Goal: Task Accomplishment & Management: Manage account settings

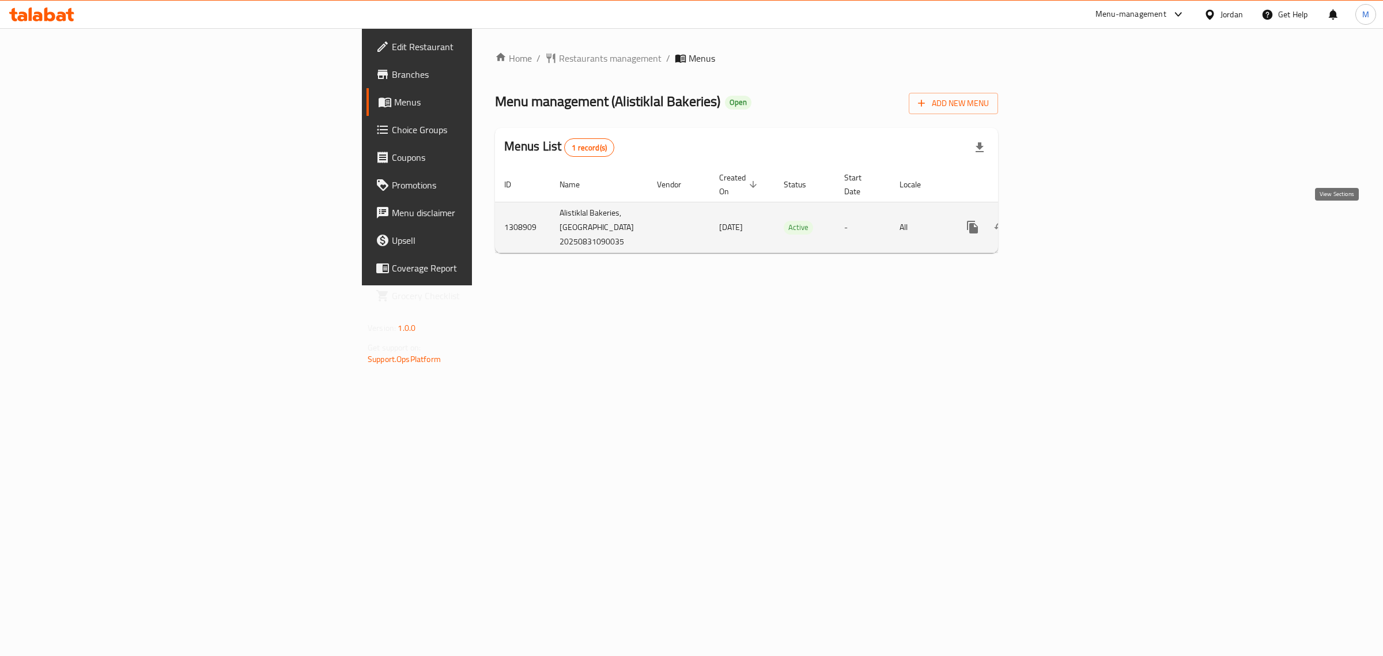
click at [1069, 226] on link "enhanced table" at bounding box center [1056, 227] width 28 height 28
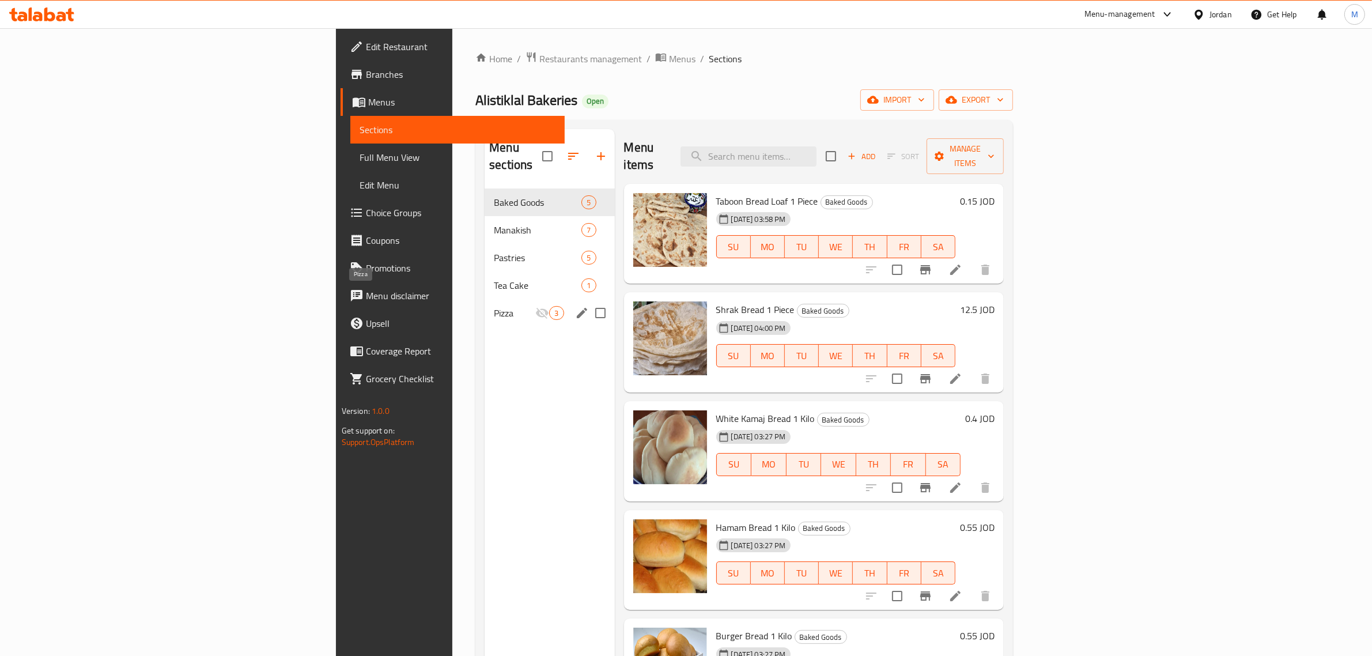
click at [494, 306] on span "Pizza" at bounding box center [514, 313] width 41 height 14
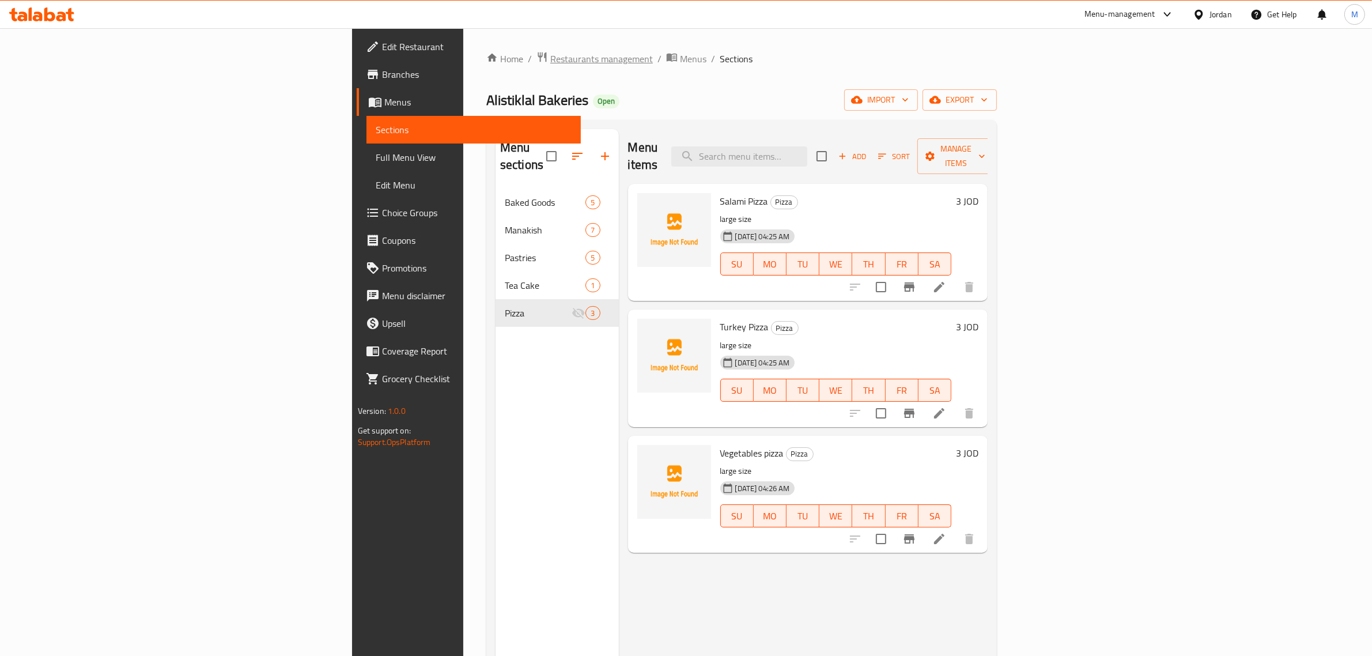
click at [550, 61] on span "Restaurants management" at bounding box center [601, 59] width 103 height 14
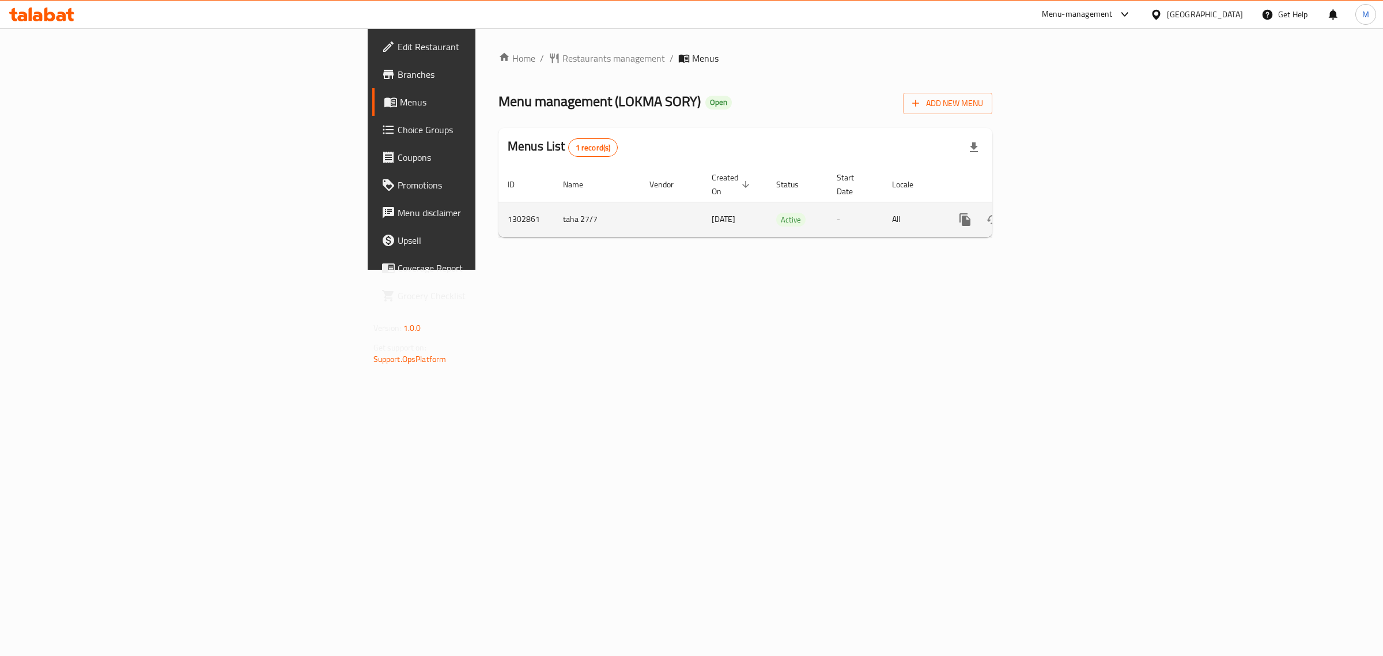
click at [554, 212] on td "taha 27/7" at bounding box center [597, 219] width 86 height 35
copy td "taha 27/7"
click at [498, 203] on td "1302861" at bounding box center [525, 219] width 55 height 35
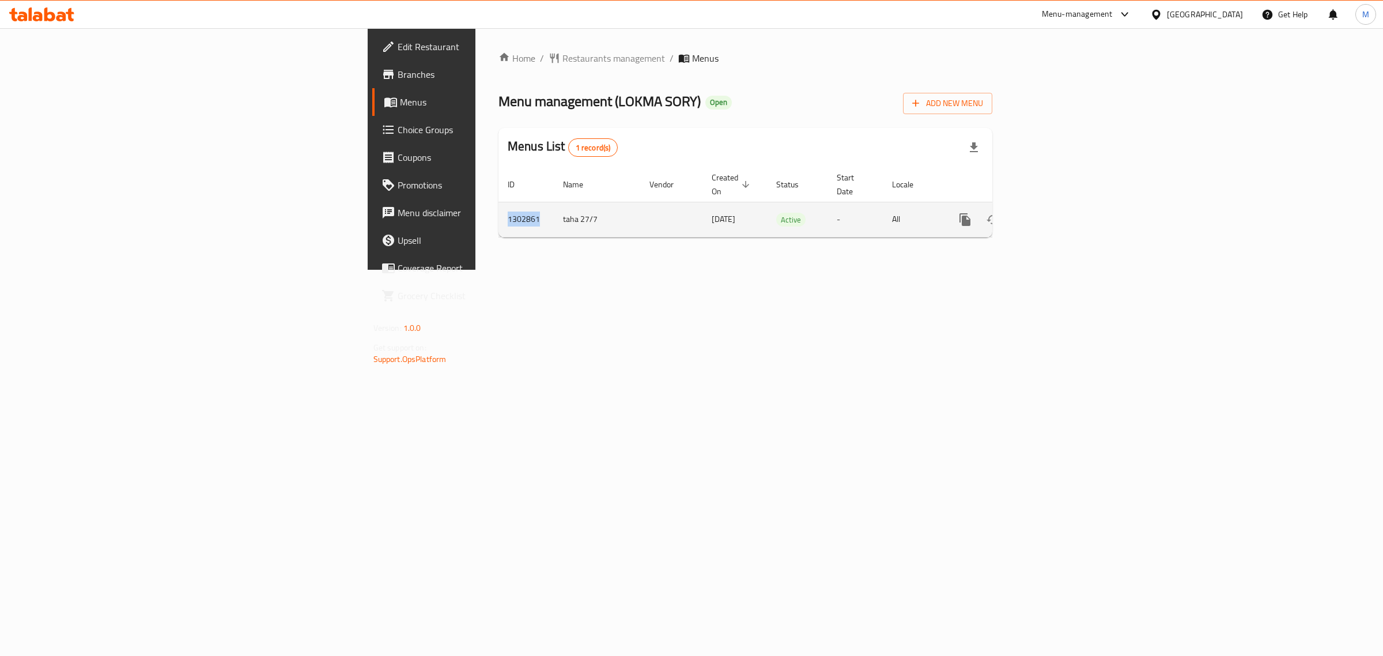
click at [498, 203] on td "1302861" at bounding box center [525, 219] width 55 height 35
copy td "1302861"
click at [1055, 213] on icon "enhanced table" at bounding box center [1048, 220] width 14 height 14
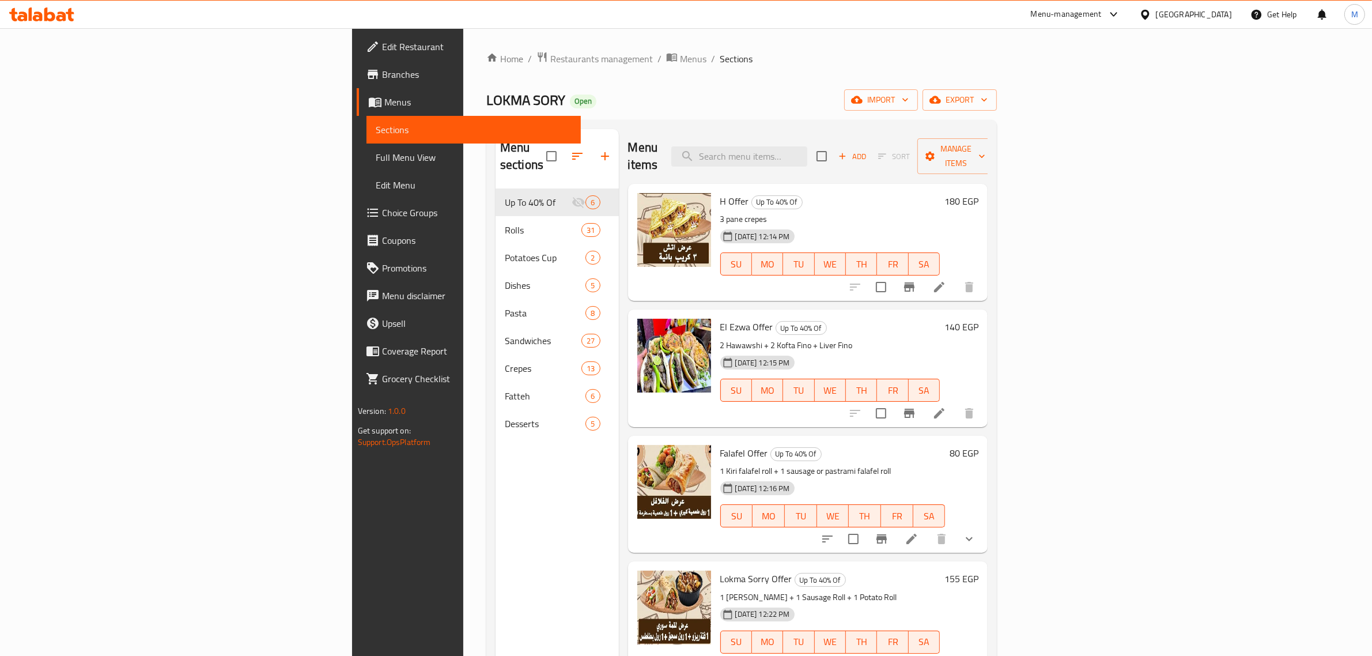
click at [496, 511] on div "Menu sections Up To 40% Of 6 Rolls 31 Potatoes Cup 2 Dishes 5 Pasta 8 Sandwiche…" at bounding box center [557, 457] width 123 height 656
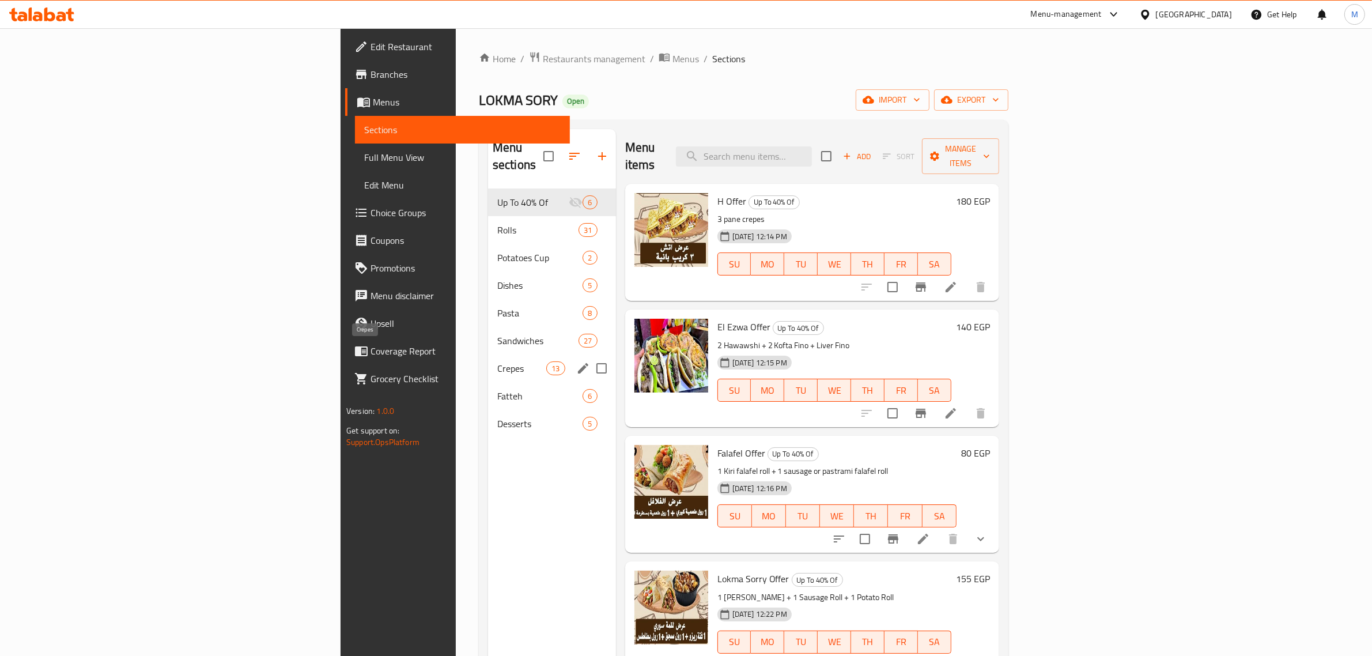
click at [497, 361] on span "Crepes" at bounding box center [521, 368] width 49 height 14
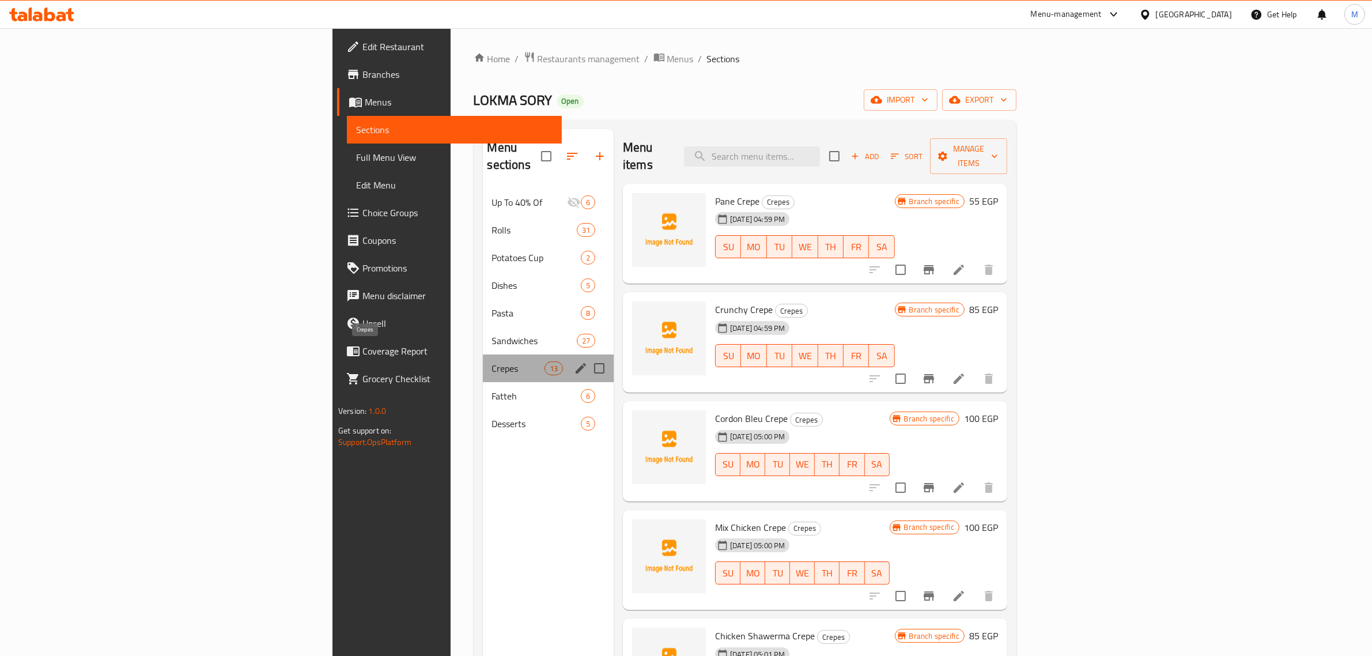
click at [492, 361] on span "Crepes" at bounding box center [518, 368] width 52 height 14
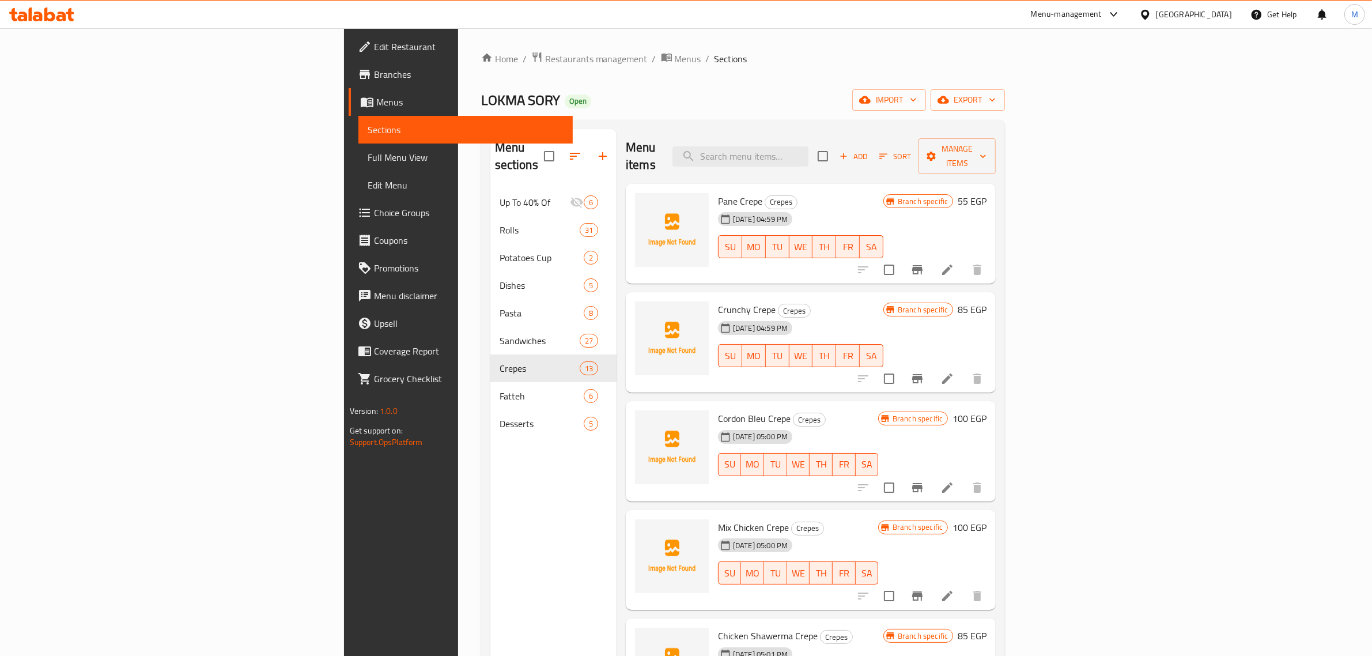
click at [986, 193] on div "Branch specific 55 EGP" at bounding box center [934, 201] width 103 height 16
click at [986, 193] on h6 "55 EGP" at bounding box center [972, 201] width 29 height 16
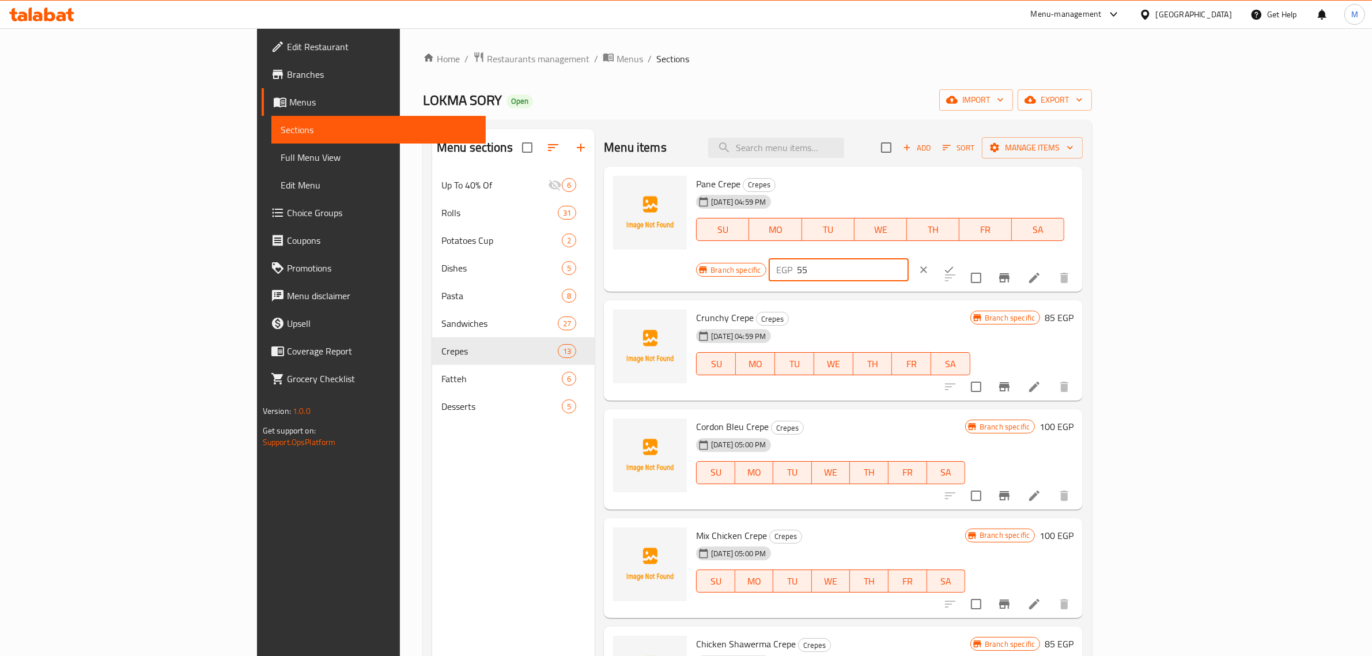
drag, startPoint x: 1180, startPoint y: 200, endPoint x: 1142, endPoint y: 200, distance: 38.0
click at [909, 258] on div "EGP 55 ​" at bounding box center [839, 269] width 140 height 23
type input "60"
click at [955, 264] on icon "ok" at bounding box center [949, 270] width 12 height 12
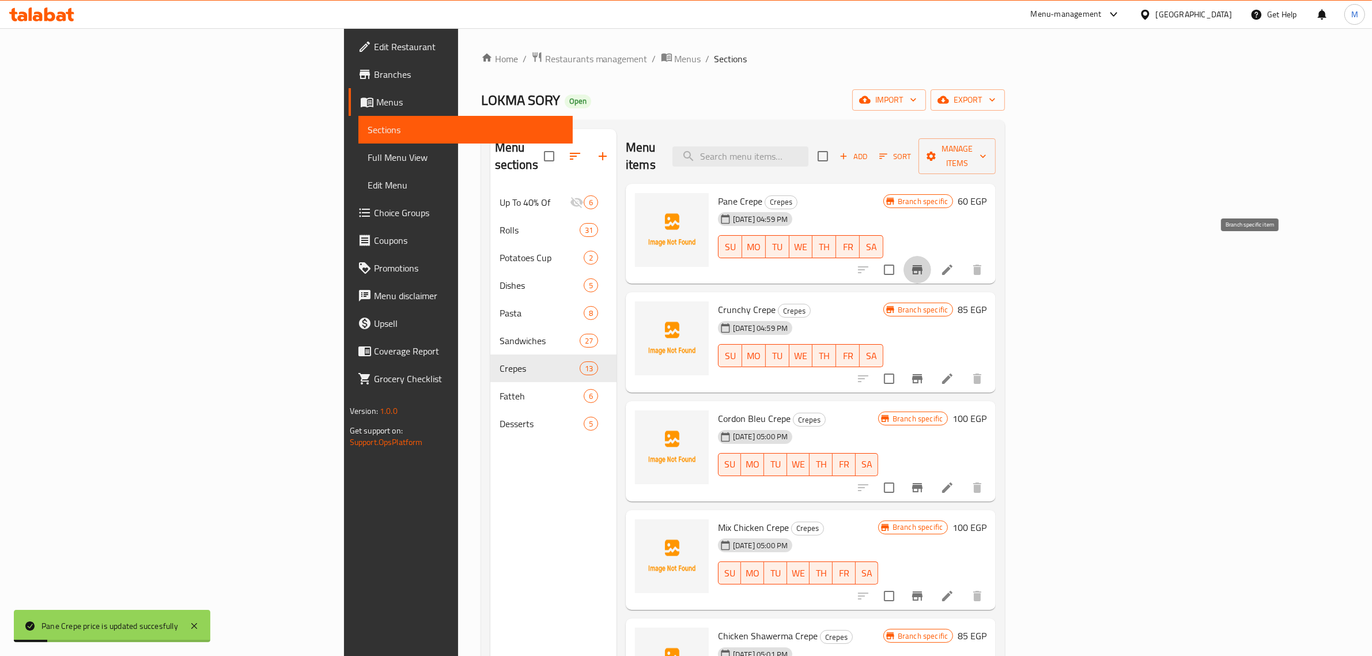
click at [924, 263] on icon "Branch-specific-item" at bounding box center [917, 270] width 14 height 14
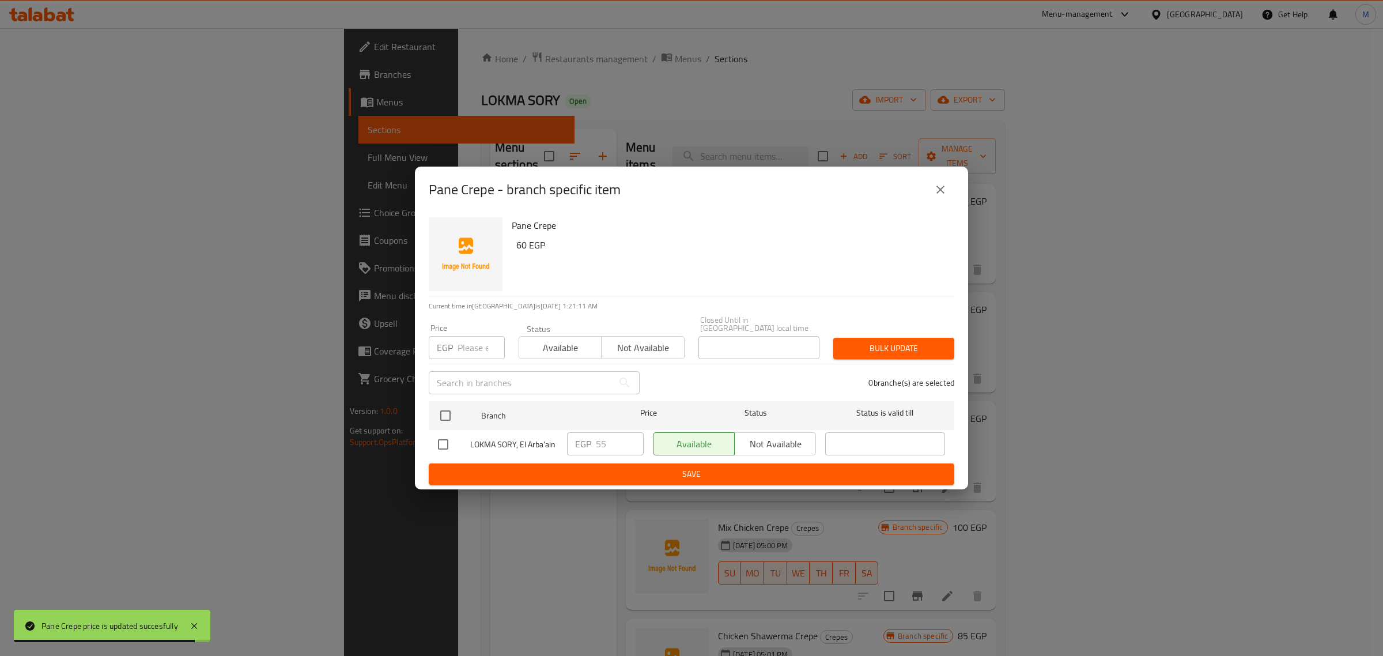
click at [445, 443] on input "checkbox" at bounding box center [443, 444] width 24 height 24
checkbox input "true"
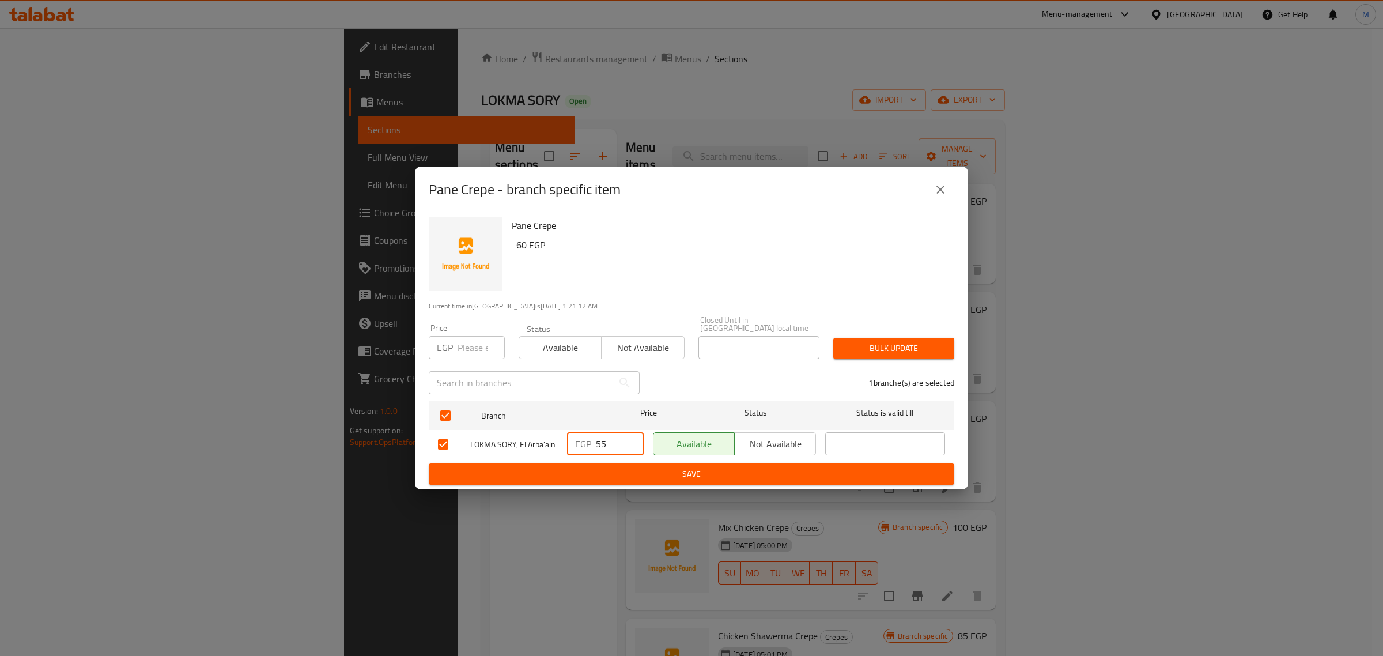
drag, startPoint x: 604, startPoint y: 439, endPoint x: 592, endPoint y: 440, distance: 11.5
click at [592, 440] on div "EGP 55 ​" at bounding box center [605, 443] width 77 height 23
type input "60"
click at [636, 472] on span "Save" at bounding box center [691, 474] width 507 height 14
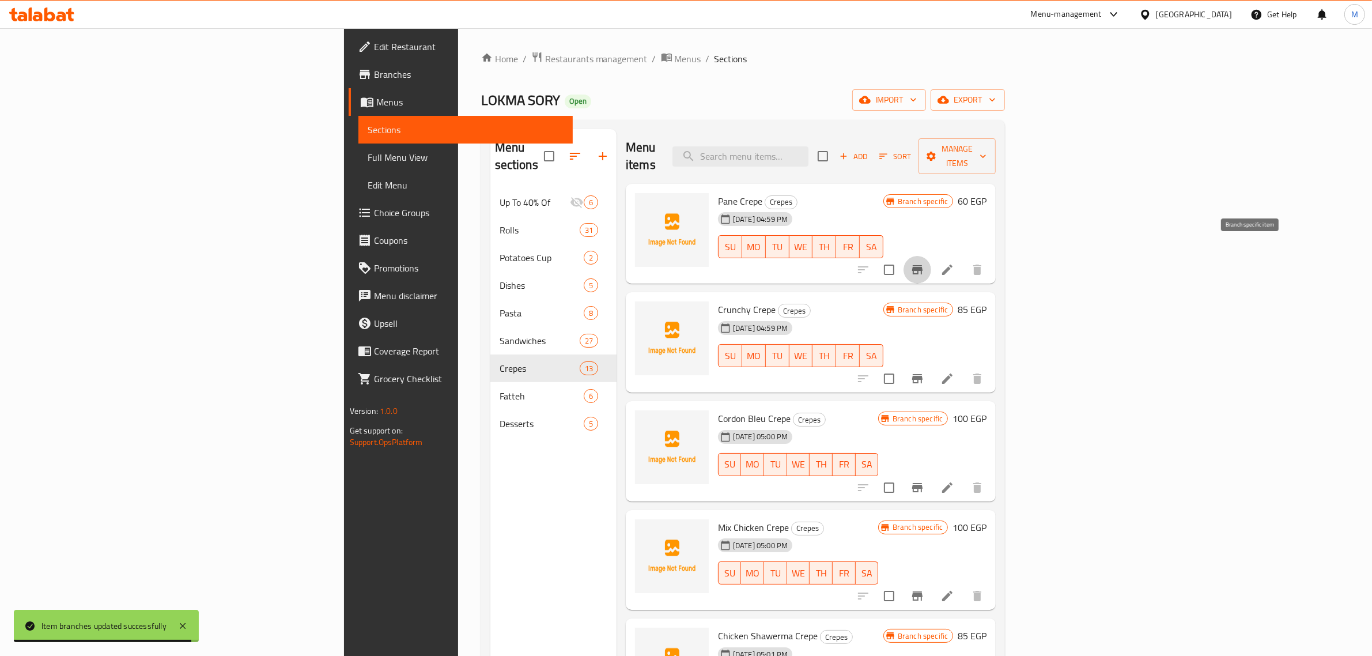
click at [924, 263] on icon "Branch-specific-item" at bounding box center [917, 270] width 14 height 14
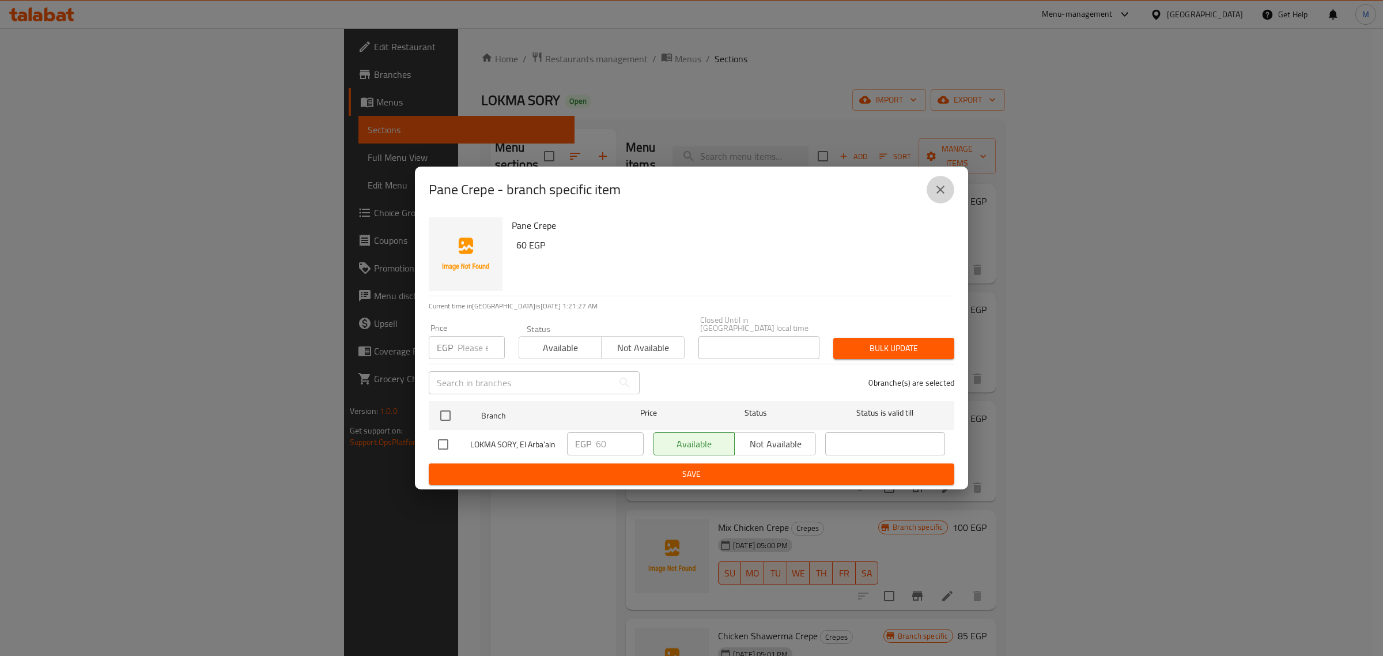
click at [945, 191] on icon "close" at bounding box center [940, 190] width 14 height 14
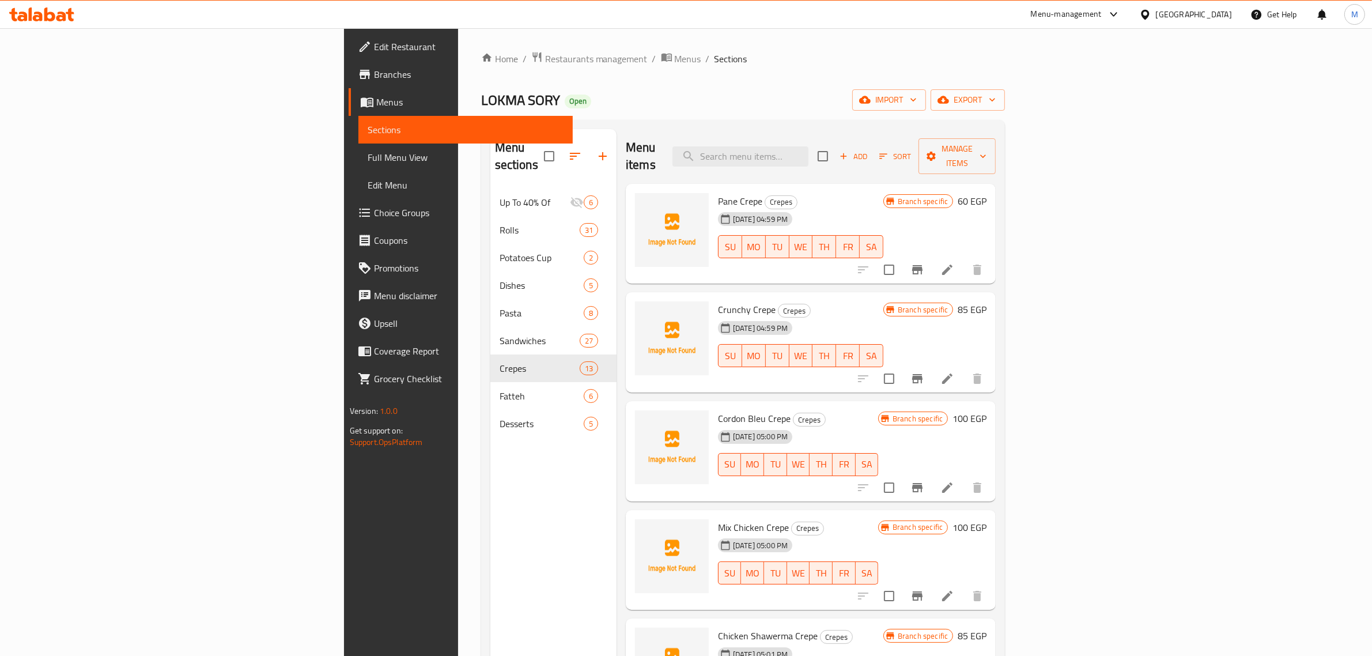
click at [986, 301] on h6 "85 EGP" at bounding box center [972, 309] width 29 height 16
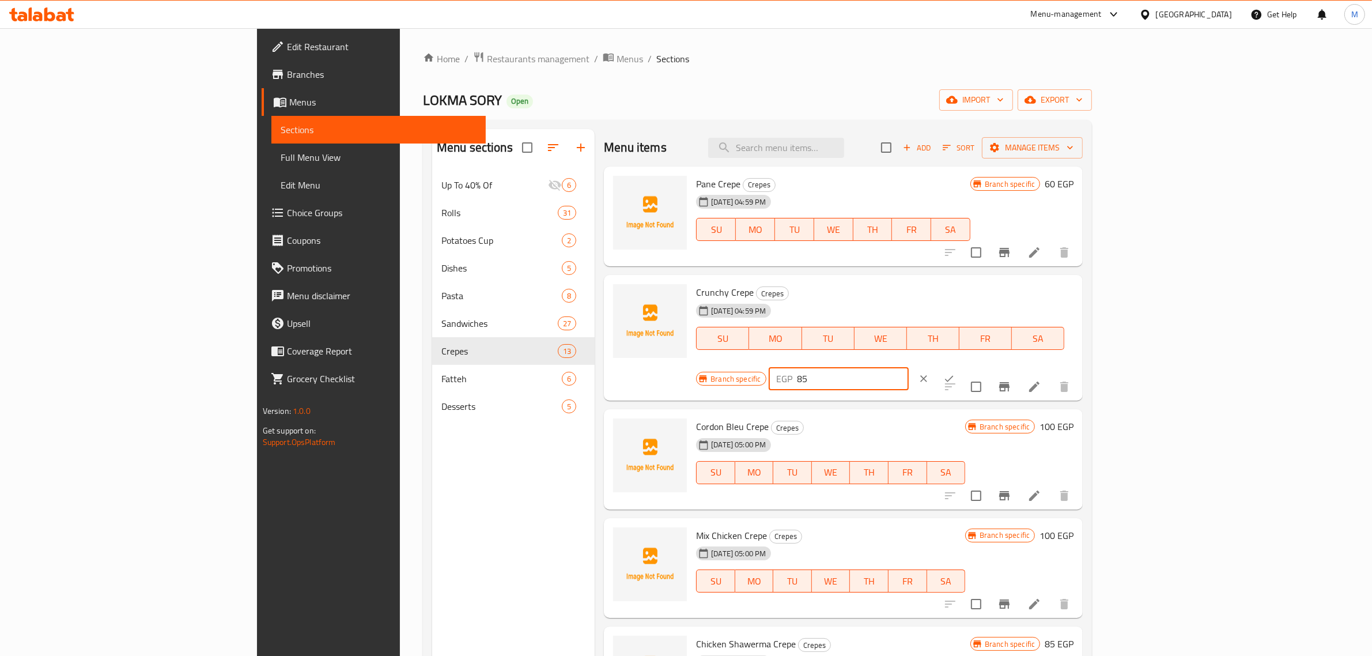
drag, startPoint x: 1169, startPoint y: 295, endPoint x: 1151, endPoint y: 294, distance: 17.3
click at [909, 367] on div "EGP 85 ​" at bounding box center [839, 378] width 140 height 23
type input "95"
click at [955, 373] on icon "ok" at bounding box center [949, 379] width 12 height 12
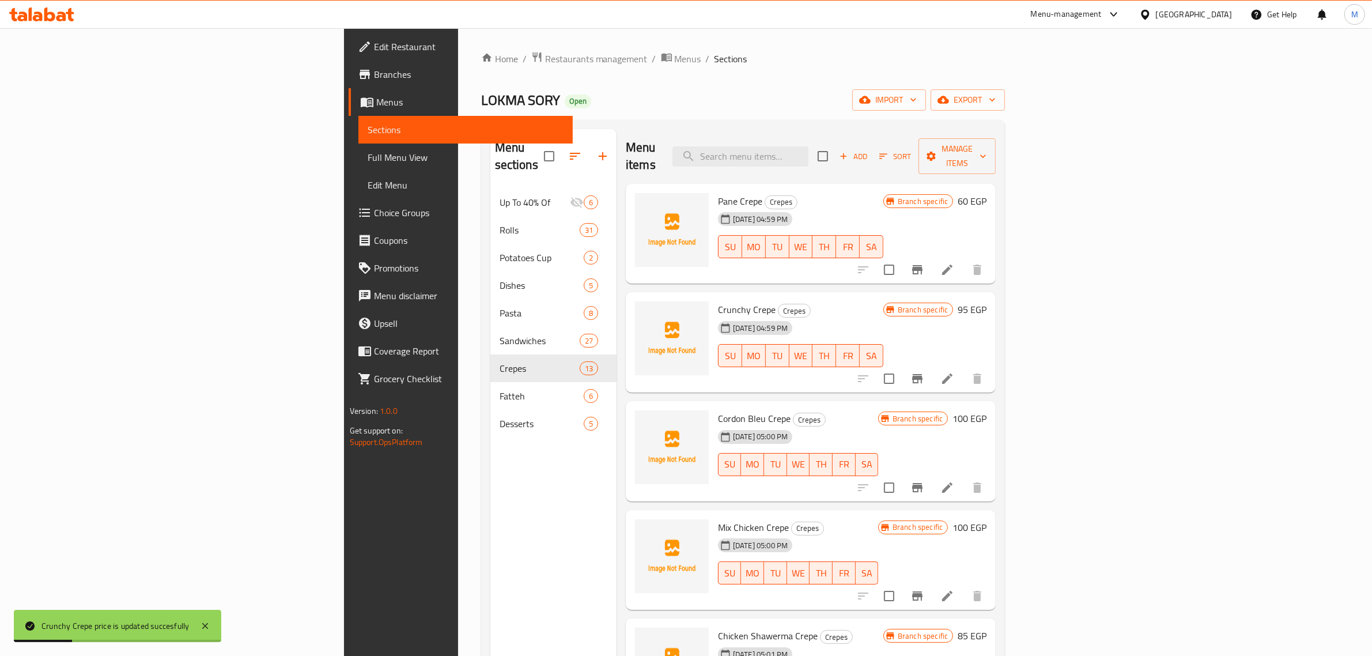
click at [924, 372] on icon "Branch-specific-item" at bounding box center [917, 379] width 14 height 14
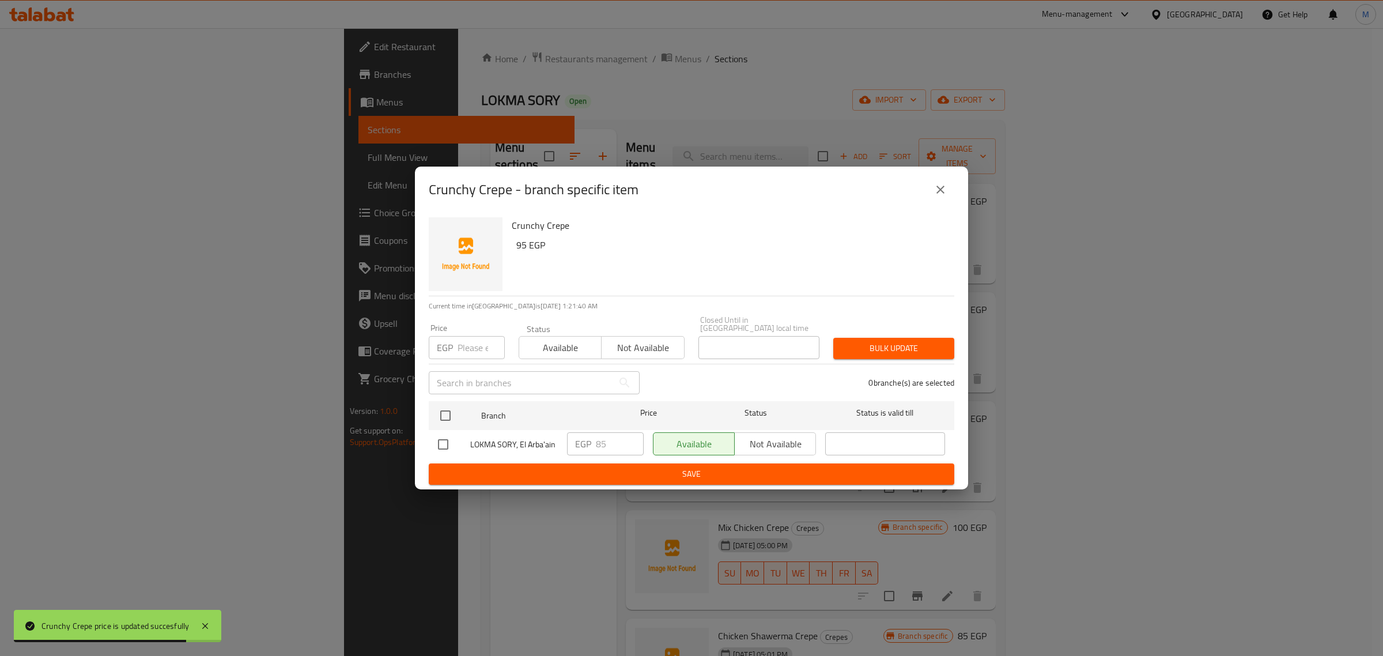
click at [449, 441] on input "checkbox" at bounding box center [443, 444] width 24 height 24
checkbox input "true"
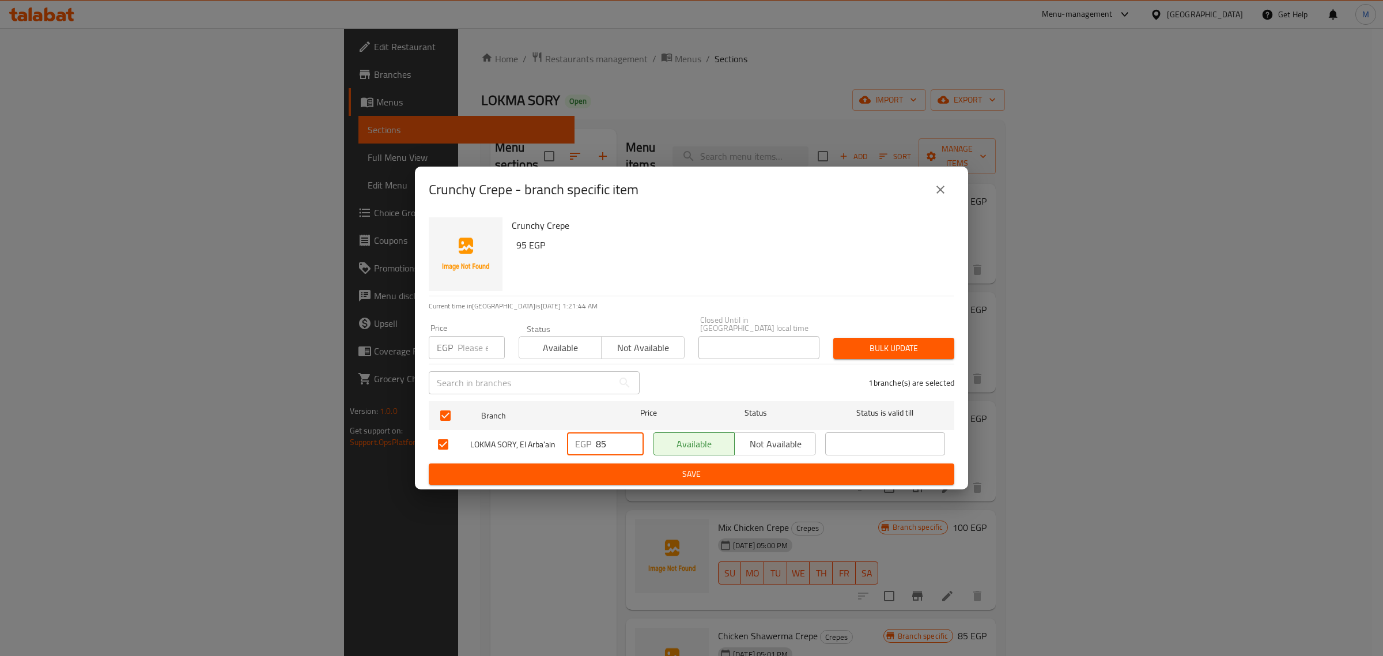
drag, startPoint x: 606, startPoint y: 442, endPoint x: 591, endPoint y: 442, distance: 14.4
click at [591, 442] on div "EGP 85 ​" at bounding box center [605, 443] width 77 height 23
type input "95"
click at [623, 471] on span "Save" at bounding box center [691, 474] width 507 height 14
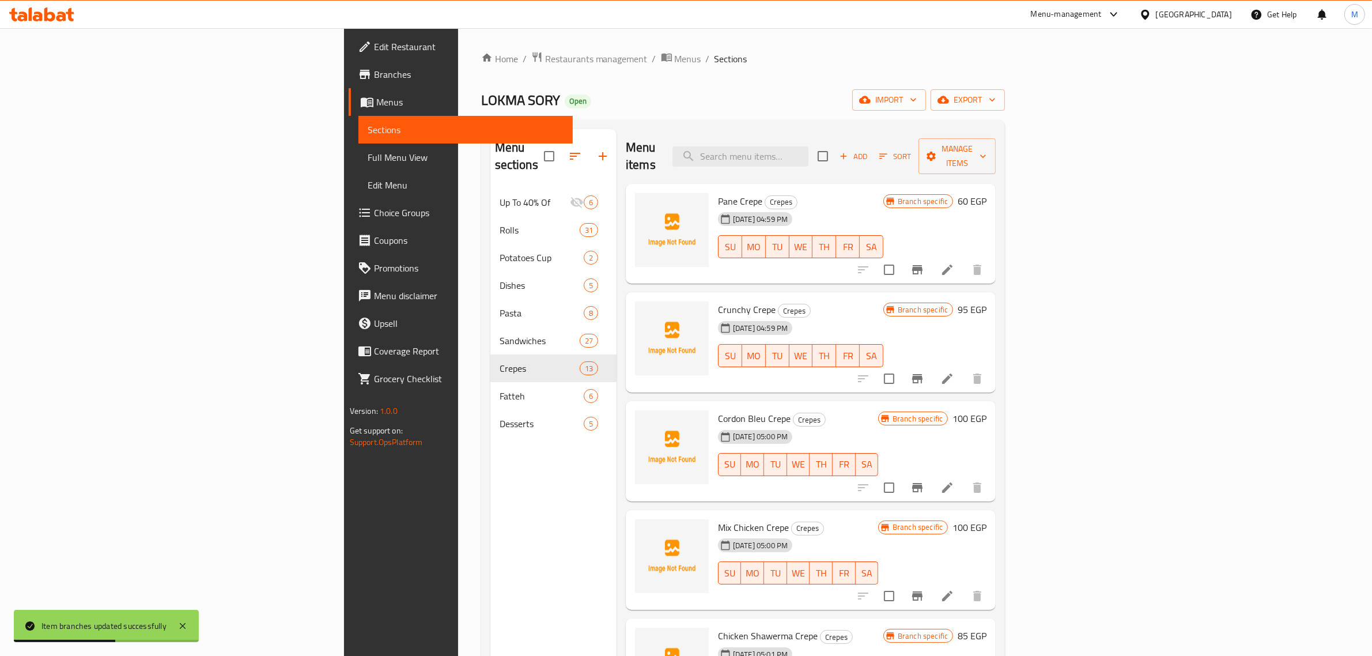
click at [986, 410] on h6 "100 EGP" at bounding box center [969, 418] width 34 height 16
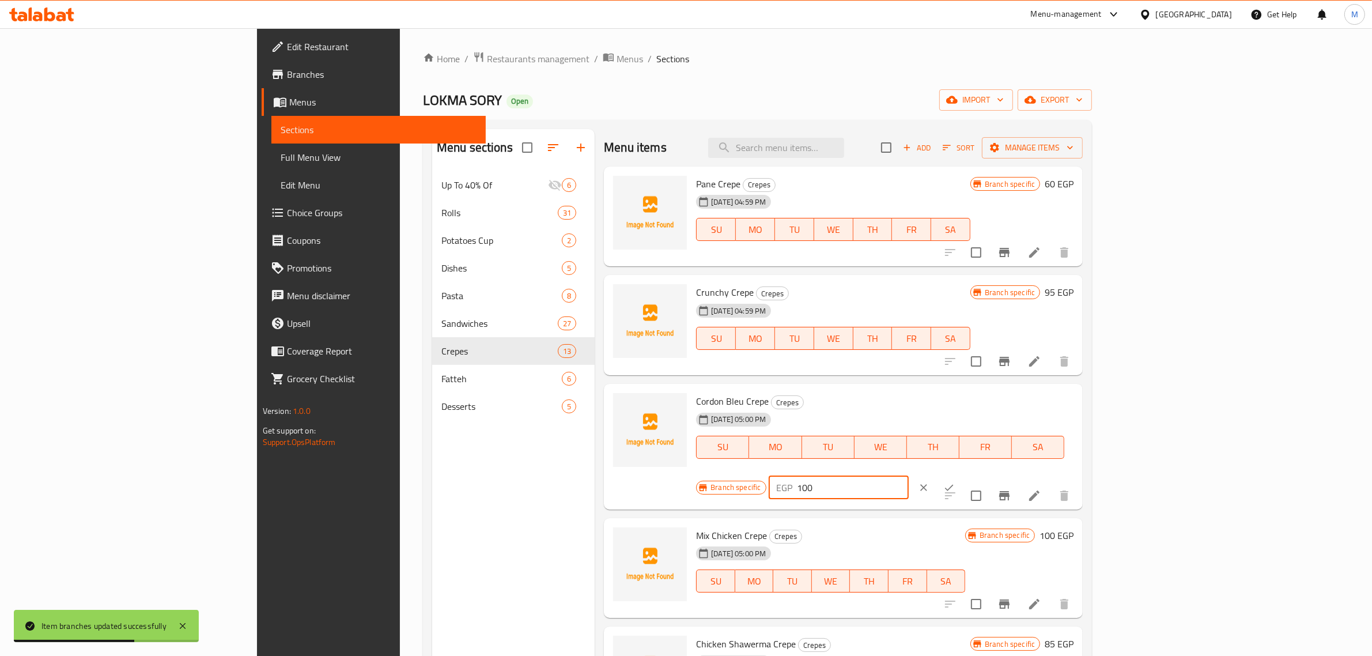
drag, startPoint x: 1213, startPoint y: 405, endPoint x: 1159, endPoint y: 405, distance: 54.7
click at [909, 476] on div "EGP 100 ​" at bounding box center [839, 487] width 140 height 23
type input "110"
click at [954, 484] on icon "ok" at bounding box center [949, 487] width 9 height 6
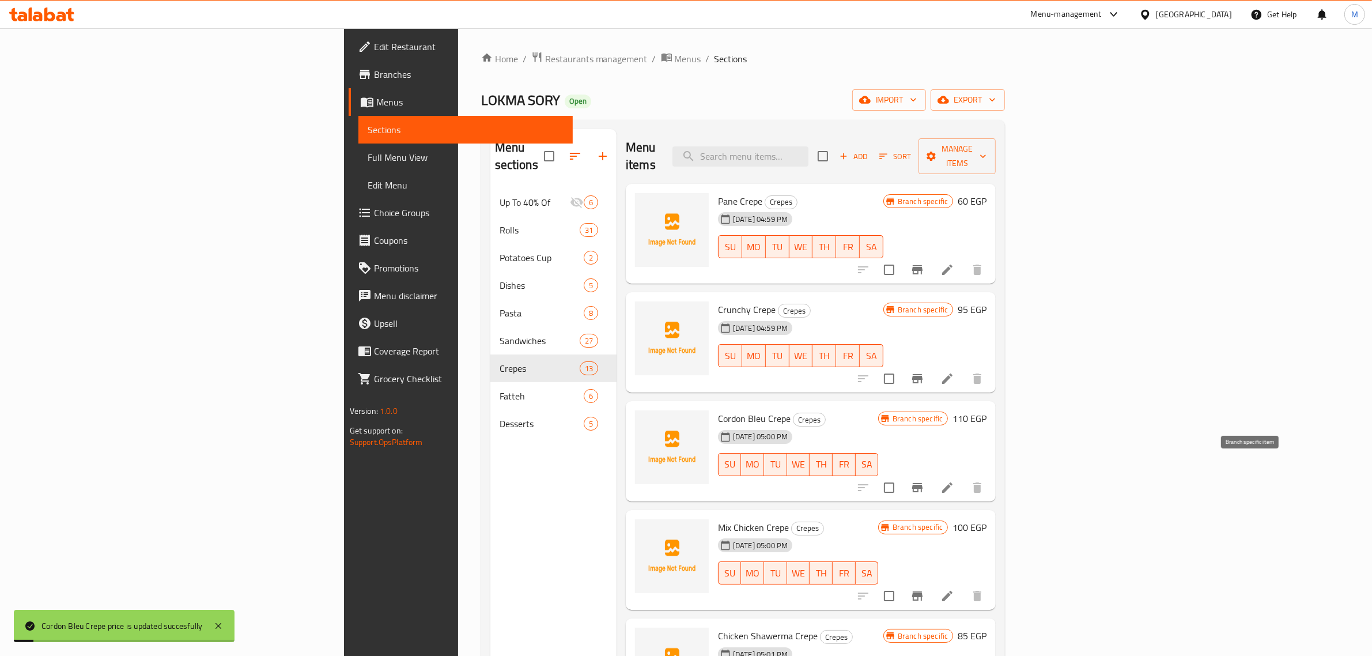
click at [924, 481] on icon "Branch-specific-item" at bounding box center [917, 488] width 14 height 14
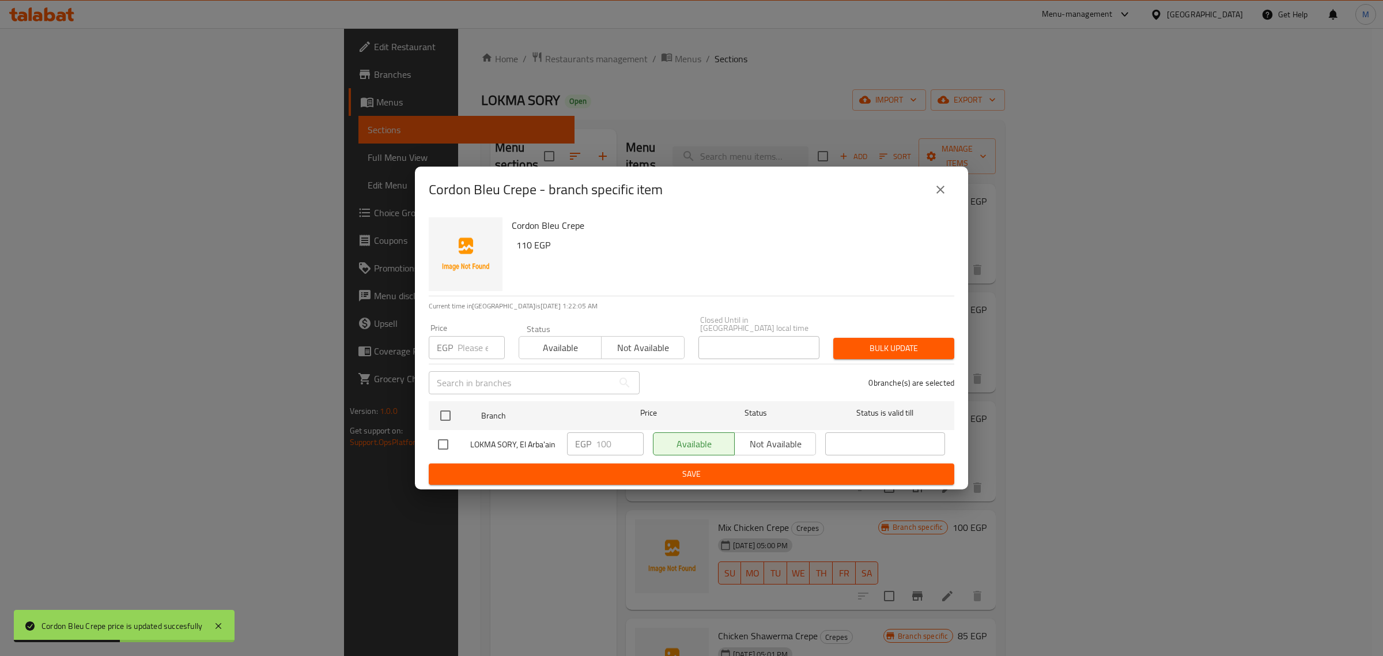
click at [438, 443] on input "checkbox" at bounding box center [443, 444] width 24 height 24
checkbox input "true"
drag, startPoint x: 611, startPoint y: 443, endPoint x: 585, endPoint y: 445, distance: 26.0
click at [585, 445] on div "EGP 100 ​" at bounding box center [605, 443] width 77 height 23
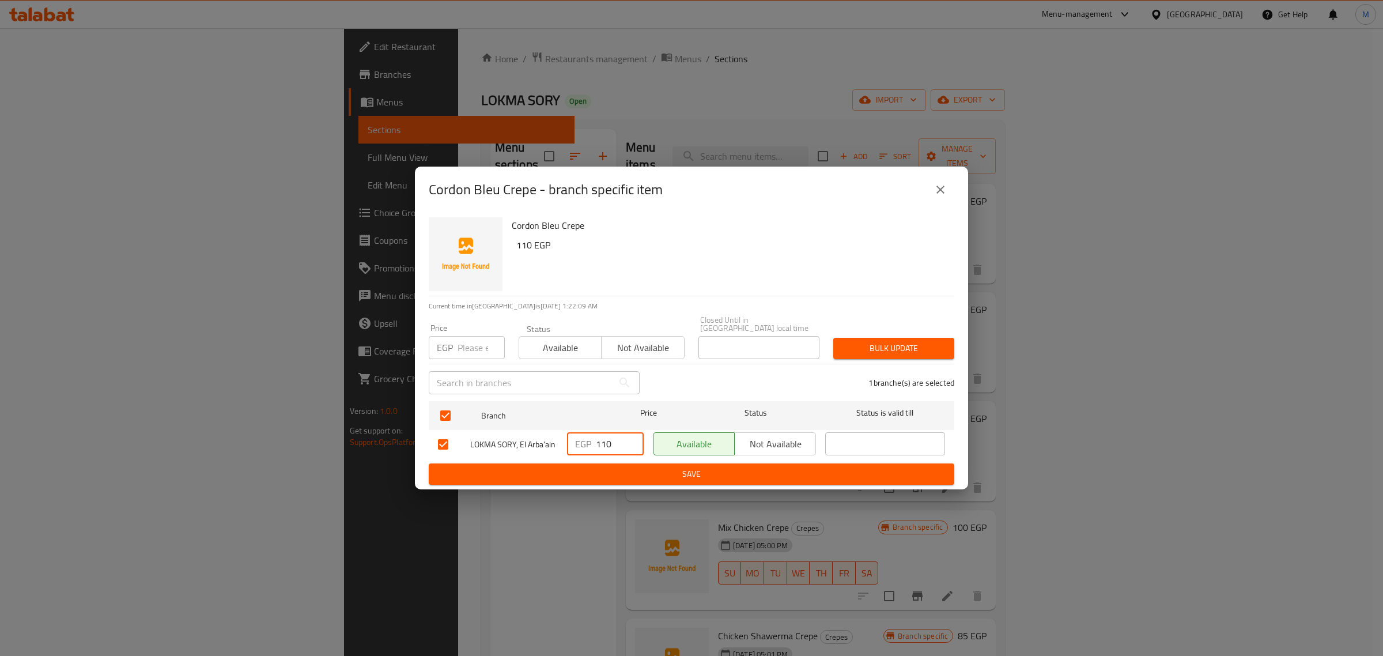
type input "110"
click at [695, 467] on span "Save" at bounding box center [691, 474] width 507 height 14
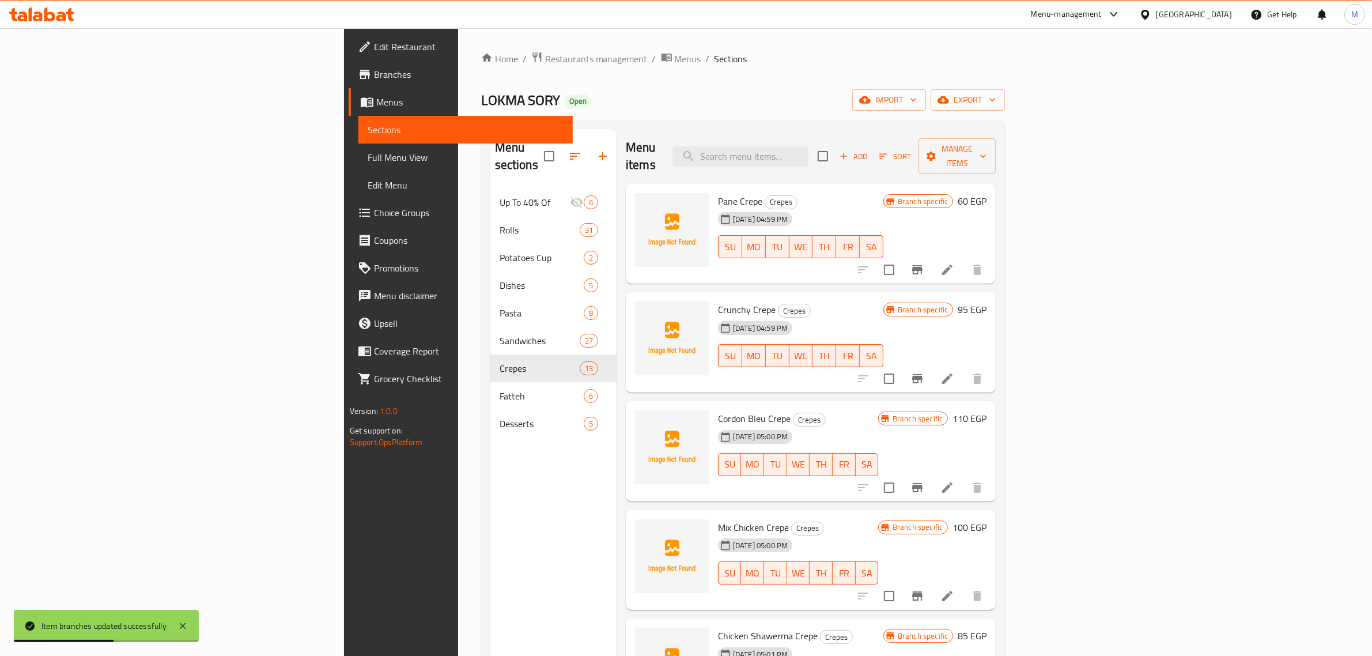
click at [718, 519] on span "Mix Chicken Crepe" at bounding box center [753, 527] width 71 height 17
copy h6 "Mix Chicken Crepe"
click at [986, 519] on h6 "100 EGP" at bounding box center [969, 527] width 34 height 16
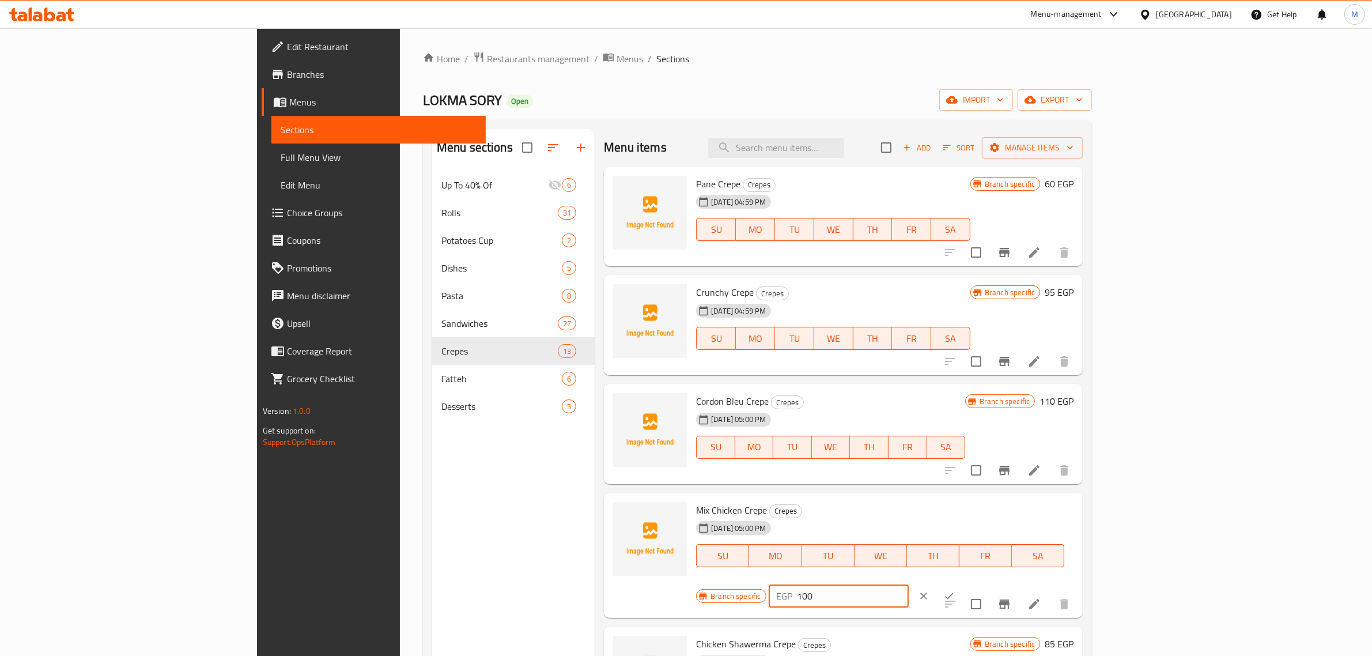
drag, startPoint x: 1180, startPoint y: 514, endPoint x: 1140, endPoint y: 513, distance: 40.3
click at [909, 584] on div "EGP 100 ​" at bounding box center [839, 595] width 140 height 23
type input "110"
click at [962, 583] on button "ok" at bounding box center [948, 595] width 25 height 25
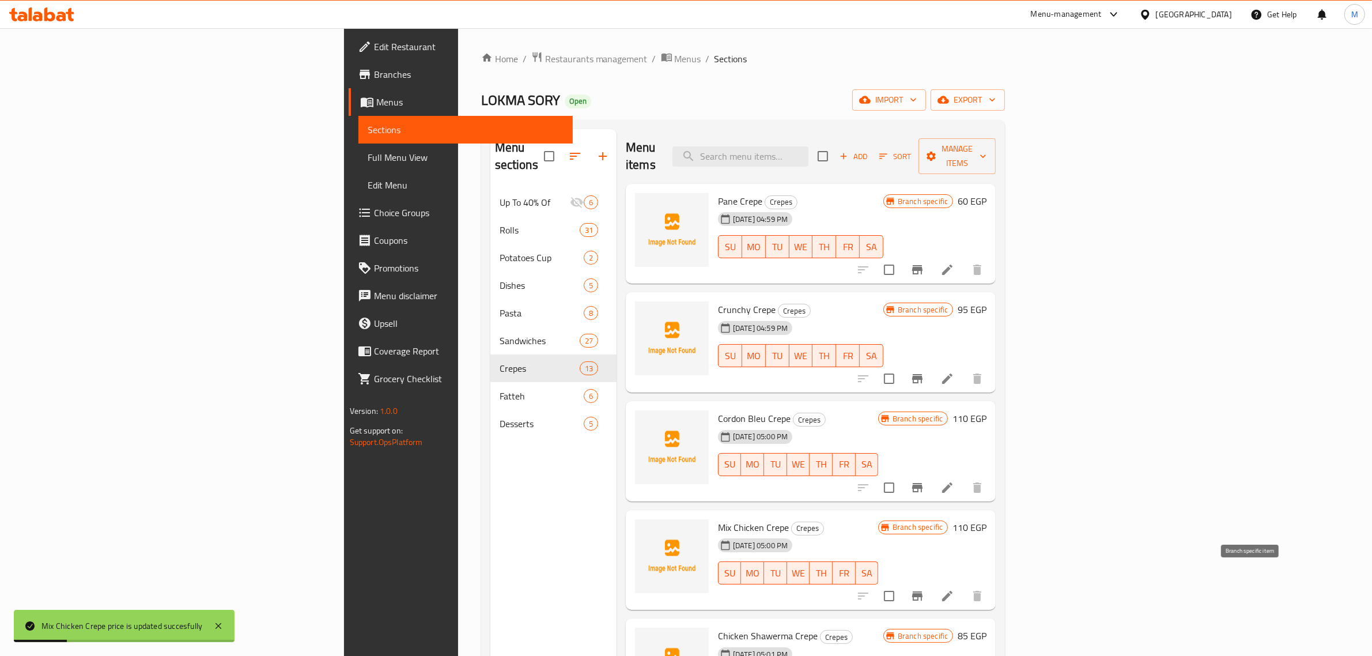
click at [924, 589] on icon "Branch-specific-item" at bounding box center [917, 596] width 14 height 14
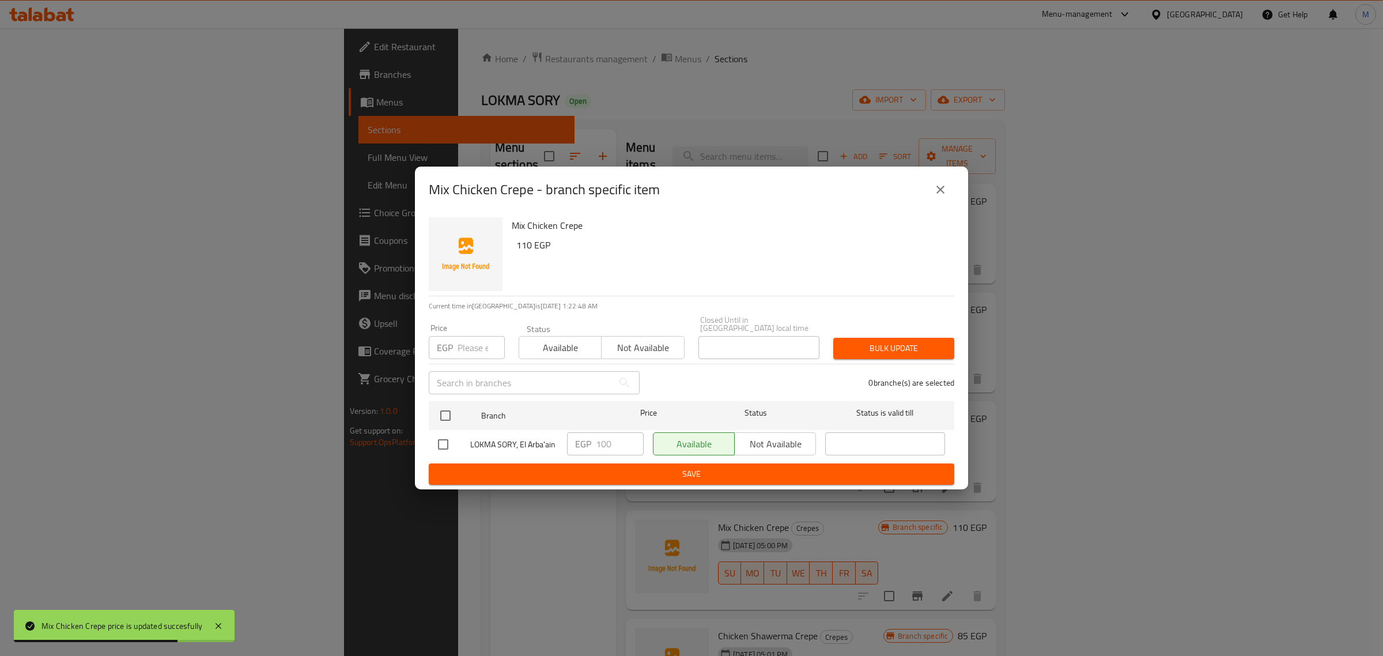
click at [449, 441] on input "checkbox" at bounding box center [443, 444] width 24 height 24
checkbox input "true"
drag, startPoint x: 620, startPoint y: 441, endPoint x: 593, endPoint y: 447, distance: 27.1
click at [593, 447] on div "EGP 100 ​" at bounding box center [605, 443] width 77 height 23
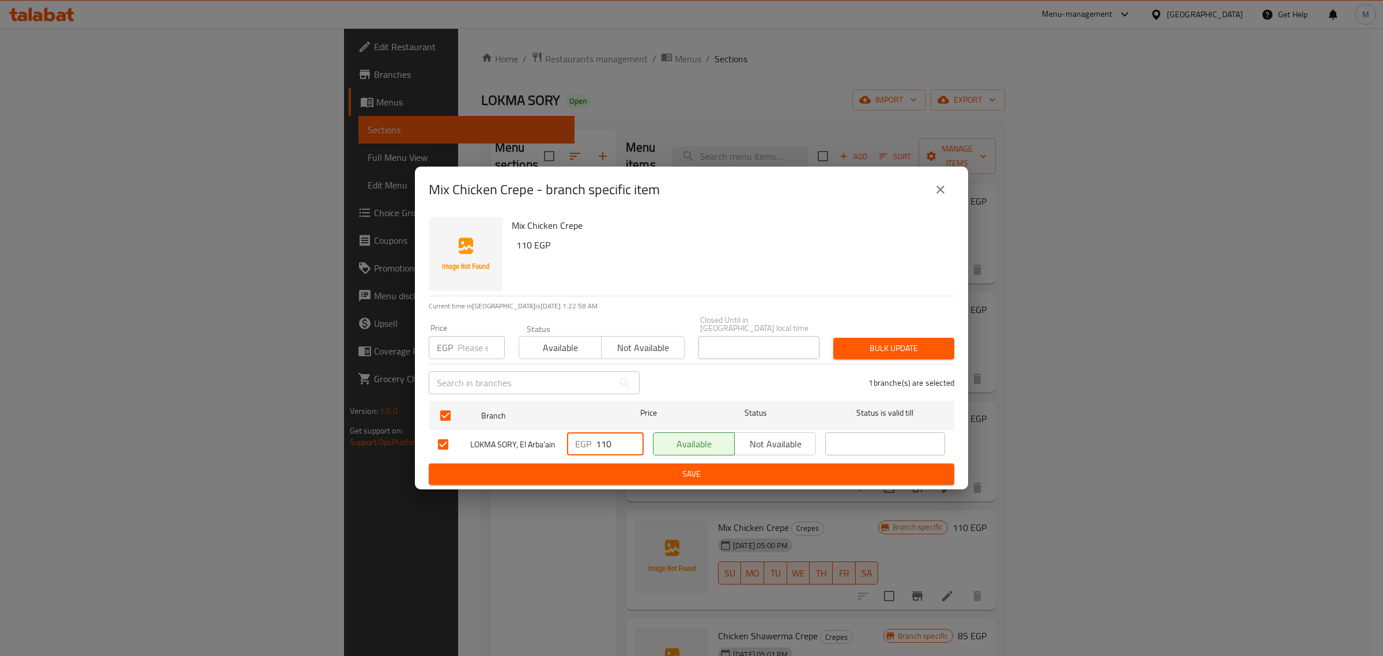
type input "110"
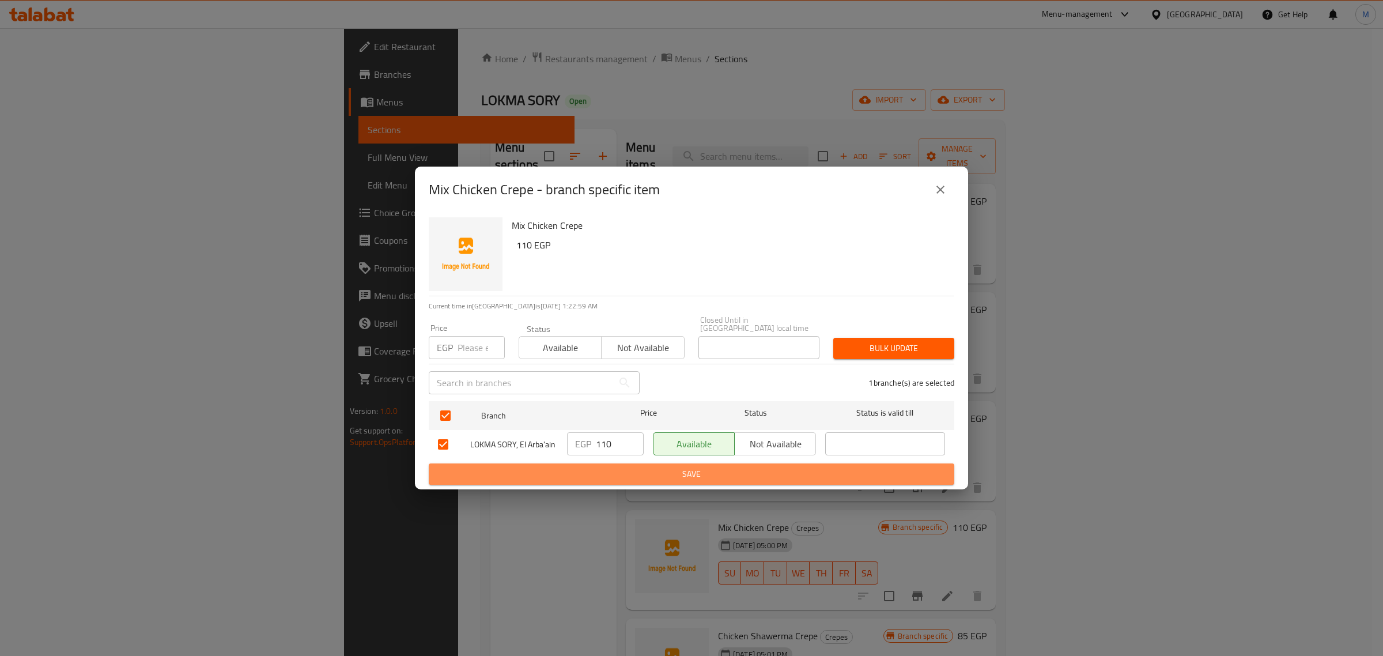
click at [648, 471] on span "Save" at bounding box center [691, 474] width 507 height 14
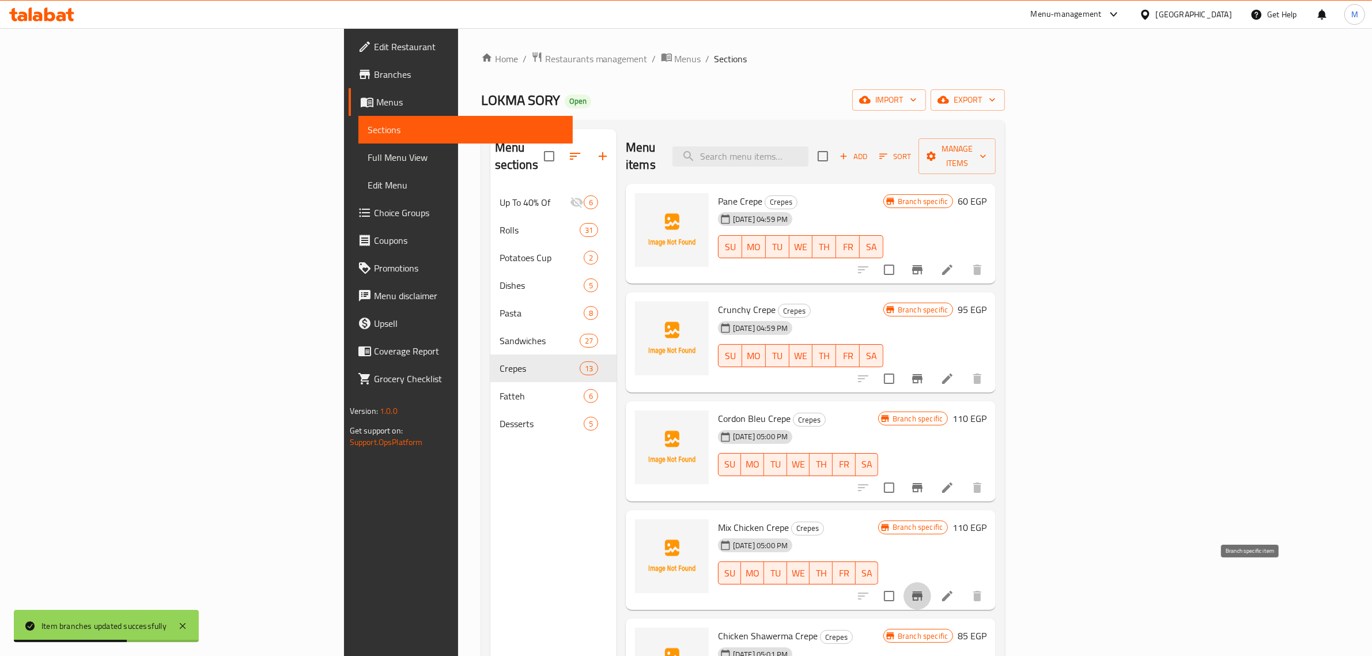
click at [922, 591] on icon "Branch-specific-item" at bounding box center [917, 595] width 10 height 9
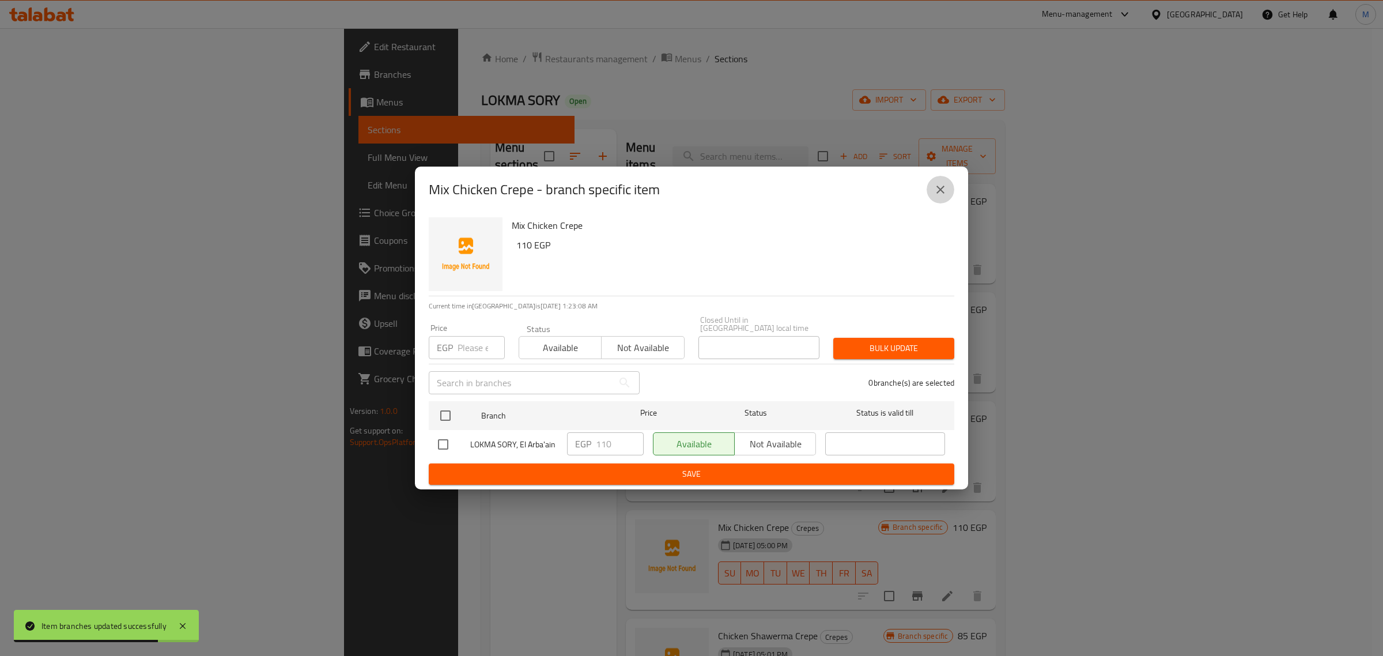
click at [937, 196] on icon "close" at bounding box center [940, 190] width 14 height 14
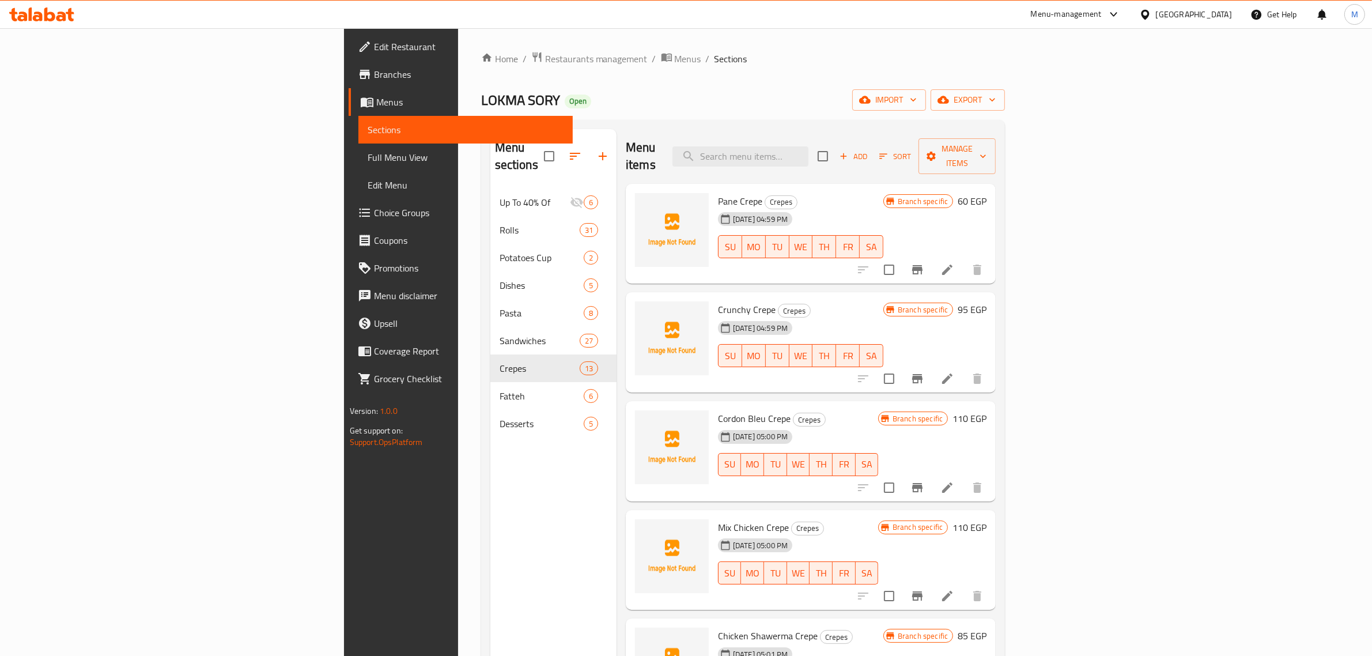
drag, startPoint x: 949, startPoint y: 408, endPoint x: 941, endPoint y: 410, distance: 8.4
click at [883, 425] on div "04-08-2025 05:00 PM SU MO TU WE TH FR SA" at bounding box center [797, 456] width 169 height 62
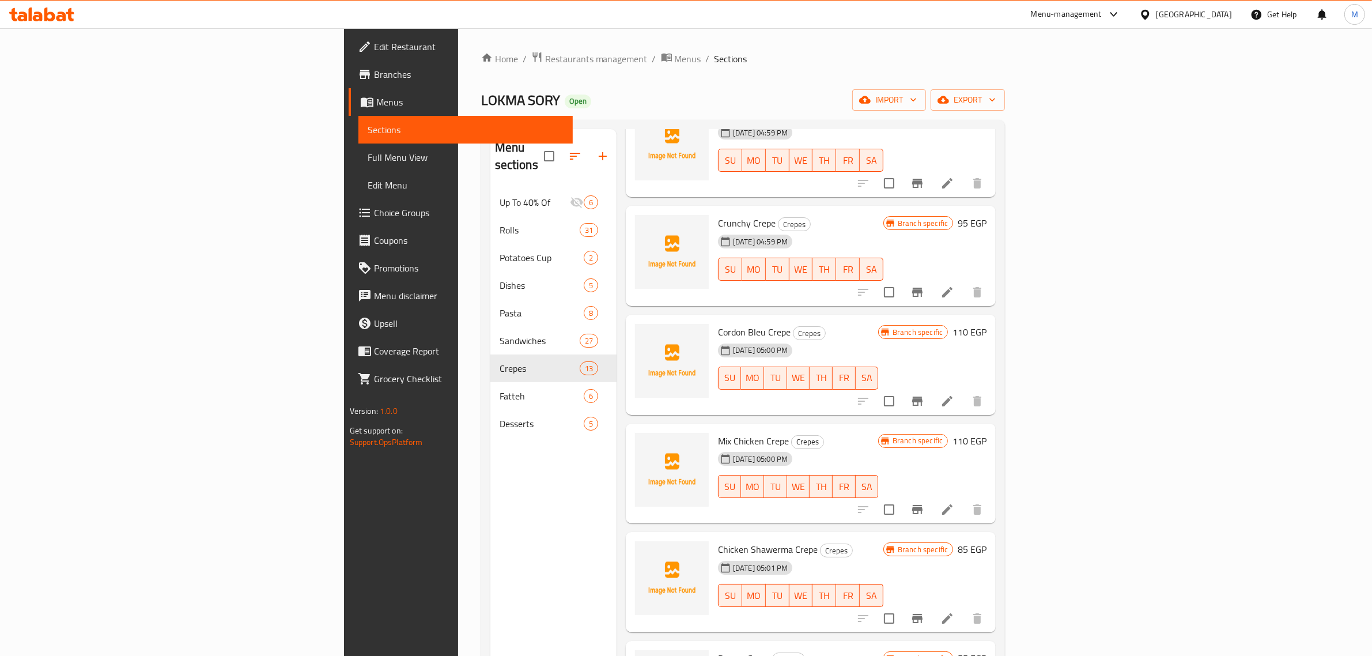
scroll to position [144, 0]
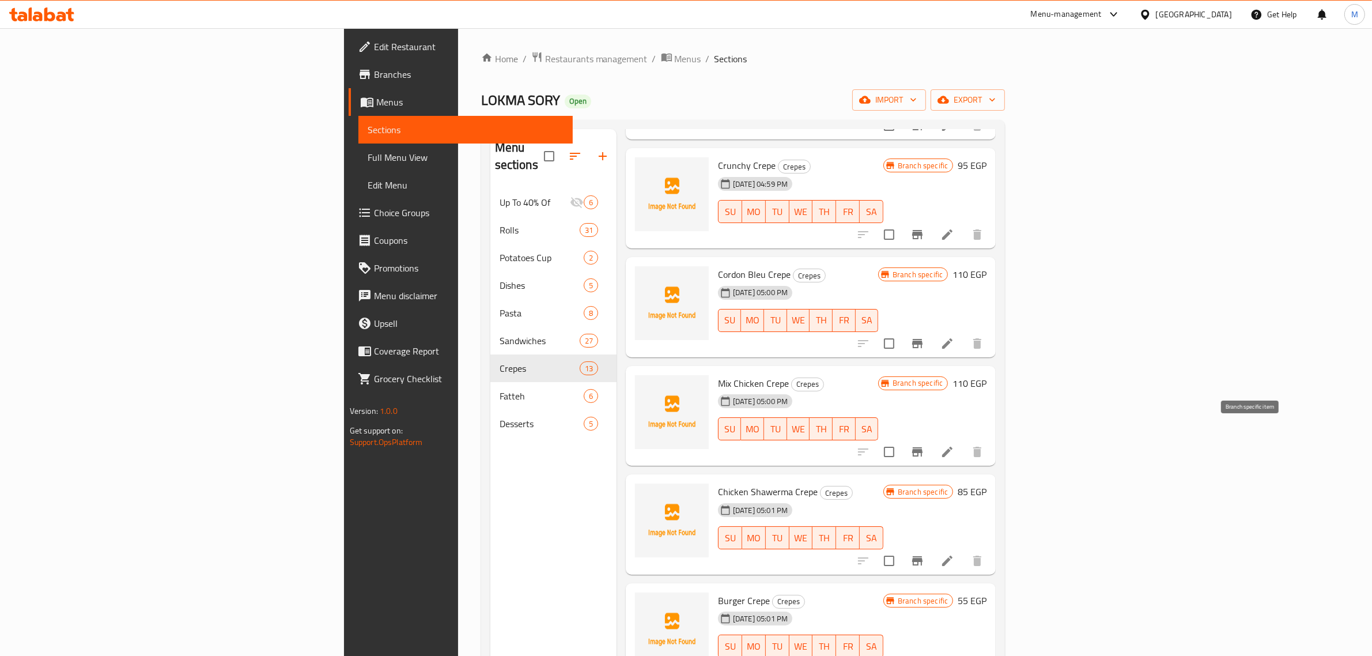
click at [922, 447] on icon "Branch-specific-item" at bounding box center [917, 451] width 10 height 9
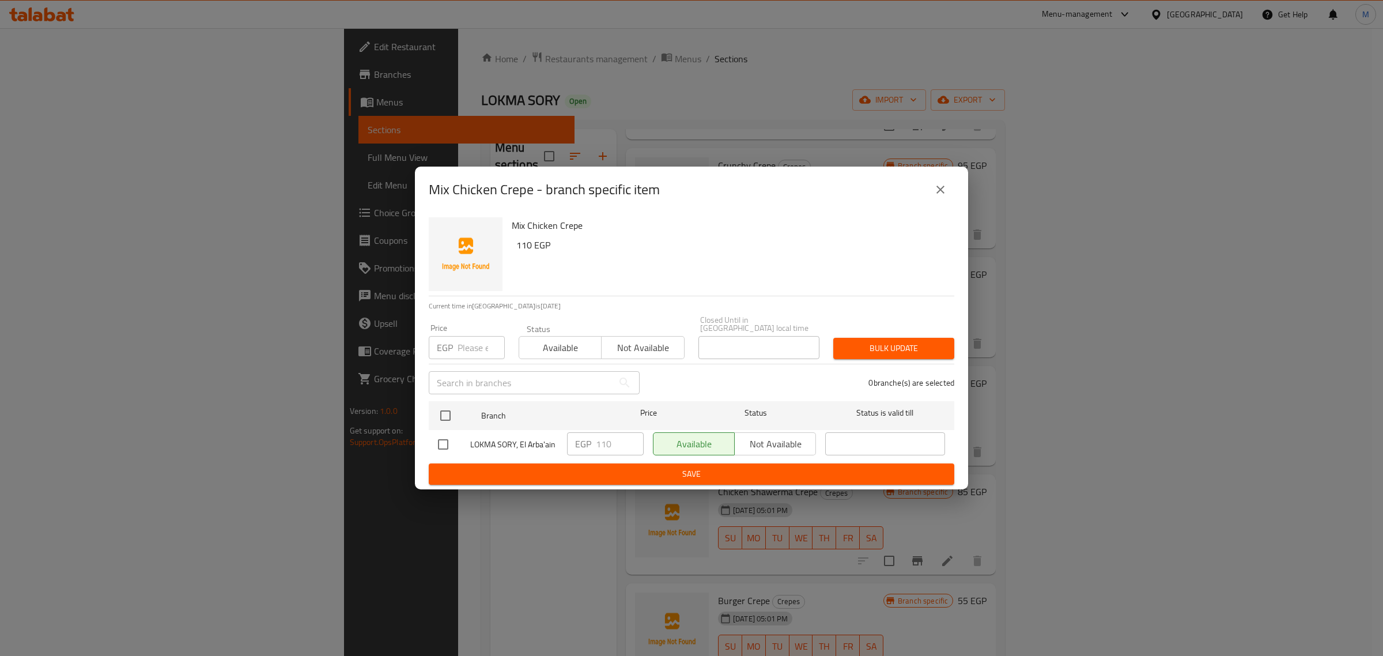
click at [938, 187] on icon "close" at bounding box center [940, 190] width 14 height 14
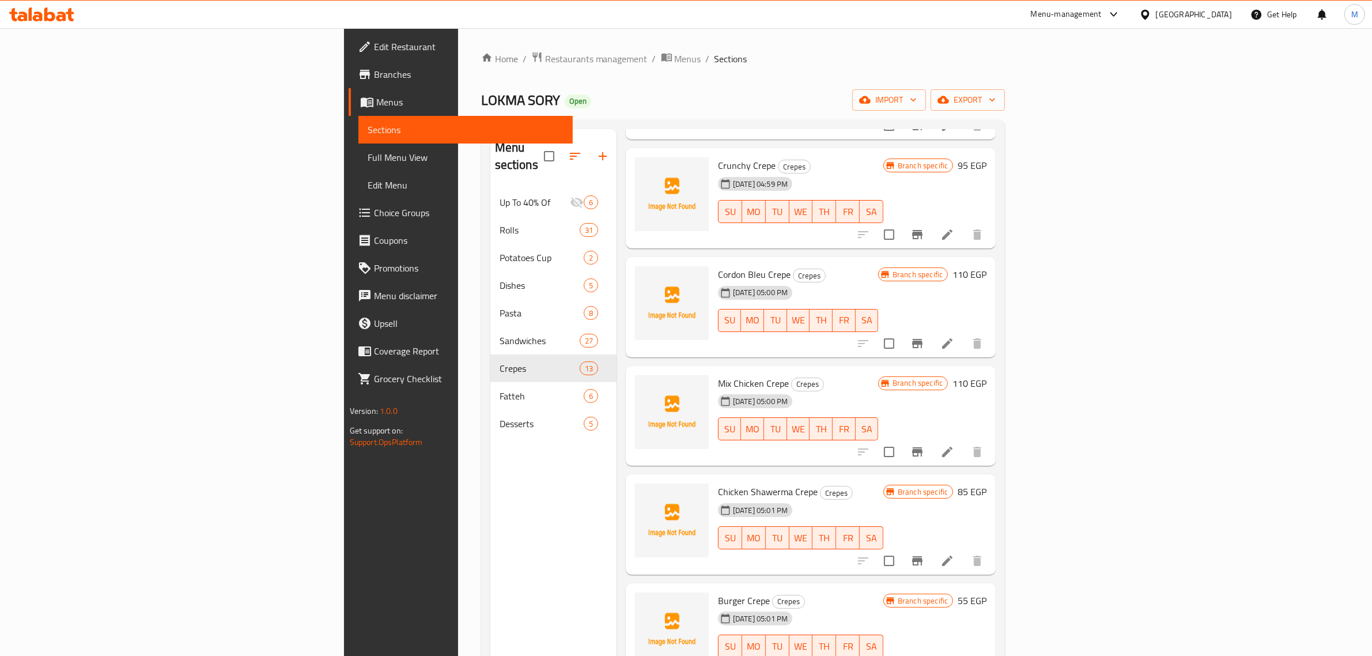
click at [718, 483] on span "Chicken Shawerma Crepe" at bounding box center [768, 491] width 100 height 17
copy h6 "Chicken Shawerma Crepe"
click at [996, 453] on div "Menu items Add Sort Manage items Pane Crepe Crepes 04-08-2025 04:59 PM SU MO TU…" at bounding box center [806, 457] width 379 height 656
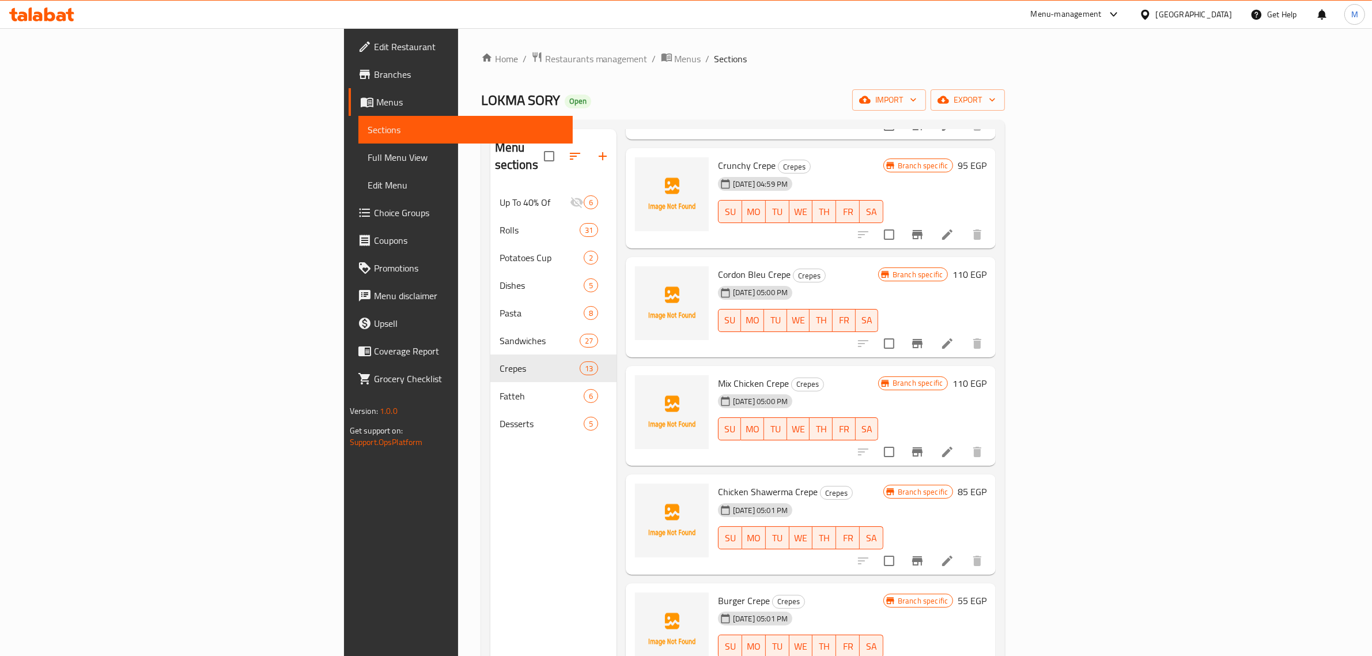
drag, startPoint x: 1291, startPoint y: 472, endPoint x: 1265, endPoint y: 475, distance: 26.7
click at [986, 483] on div "Branch specific 85 EGP" at bounding box center [934, 491] width 103 height 16
click at [986, 483] on h6 "85 EGP" at bounding box center [972, 491] width 29 height 16
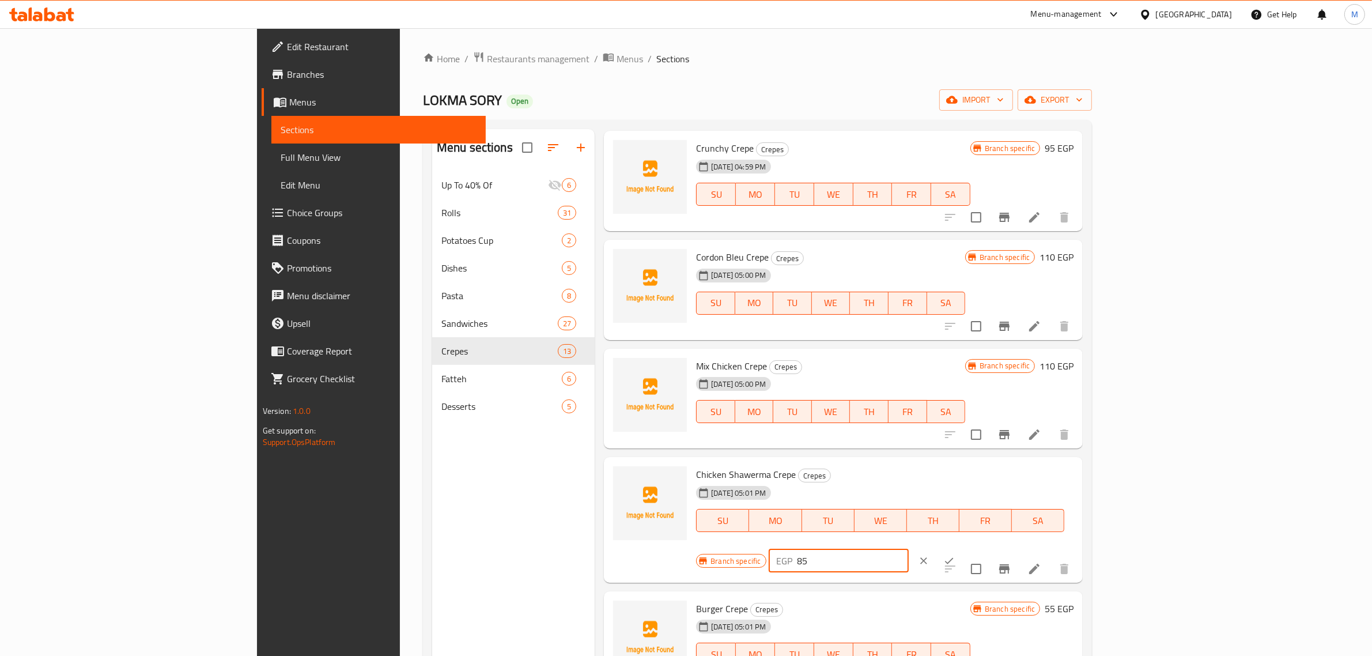
drag, startPoint x: 1196, startPoint y: 477, endPoint x: 1119, endPoint y: 484, distance: 77.6
click at [978, 548] on div "Branch specific EGP 85 ​" at bounding box center [837, 560] width 282 height 25
type input "100"
click at [955, 555] on icon "ok" at bounding box center [949, 561] width 12 height 12
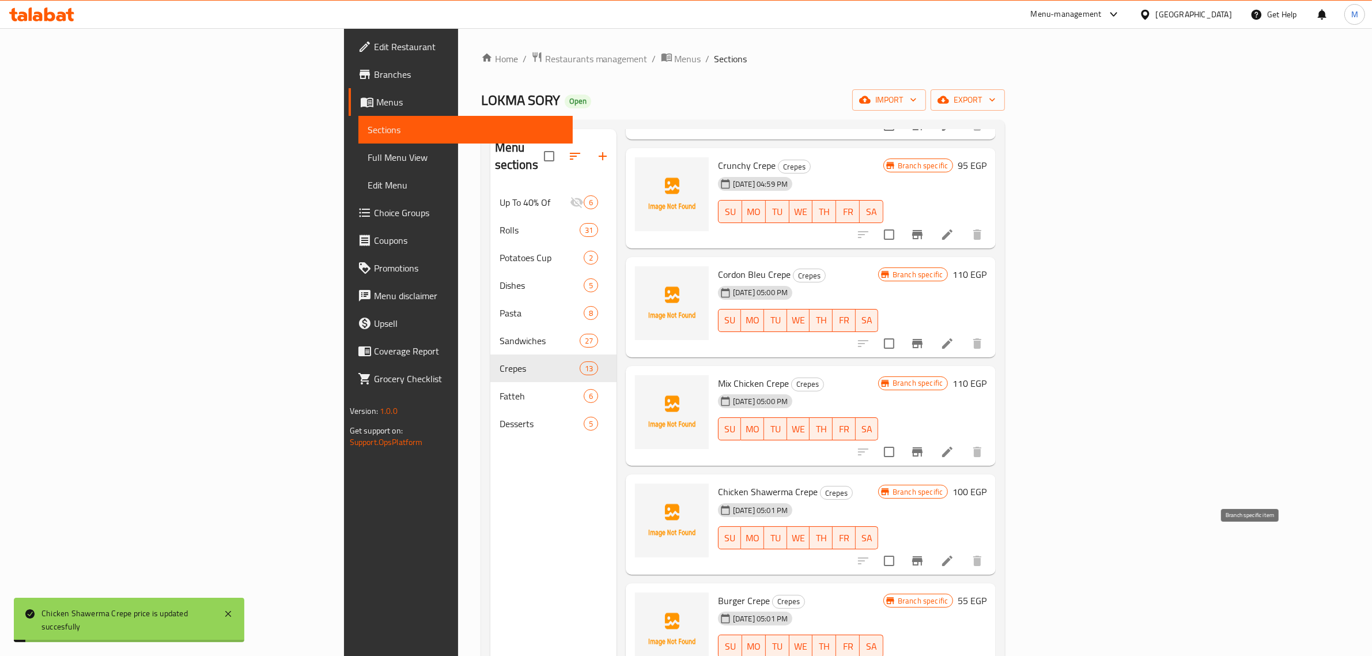
click at [922, 556] on icon "Branch-specific-item" at bounding box center [917, 560] width 10 height 9
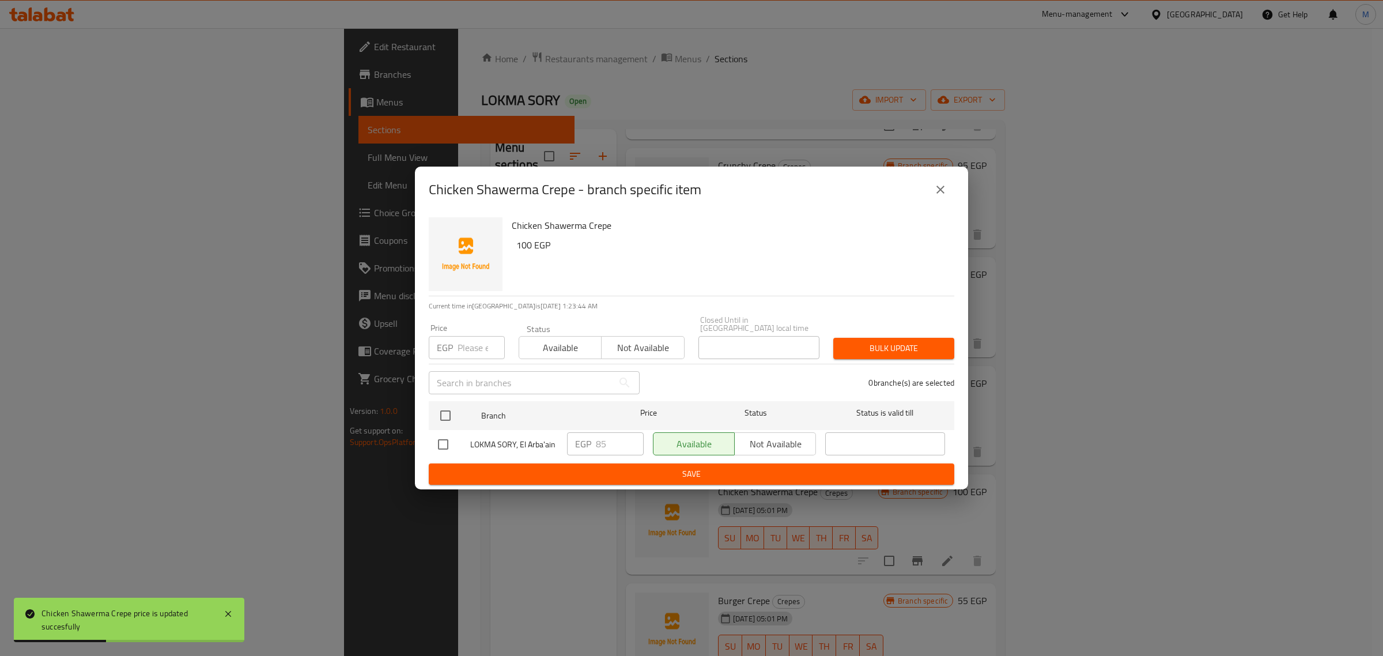
click at [445, 439] on input "checkbox" at bounding box center [443, 444] width 24 height 24
checkbox input "true"
drag, startPoint x: 614, startPoint y: 447, endPoint x: 591, endPoint y: 447, distance: 22.5
click at [591, 447] on div "EGP 85 ​" at bounding box center [605, 443] width 77 height 23
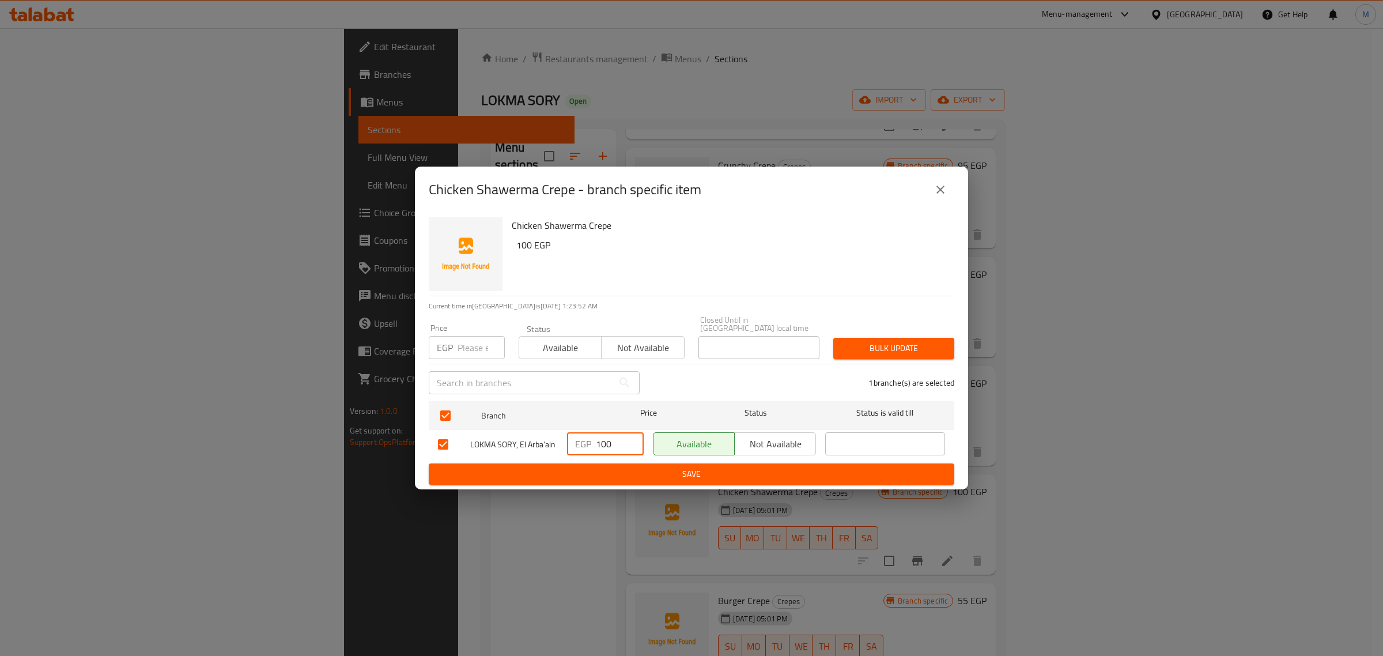
type input "100"
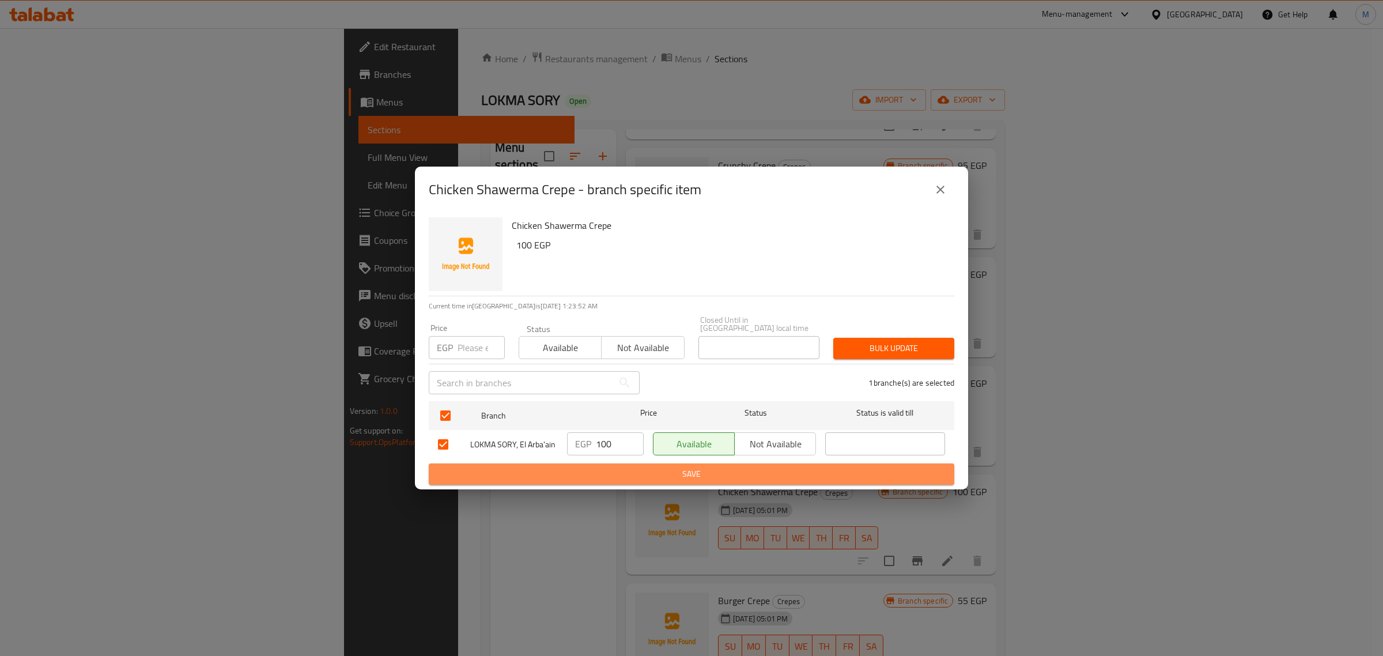
click at [634, 467] on span "Save" at bounding box center [691, 474] width 507 height 14
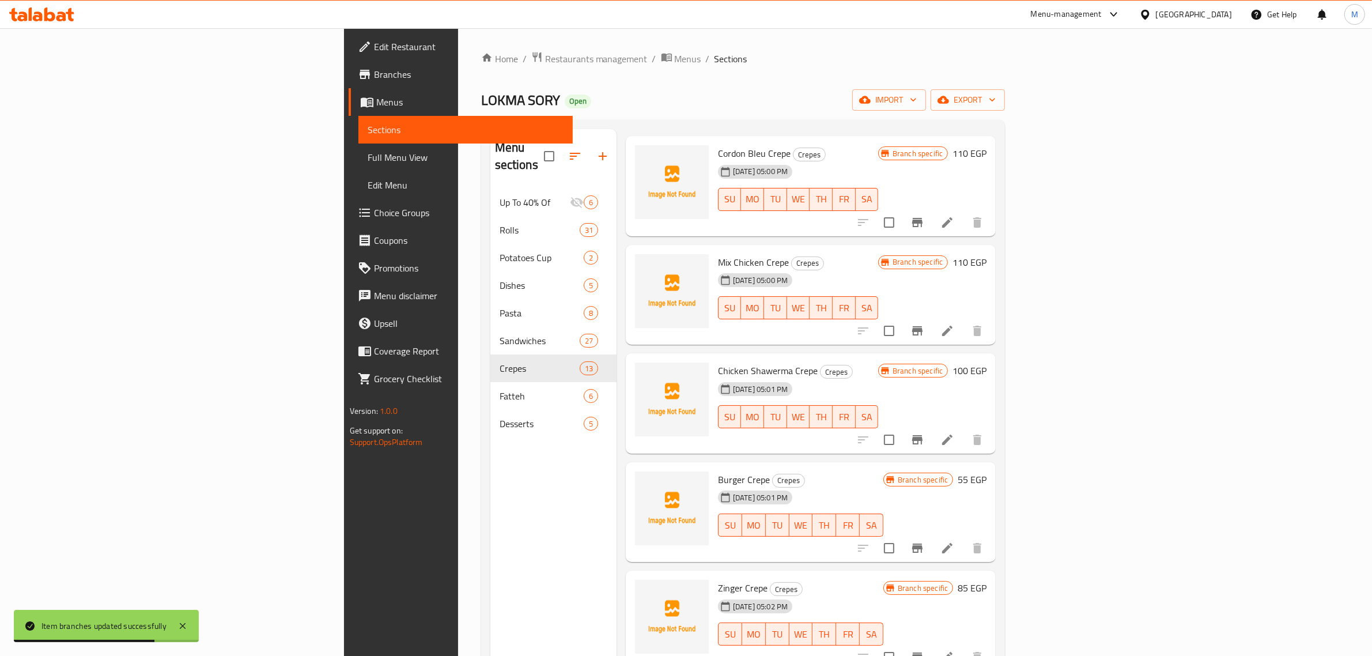
scroll to position [288, 0]
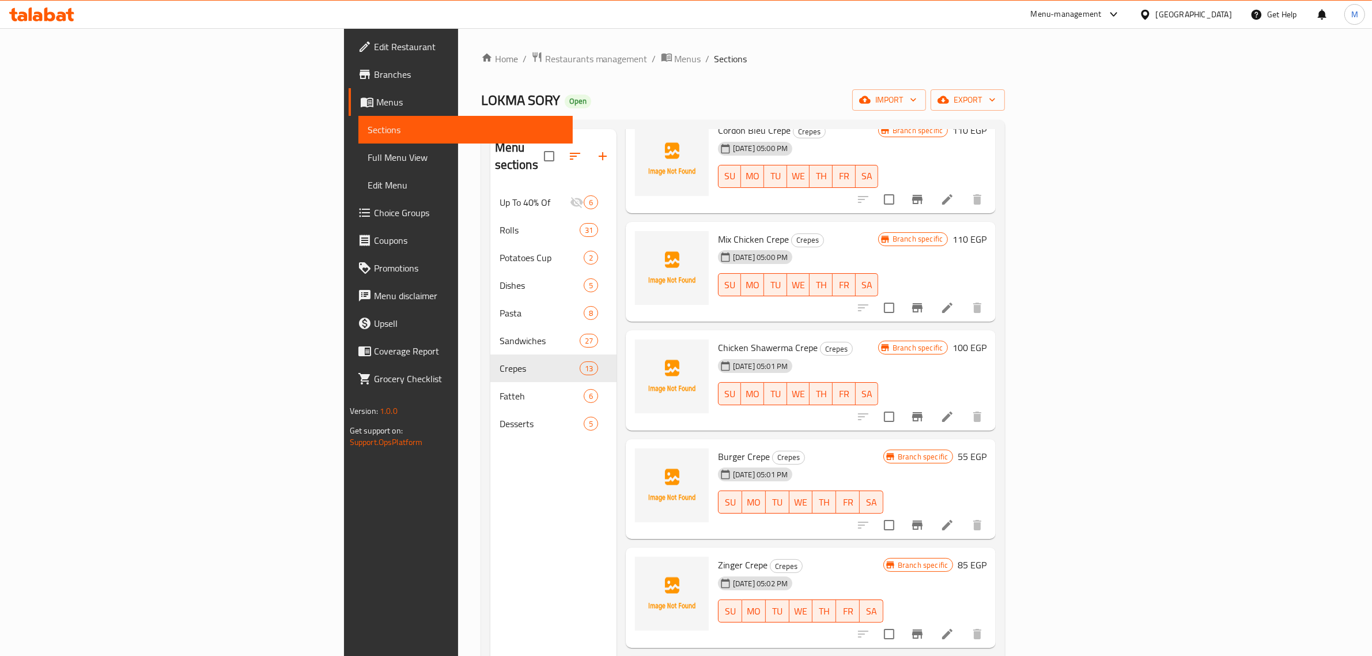
click at [718, 448] on span "Burger Crepe" at bounding box center [744, 456] width 52 height 17
copy h6 "Burger Crepe"
click at [922, 520] on icon "Branch-specific-item" at bounding box center [917, 524] width 10 height 9
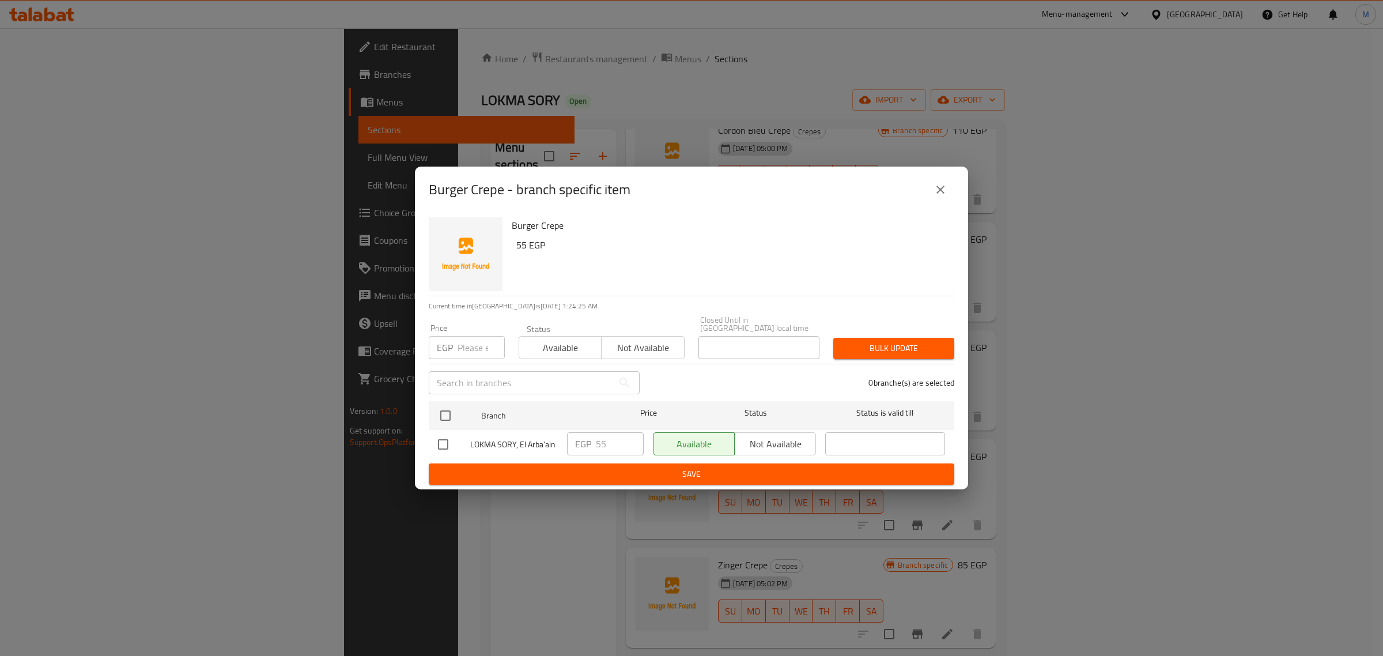
click at [442, 441] on input "checkbox" at bounding box center [443, 444] width 24 height 24
checkbox input "true"
drag, startPoint x: 608, startPoint y: 442, endPoint x: 583, endPoint y: 442, distance: 24.8
click at [583, 442] on div "EGP 55 ​" at bounding box center [605, 443] width 77 height 23
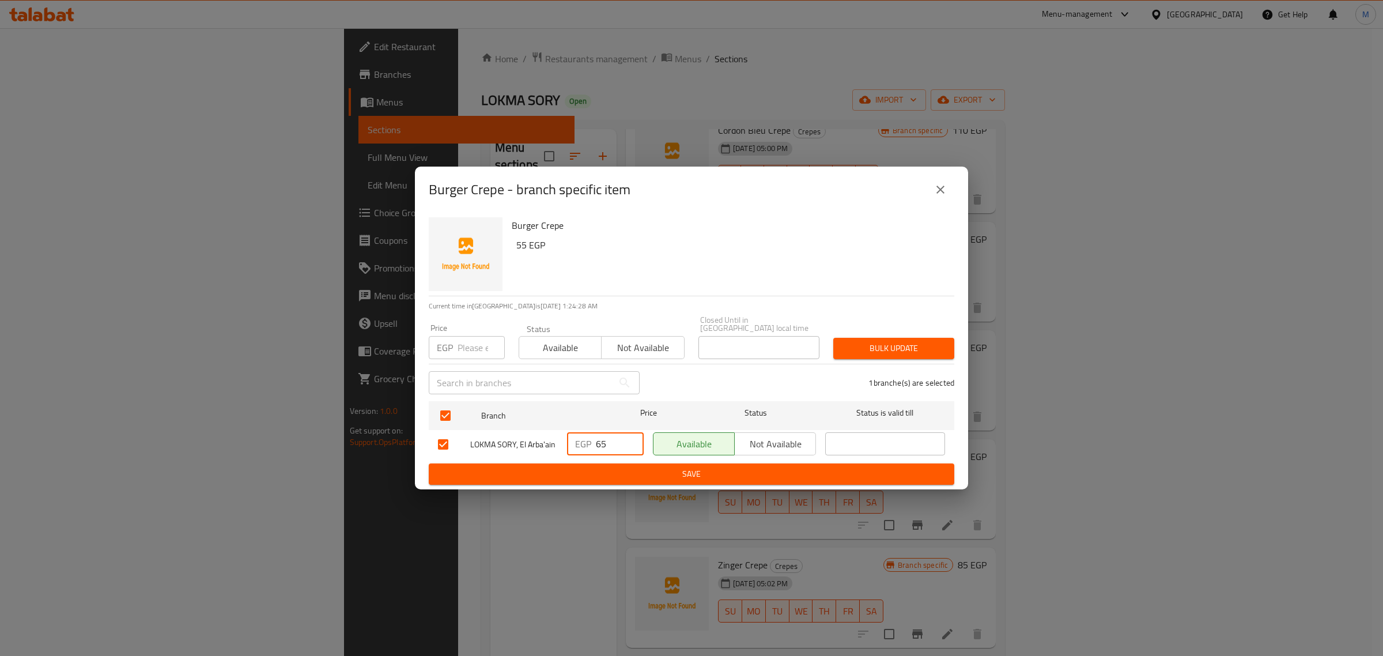
type input "65"
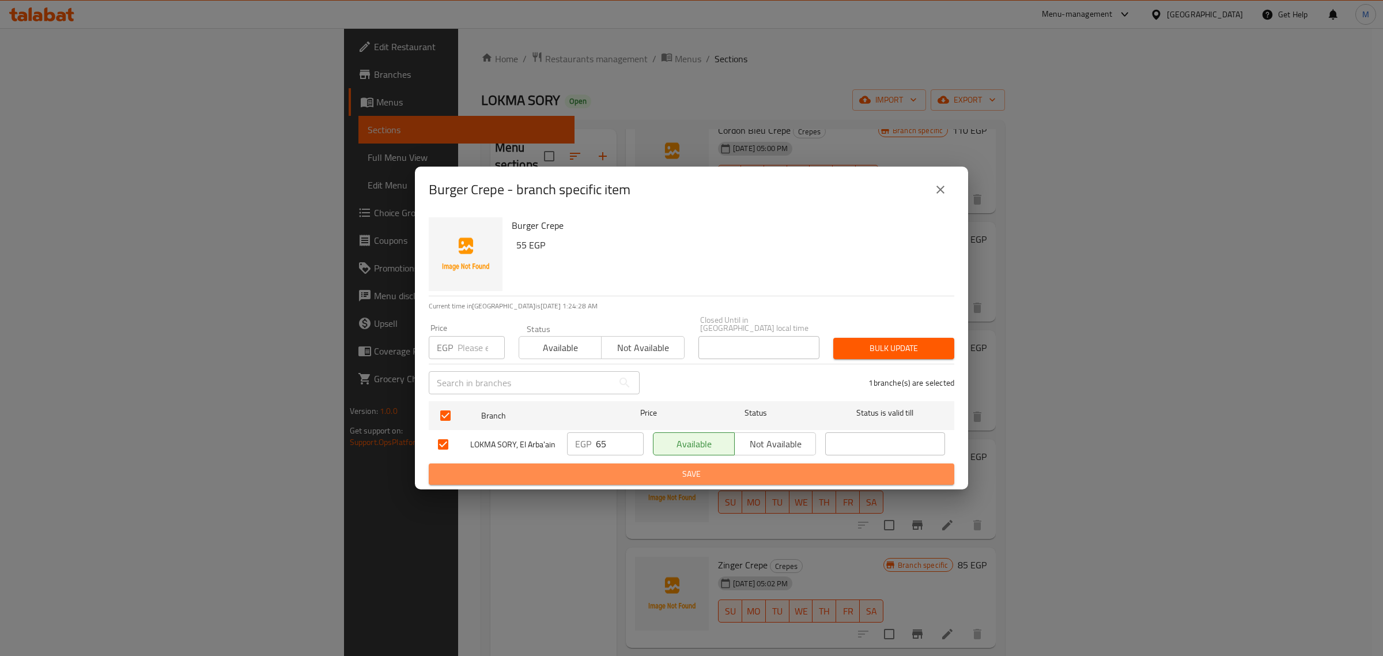
click at [645, 473] on span "Save" at bounding box center [691, 474] width 507 height 14
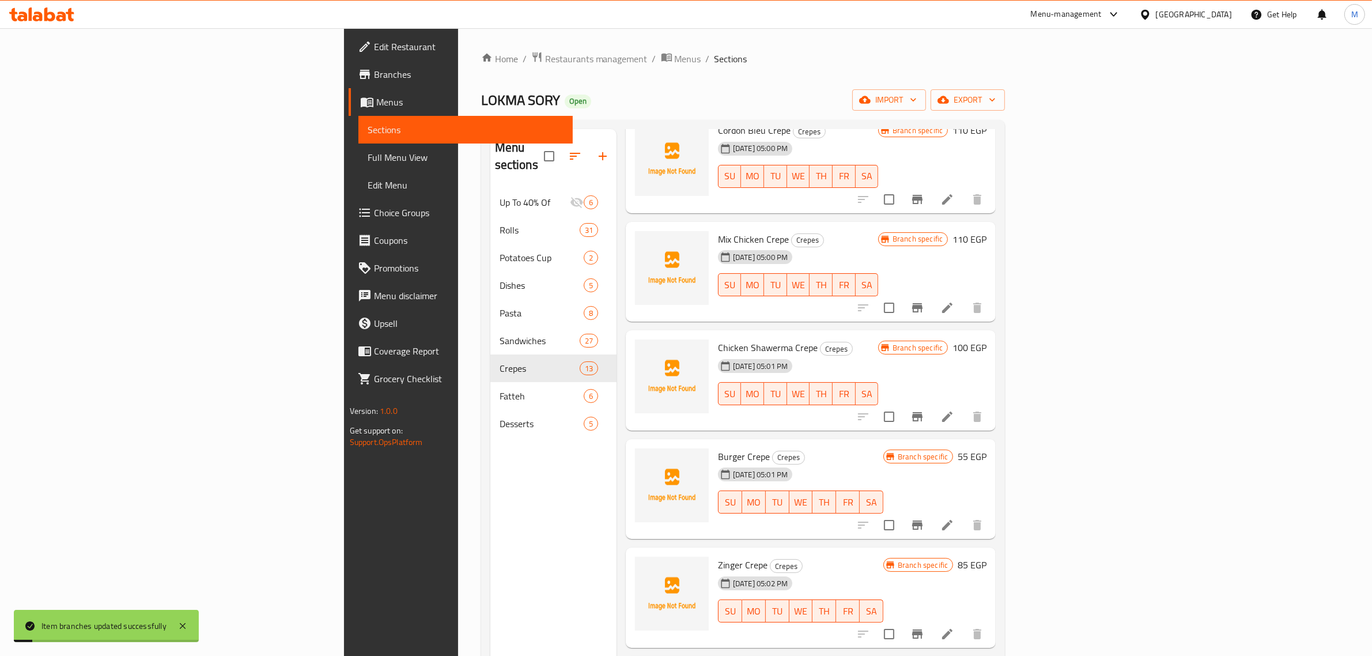
click at [986, 448] on h6 "55 EGP" at bounding box center [972, 456] width 29 height 16
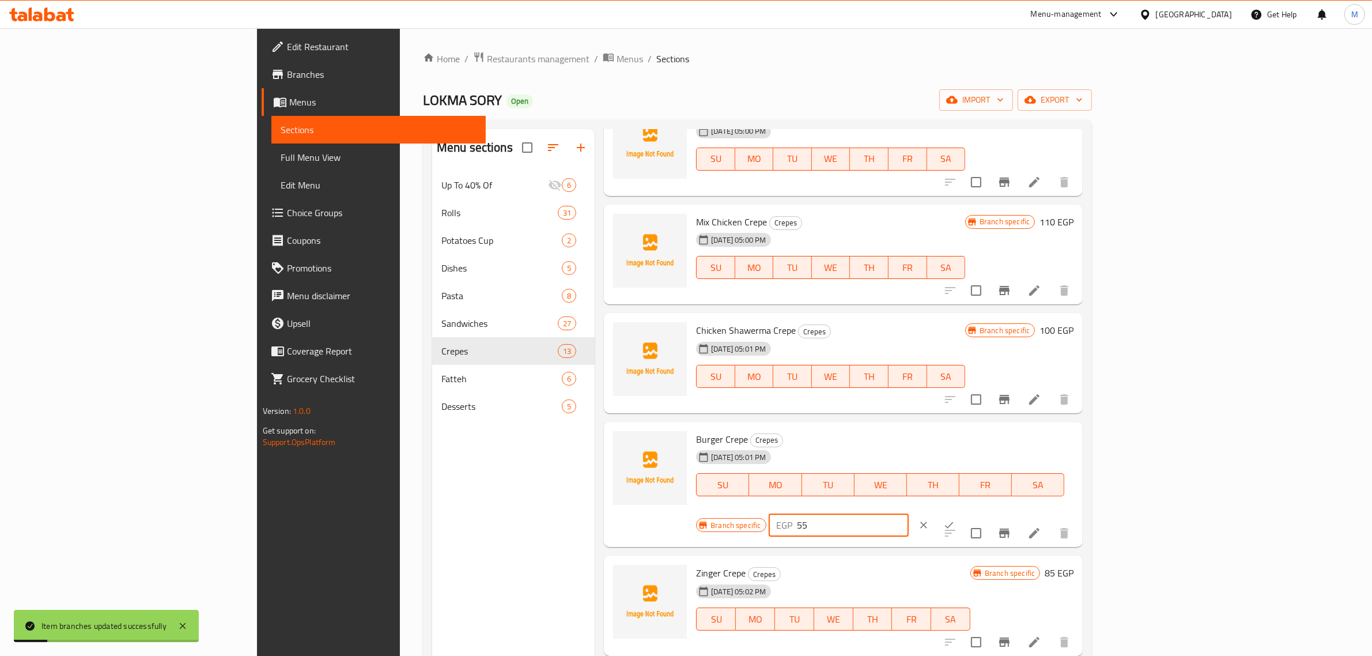
drag, startPoint x: 1210, startPoint y: 444, endPoint x: 1156, endPoint y: 453, distance: 54.9
click at [909, 513] on div "EGP 55 ​" at bounding box center [839, 524] width 140 height 23
type input "65"
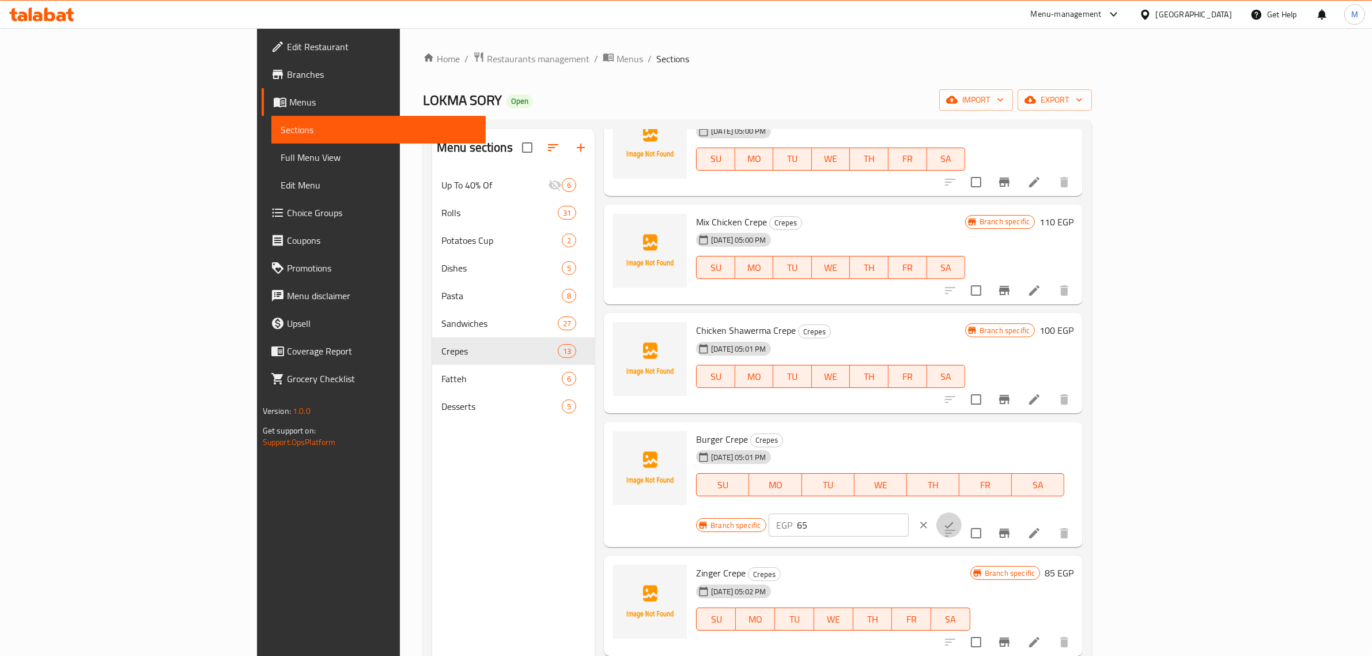
click at [955, 519] on icon "ok" at bounding box center [949, 525] width 12 height 12
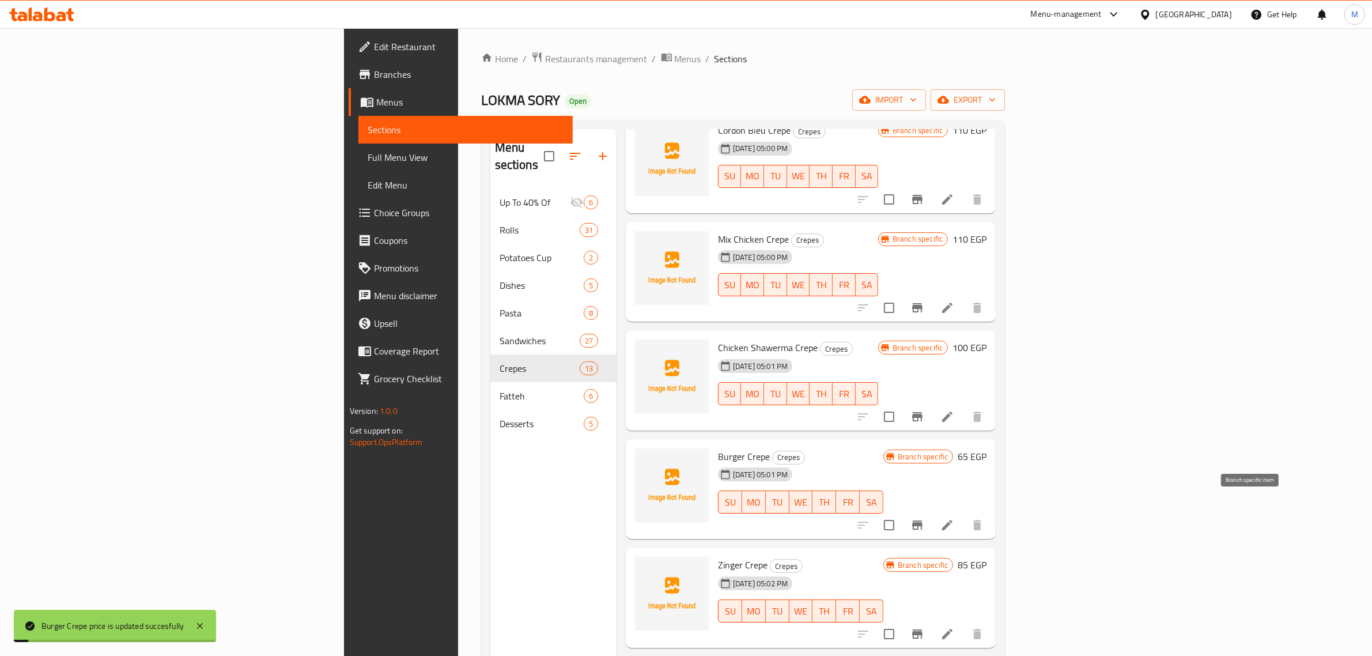
click at [924, 518] on icon "Branch-specific-item" at bounding box center [917, 525] width 14 height 14
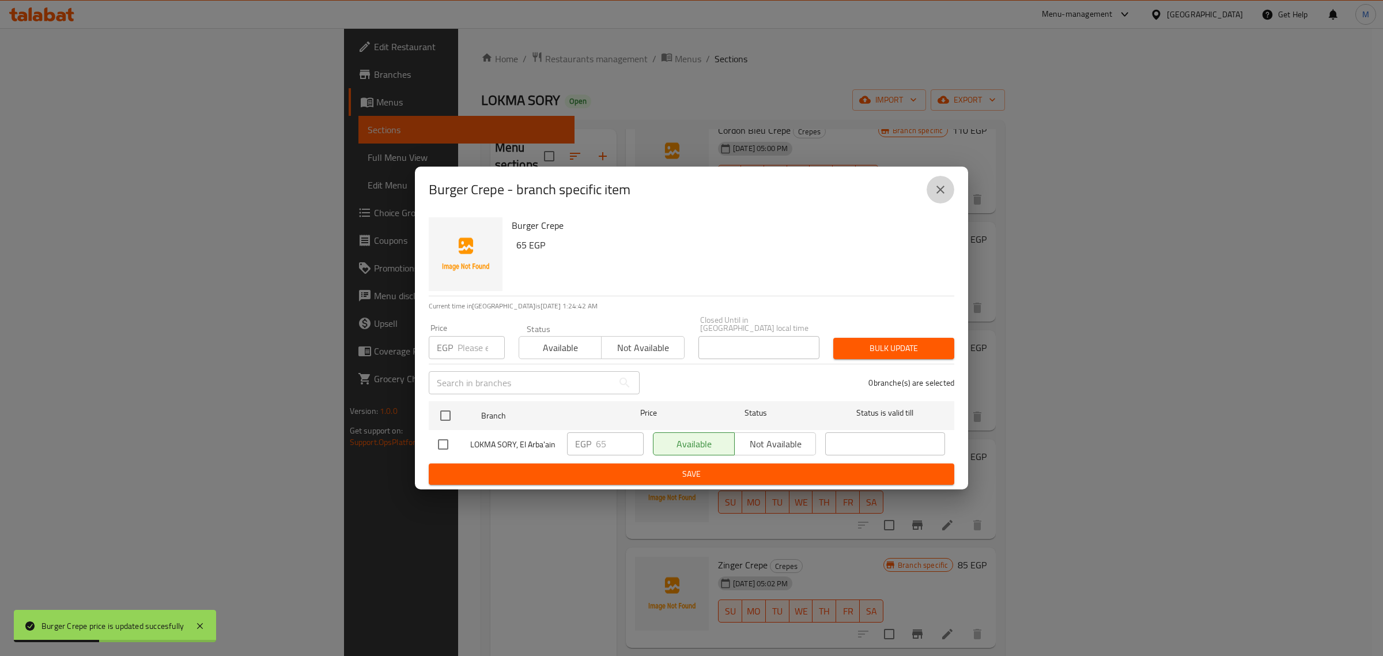
click at [943, 202] on button "close" at bounding box center [941, 190] width 28 height 28
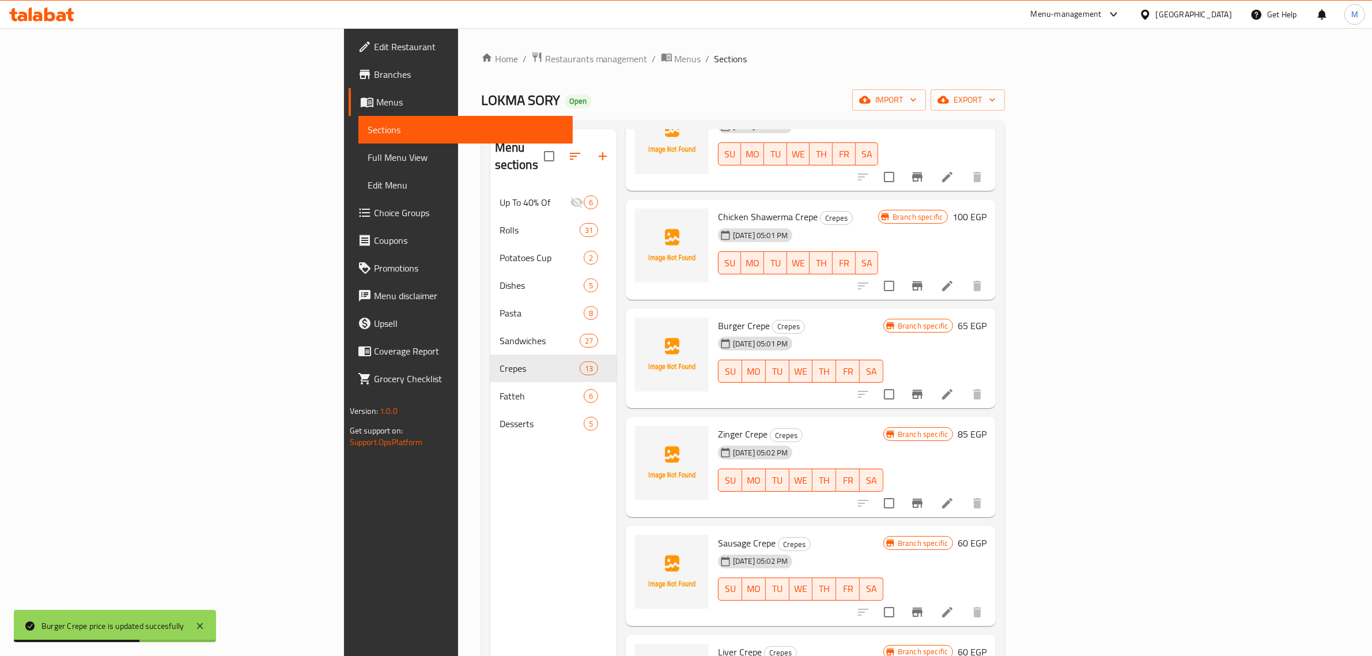
scroll to position [432, 0]
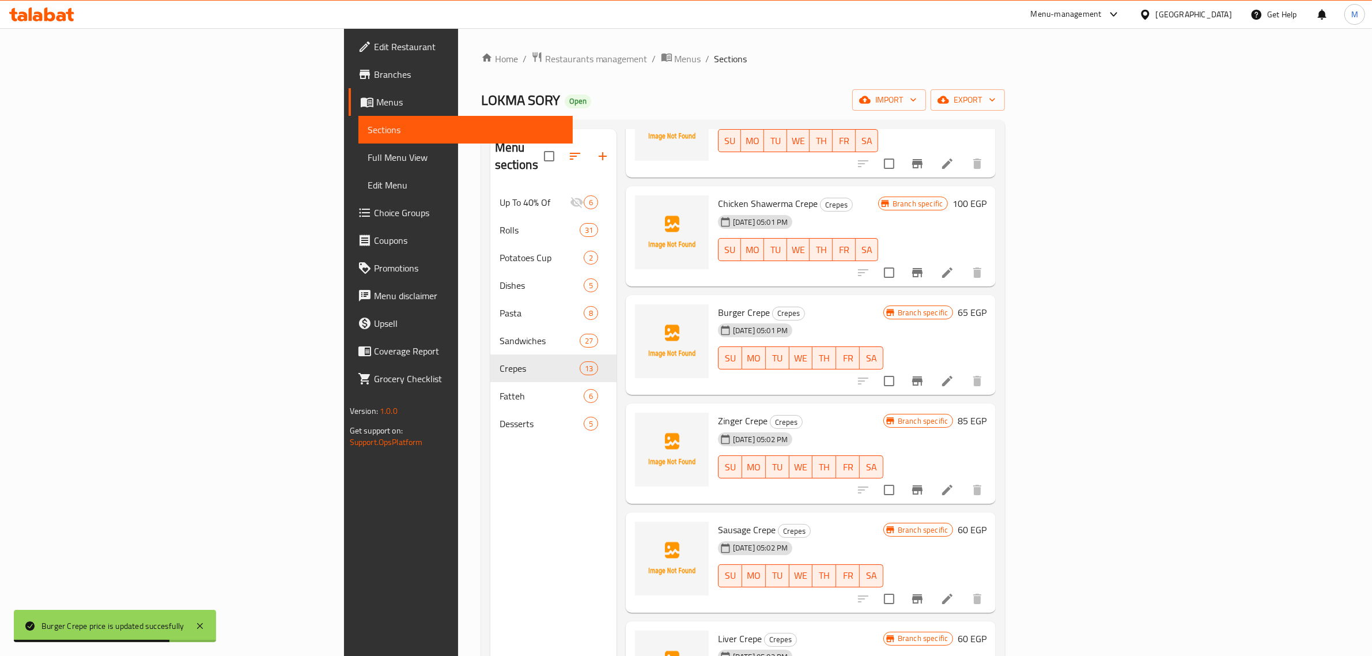
click at [718, 412] on span "Zinger Crepe" at bounding box center [743, 420] width 50 height 17
copy h6 "Zinger Crepe"
click at [986, 413] on h6 "85 EGP" at bounding box center [972, 421] width 29 height 16
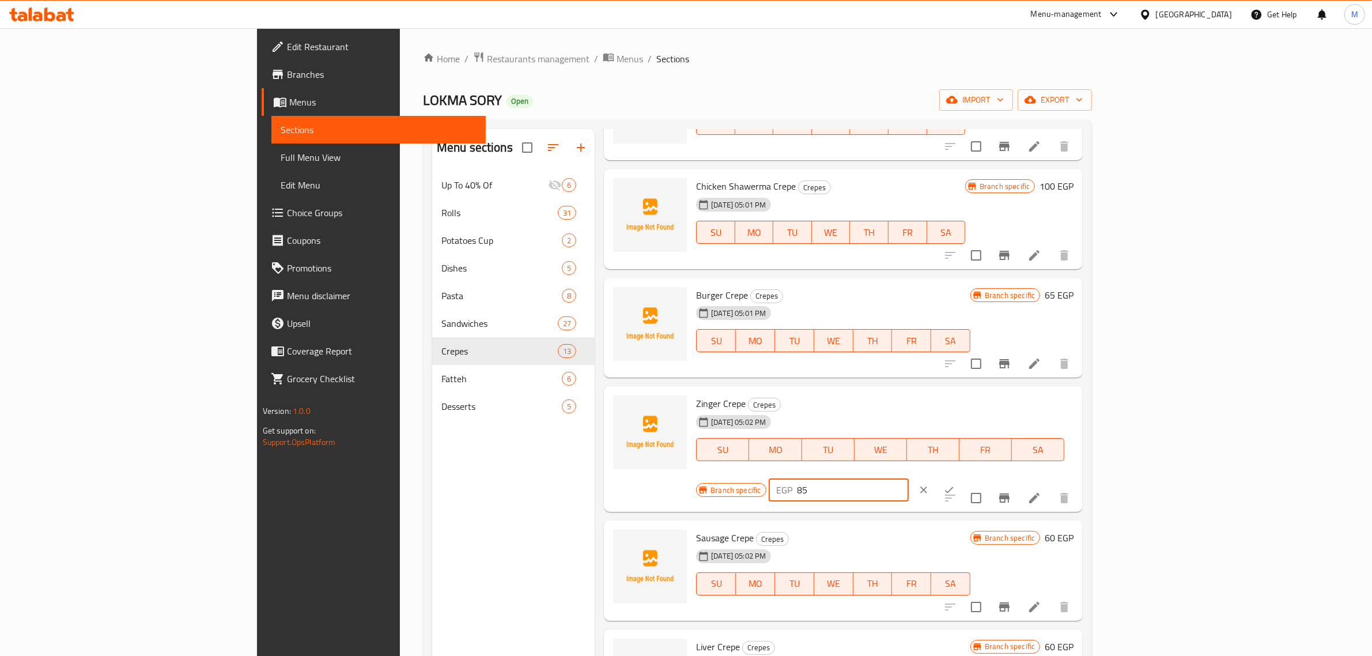
drag, startPoint x: 1173, startPoint y: 407, endPoint x: 1136, endPoint y: 412, distance: 37.8
click at [909, 478] on div "EGP 85 ​" at bounding box center [839, 489] width 140 height 23
type input "95"
click at [954, 487] on icon "ok" at bounding box center [949, 490] width 9 height 6
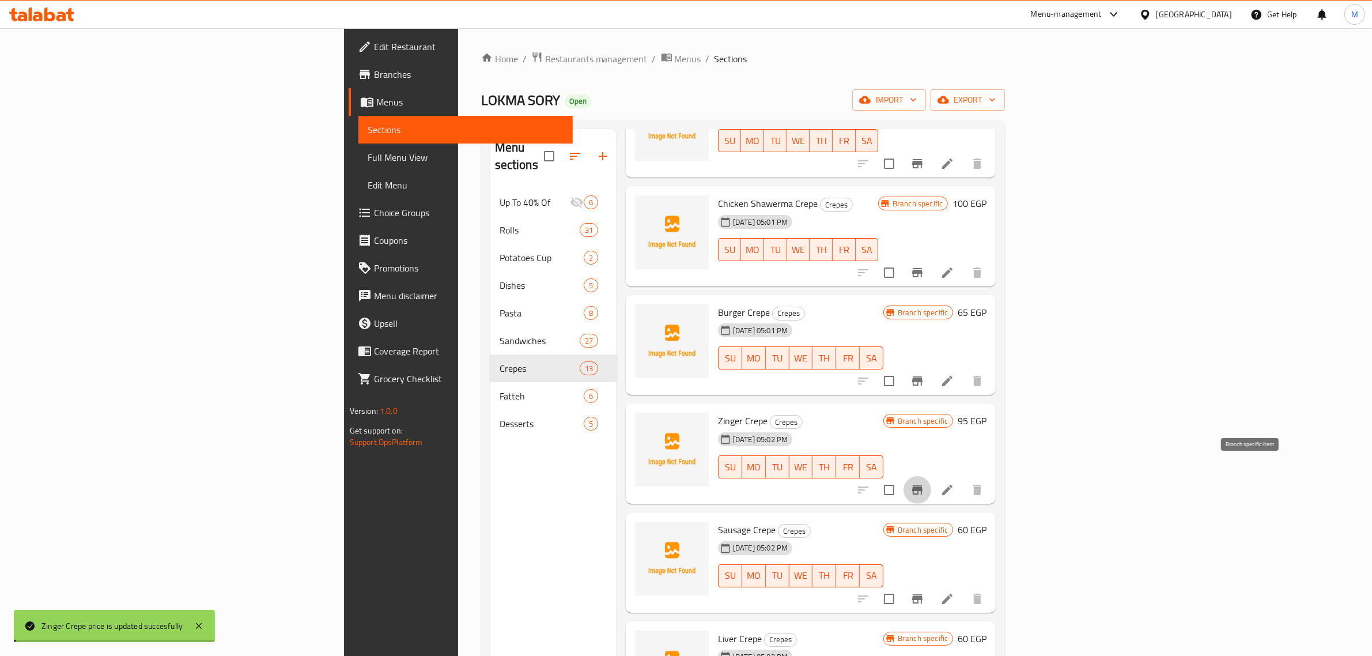
click at [924, 483] on icon "Branch-specific-item" at bounding box center [917, 490] width 14 height 14
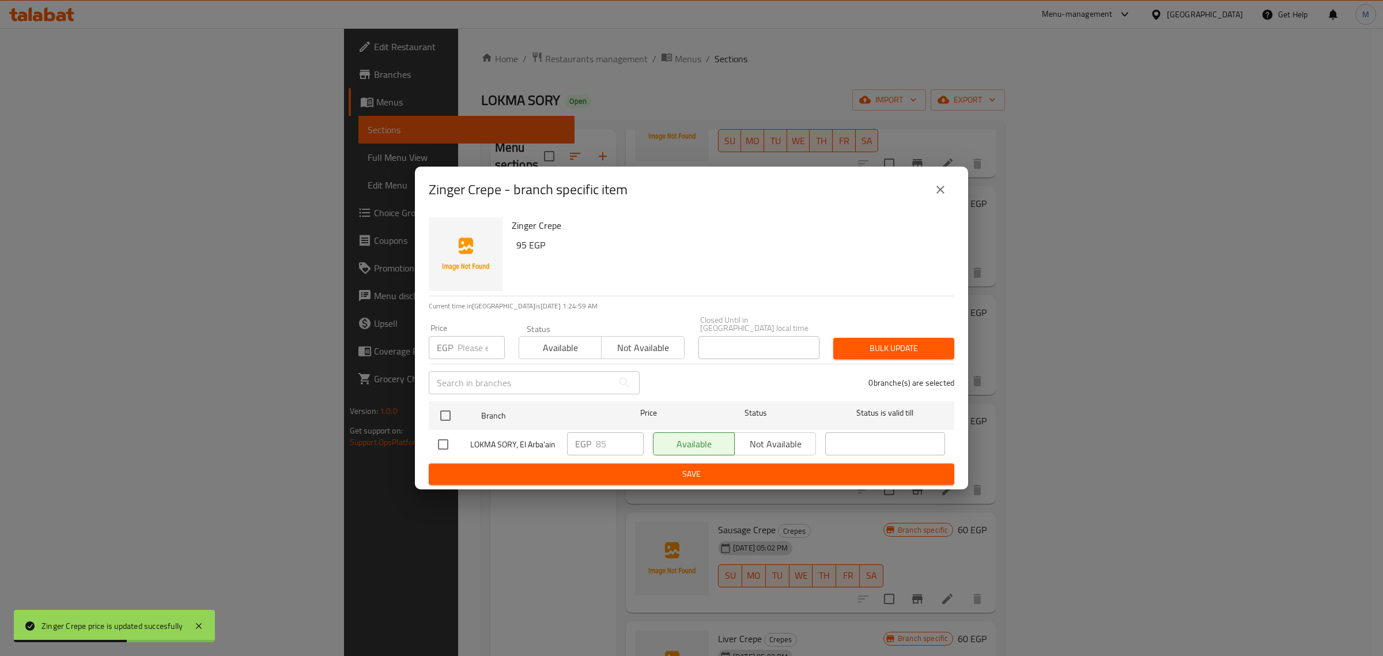
click at [444, 444] on input "checkbox" at bounding box center [443, 444] width 24 height 24
checkbox input "true"
click at [586, 440] on div "EGP 85 ​" at bounding box center [605, 443] width 77 height 23
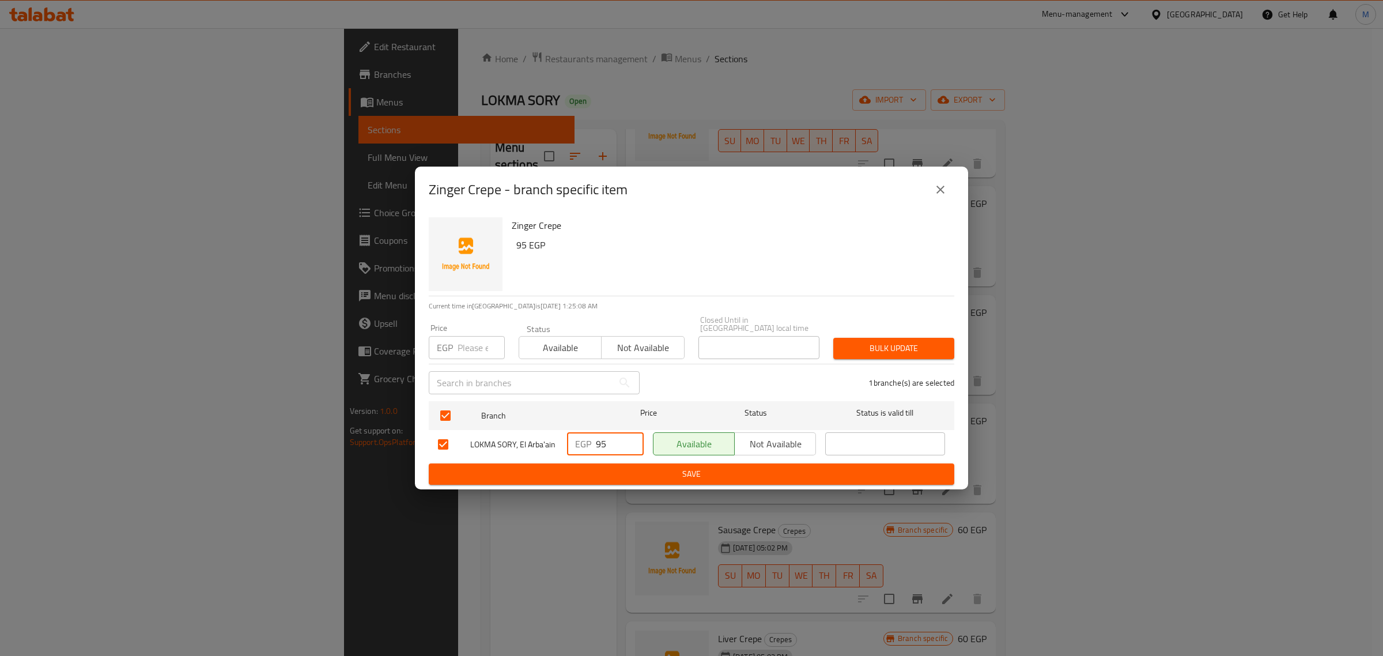
type input "95"
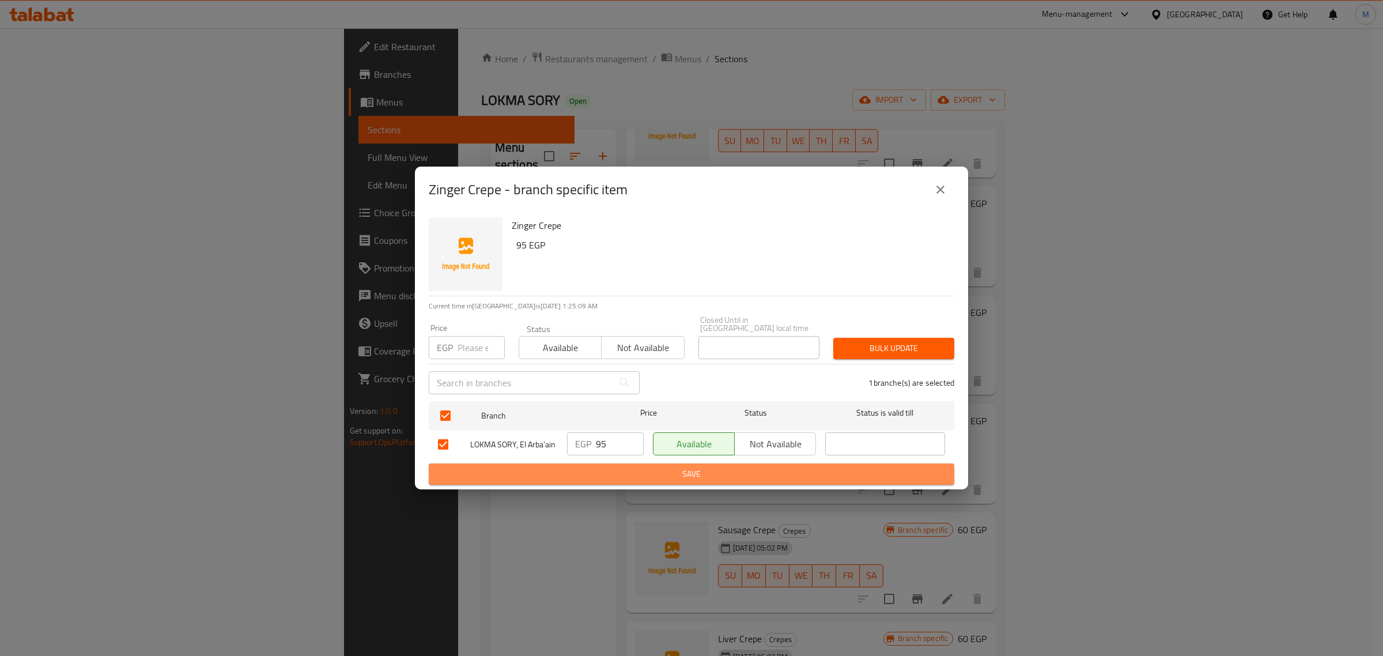
click at [646, 475] on span "Save" at bounding box center [691, 474] width 507 height 14
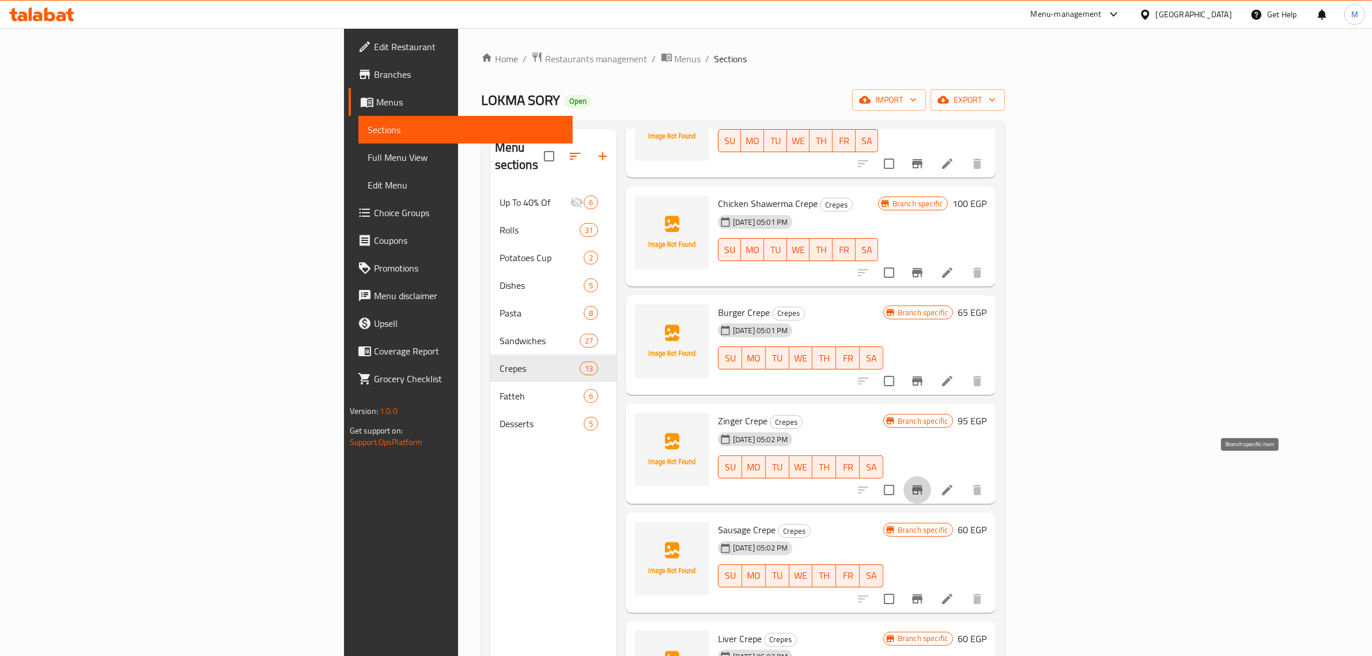
click at [922, 485] on icon "Branch-specific-item" at bounding box center [917, 489] width 10 height 9
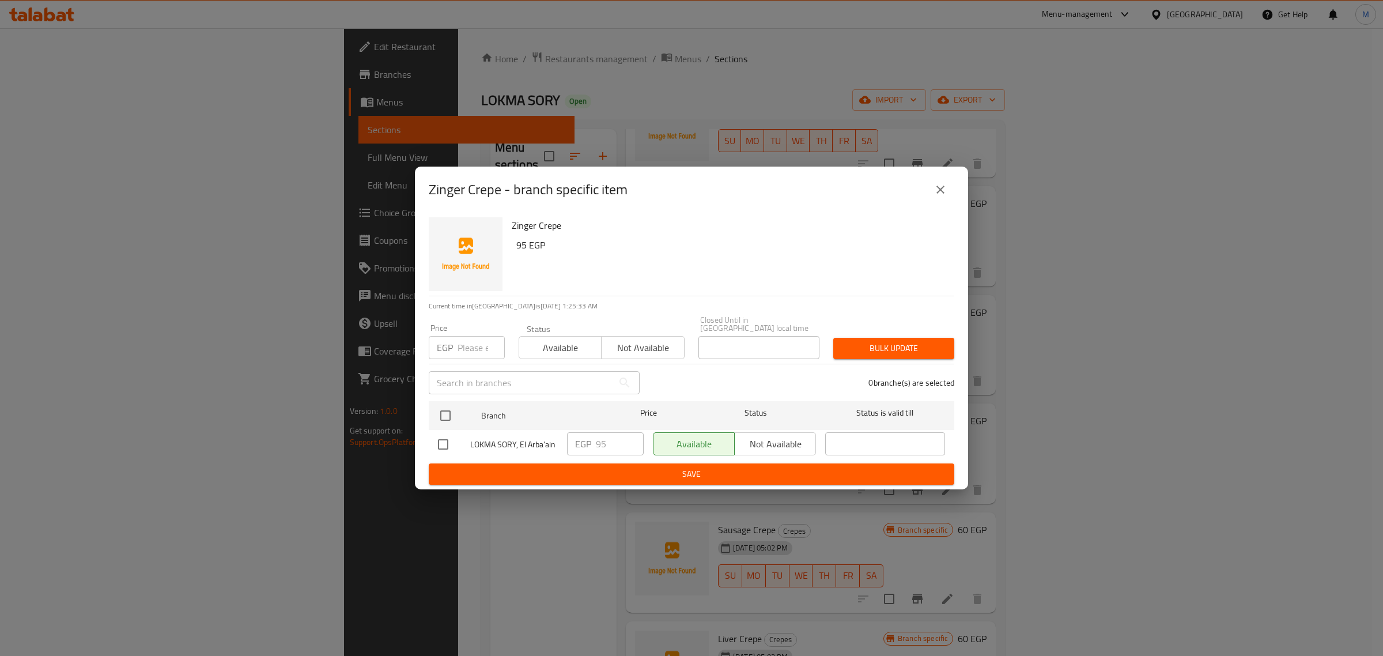
click at [935, 195] on icon "close" at bounding box center [940, 190] width 14 height 14
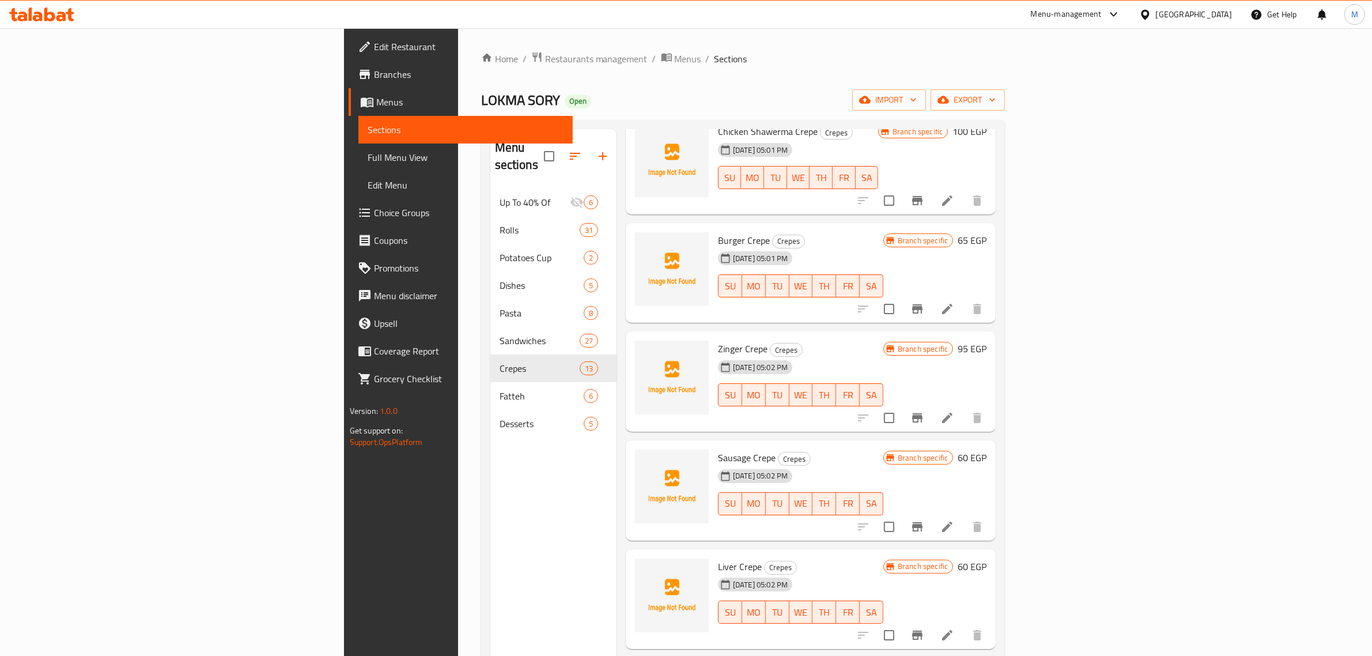
scroll to position [576, 0]
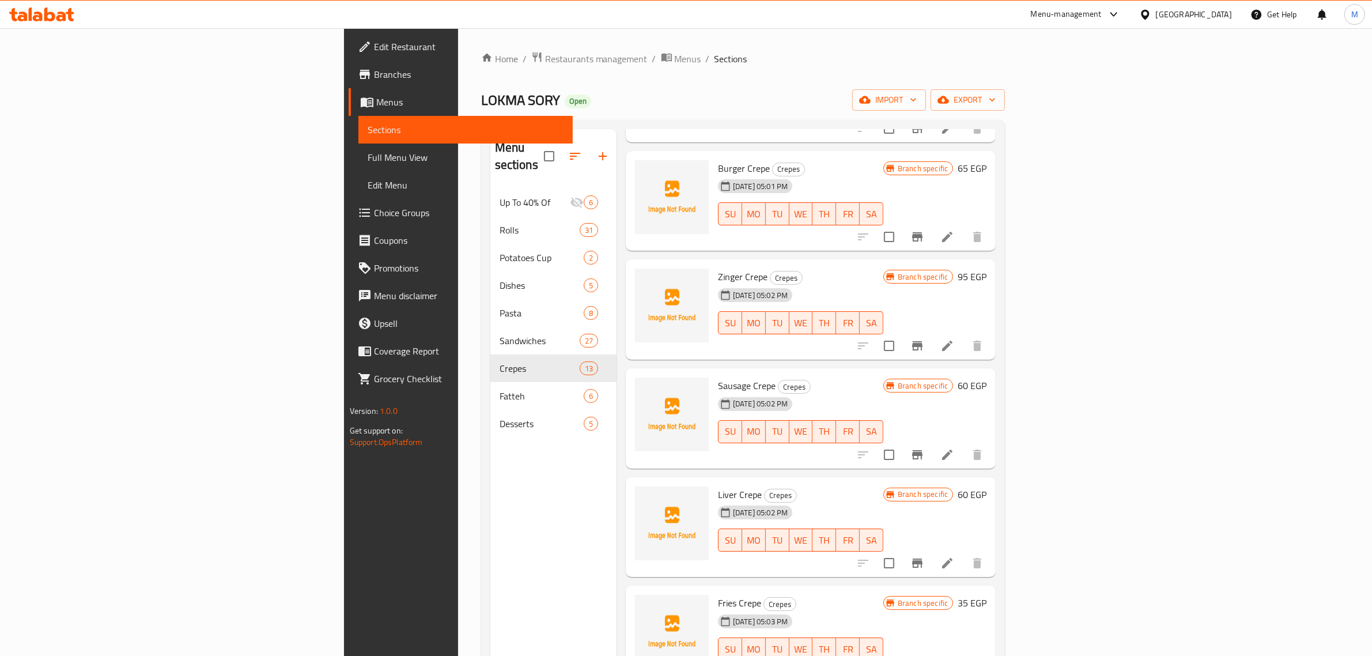
drag, startPoint x: 903, startPoint y: 317, endPoint x: 903, endPoint y: 323, distance: 5.8
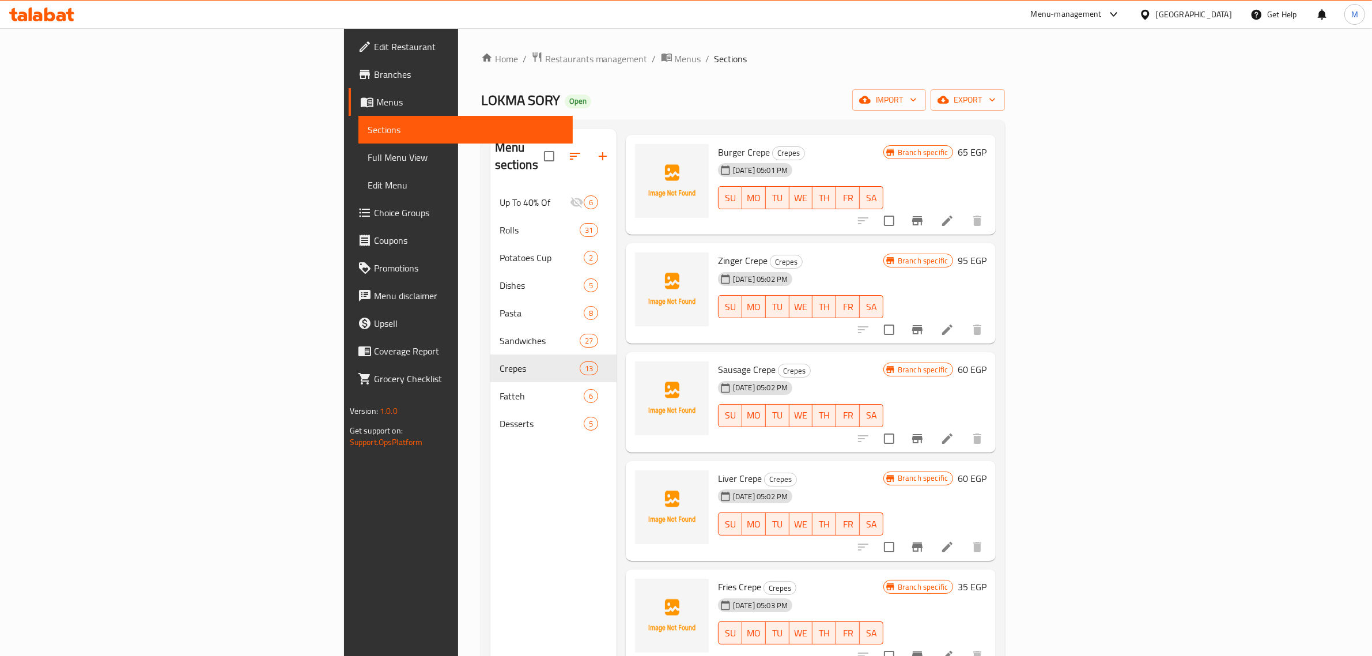
scroll to position [600, 0]
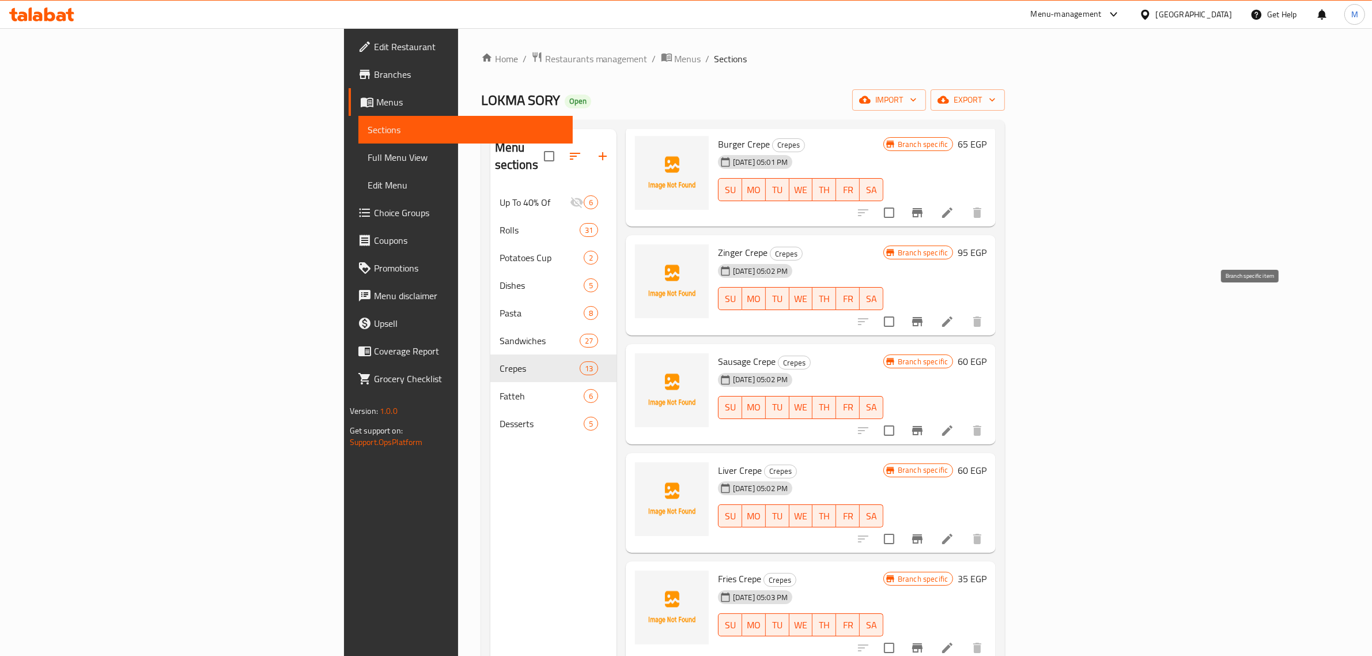
click at [922, 317] on icon "Branch-specific-item" at bounding box center [917, 321] width 10 height 9
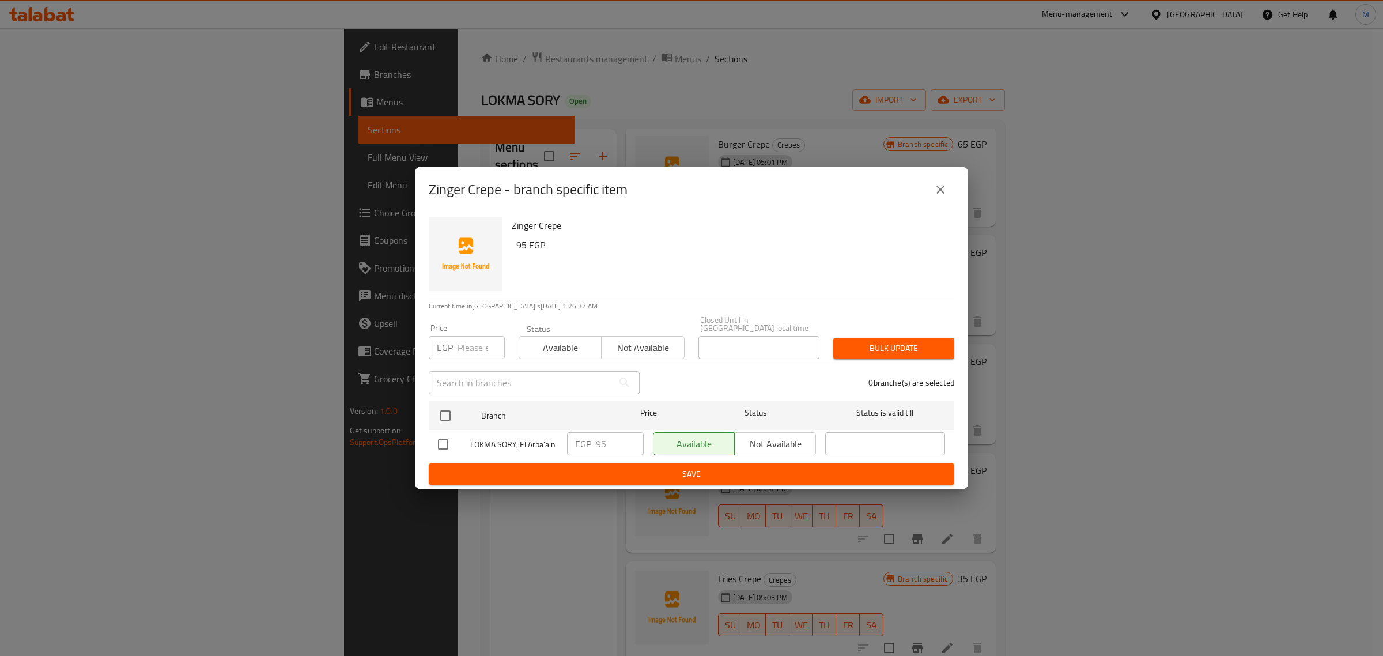
click at [943, 194] on icon "close" at bounding box center [940, 190] width 8 height 8
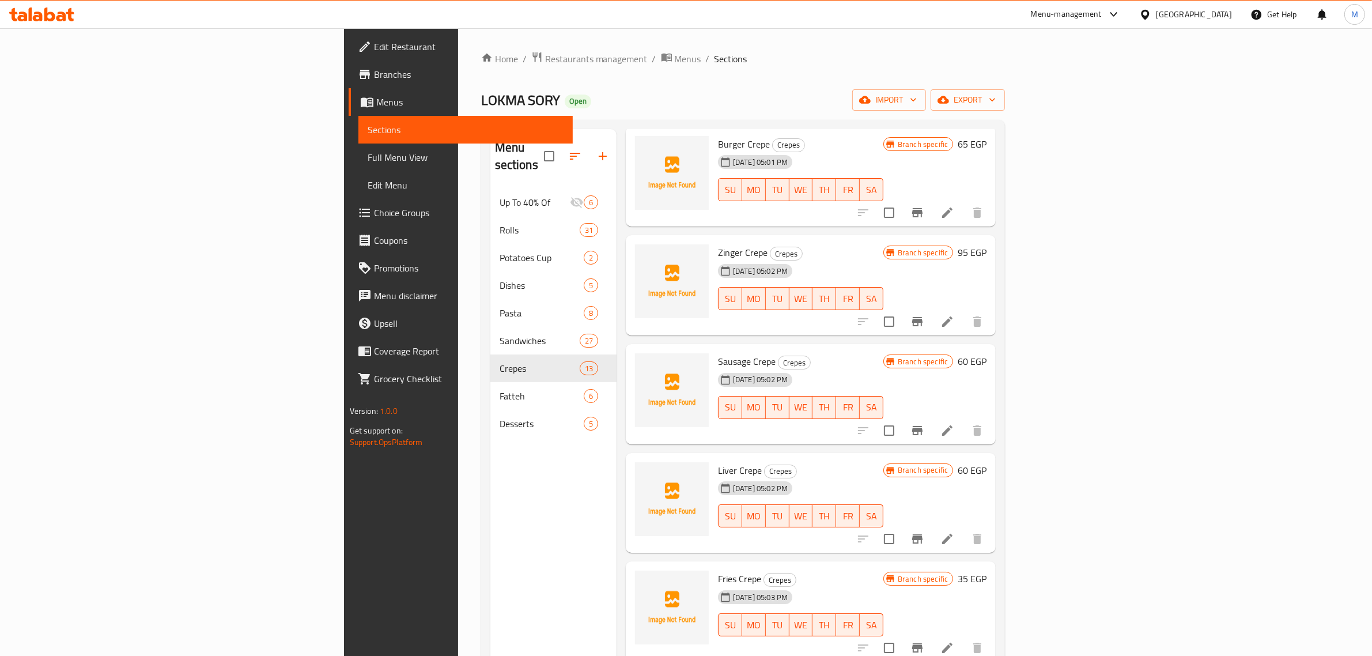
click at [718, 353] on span "Sausage Crepe" at bounding box center [747, 361] width 58 height 17
copy h6 "Sausage Crepe"
click at [800, 353] on h6 "Sausage Crepe Crepes" at bounding box center [800, 361] width 165 height 16
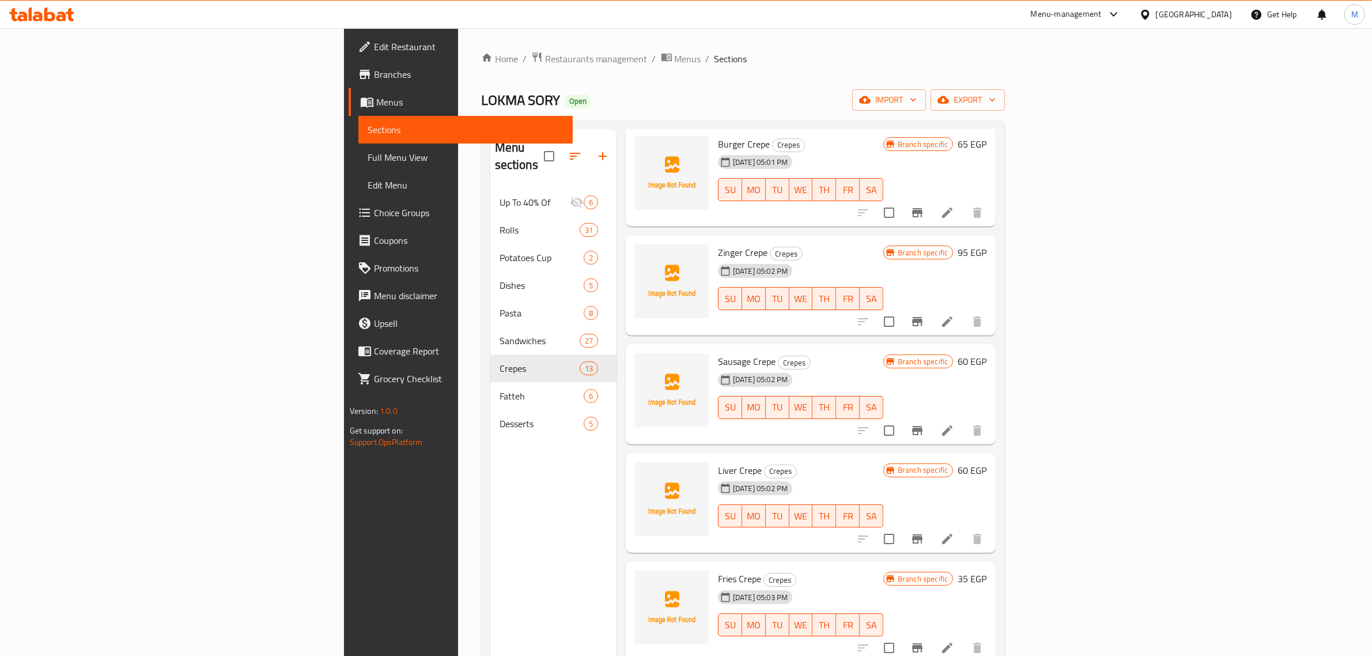
click at [888, 369] on div "04-08-2025 05:02 PM SU MO TU WE TH FR SA" at bounding box center [800, 399] width 175 height 62
click at [931, 417] on button "Branch-specific-item" at bounding box center [917, 431] width 28 height 28
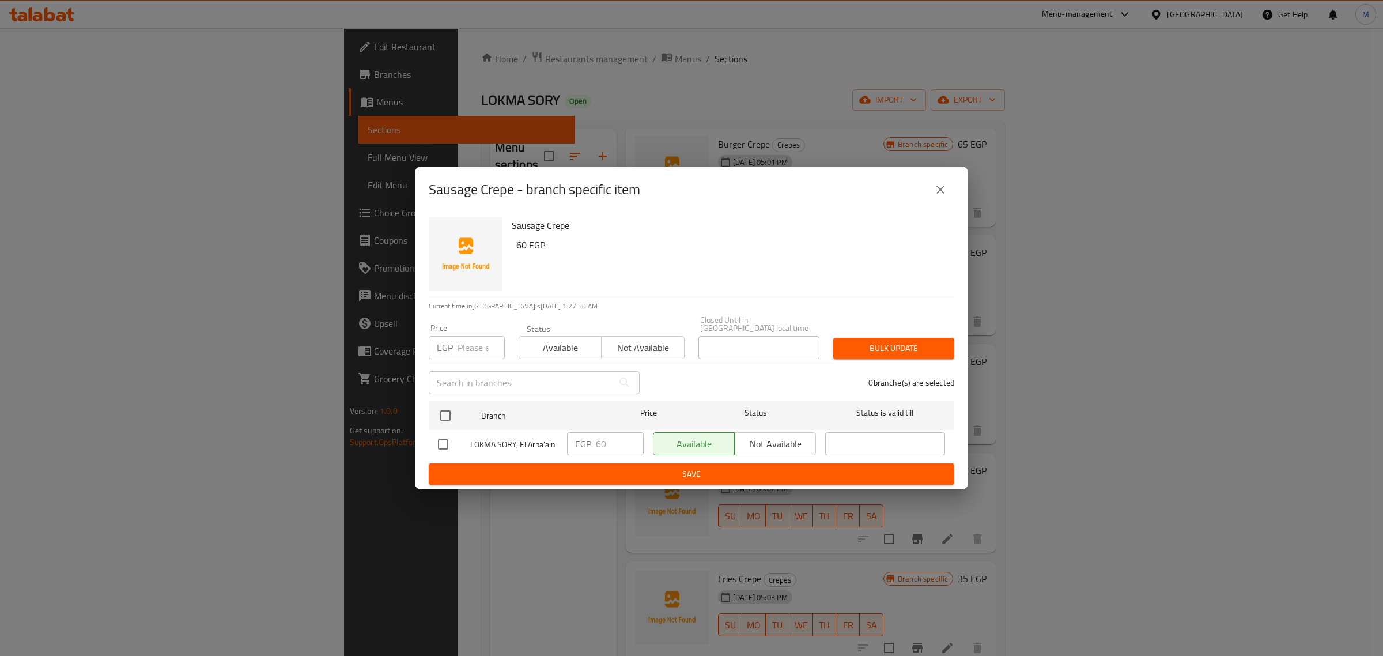
click at [447, 441] on input "checkbox" at bounding box center [443, 444] width 24 height 24
checkbox input "true"
drag, startPoint x: 618, startPoint y: 436, endPoint x: 592, endPoint y: 440, distance: 25.6
click at [592, 440] on div "EGP 60 ​" at bounding box center [605, 443] width 77 height 23
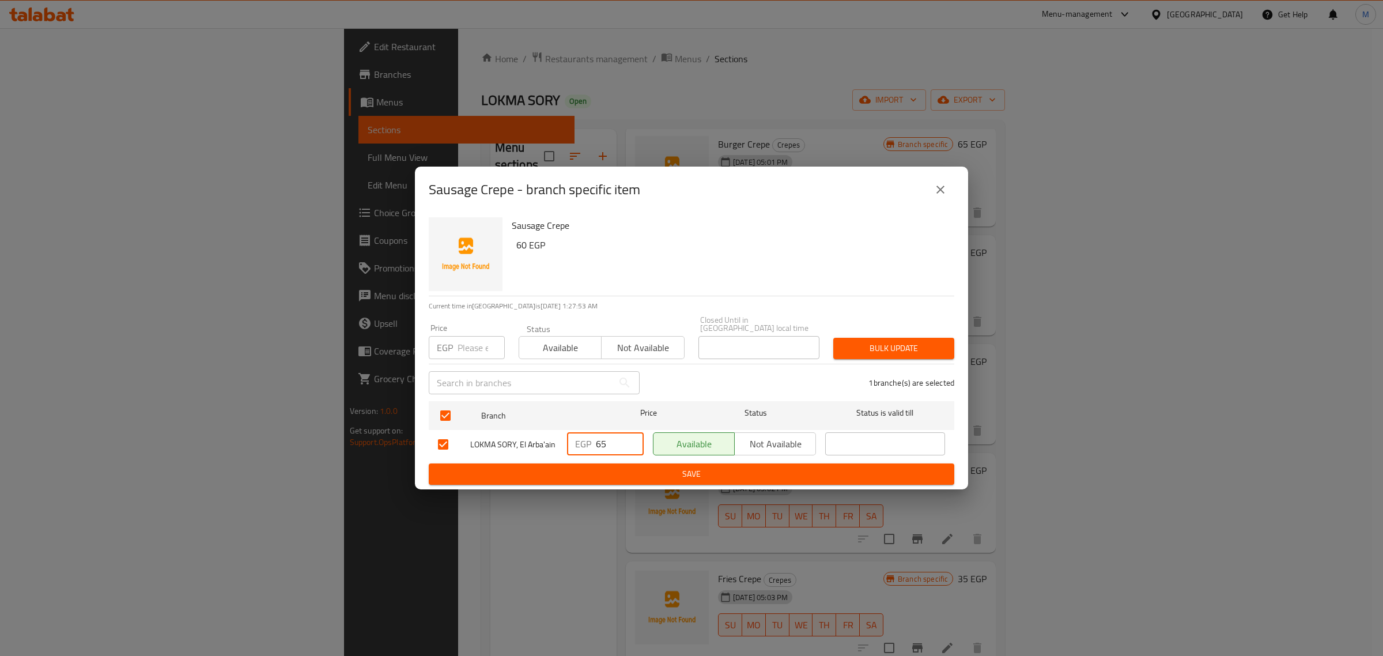
type input "65"
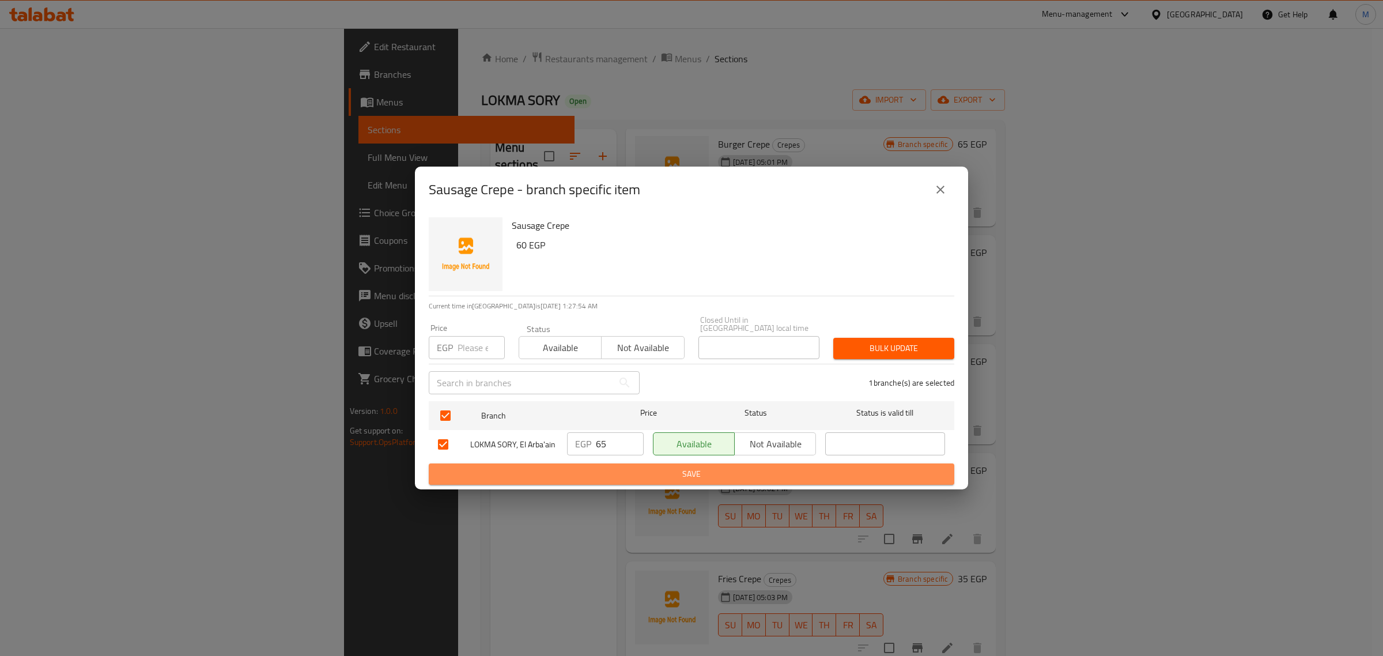
click at [632, 467] on span "Save" at bounding box center [691, 474] width 507 height 14
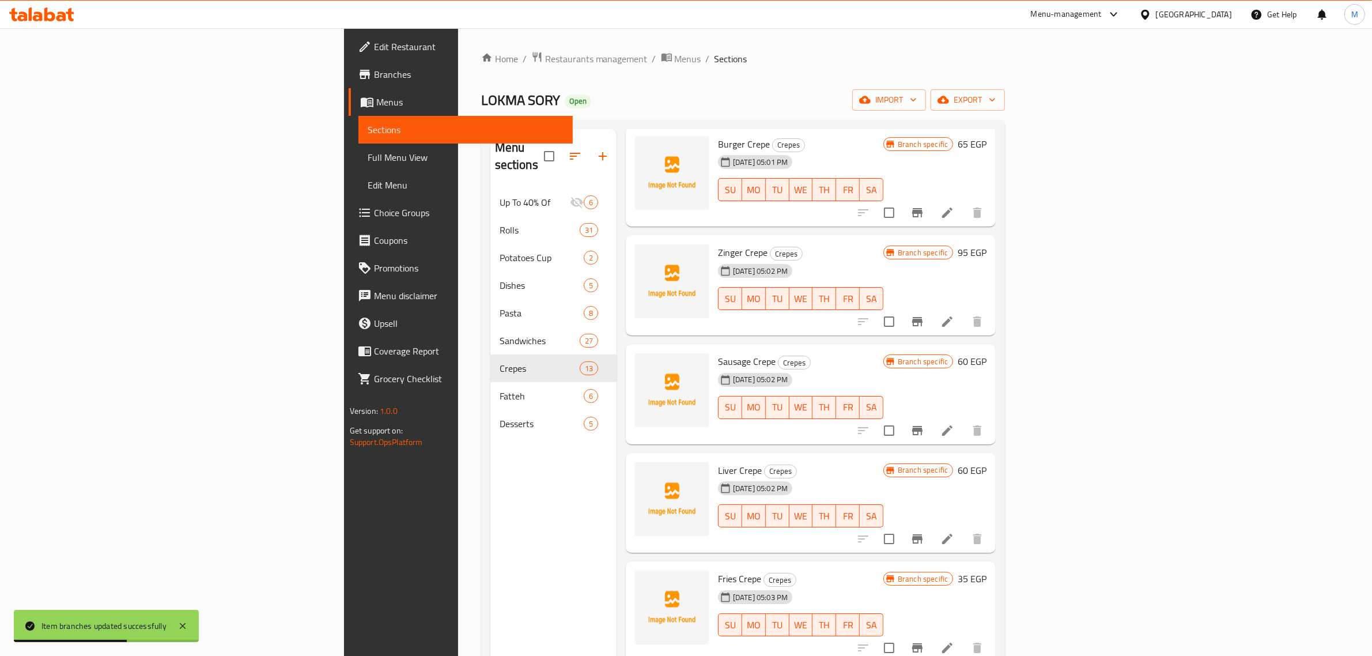
click at [986, 353] on h6 "60 EGP" at bounding box center [972, 361] width 29 height 16
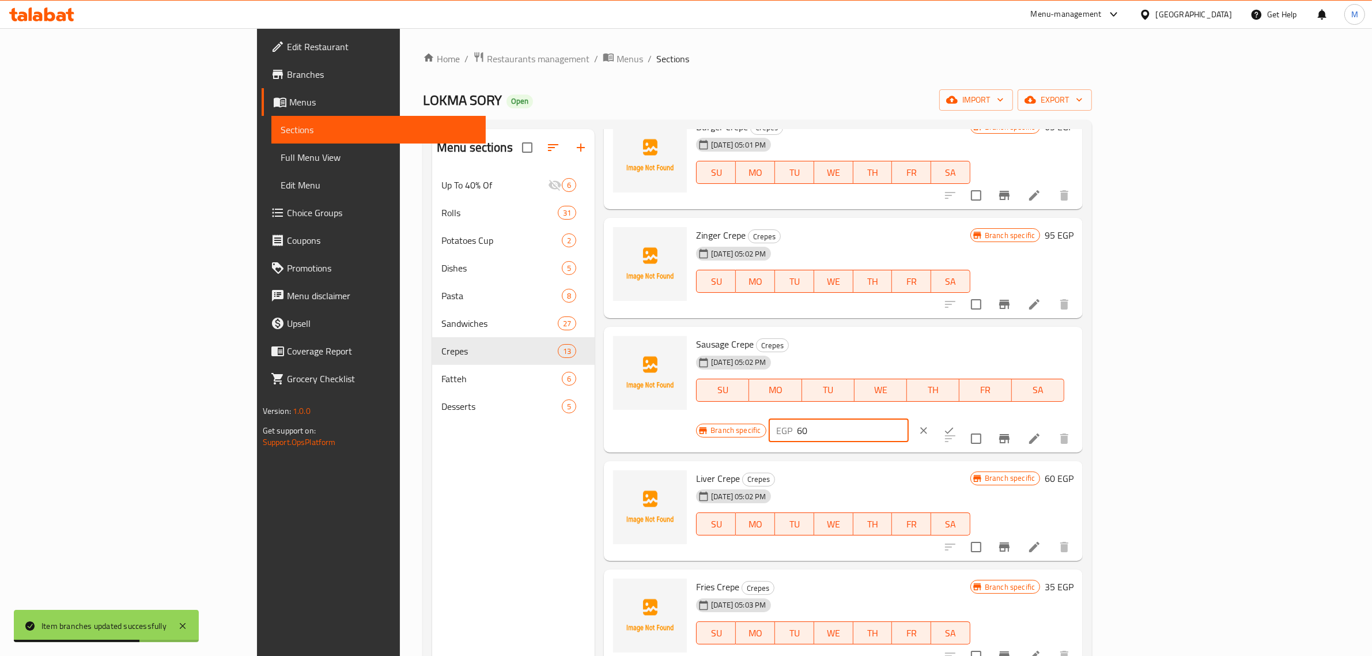
drag, startPoint x: 1193, startPoint y: 346, endPoint x: 1183, endPoint y: 351, distance: 11.6
click at [909, 419] on input "60" at bounding box center [852, 430] width 111 height 23
type input "65"
click at [955, 425] on icon "ok" at bounding box center [949, 431] width 12 height 12
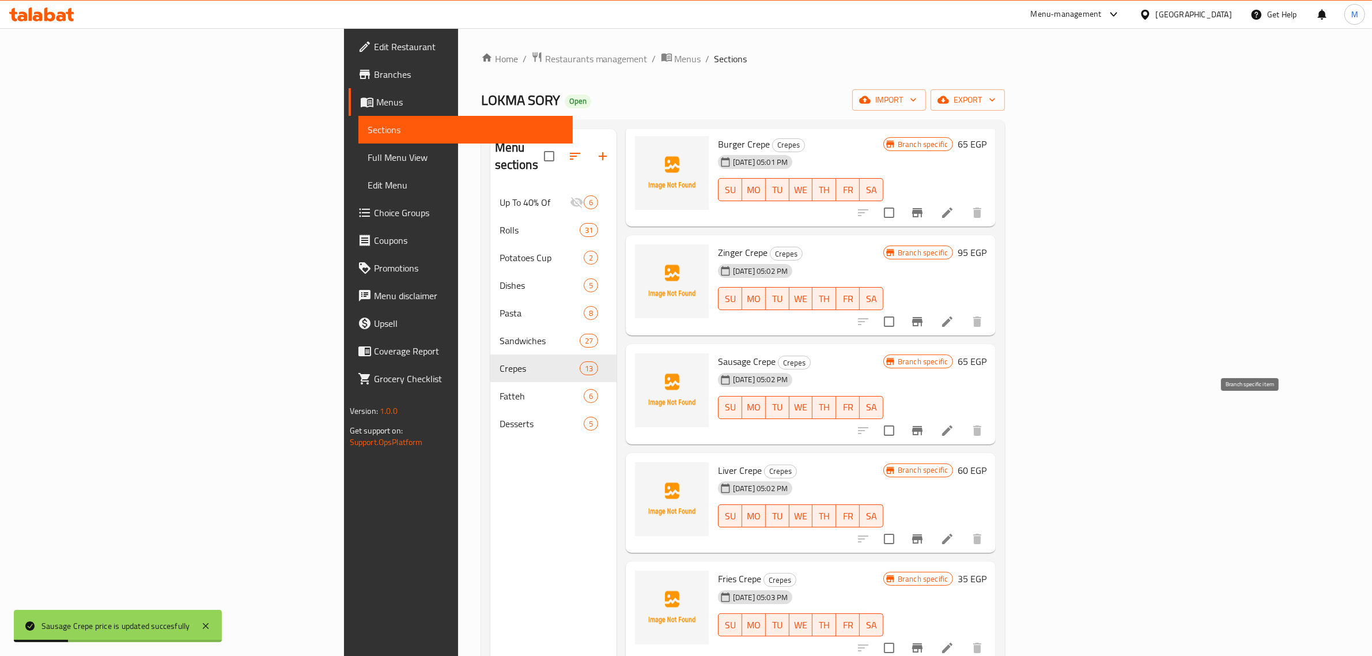
click at [924, 424] on icon "Branch-specific-item" at bounding box center [917, 431] width 14 height 14
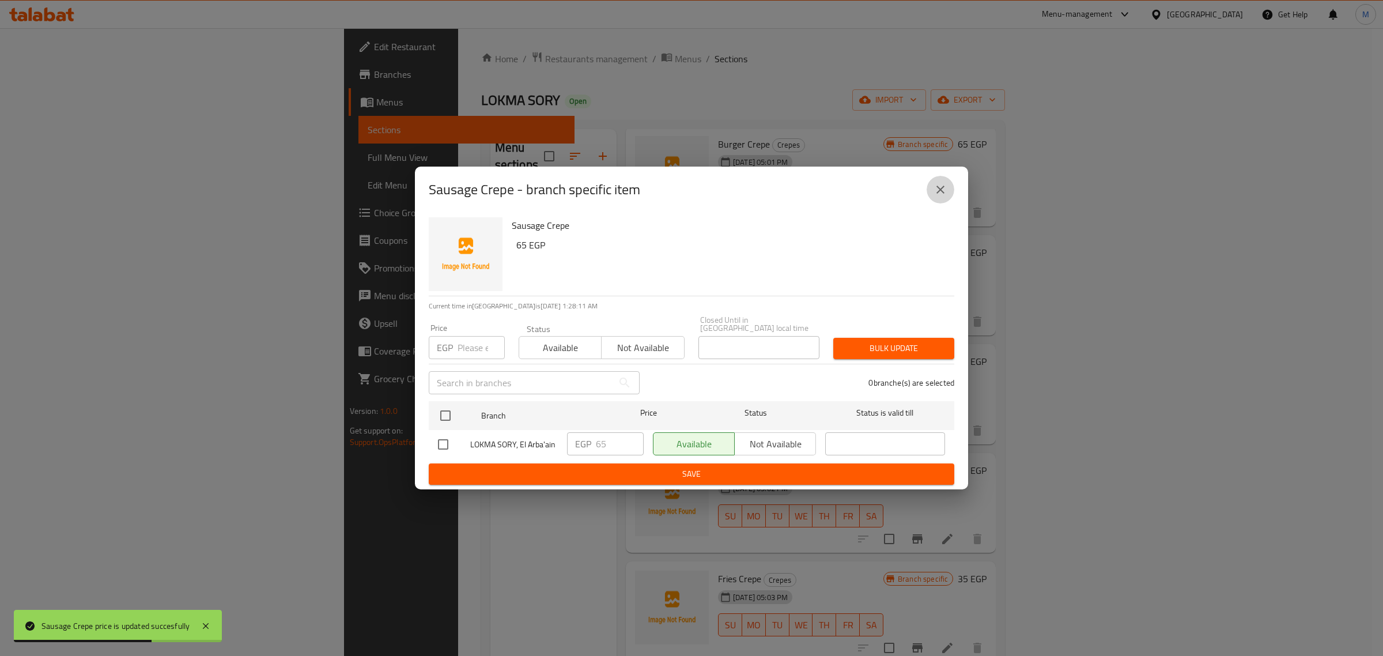
click at [942, 196] on icon "close" at bounding box center [940, 190] width 14 height 14
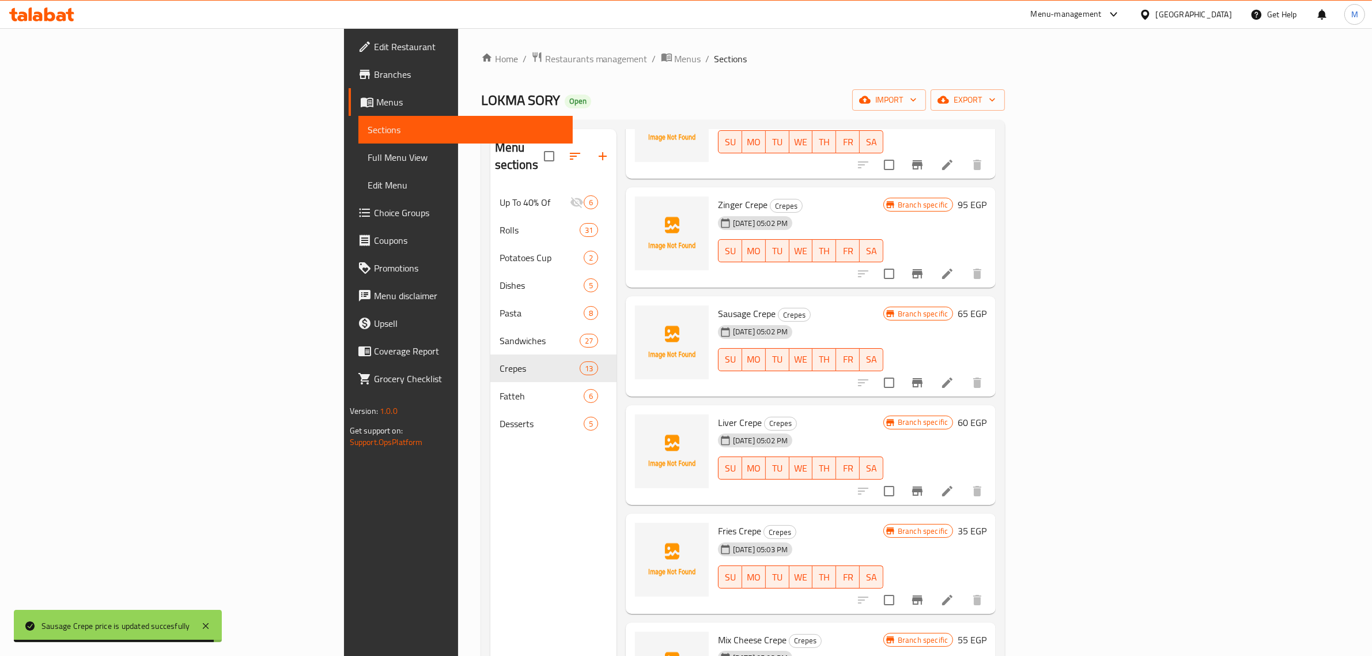
scroll to position [672, 0]
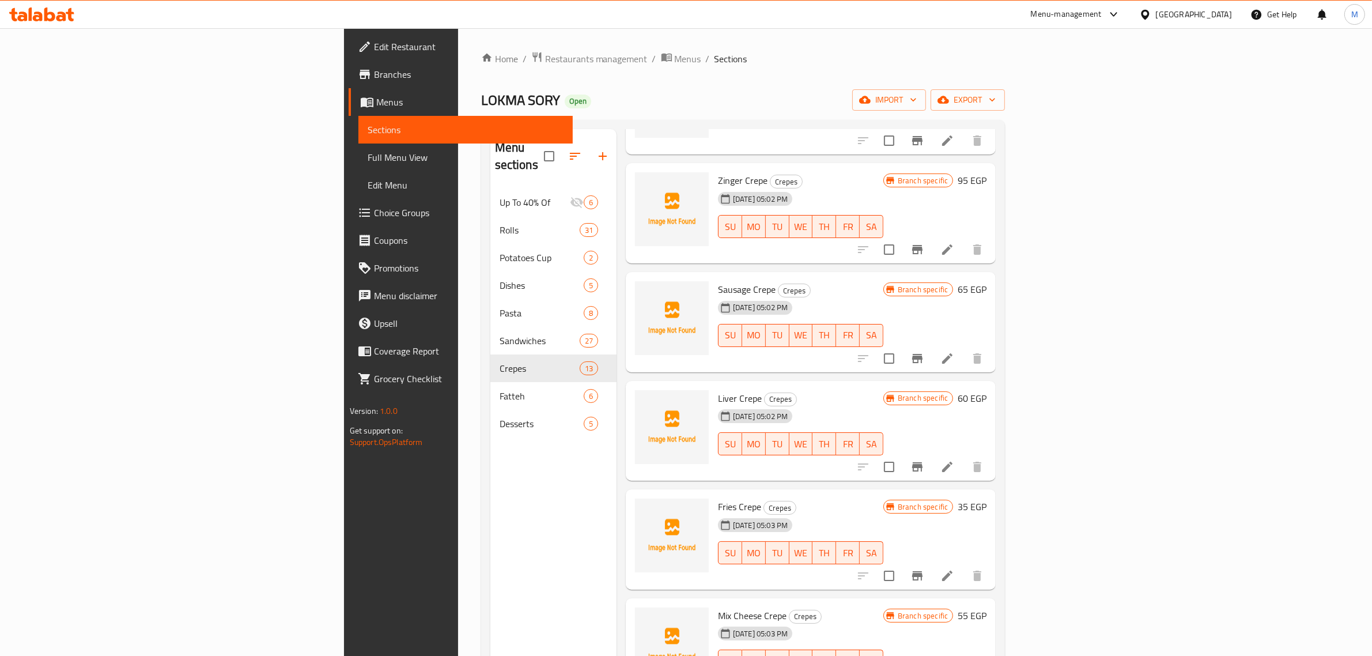
click at [888, 404] on div "04-08-2025 05:02 PM SU MO TU WE TH FR SA" at bounding box center [800, 435] width 175 height 62
click at [718, 390] on span "Liver Crepe" at bounding box center [740, 398] width 44 height 17
copy h6 "Liver Crepe"
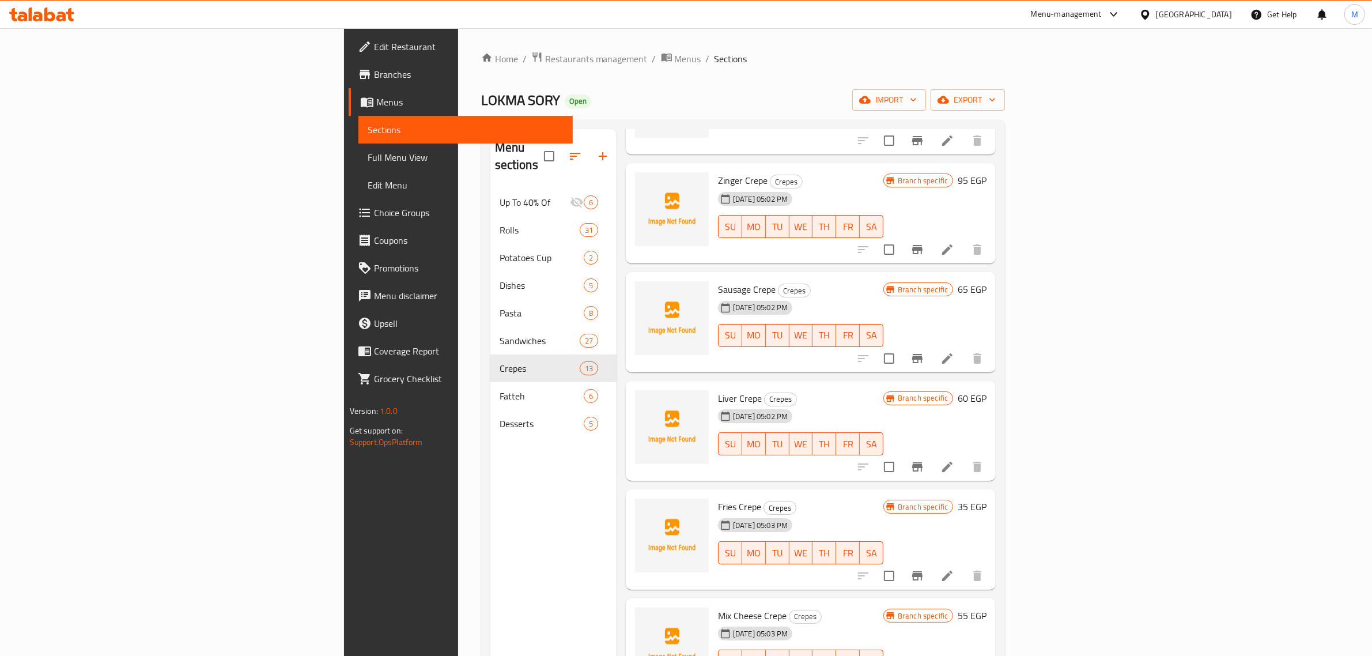
click at [986, 390] on h6 "60 EGP" at bounding box center [972, 398] width 29 height 16
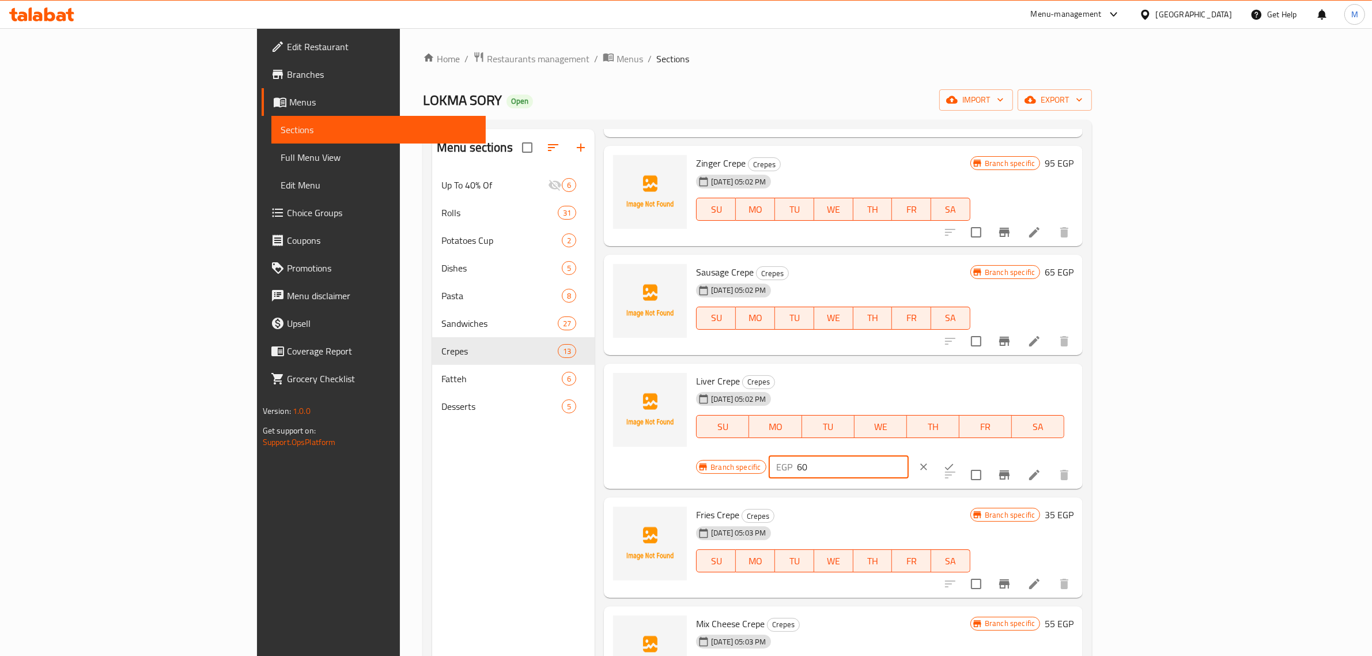
drag, startPoint x: 1203, startPoint y: 382, endPoint x: 1124, endPoint y: 396, distance: 79.6
click at [978, 454] on div "Branch specific EGP 60 ​" at bounding box center [837, 466] width 282 height 25
type input "65"
click at [962, 454] on button "ok" at bounding box center [948, 466] width 25 height 25
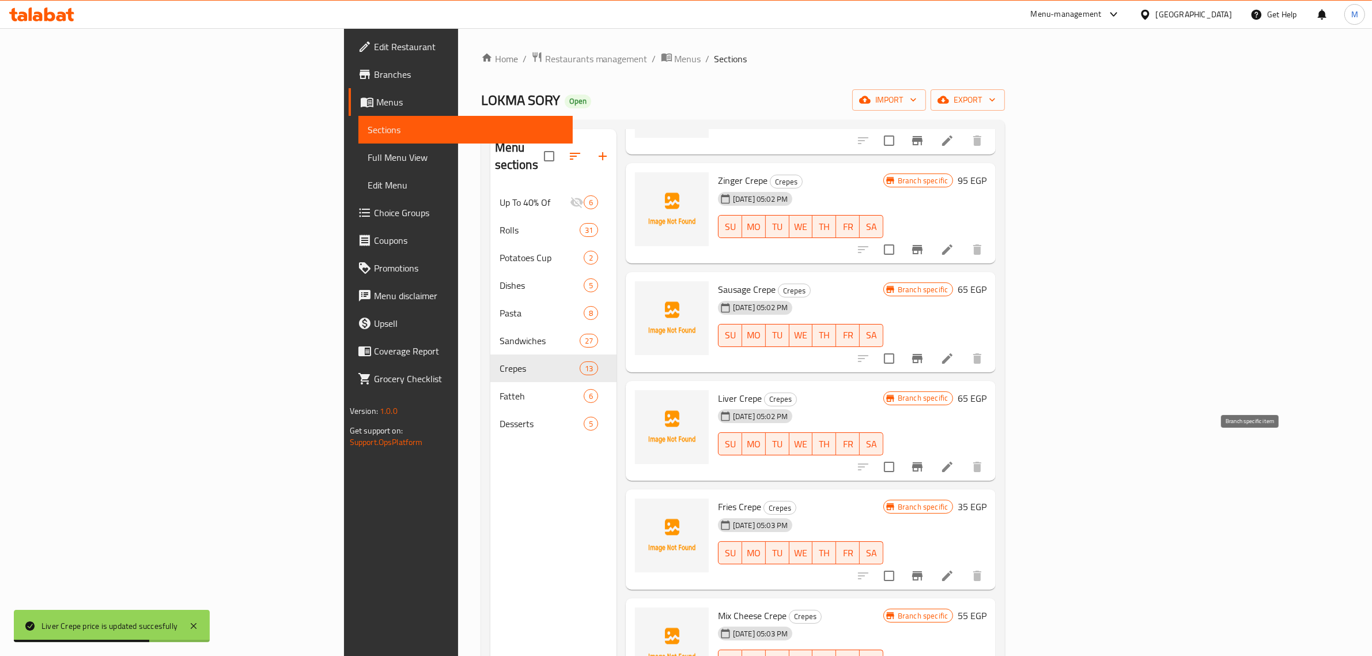
click at [924, 460] on icon "Branch-specific-item" at bounding box center [917, 467] width 14 height 14
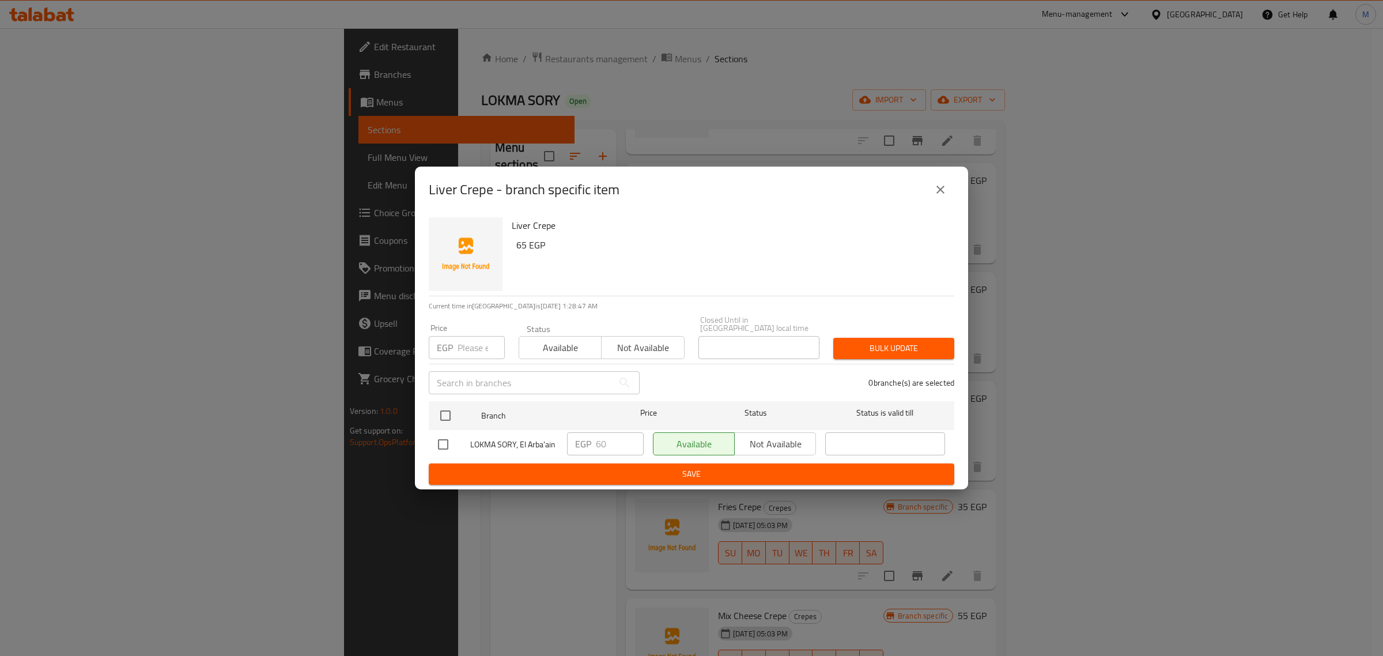
click at [448, 438] on input "checkbox" at bounding box center [443, 444] width 24 height 24
checkbox input "true"
drag, startPoint x: 608, startPoint y: 438, endPoint x: 585, endPoint y: 438, distance: 23.6
click at [585, 438] on div "EGP 60 ​" at bounding box center [605, 443] width 77 height 23
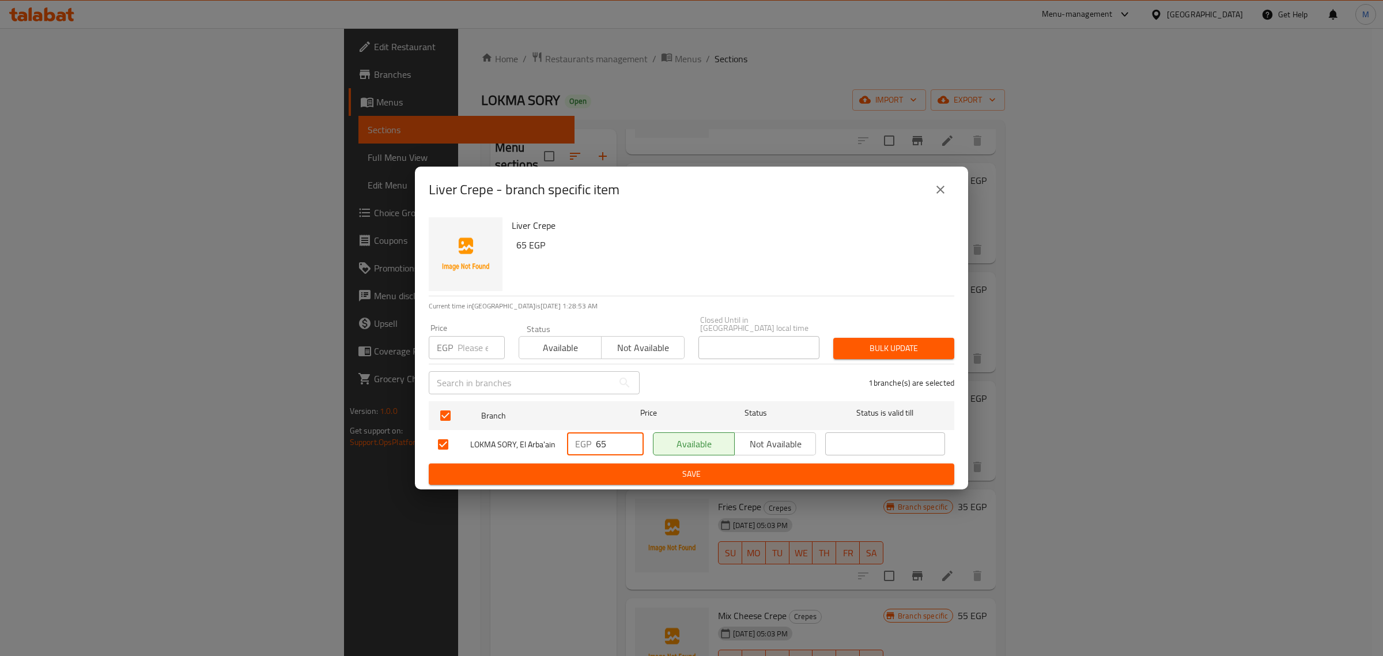
type input "65"
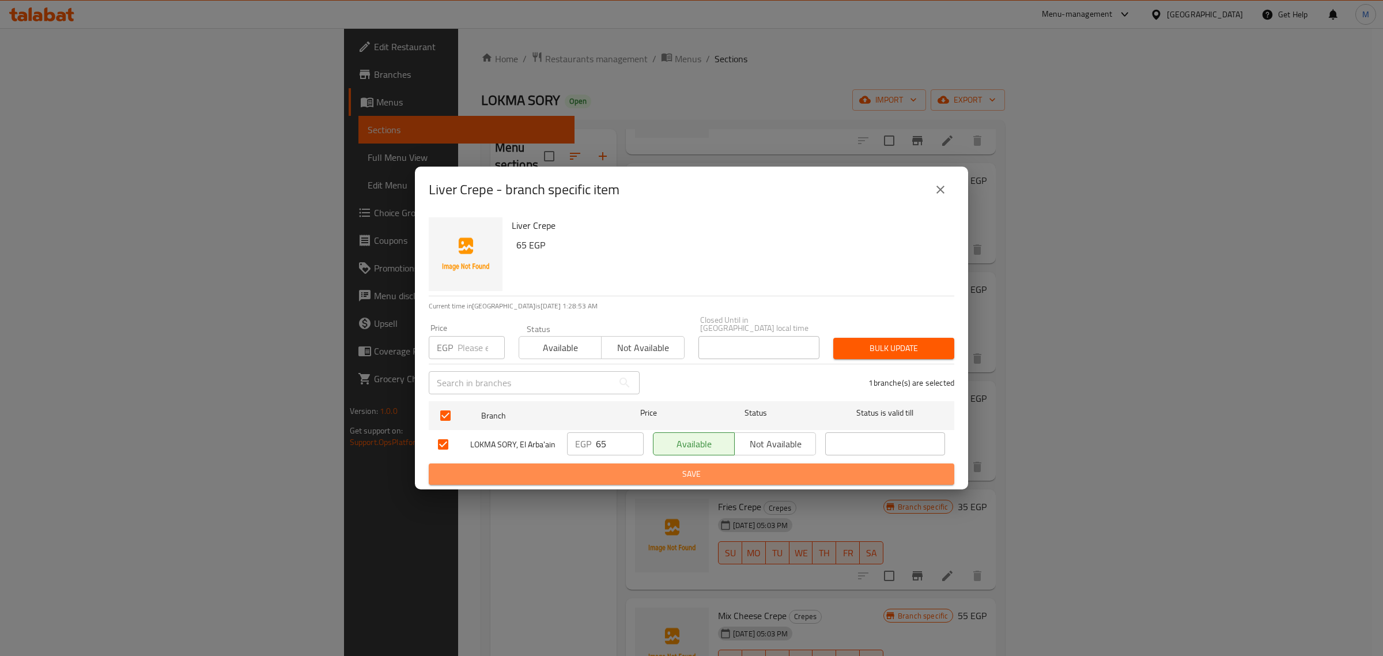
click at [585, 467] on span "Save" at bounding box center [691, 474] width 507 height 14
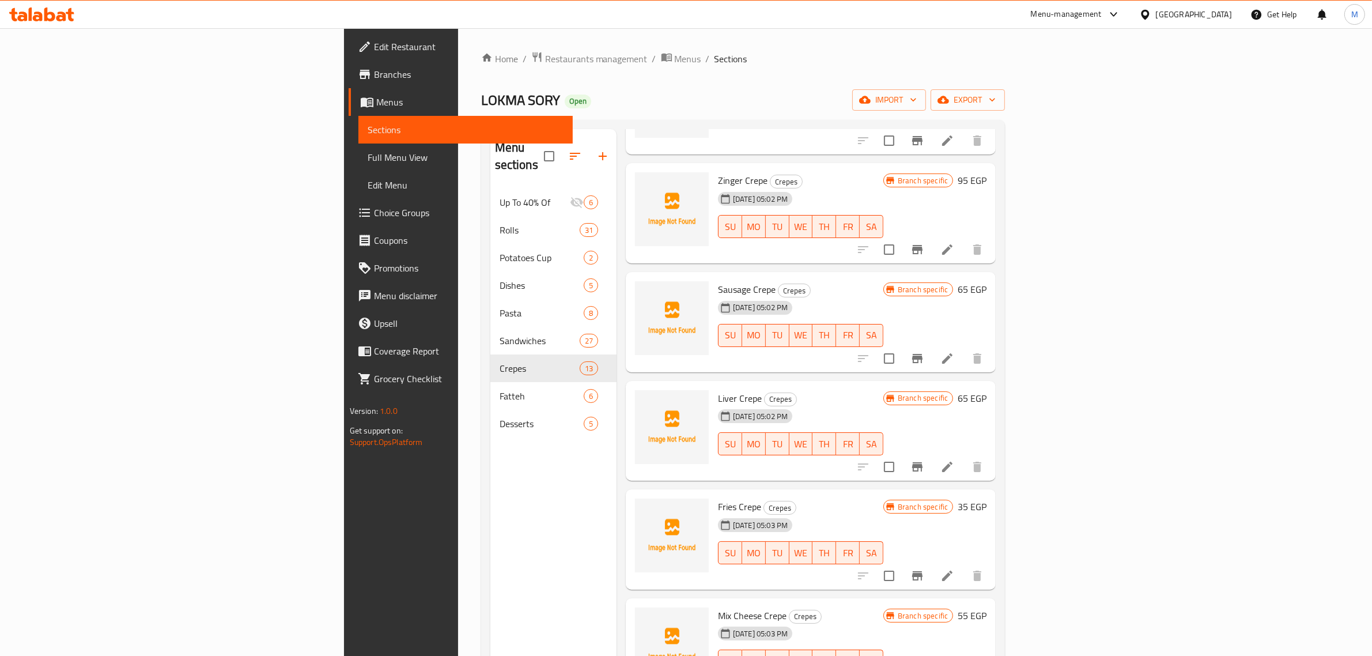
click at [718, 498] on span "Fries Crepe" at bounding box center [739, 506] width 43 height 17
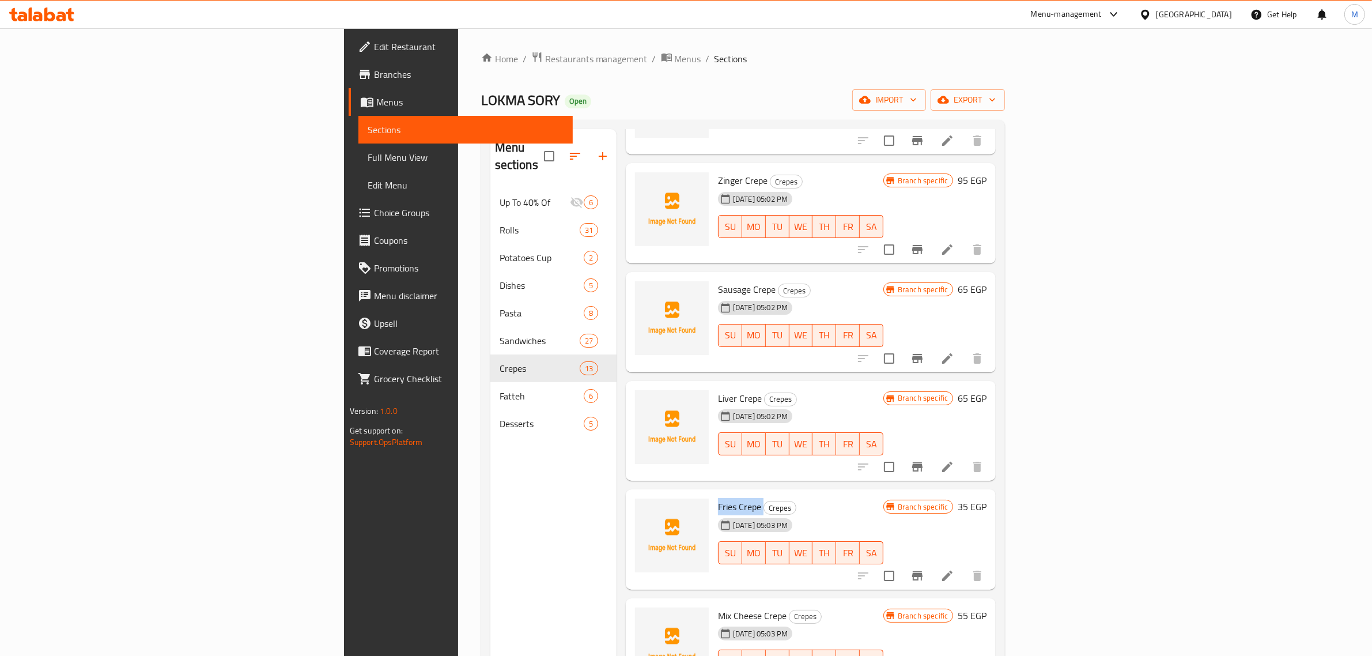
click at [718, 498] on span "Fries Crepe" at bounding box center [739, 506] width 43 height 17
copy h6 "Fries Crepe"
click at [986, 498] on div "Branch specific 35 EGP" at bounding box center [934, 506] width 103 height 16
click at [986, 498] on h6 "35 EGP" at bounding box center [972, 506] width 29 height 16
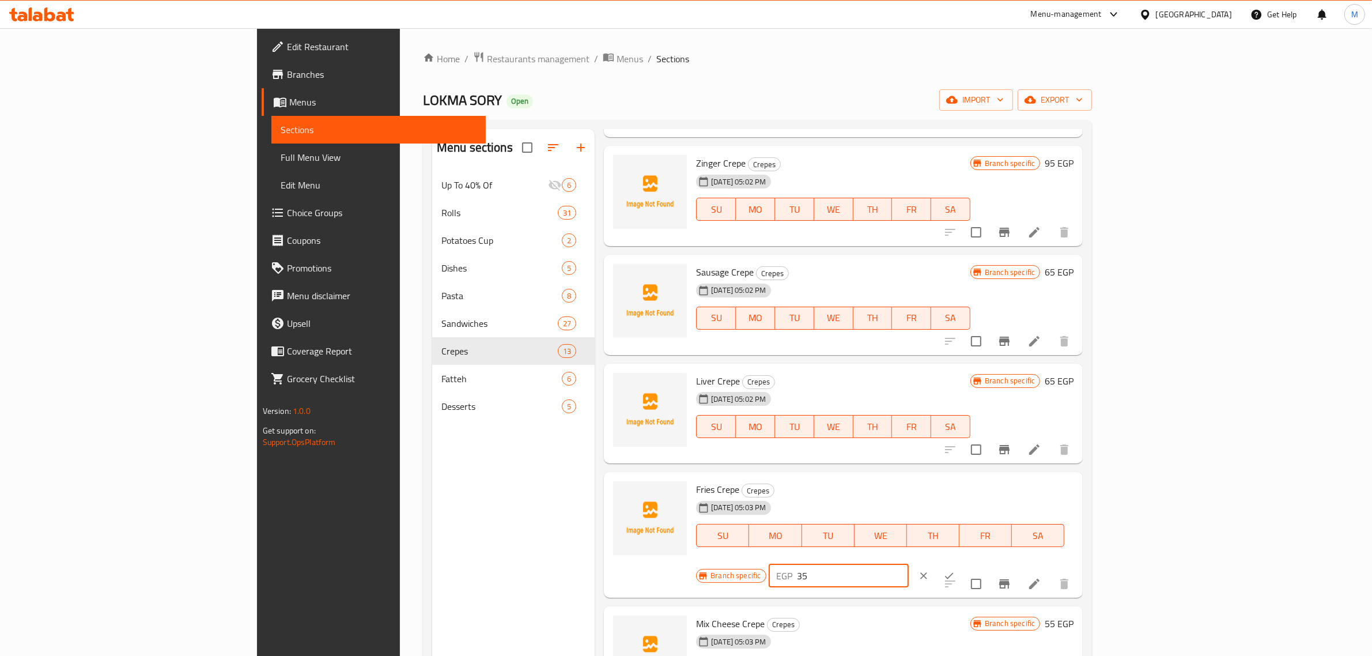
drag, startPoint x: 1228, startPoint y: 491, endPoint x: 1145, endPoint y: 491, distance: 83.0
click at [909, 564] on div "EGP 35 ​" at bounding box center [839, 575] width 140 height 23
type input "50"
click at [962, 563] on button "ok" at bounding box center [948, 575] width 25 height 25
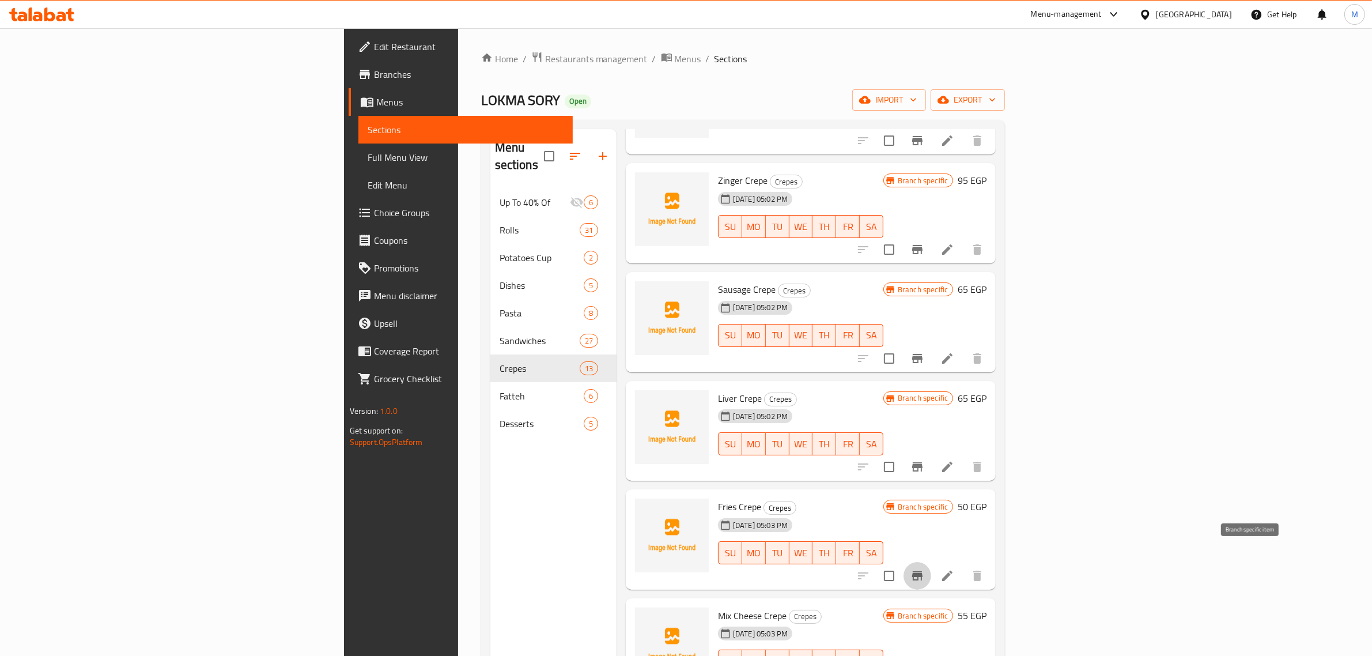
click at [924, 569] on icon "Branch-specific-item" at bounding box center [917, 576] width 14 height 14
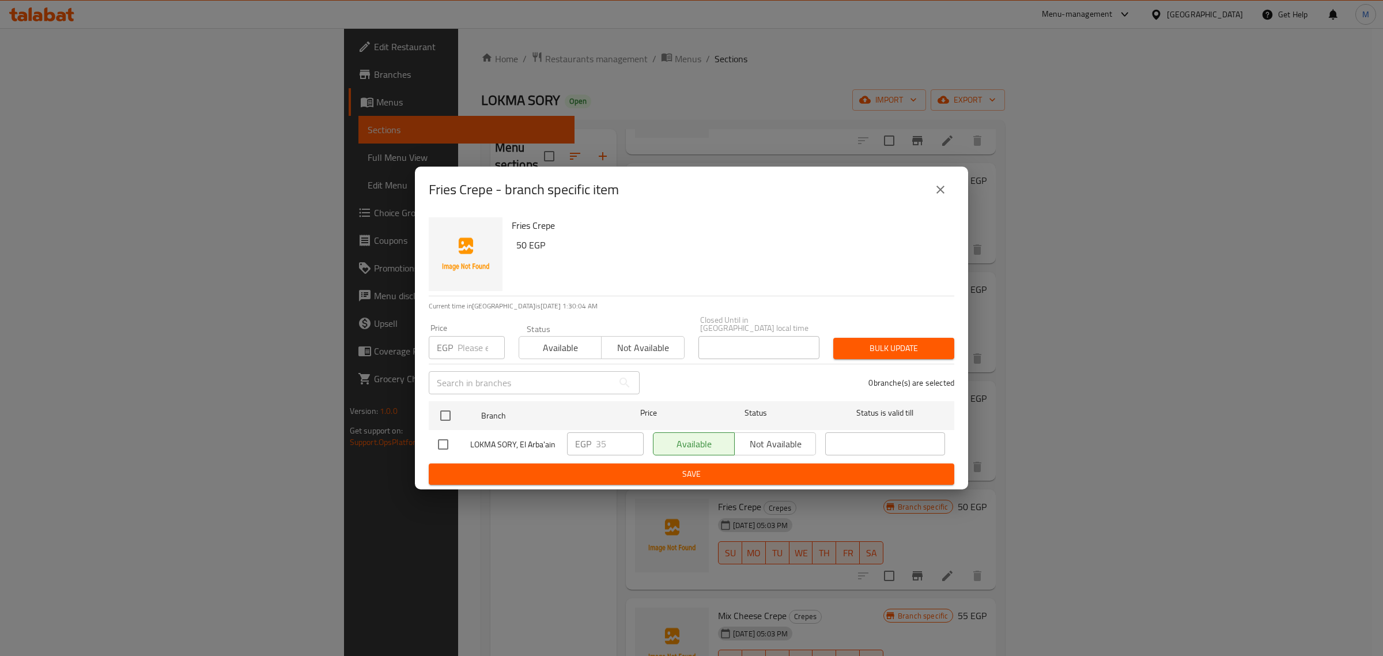
click at [441, 439] on input "checkbox" at bounding box center [443, 444] width 24 height 24
checkbox input "true"
drag, startPoint x: 617, startPoint y: 441, endPoint x: 592, endPoint y: 444, distance: 24.3
click at [592, 444] on div "EGP 35 ​" at bounding box center [605, 443] width 77 height 23
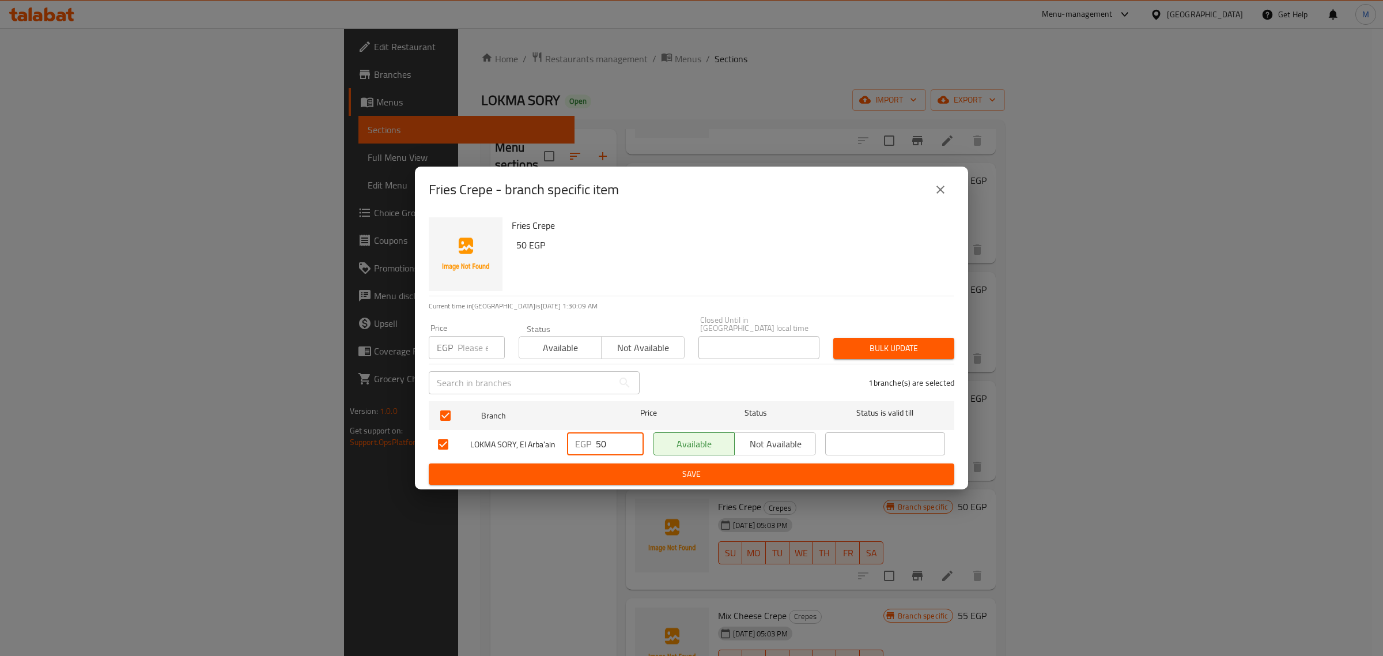
type input "50"
click at [629, 467] on span "Save" at bounding box center [691, 474] width 507 height 14
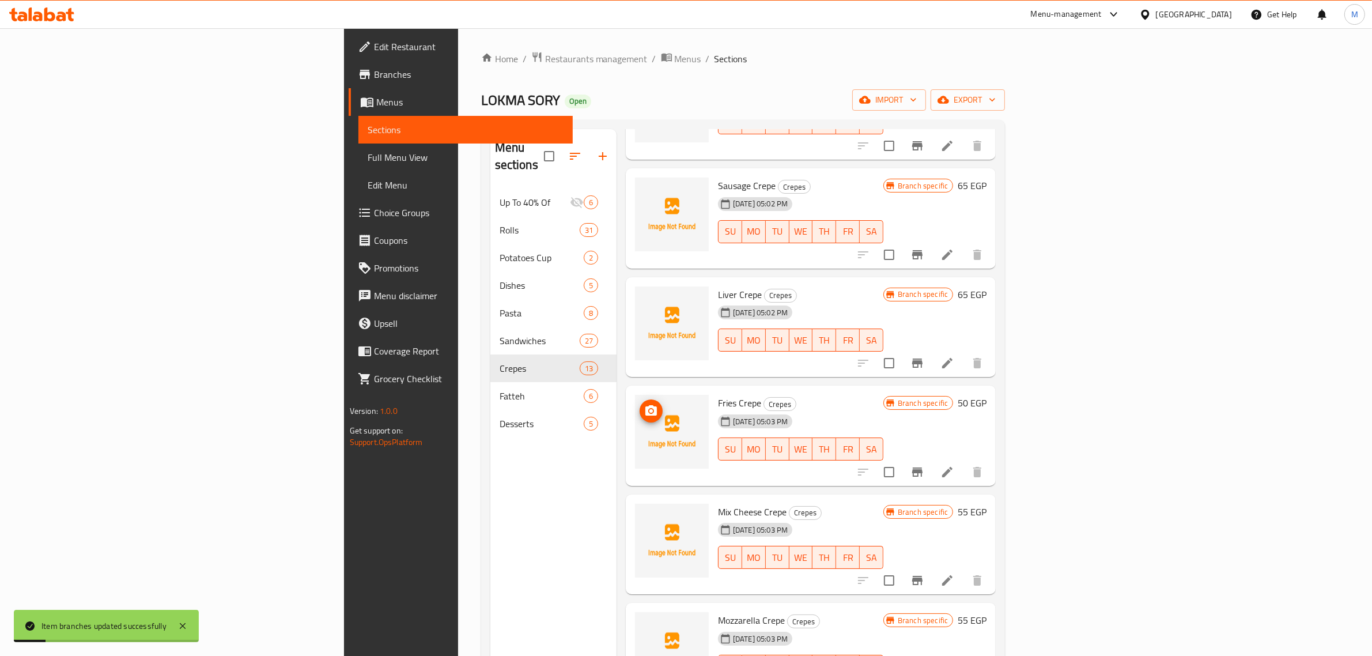
scroll to position [784, 0]
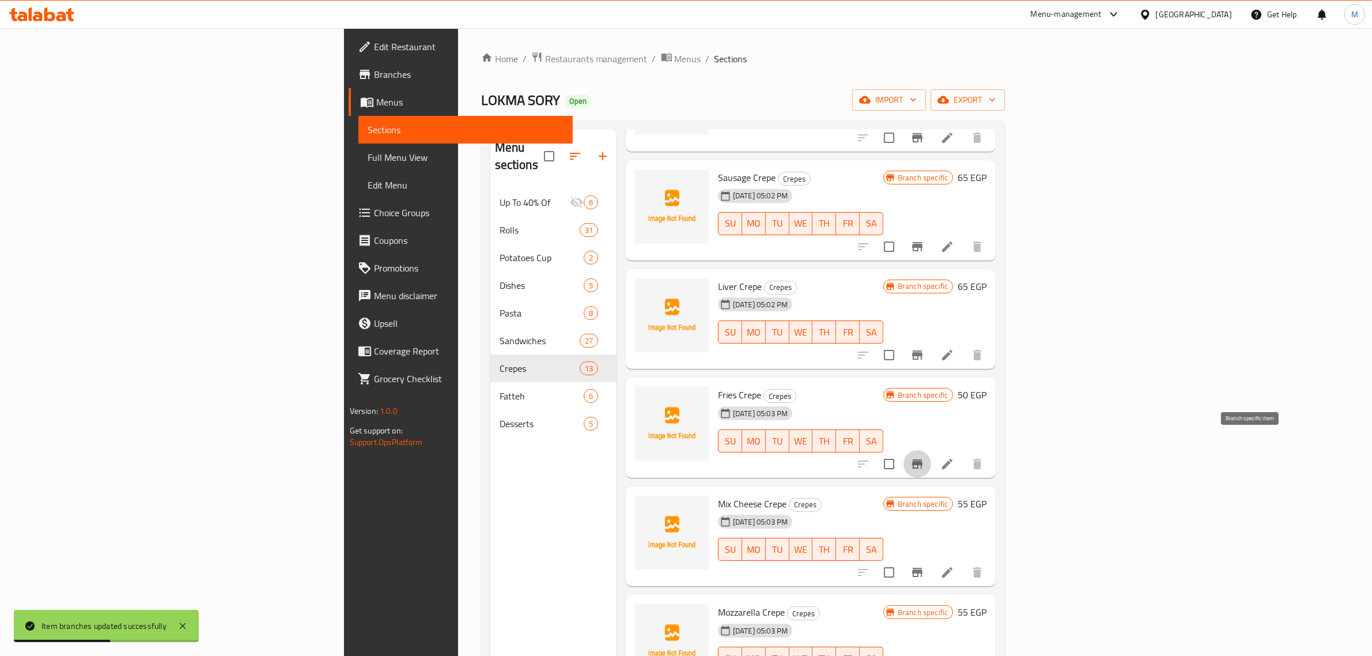
click at [924, 457] on icon "Branch-specific-item" at bounding box center [917, 464] width 14 height 14
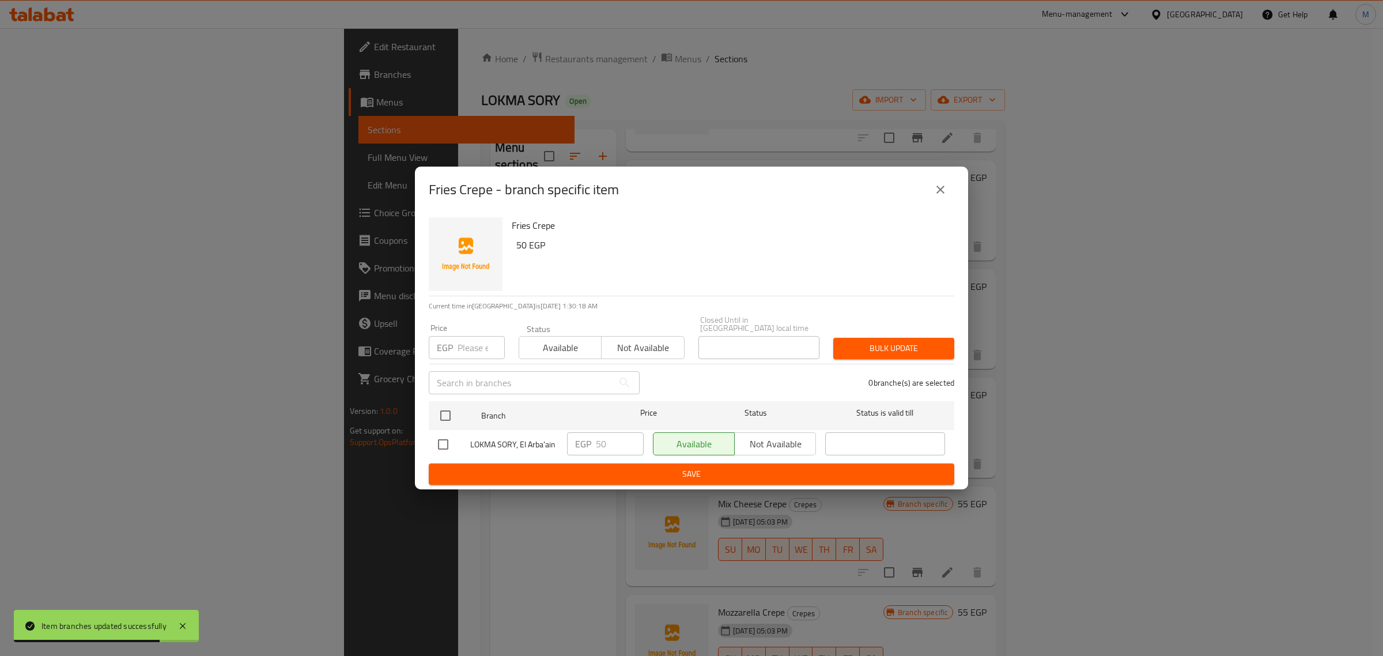
click at [942, 196] on icon "close" at bounding box center [940, 190] width 14 height 14
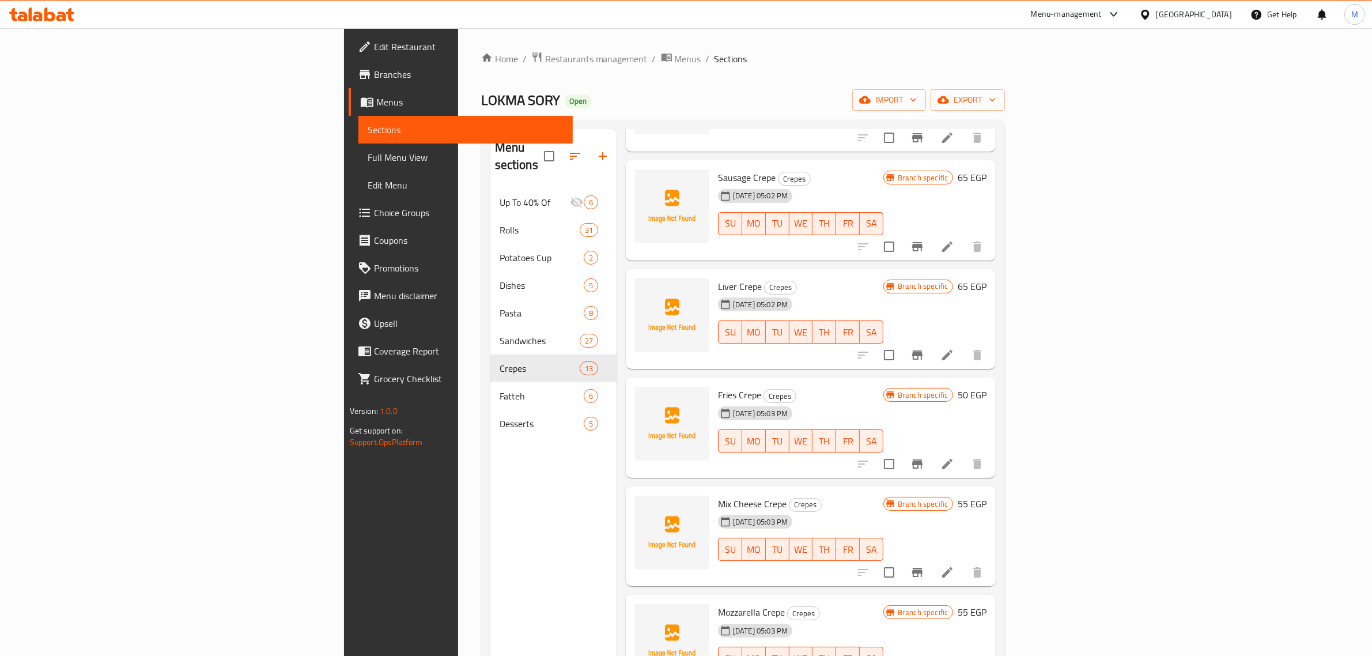
click at [883, 387] on h6 "Fries Crepe Crepes" at bounding box center [800, 395] width 165 height 16
click at [718, 495] on span "Mix Cheese Crepe" at bounding box center [752, 503] width 69 height 17
copy h6 "Mix Cheese Crepe"
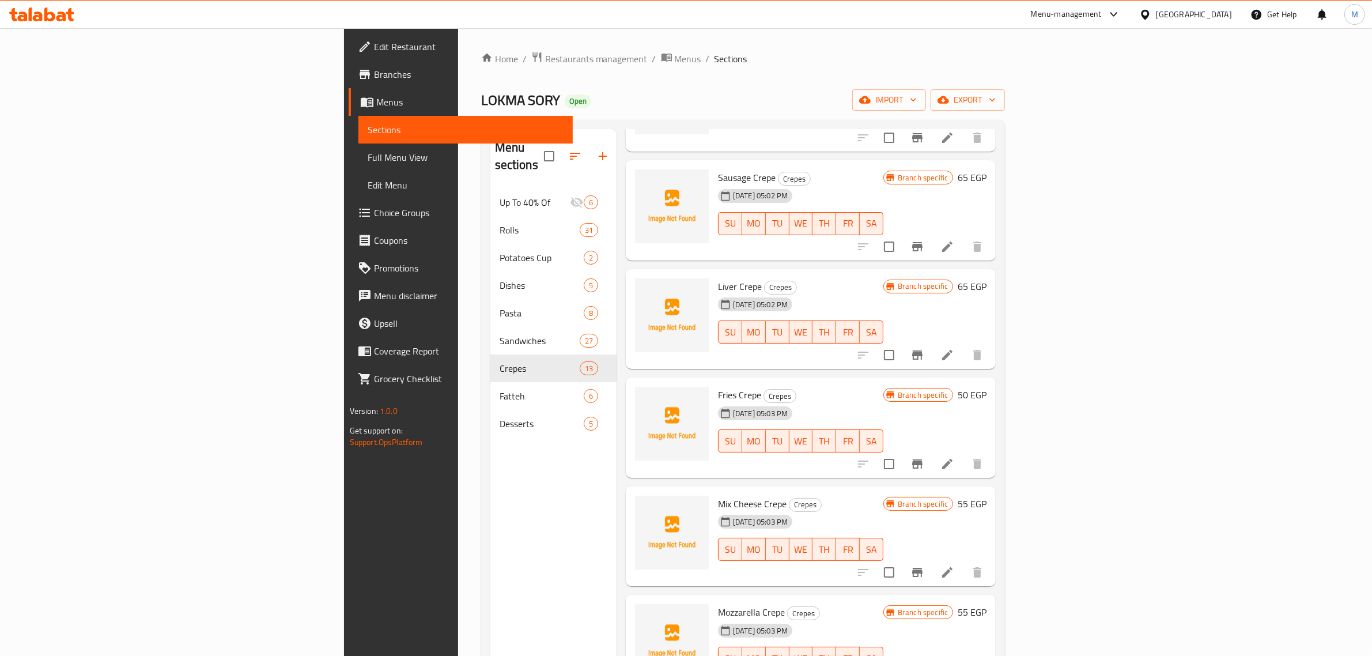
click at [986, 496] on h6 "55 EGP" at bounding box center [972, 504] width 29 height 16
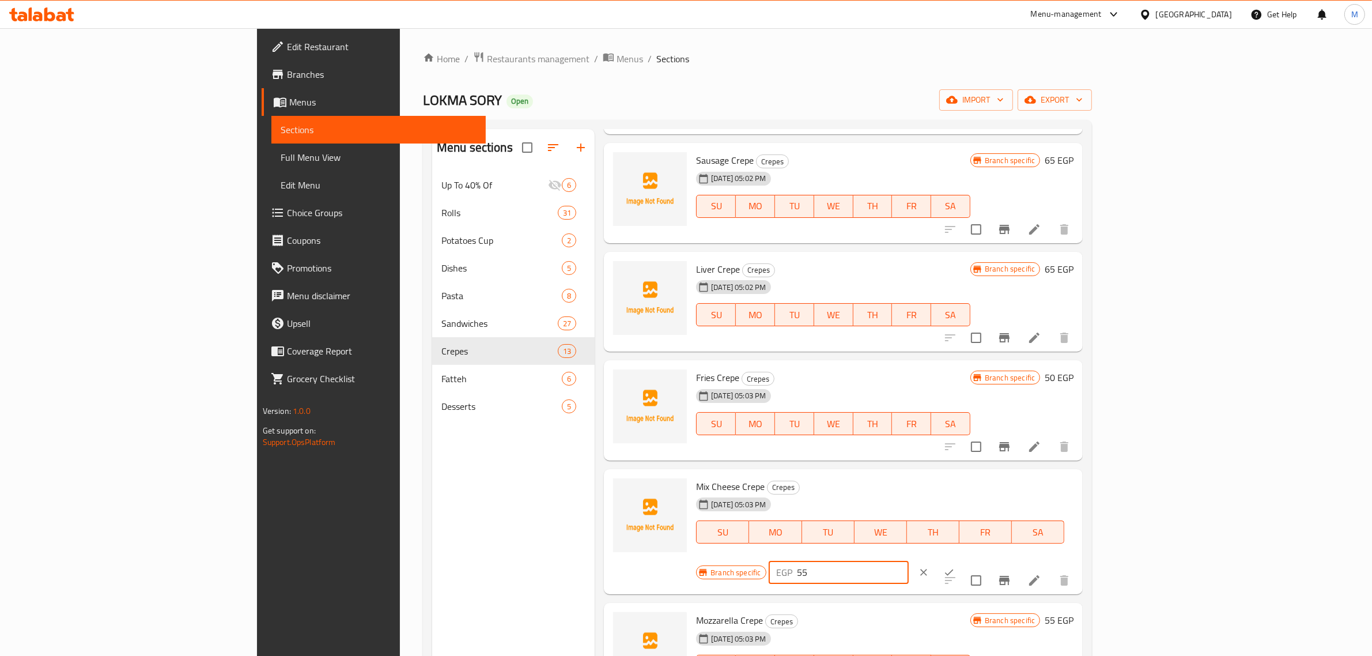
drag, startPoint x: 1200, startPoint y: 496, endPoint x: 1158, endPoint y: 502, distance: 42.0
click at [909, 561] on div "EGP 55 ​" at bounding box center [839, 572] width 140 height 23
type input "60"
click at [955, 566] on icon "ok" at bounding box center [949, 572] width 12 height 12
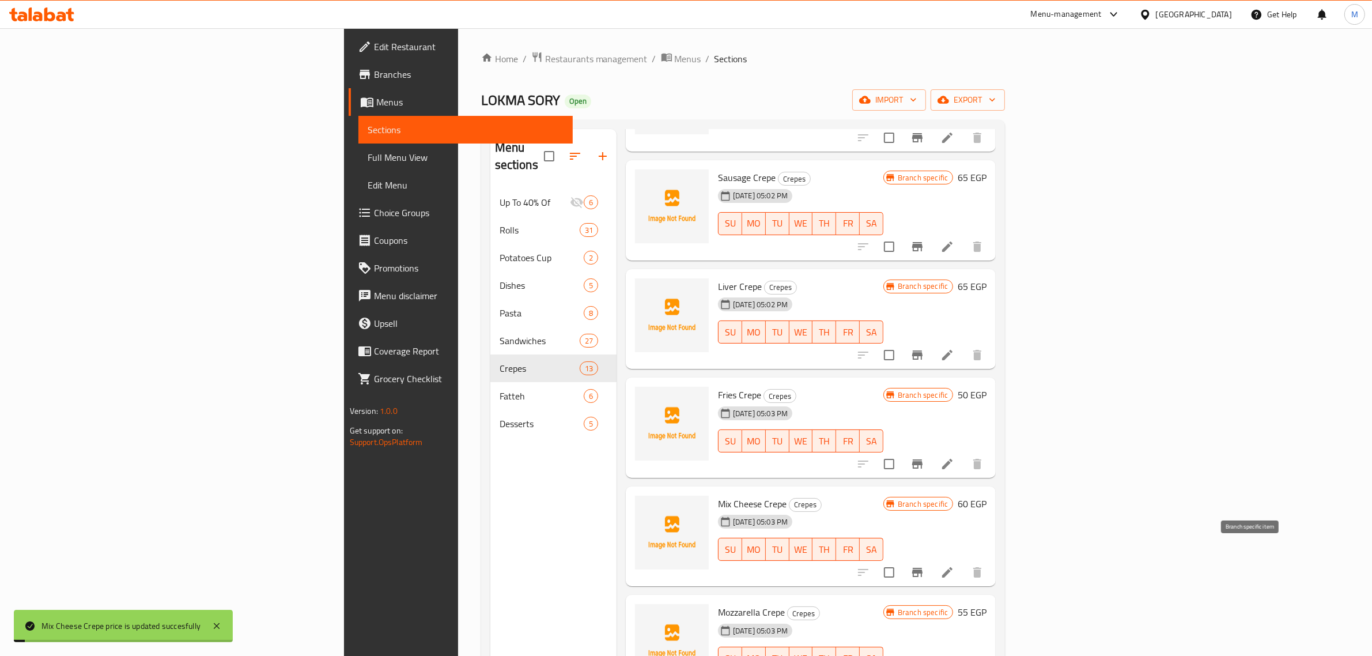
click at [924, 565] on icon "Branch-specific-item" at bounding box center [917, 572] width 14 height 14
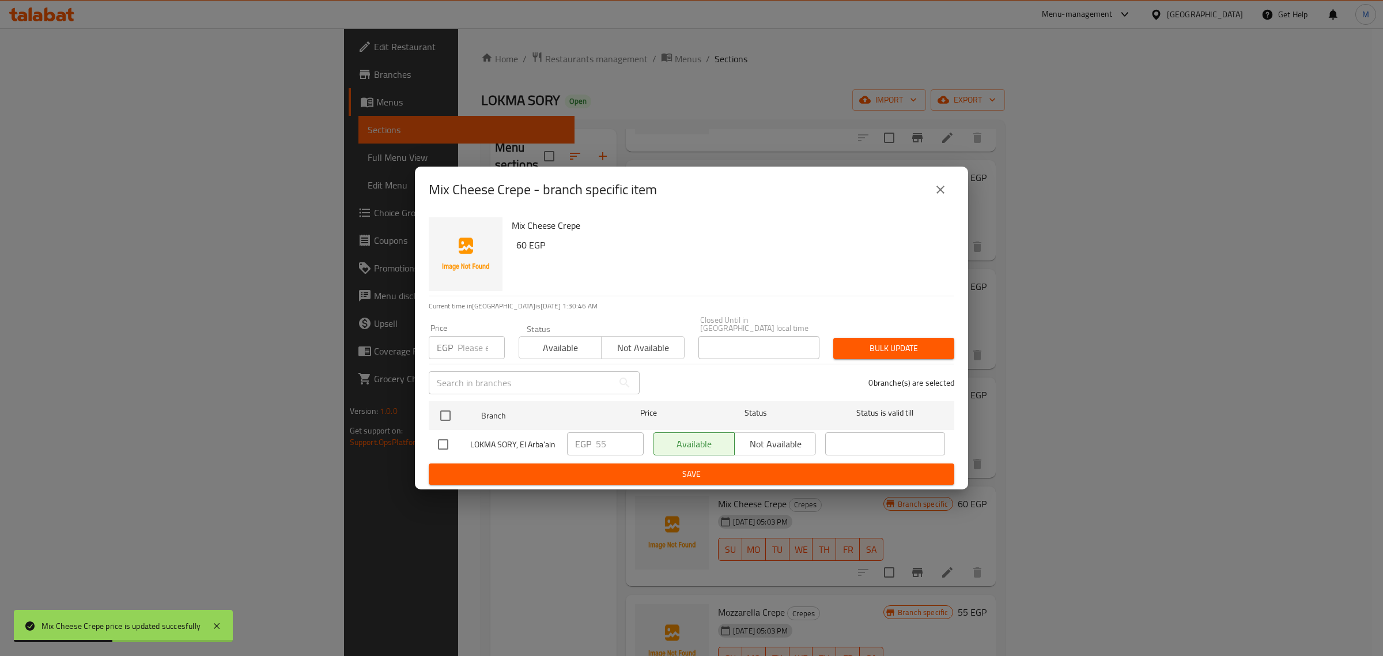
click at [436, 439] on input "checkbox" at bounding box center [443, 444] width 24 height 24
checkbox input "true"
drag, startPoint x: 605, startPoint y: 443, endPoint x: 591, endPoint y: 443, distance: 13.8
click at [591, 443] on div "EGP 55 ​" at bounding box center [605, 443] width 77 height 23
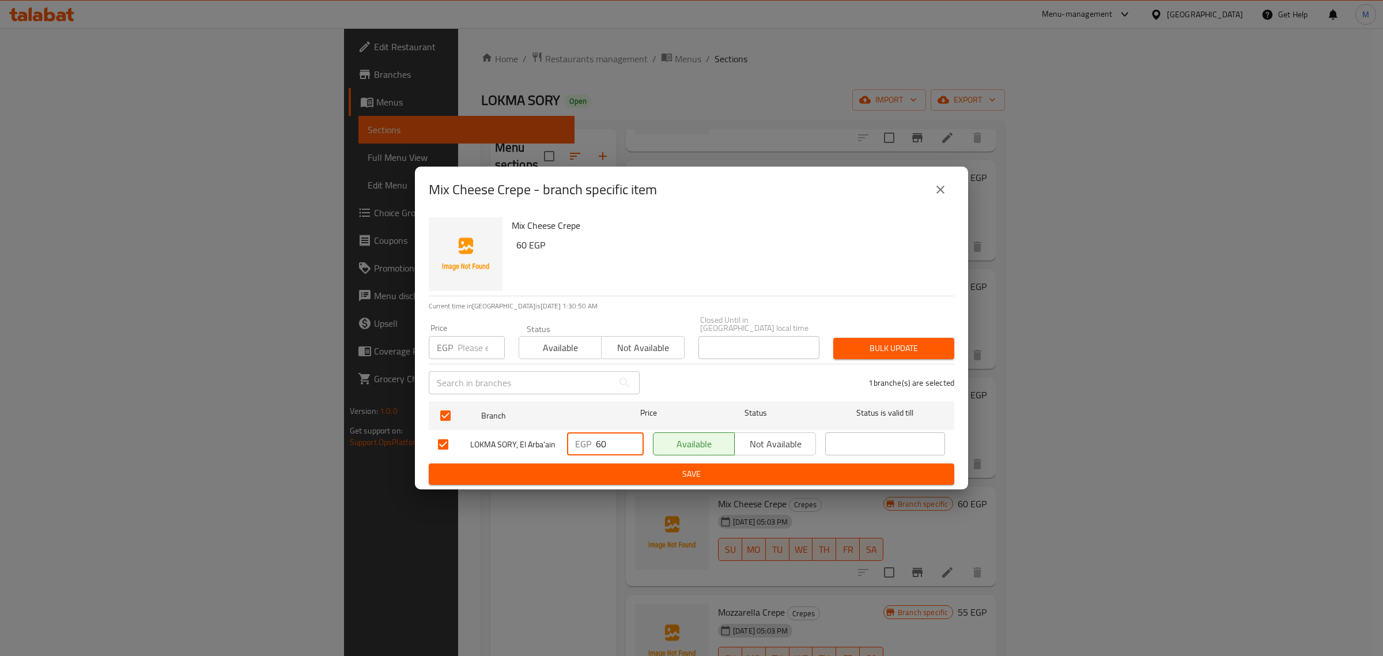
type input "60"
click at [638, 468] on span "Save" at bounding box center [691, 474] width 507 height 14
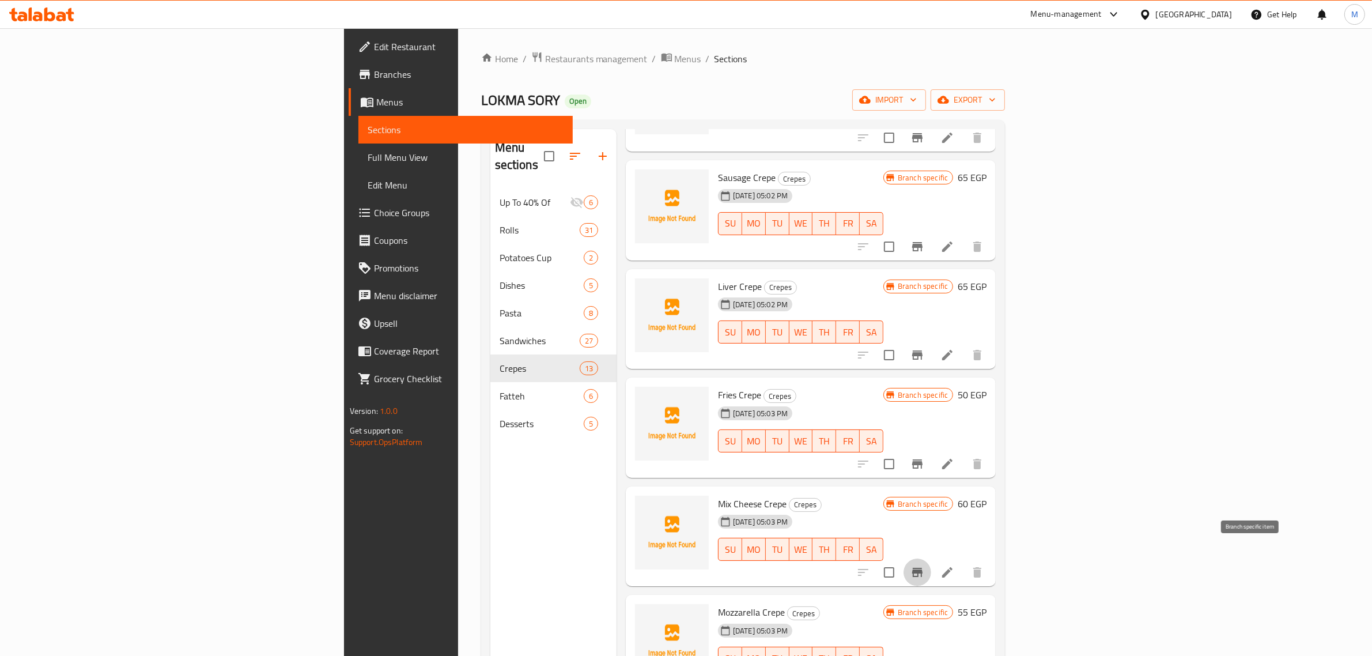
click at [924, 565] on icon "Branch-specific-item" at bounding box center [917, 572] width 14 height 14
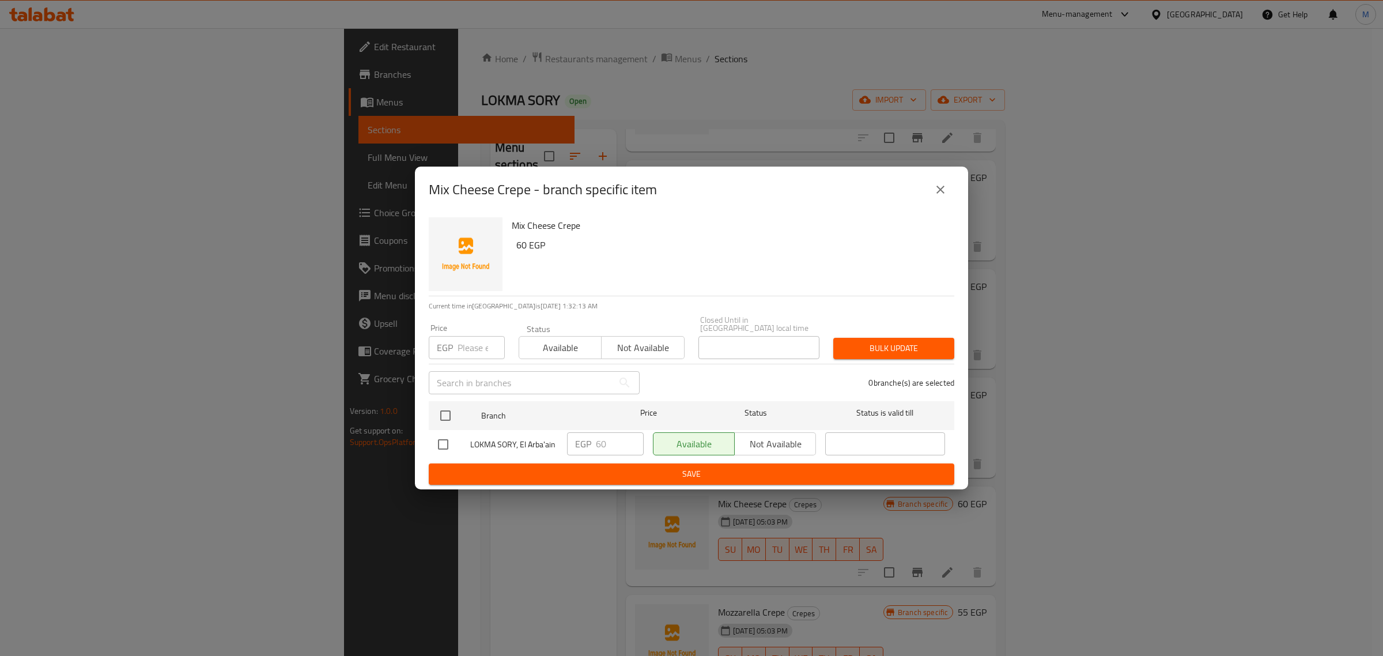
click at [943, 194] on icon "close" at bounding box center [940, 190] width 14 height 14
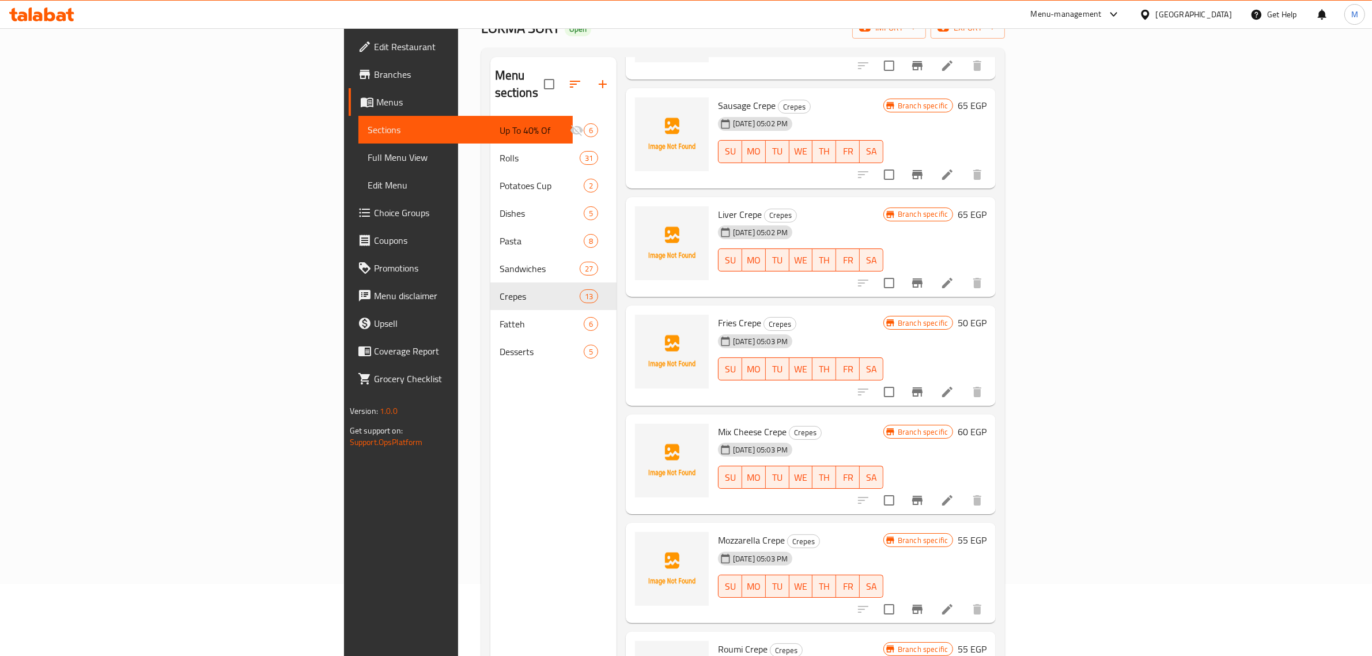
scroll to position [144, 0]
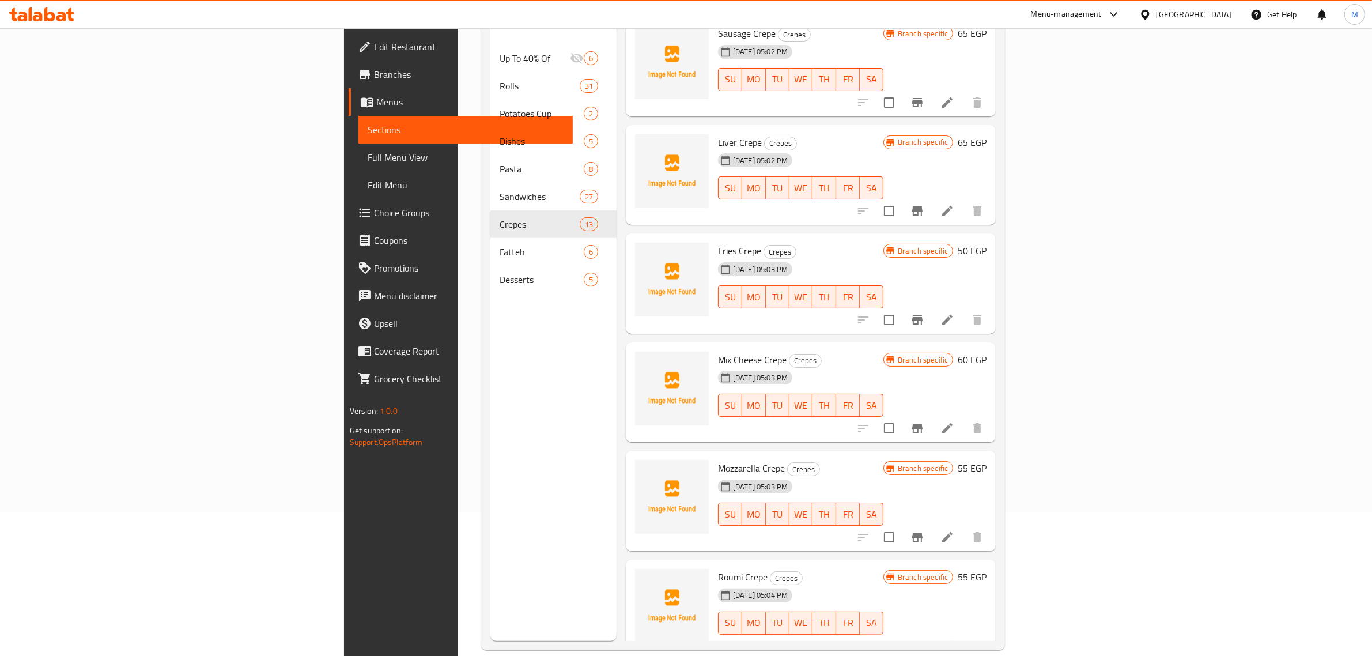
click at [850, 460] on h6 "Mozzarella Crepe Crepes" at bounding box center [800, 468] width 165 height 16
click at [986, 460] on h6 "55 EGP" at bounding box center [972, 468] width 29 height 16
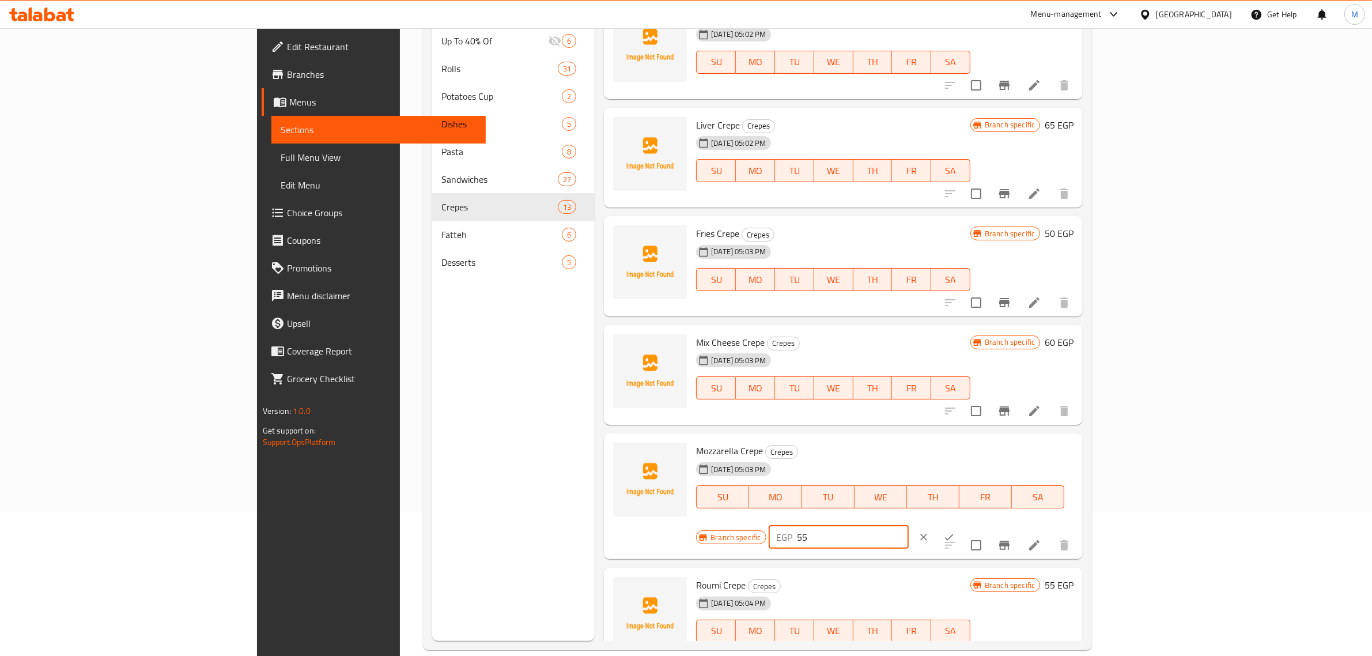
drag, startPoint x: 1214, startPoint y: 453, endPoint x: 1133, endPoint y: 465, distance: 81.5
click at [909, 525] on div "EGP 55 ​" at bounding box center [839, 536] width 140 height 23
type input "60"
click at [955, 531] on icon "ok" at bounding box center [949, 537] width 12 height 12
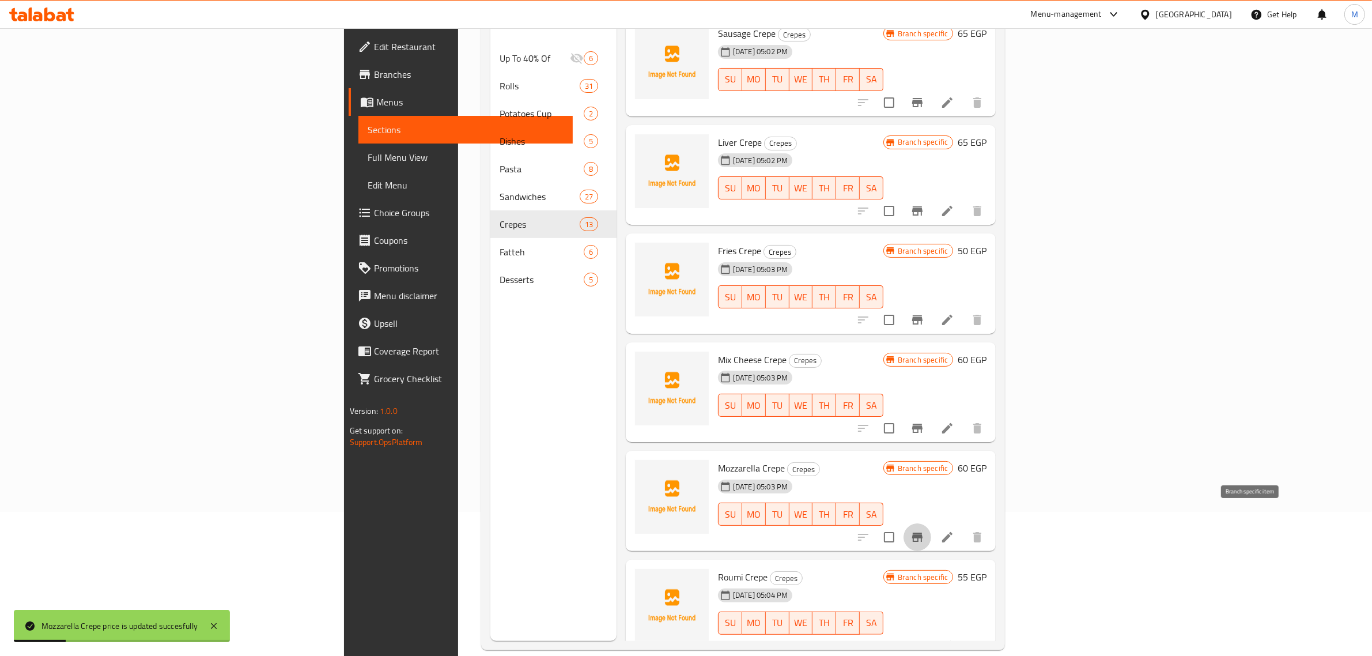
click at [922, 532] on icon "Branch-specific-item" at bounding box center [917, 536] width 10 height 9
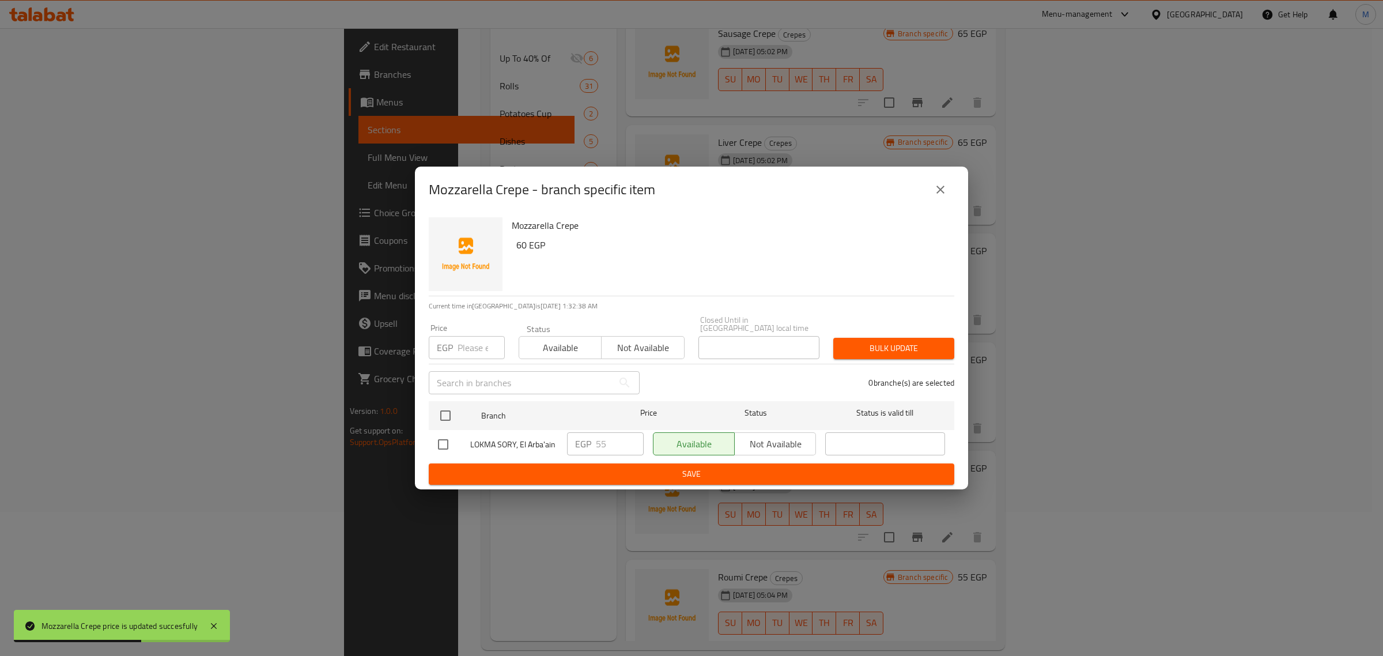
click at [451, 444] on input "checkbox" at bounding box center [443, 444] width 24 height 24
checkbox input "true"
drag, startPoint x: 603, startPoint y: 436, endPoint x: 583, endPoint y: 436, distance: 20.2
click at [583, 436] on div "EGP 55 ​" at bounding box center [605, 443] width 77 height 23
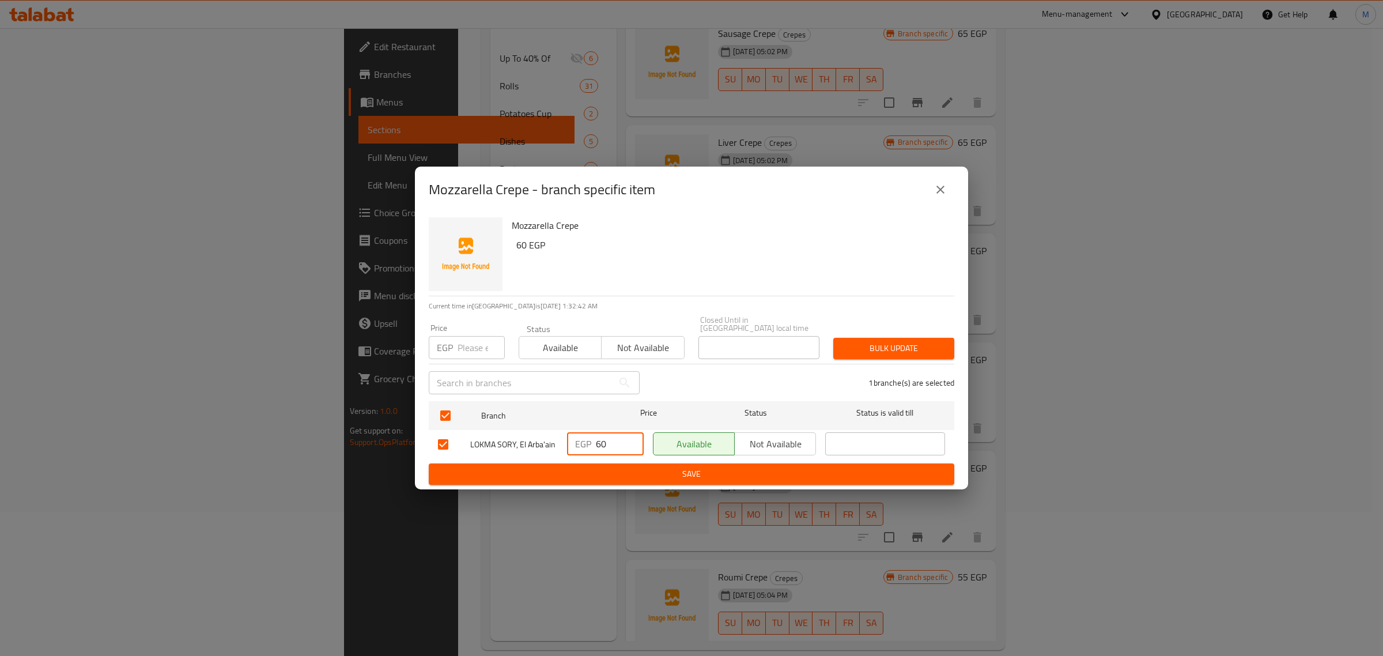
type input "60"
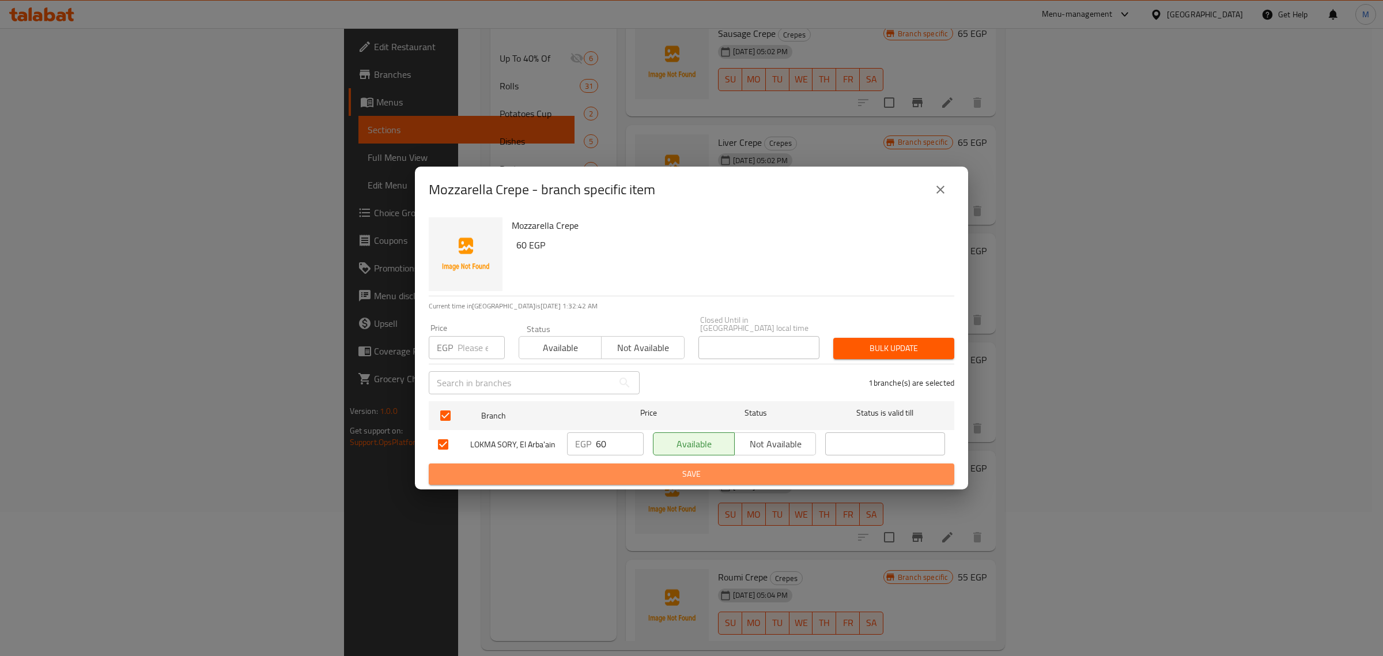
click at [644, 475] on span "Save" at bounding box center [691, 474] width 507 height 14
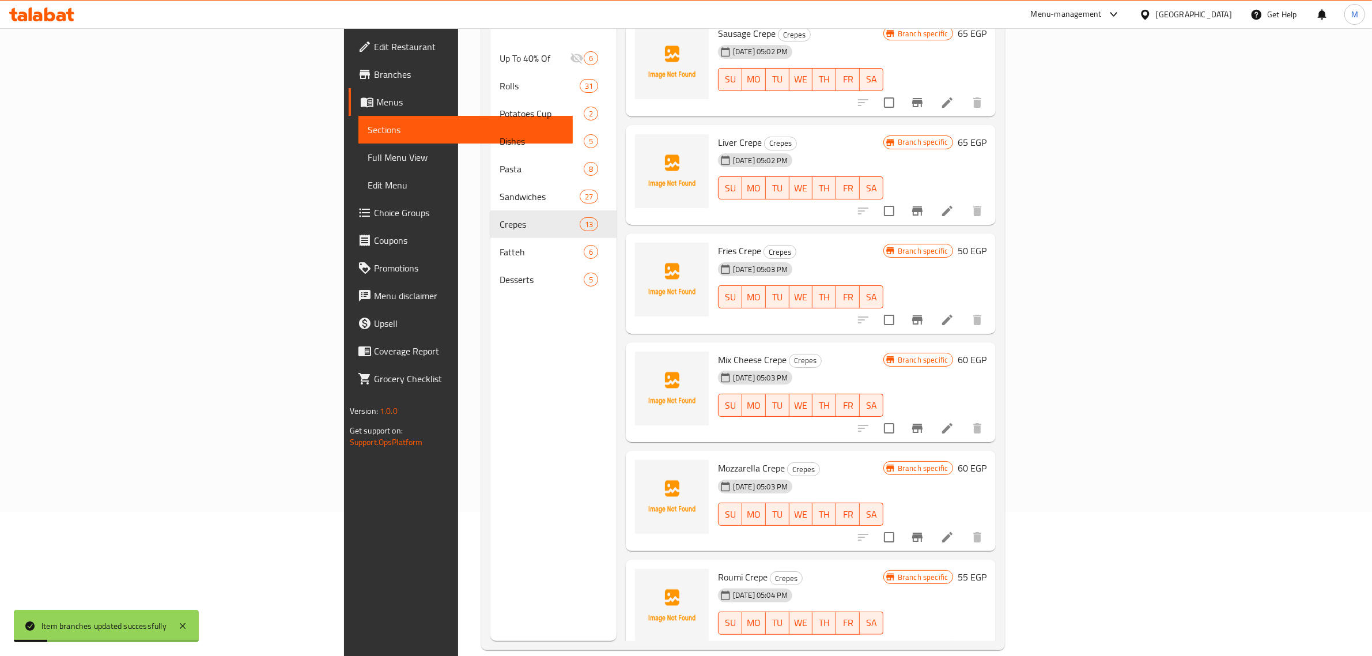
click at [718, 459] on span "Mozzarella Crepe" at bounding box center [751, 467] width 67 height 17
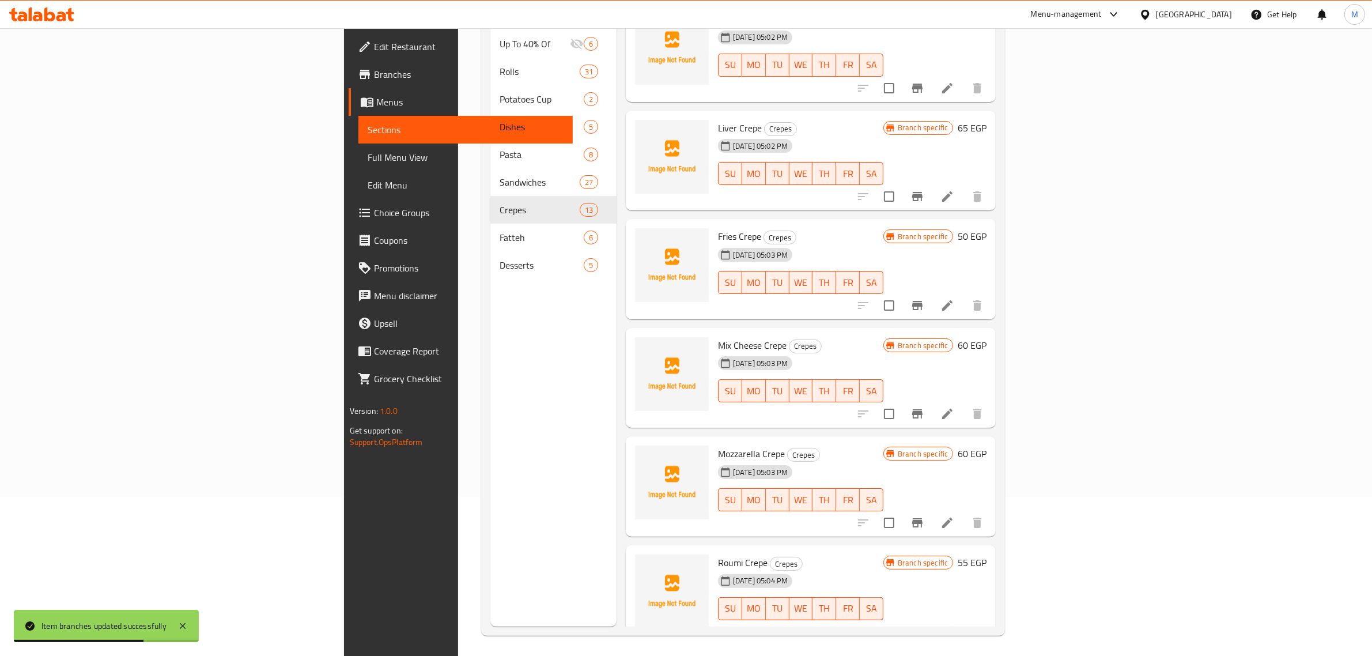
scroll to position [162, 0]
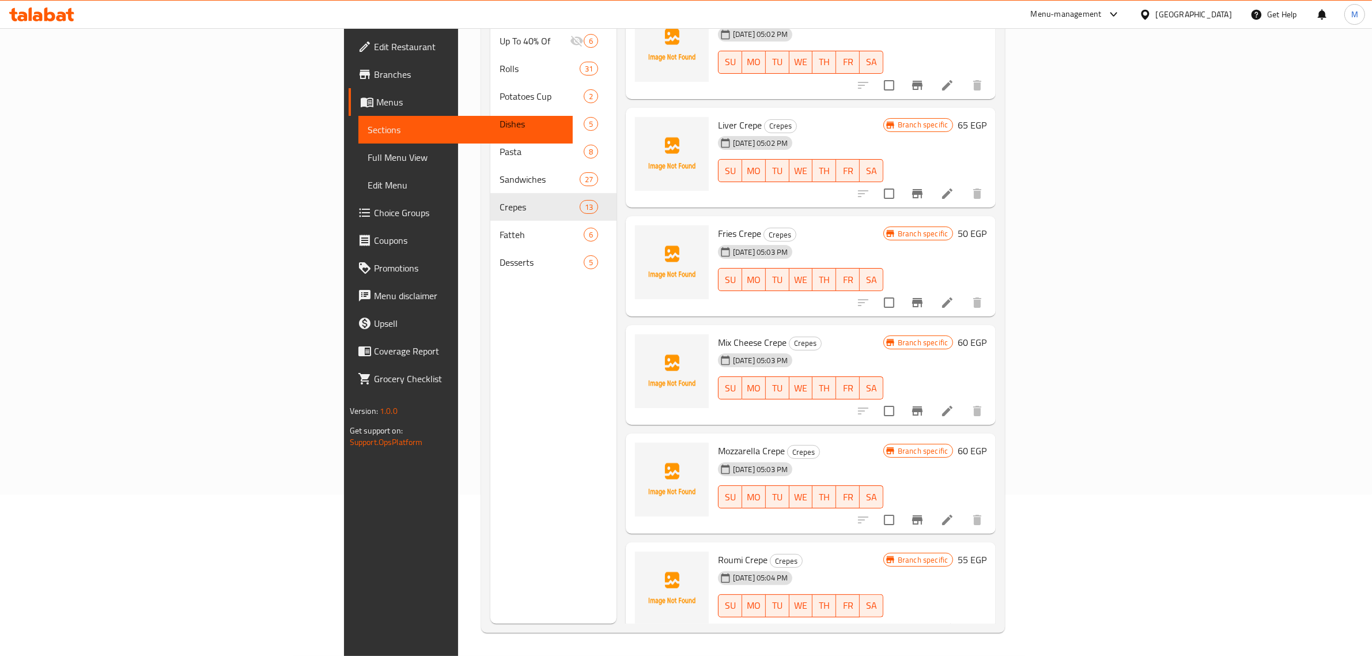
click at [986, 551] on h6 "55 EGP" at bounding box center [972, 559] width 29 height 16
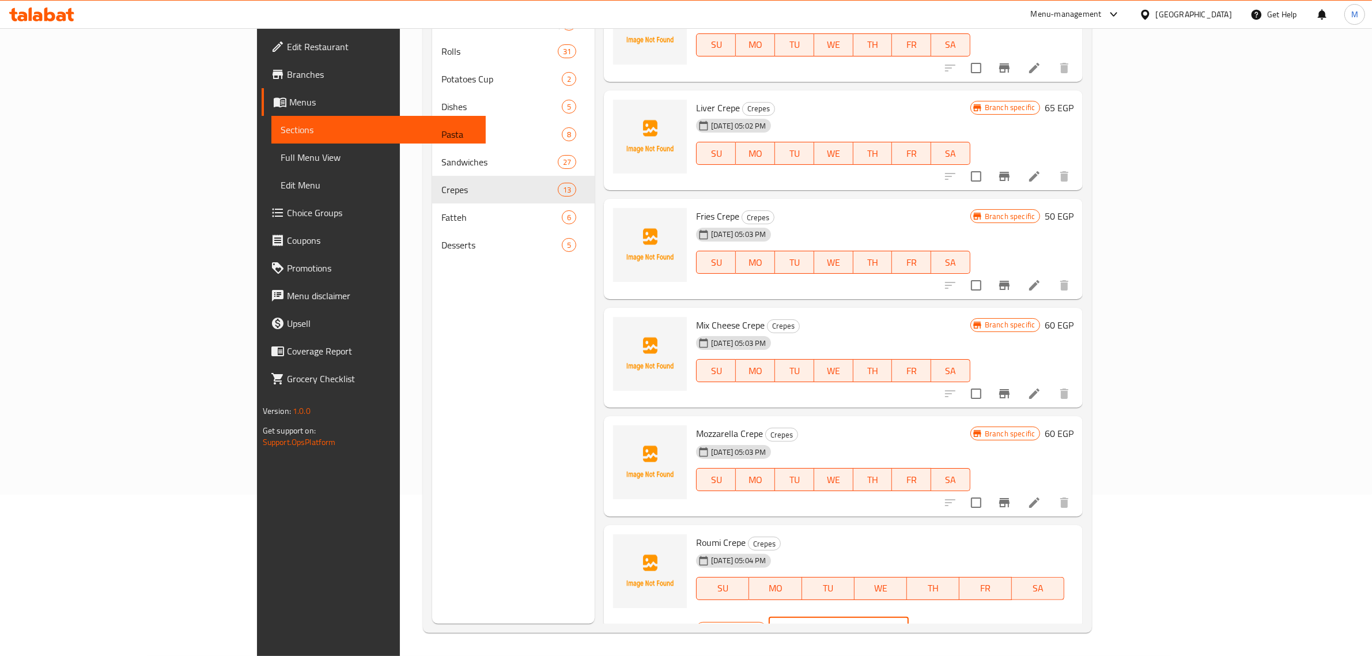
drag, startPoint x: 1181, startPoint y: 540, endPoint x: 1161, endPoint y: 549, distance: 21.9
click at [909, 617] on input "55" at bounding box center [852, 628] width 111 height 23
type input "65"
click at [955, 623] on icon "ok" at bounding box center [949, 629] width 12 height 12
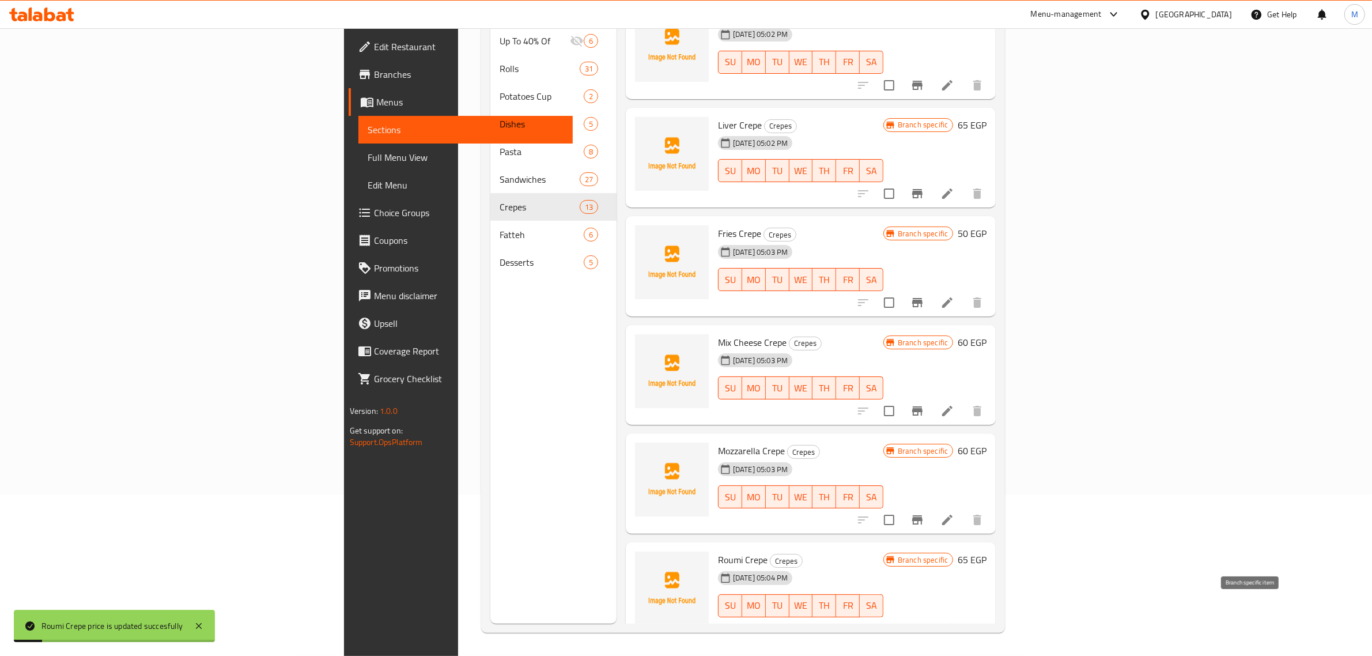
click at [922, 624] on icon "Branch-specific-item" at bounding box center [917, 628] width 10 height 9
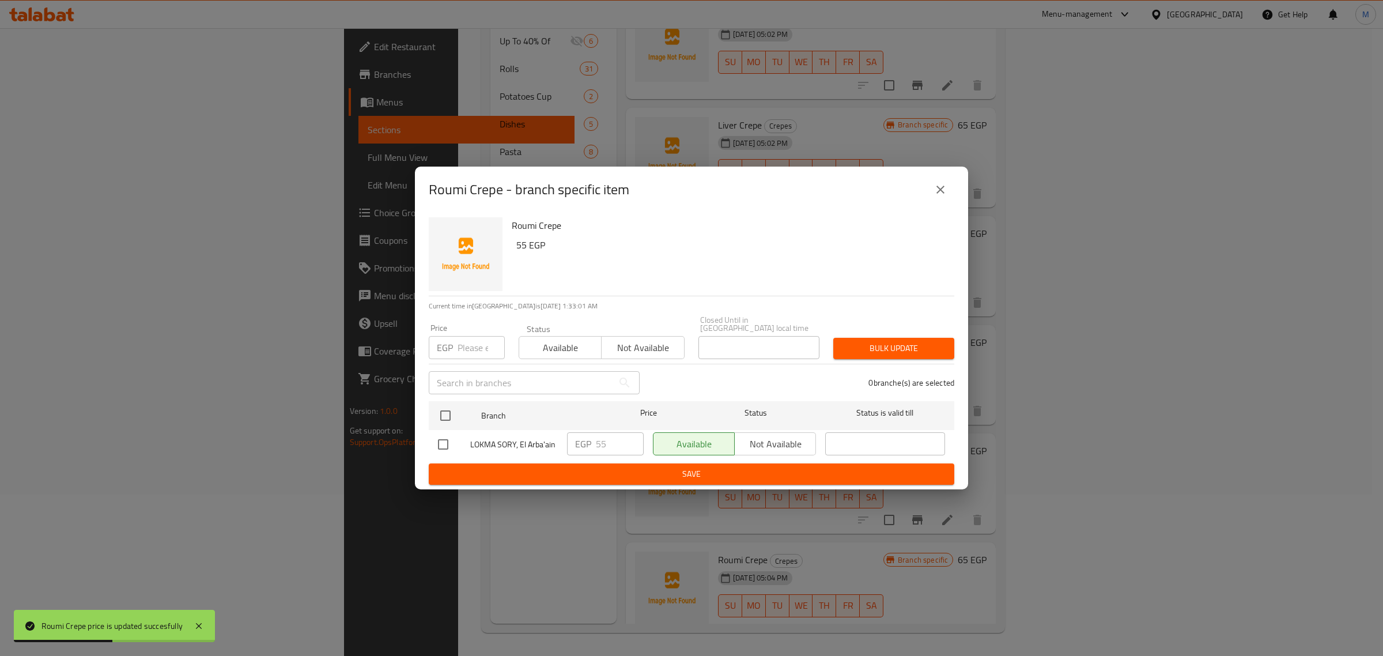
click at [445, 438] on input "checkbox" at bounding box center [443, 444] width 24 height 24
checkbox input "false"
drag, startPoint x: 447, startPoint y: 413, endPoint x: 478, endPoint y: 422, distance: 32.5
click at [447, 413] on input "checkbox" at bounding box center [445, 415] width 24 height 24
checkbox input "true"
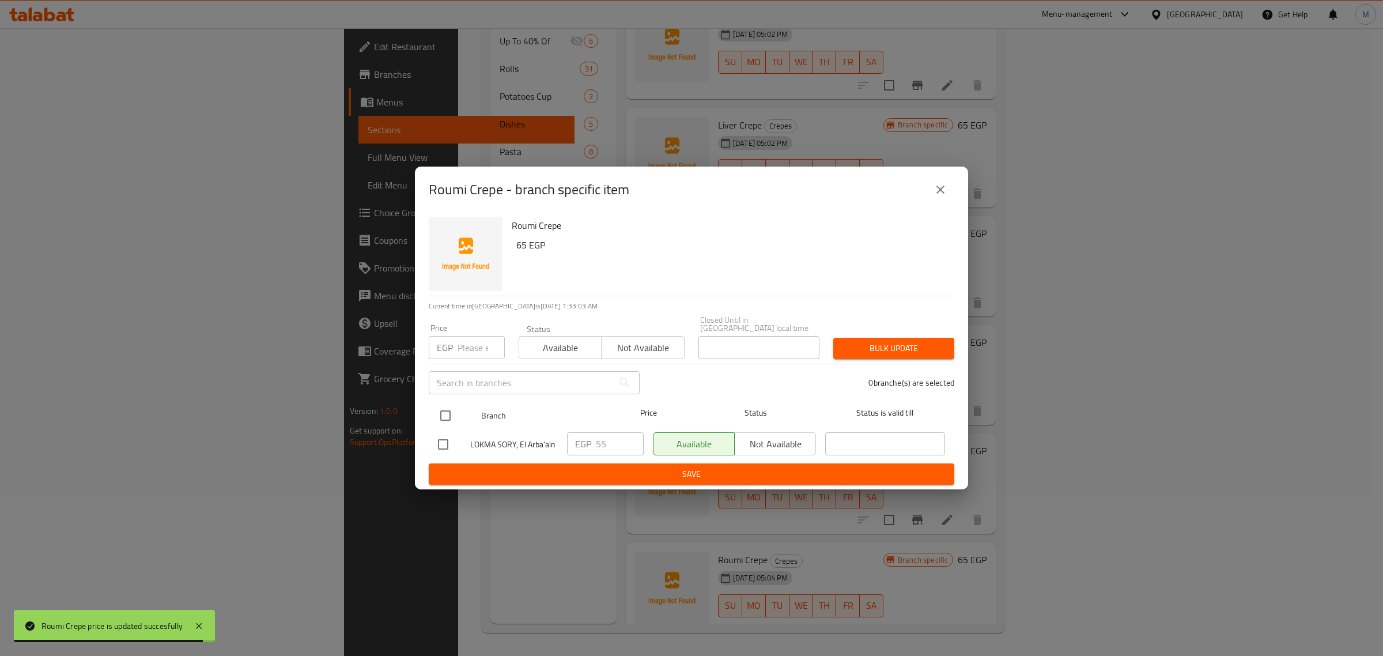
checkbox input "true"
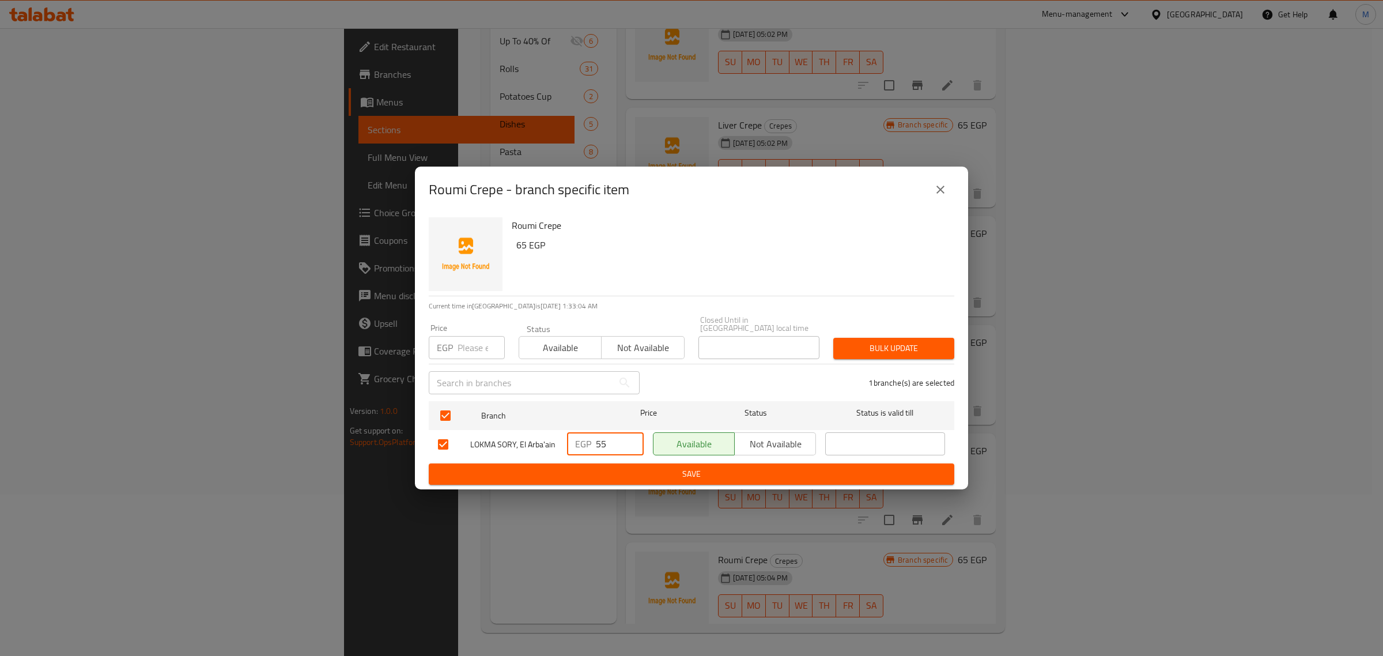
drag, startPoint x: 606, startPoint y: 440, endPoint x: 572, endPoint y: 444, distance: 34.2
click at [572, 444] on div "EGP 55 ​" at bounding box center [605, 443] width 77 height 23
type input "65"
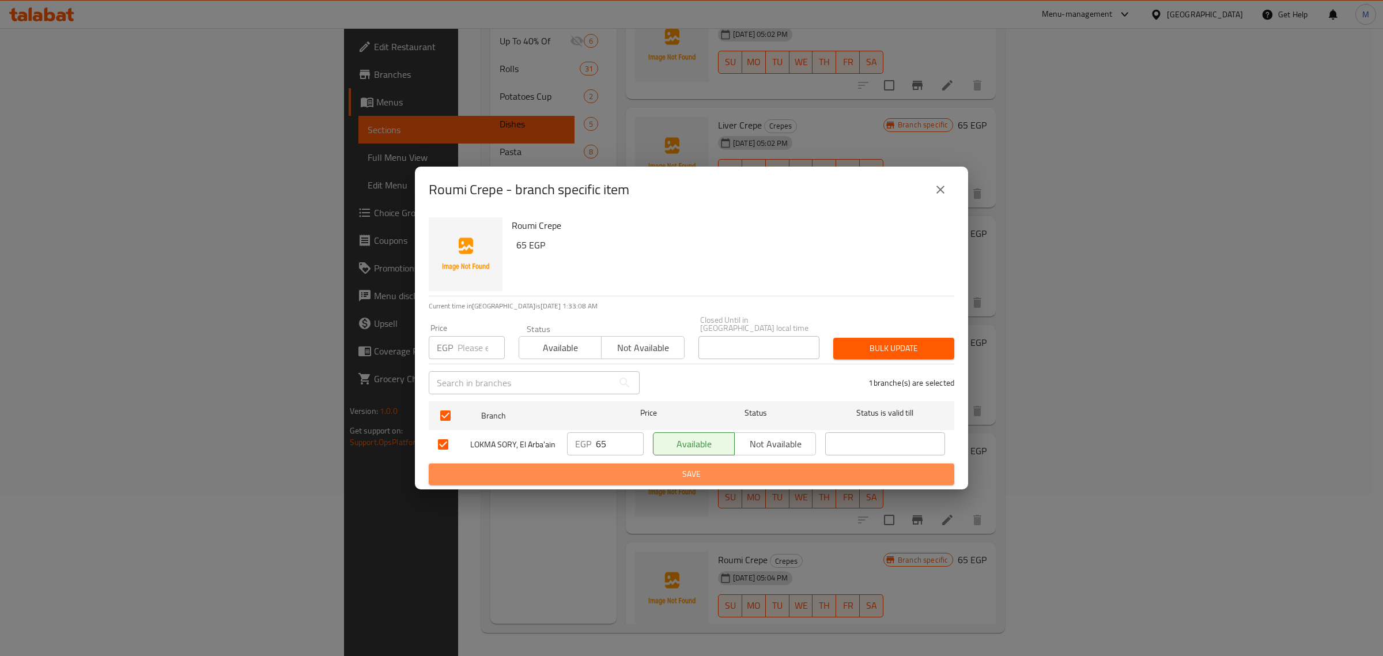
click at [620, 470] on span "Save" at bounding box center [691, 474] width 507 height 14
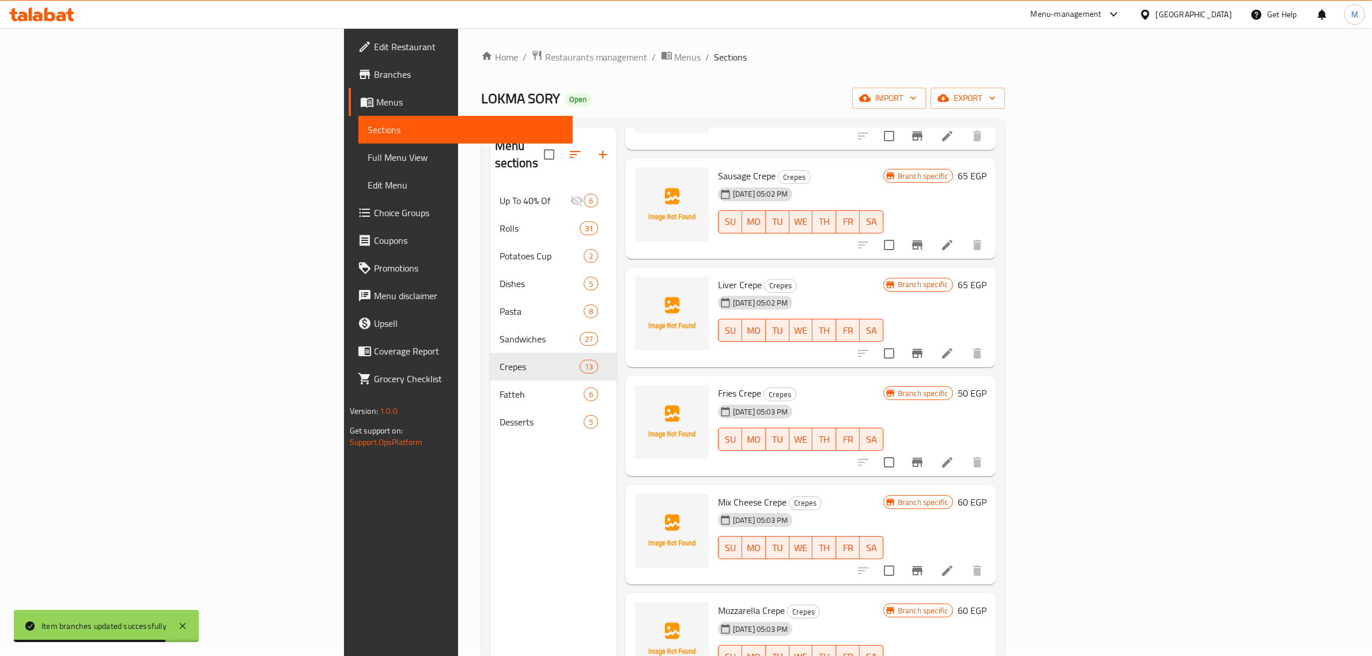
scroll to position [0, 0]
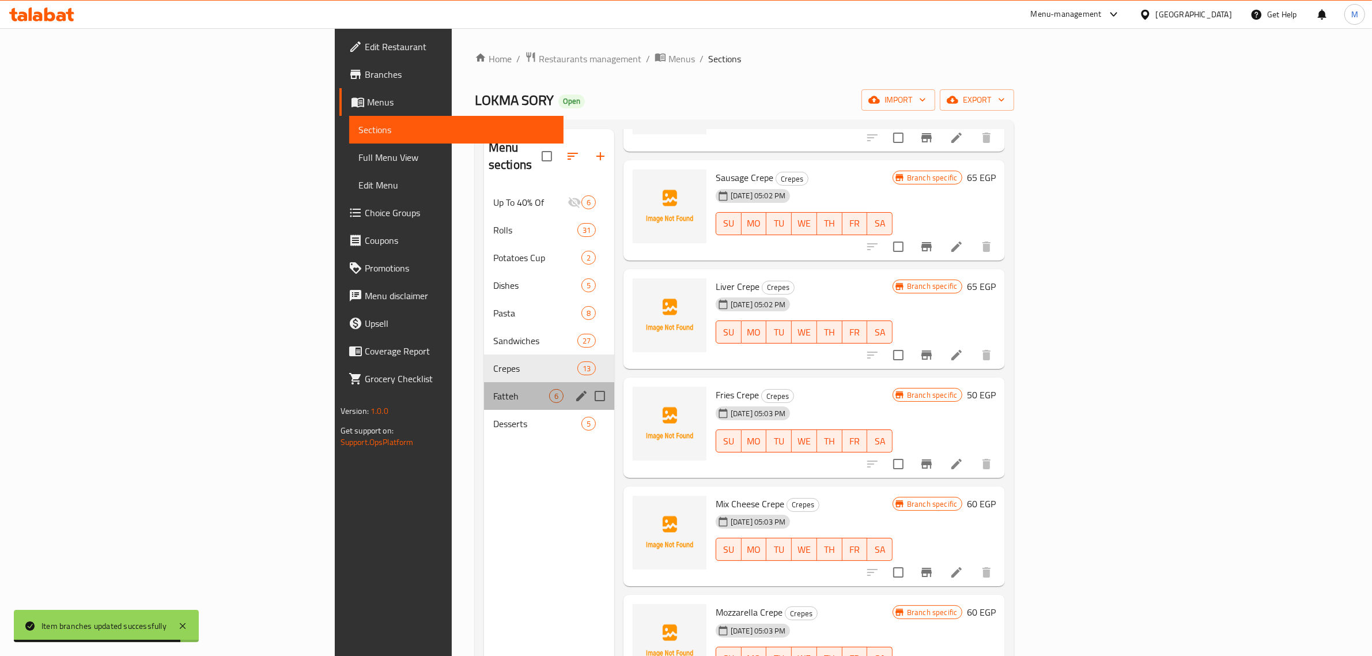
click at [484, 387] on div "Fatteh 6" at bounding box center [549, 396] width 130 height 28
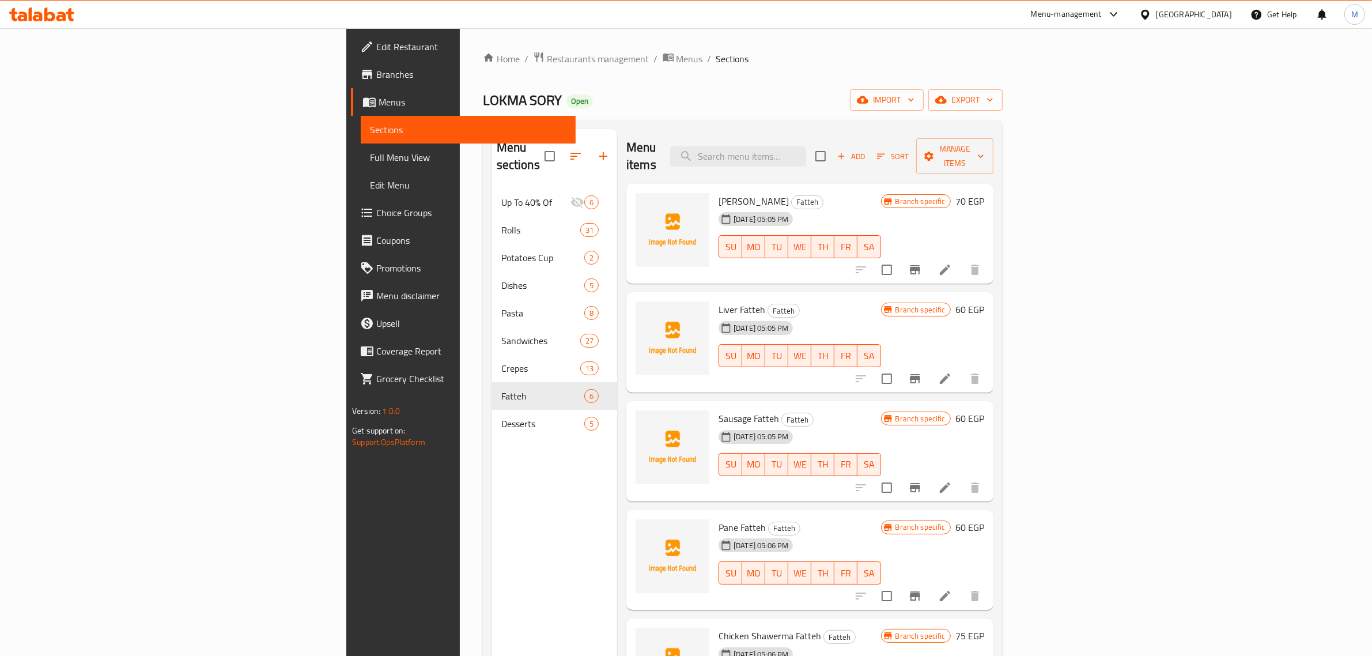
click at [984, 193] on h6 "70 EGP" at bounding box center [969, 201] width 29 height 16
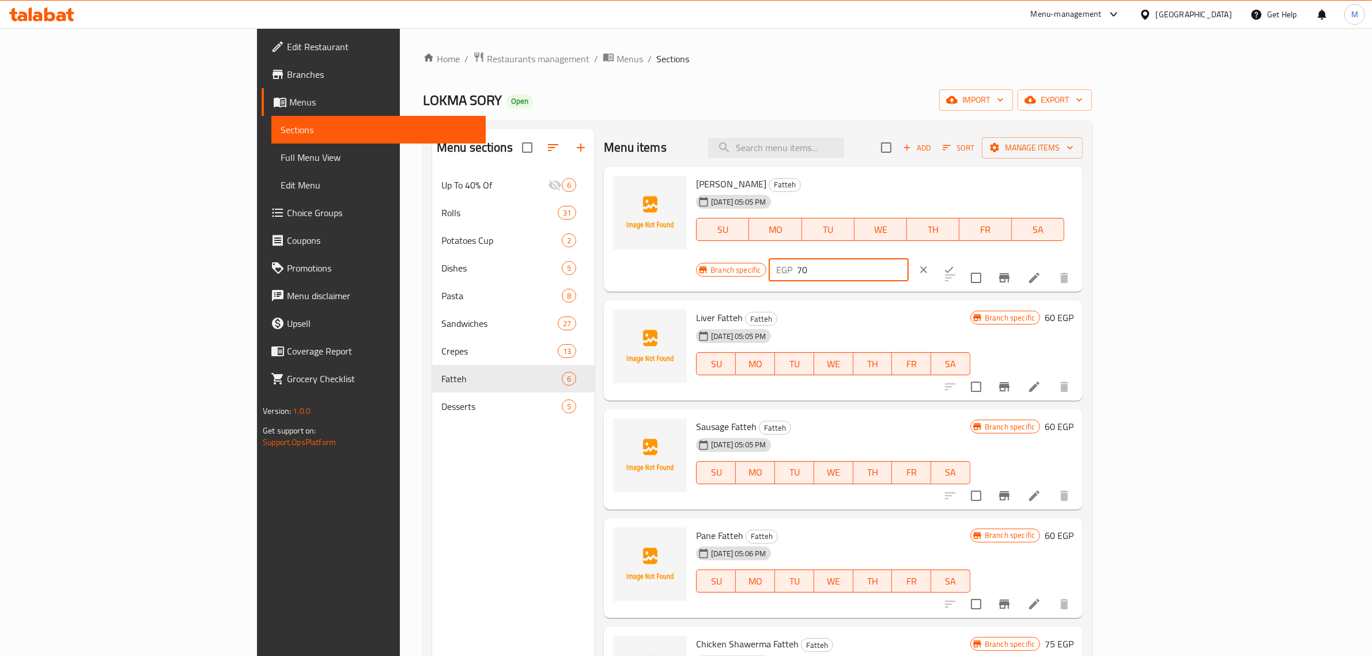
drag, startPoint x: 1219, startPoint y: 188, endPoint x: 1096, endPoint y: 207, distance: 123.7
click at [978, 257] on div "Branch specific EGP 70 ​" at bounding box center [837, 269] width 282 height 25
type input "80"
click at [955, 264] on icon "ok" at bounding box center [949, 270] width 12 height 12
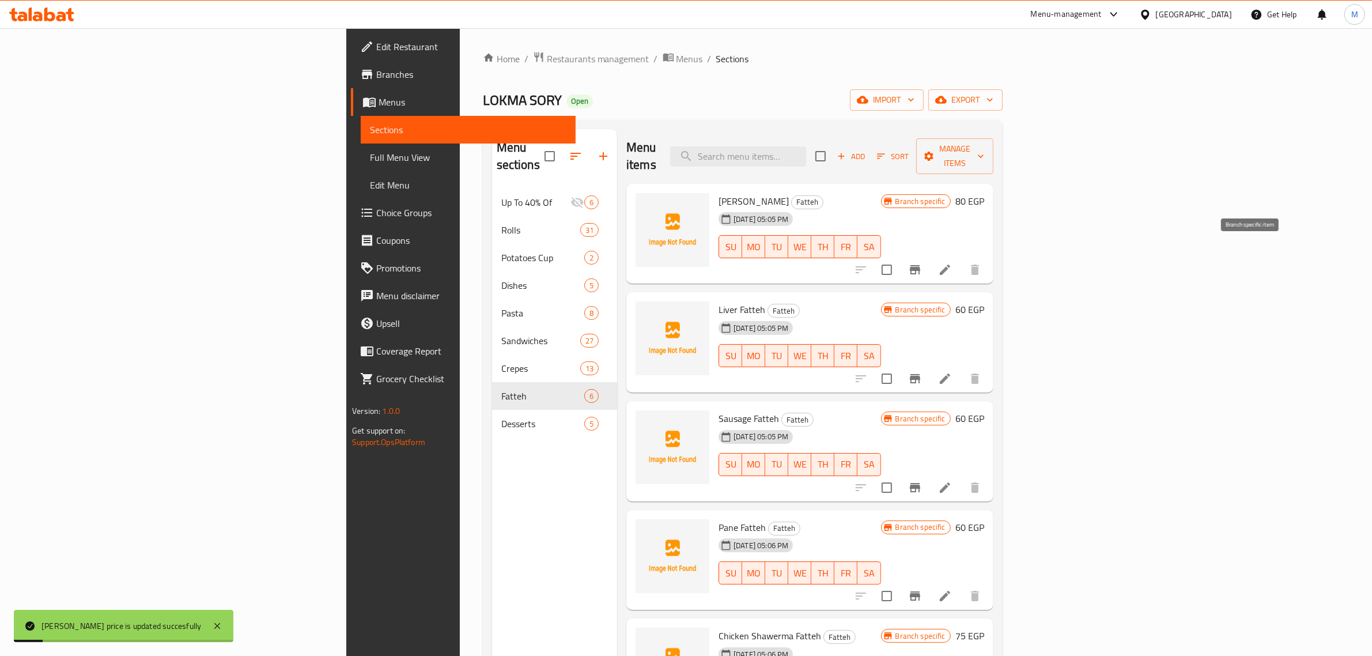
click at [920, 265] on icon "Branch-specific-item" at bounding box center [915, 269] width 10 height 9
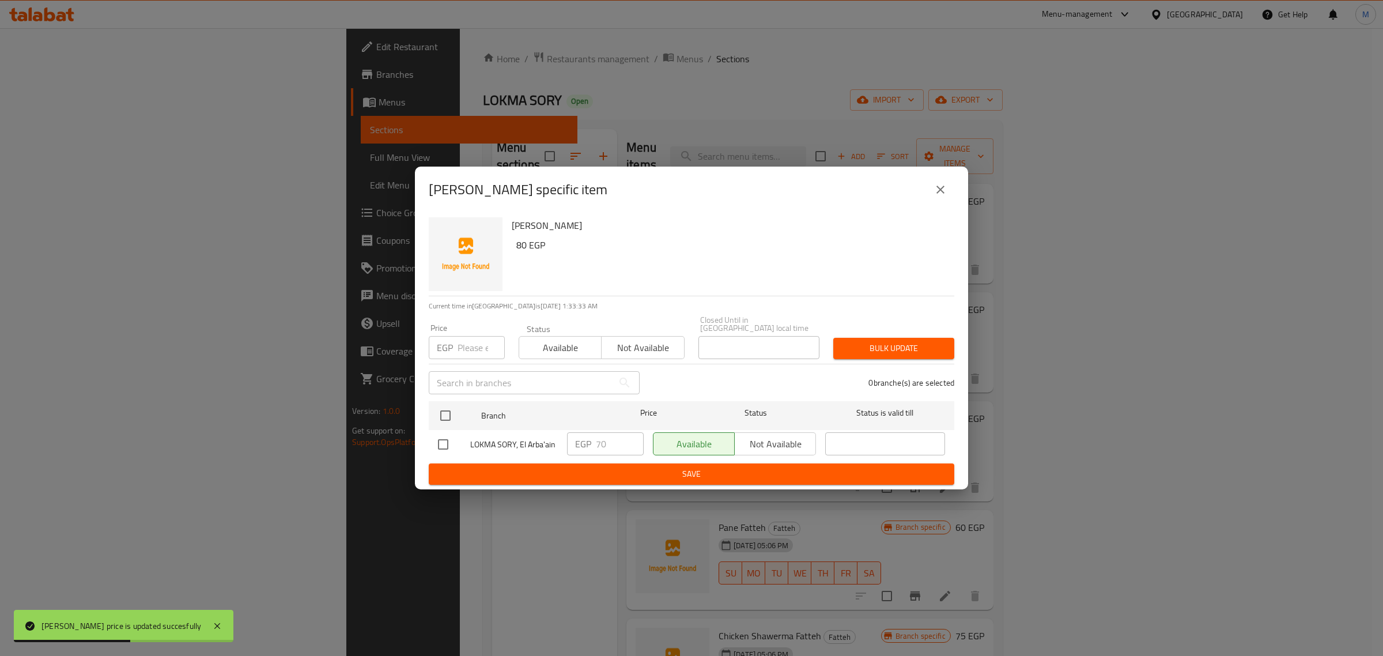
click at [444, 437] on input "checkbox" at bounding box center [443, 444] width 24 height 24
checkbox input "true"
drag, startPoint x: 606, startPoint y: 439, endPoint x: 585, endPoint y: 441, distance: 20.9
click at [585, 441] on div "EGP 70 ​" at bounding box center [605, 443] width 77 height 23
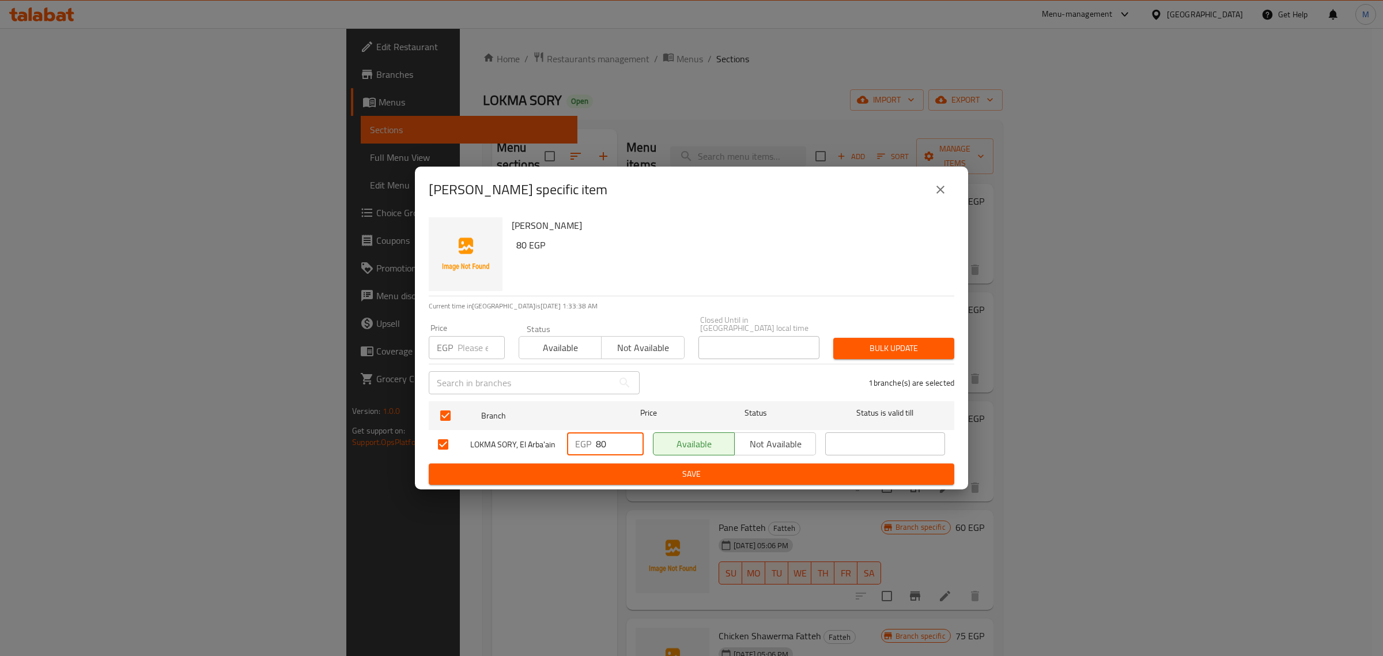
type input "80"
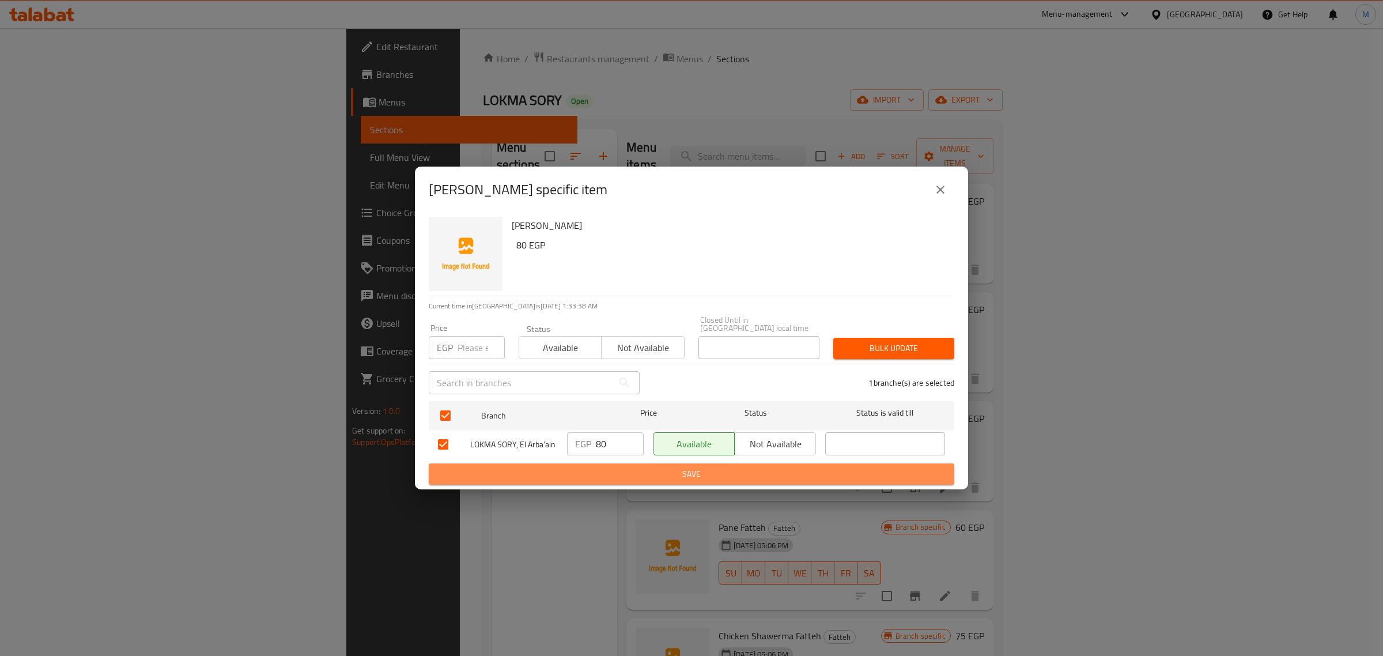
click at [654, 467] on span "Save" at bounding box center [691, 474] width 507 height 14
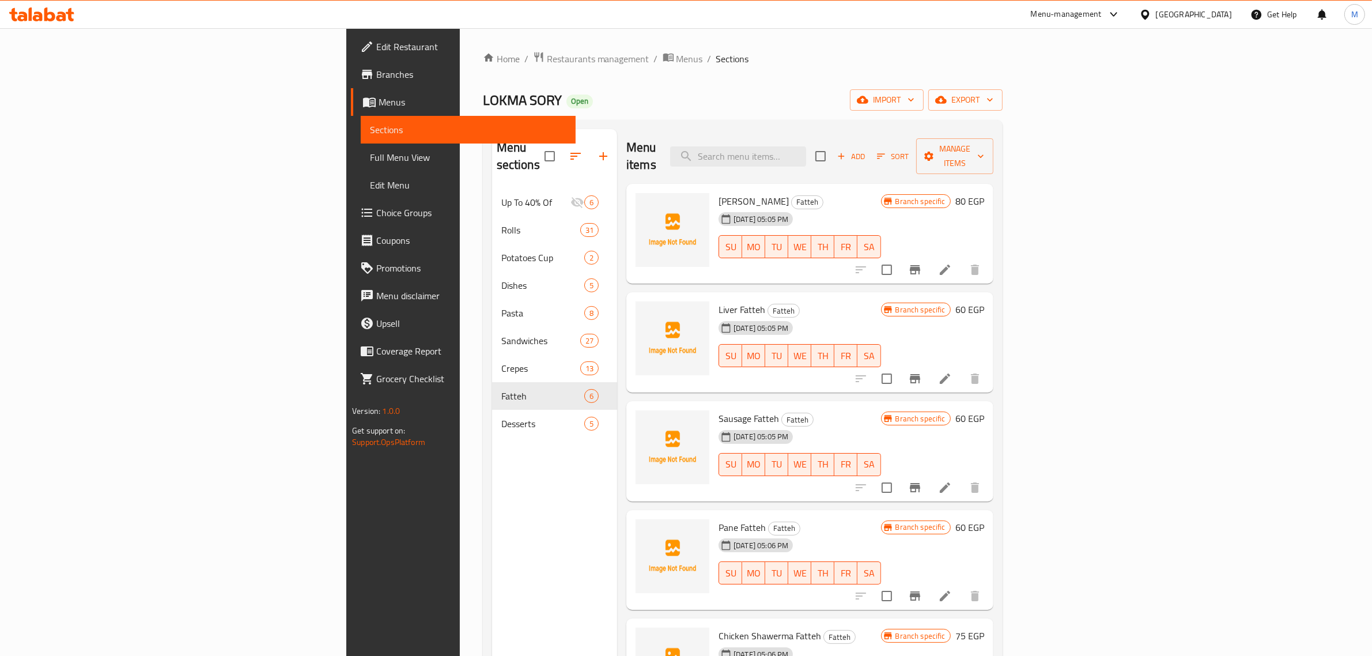
click at [850, 406] on div "Sausage Fatteh Fatteh 04-08-2025 05:05 PM SU MO TU WE TH FR SA" at bounding box center [799, 451] width 171 height 91
click at [920, 265] on icon "Branch-specific-item" at bounding box center [915, 269] width 10 height 9
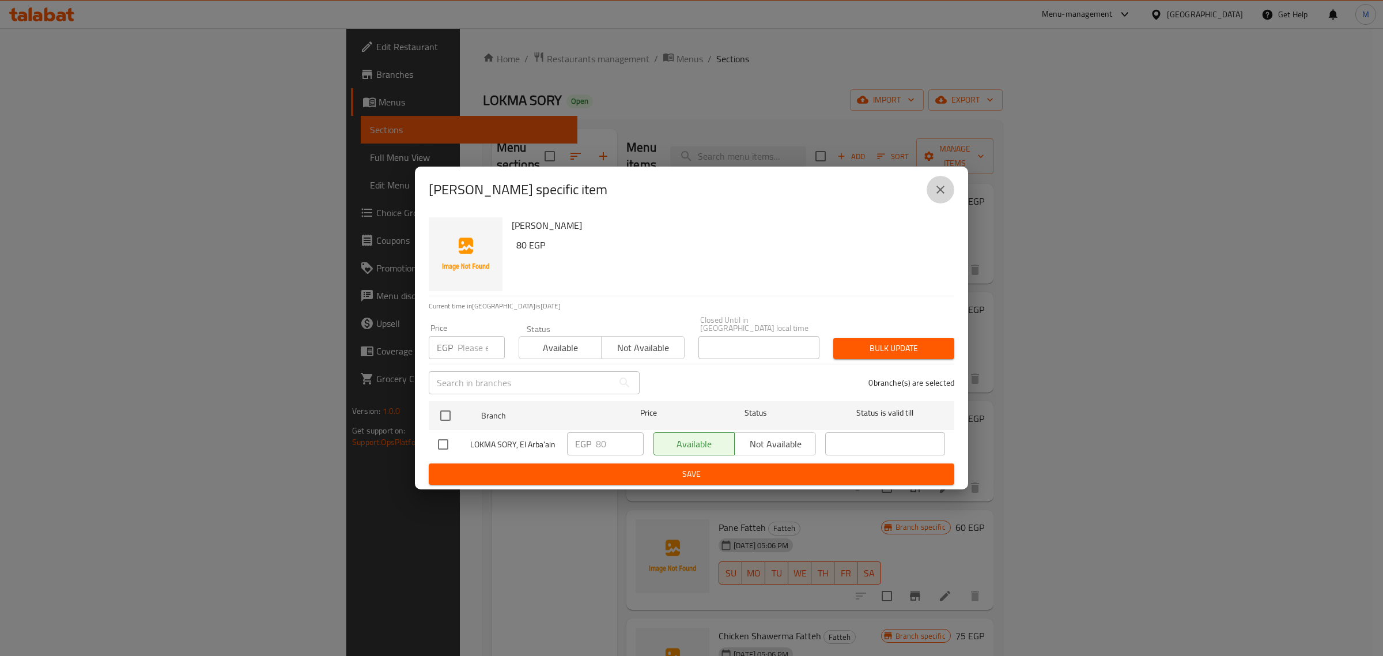
click at [937, 194] on icon "close" at bounding box center [940, 190] width 14 height 14
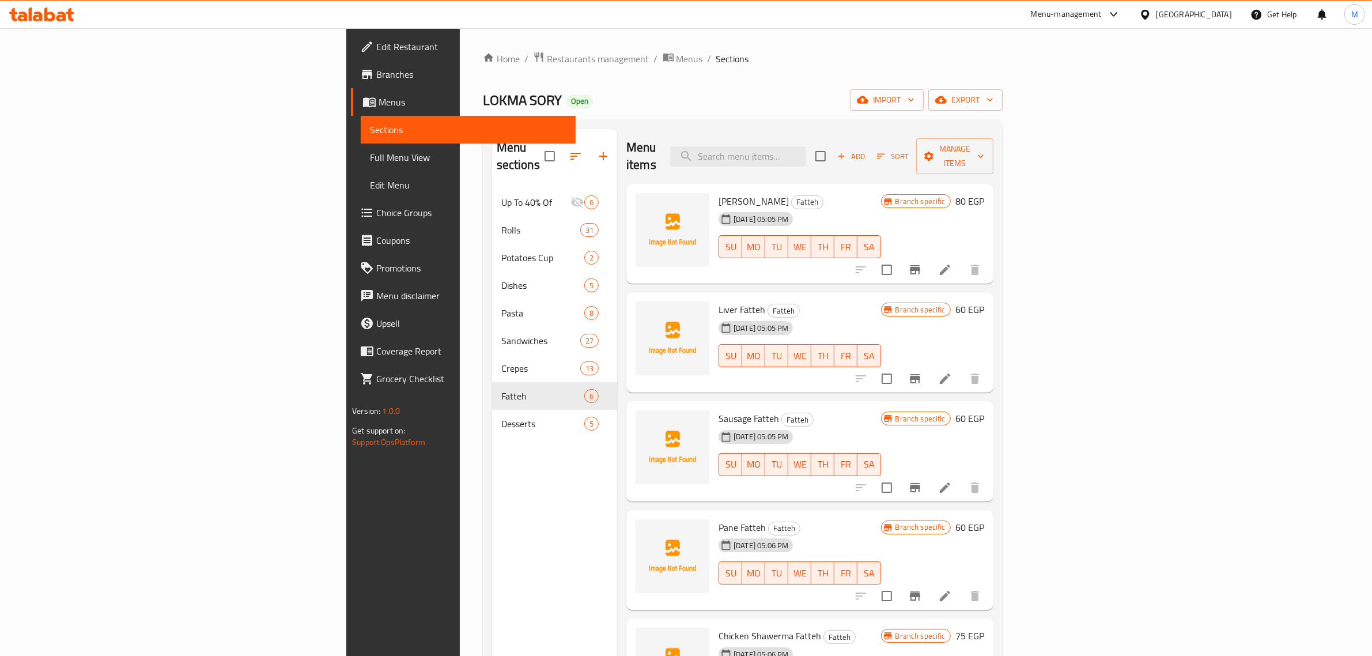
click at [984, 301] on div "Branch specific 60 EGP" at bounding box center [932, 309] width 103 height 16
click at [984, 301] on h6 "60 EGP" at bounding box center [969, 309] width 29 height 16
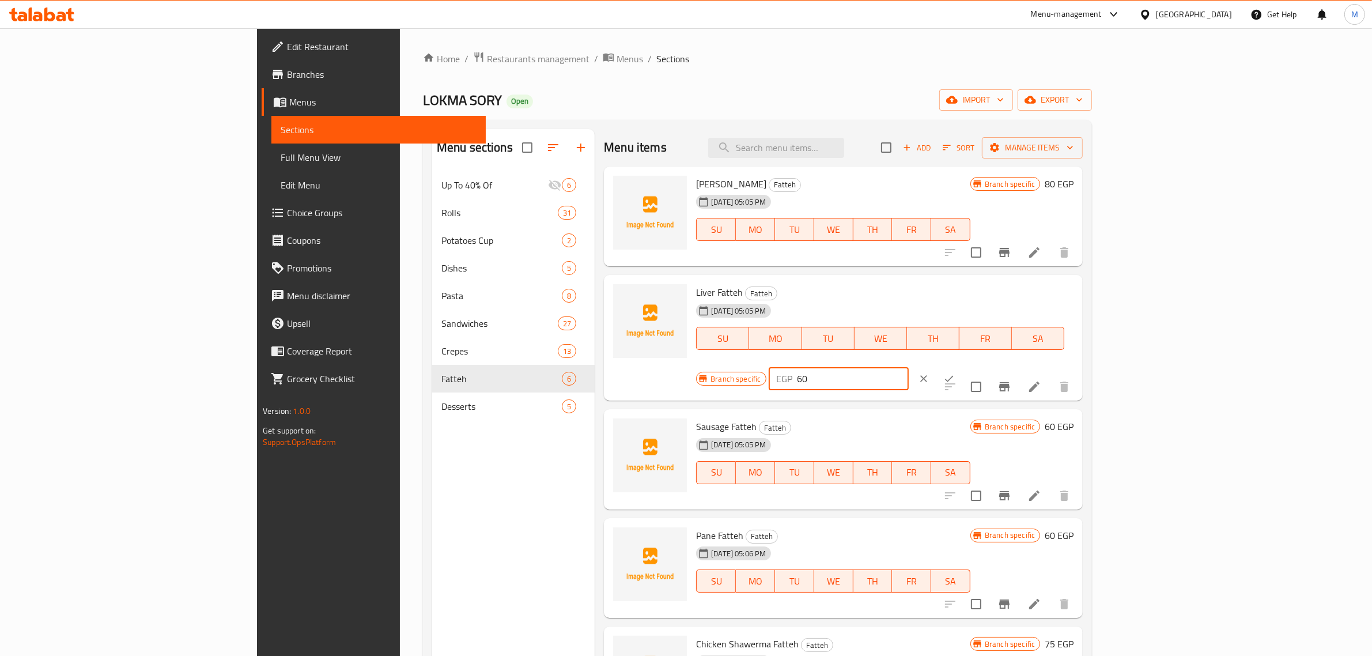
drag, startPoint x: 1228, startPoint y: 292, endPoint x: 1104, endPoint y: 304, distance: 124.5
click at [978, 366] on div "Branch specific EGP 60 ​" at bounding box center [837, 378] width 282 height 25
type input "70"
click at [962, 366] on button "ok" at bounding box center [948, 378] width 25 height 25
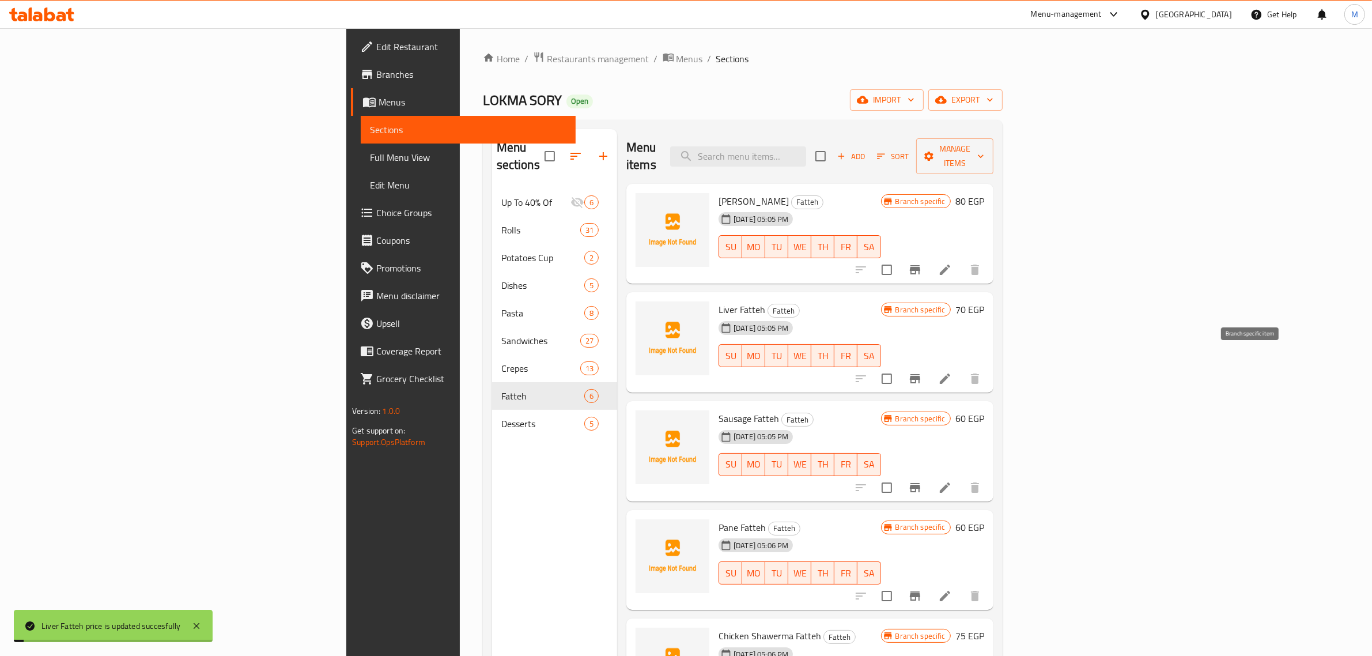
click at [922, 372] on icon "Branch-specific-item" at bounding box center [915, 379] width 14 height 14
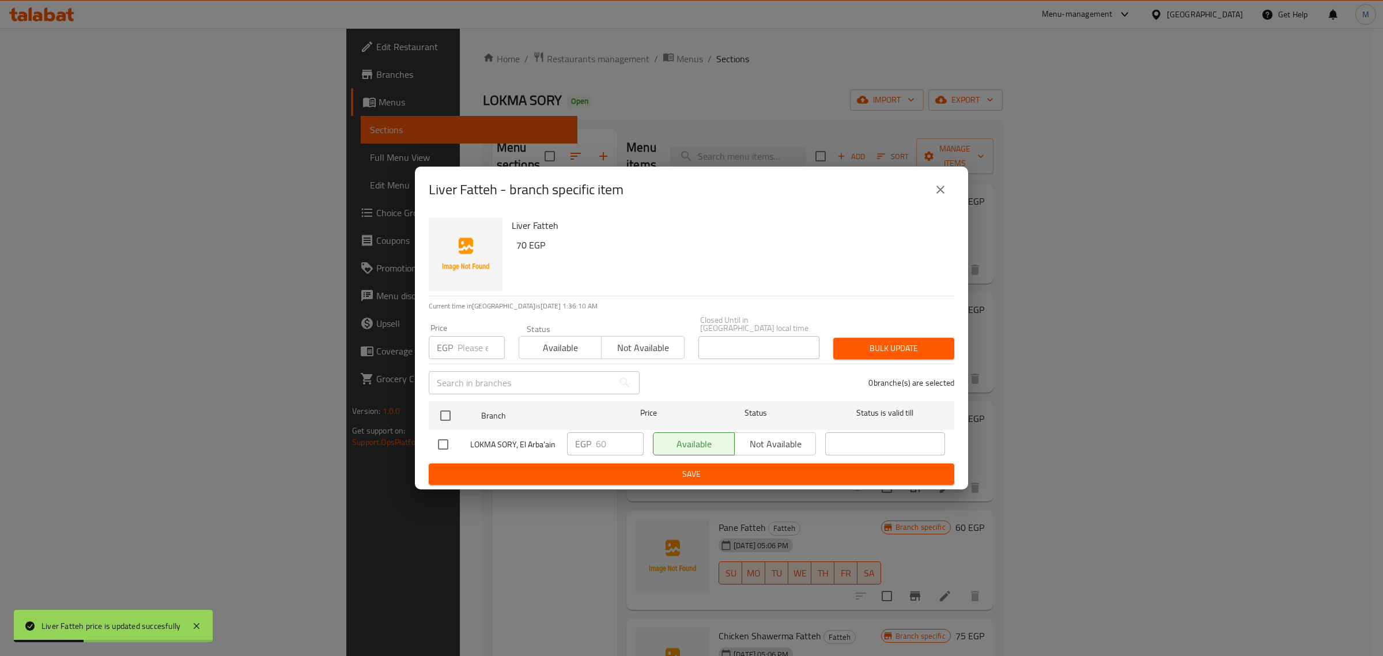
click at [453, 438] on input "checkbox" at bounding box center [443, 444] width 24 height 24
checkbox input "true"
drag, startPoint x: 605, startPoint y: 447, endPoint x: 582, endPoint y: 444, distance: 23.2
click at [582, 444] on div "EGP 60 ​" at bounding box center [605, 443] width 77 height 23
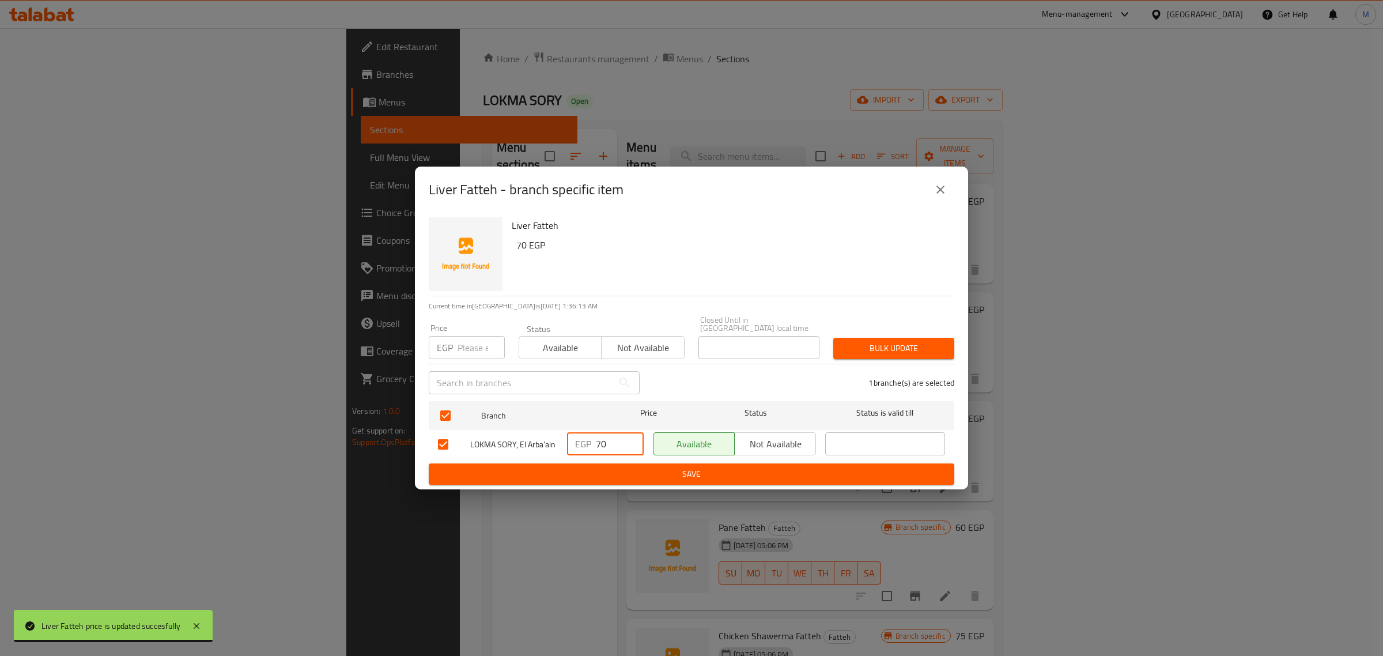
type input "70"
click at [624, 471] on span "Save" at bounding box center [691, 474] width 507 height 14
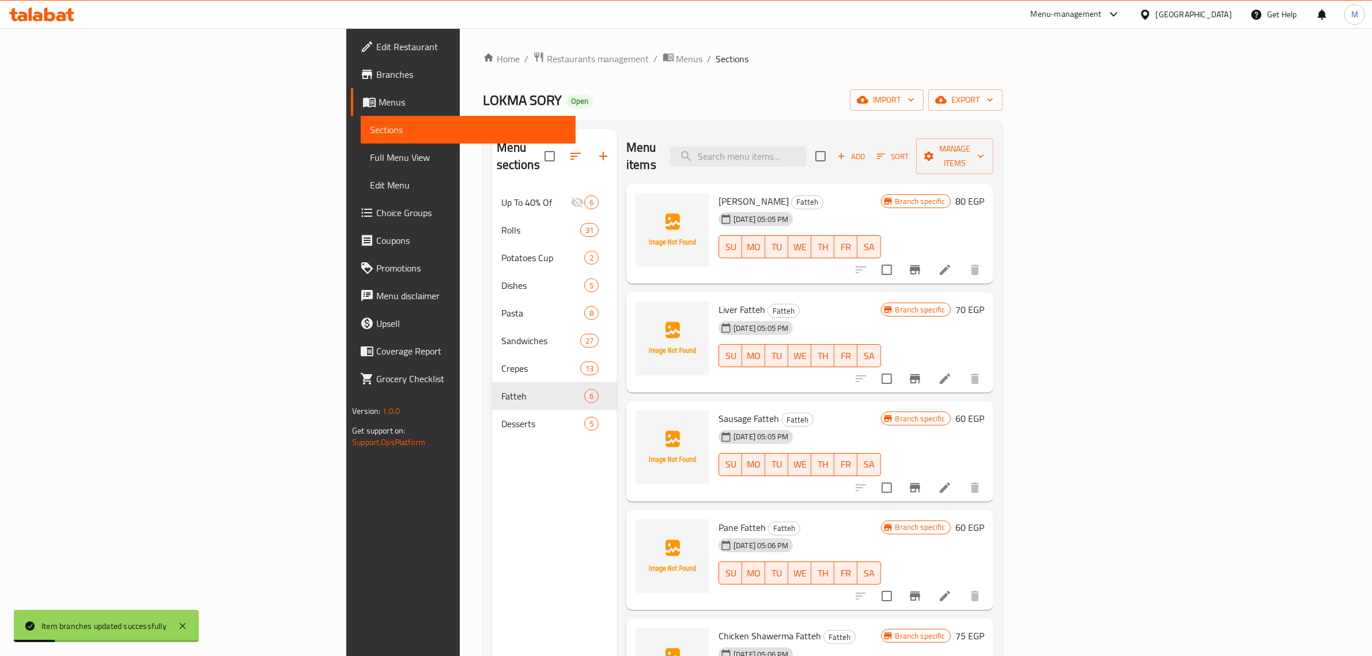
click at [719, 410] on span "Sausage Fatteh" at bounding box center [749, 418] width 61 height 17
click at [984, 410] on h6 "60 EGP" at bounding box center [969, 418] width 29 height 16
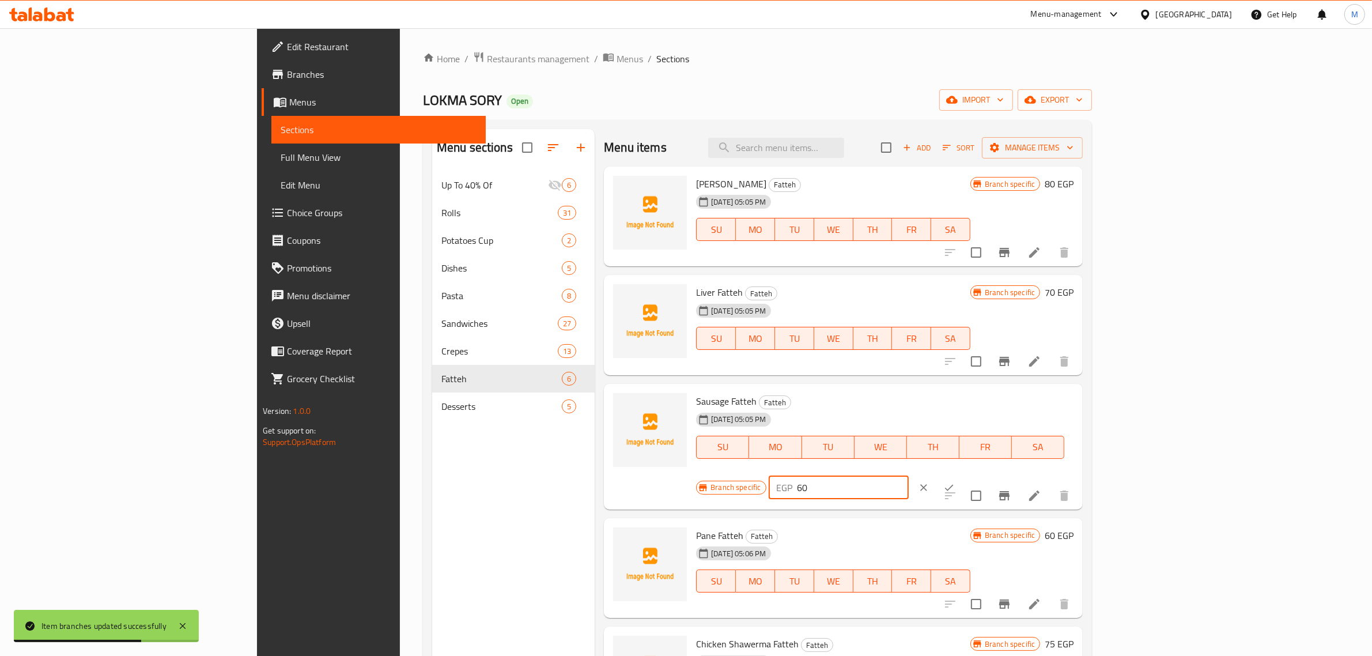
drag, startPoint x: 1192, startPoint y: 403, endPoint x: 1143, endPoint y: 411, distance: 49.5
click at [909, 476] on div "EGP 60 ​" at bounding box center [839, 487] width 140 height 23
type input "70"
click at [962, 475] on button "ok" at bounding box center [948, 487] width 25 height 25
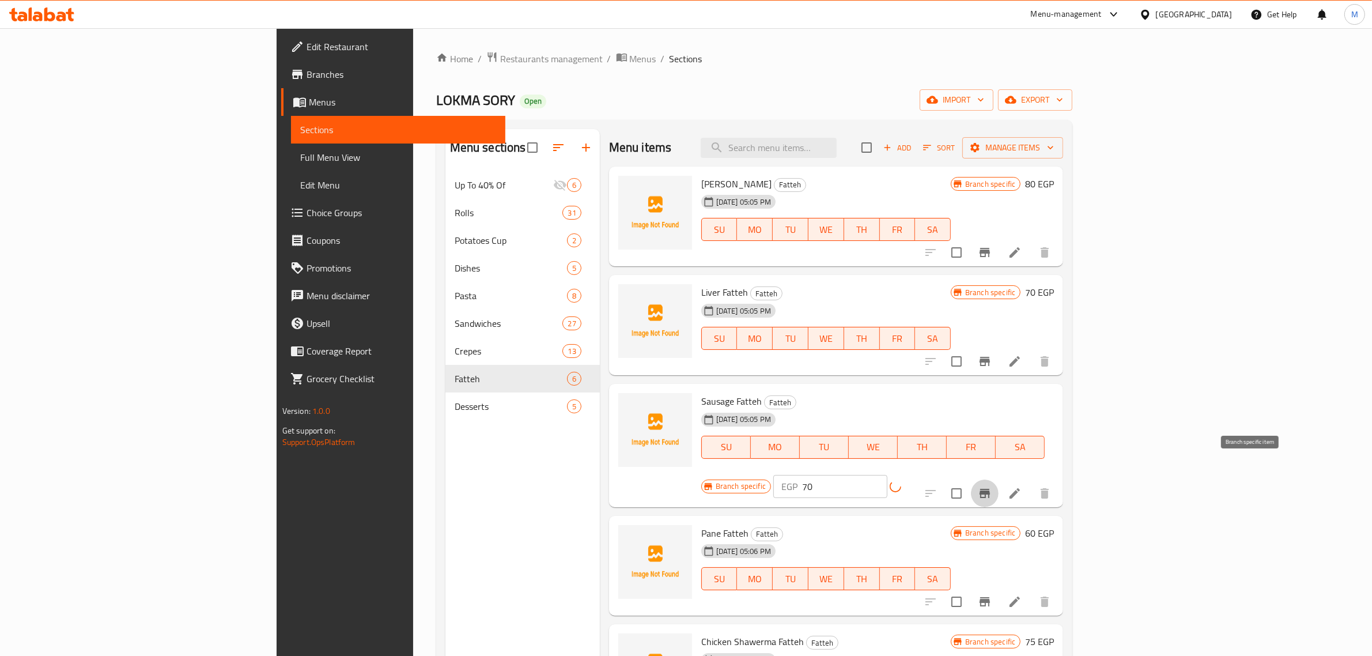
click at [992, 486] on icon "Branch-specific-item" at bounding box center [985, 493] width 14 height 14
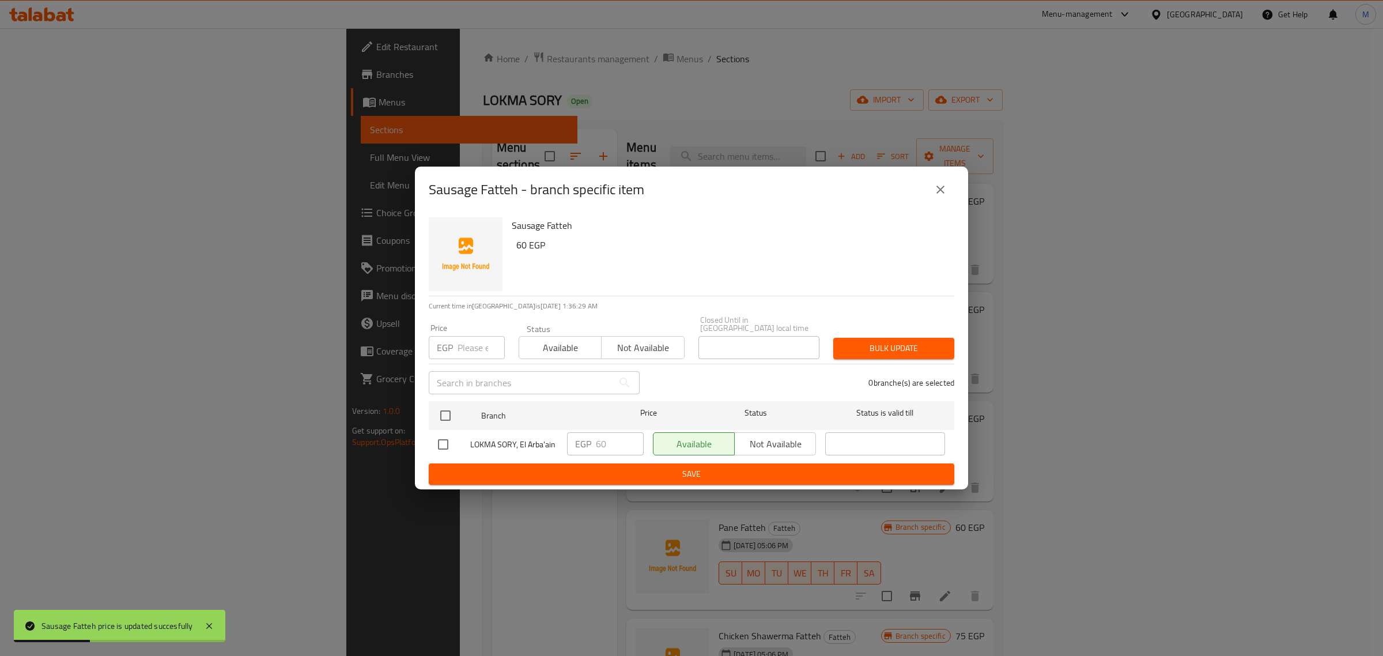
click at [444, 441] on input "checkbox" at bounding box center [443, 444] width 24 height 24
checkbox input "true"
drag, startPoint x: 603, startPoint y: 439, endPoint x: 591, endPoint y: 441, distance: 12.8
click at [591, 441] on div "EGP 60 ​" at bounding box center [605, 443] width 77 height 23
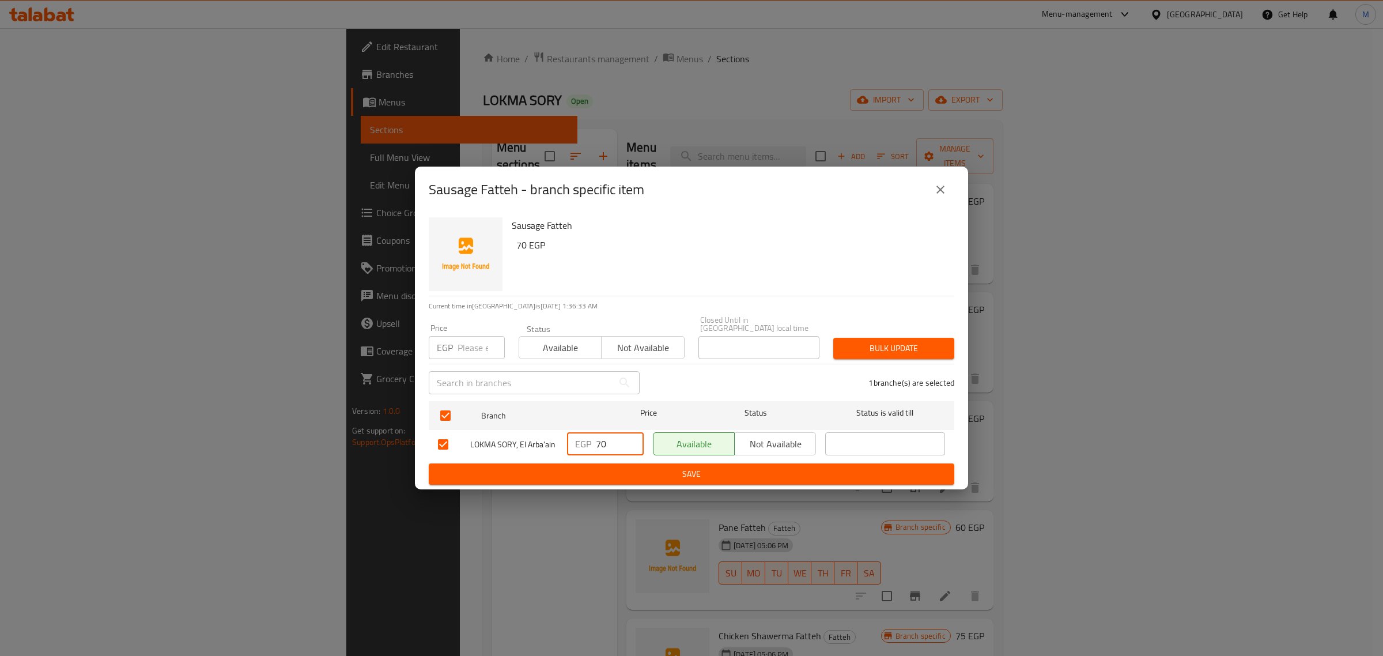
type input "70"
click at [646, 467] on span "Save" at bounding box center [691, 474] width 507 height 14
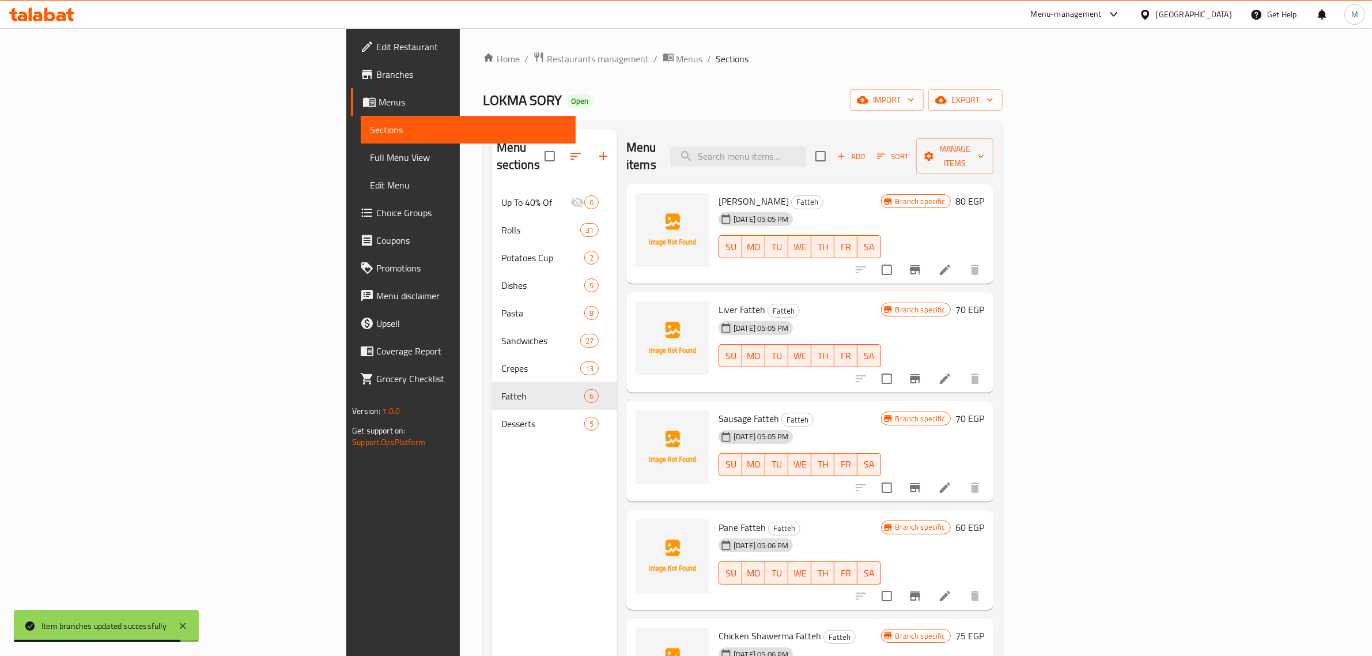
click at [719, 519] on span "Pane Fatteh" at bounding box center [742, 527] width 47 height 17
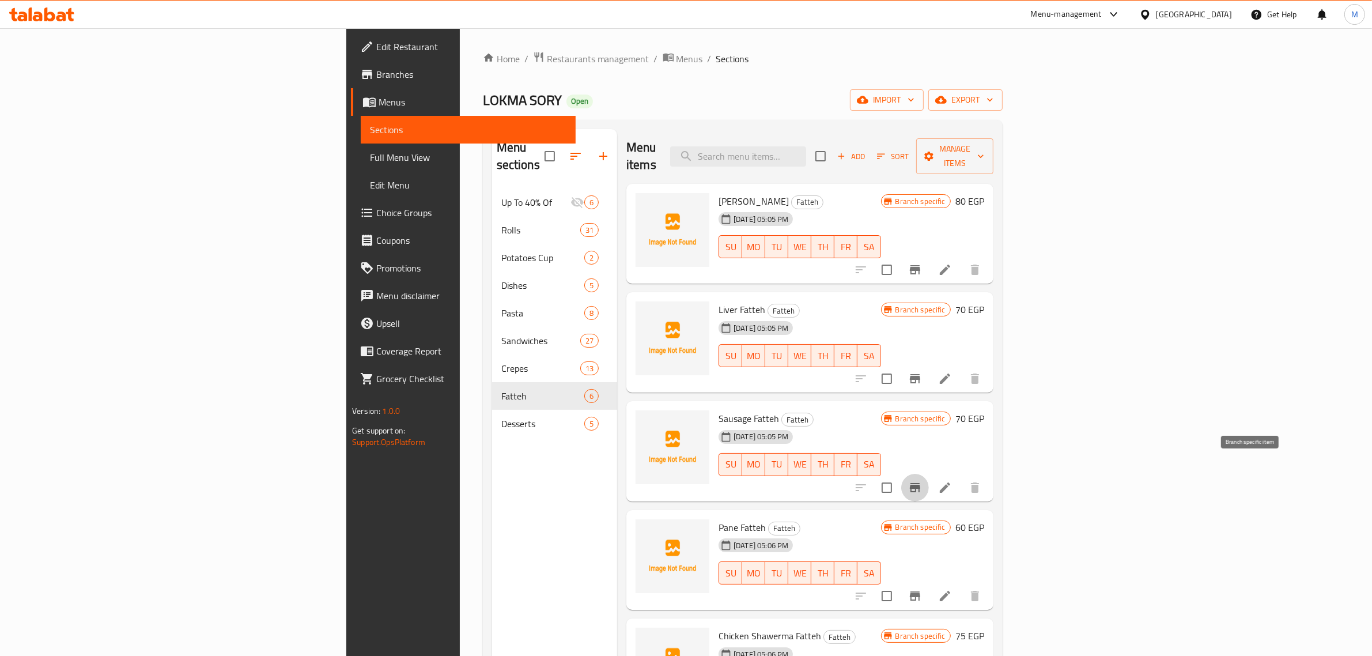
click at [922, 481] on icon "Branch-specific-item" at bounding box center [915, 488] width 14 height 14
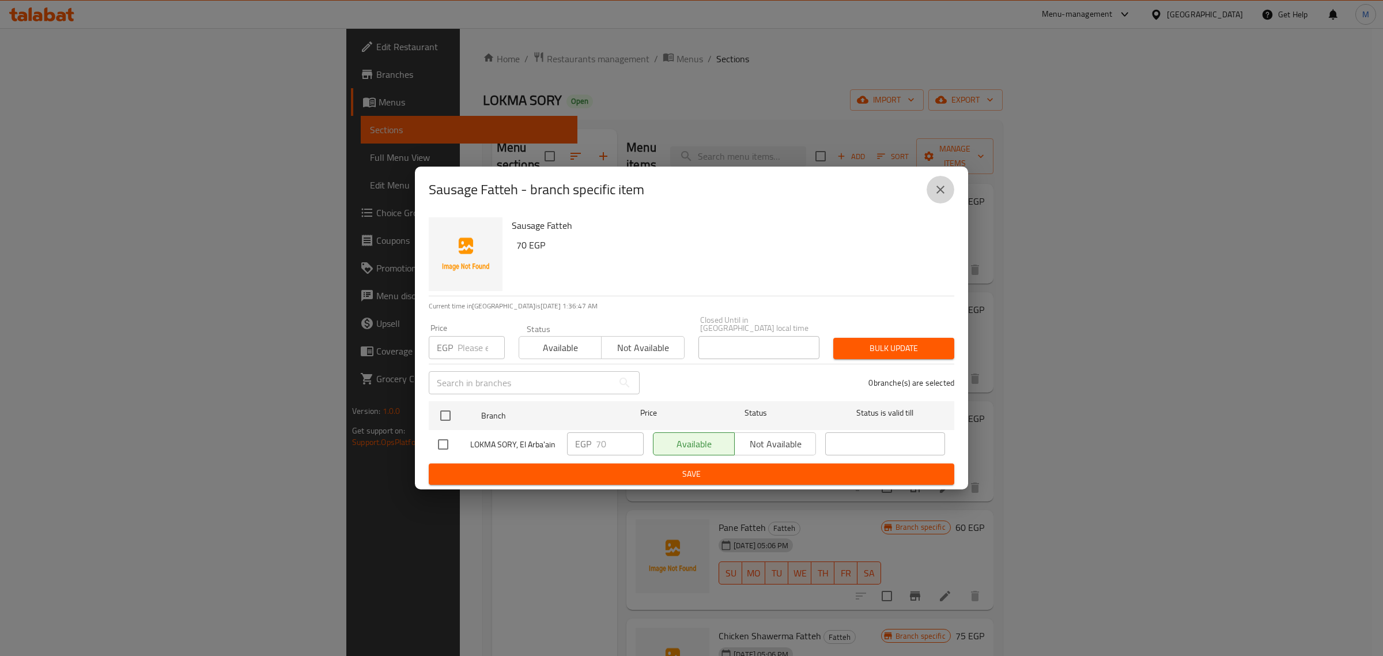
click at [940, 194] on icon "close" at bounding box center [940, 190] width 8 height 8
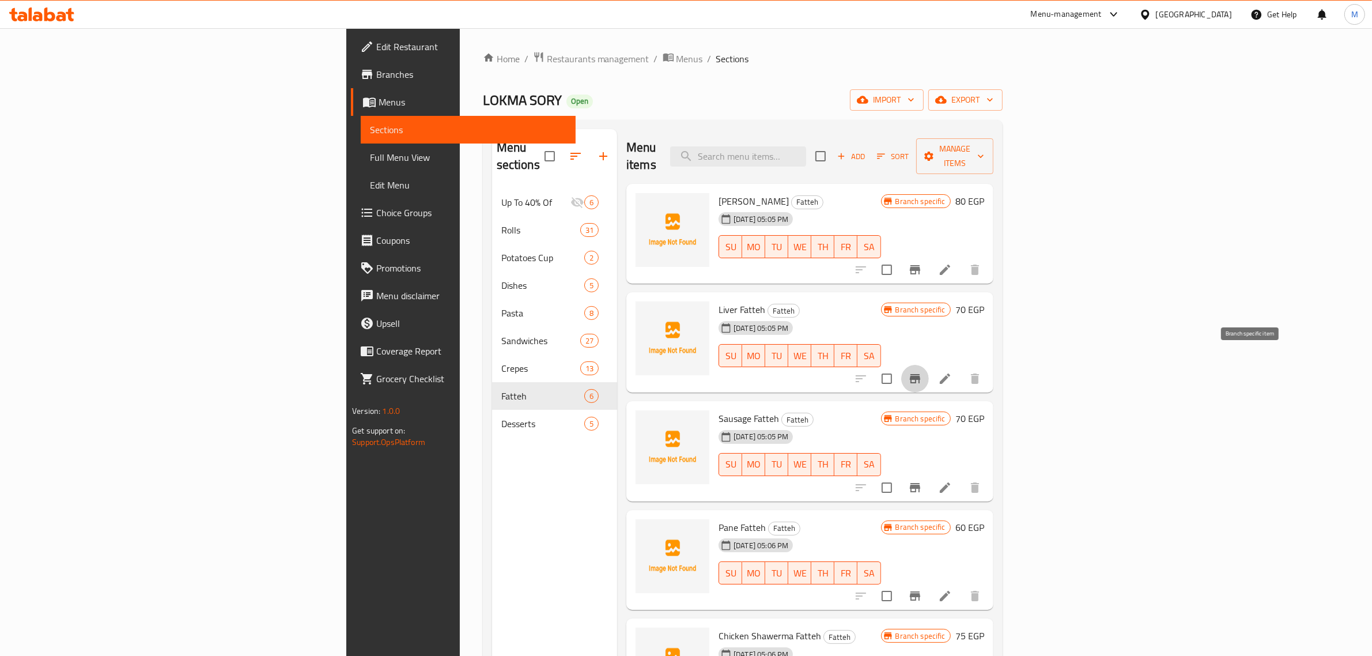
click at [922, 372] on icon "Branch-specific-item" at bounding box center [915, 379] width 14 height 14
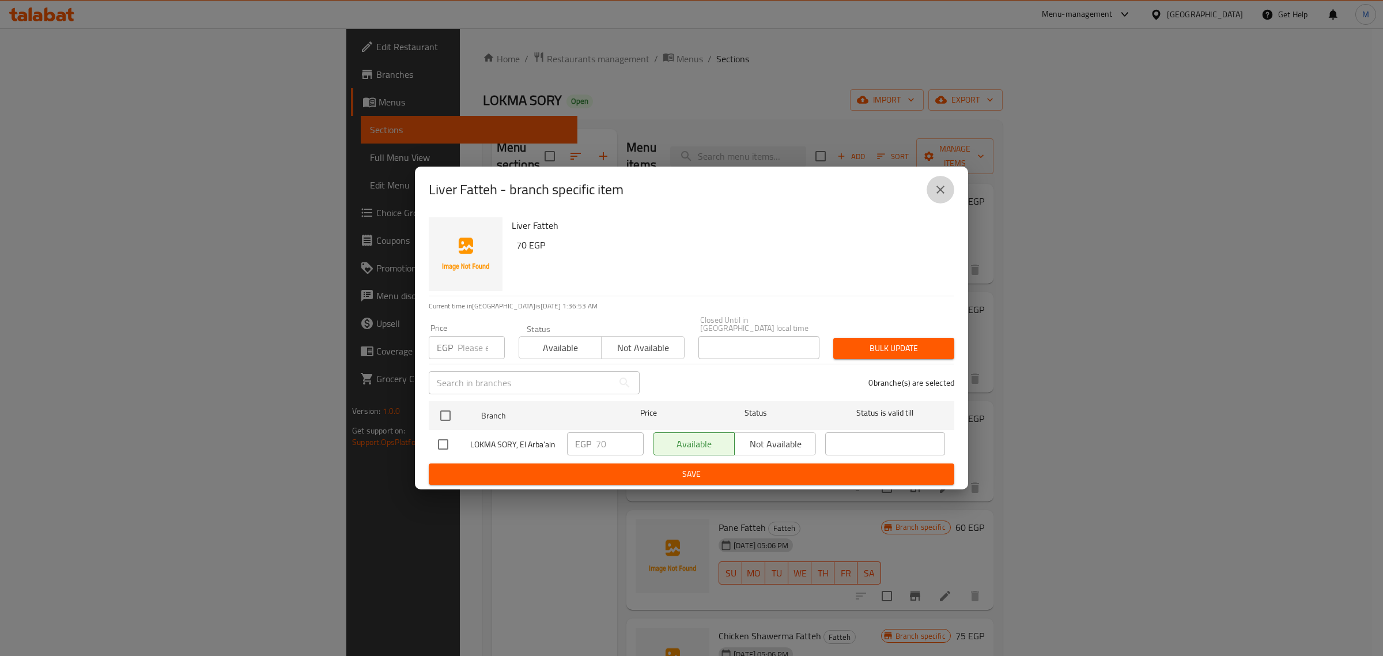
click at [943, 194] on icon "close" at bounding box center [940, 190] width 8 height 8
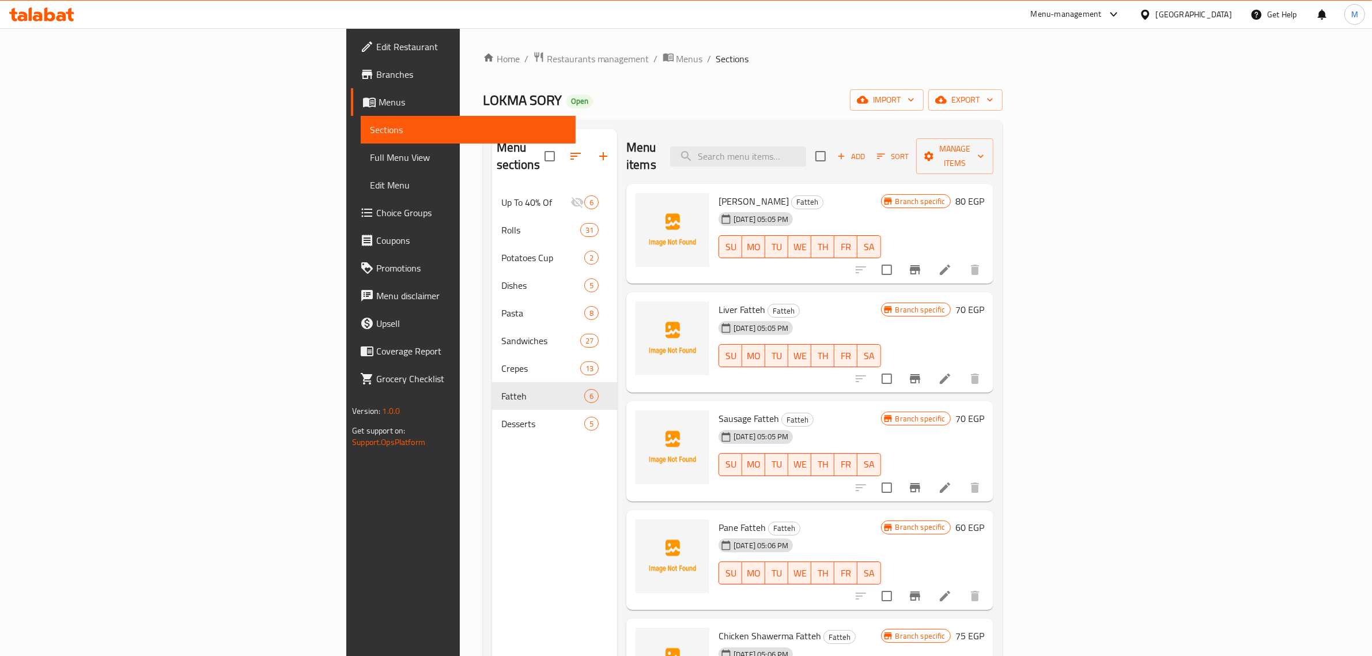
click at [719, 519] on span "Pane Fatteh" at bounding box center [742, 527] width 47 height 17
click at [984, 519] on h6 "60 EGP" at bounding box center [969, 527] width 29 height 16
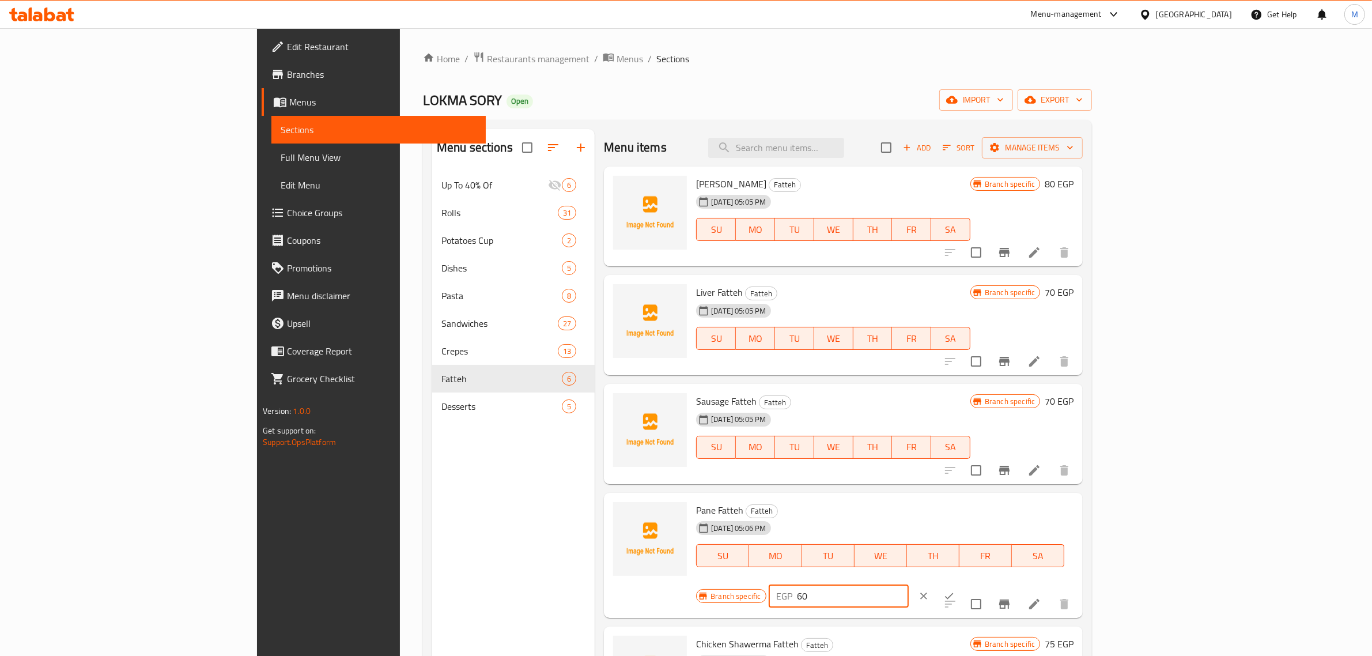
drag, startPoint x: 1208, startPoint y: 511, endPoint x: 1136, endPoint y: 520, distance: 72.6
click at [909, 584] on div "EGP 60 ​" at bounding box center [839, 595] width 140 height 23
type input "70"
click at [955, 590] on icon "ok" at bounding box center [949, 596] width 12 height 12
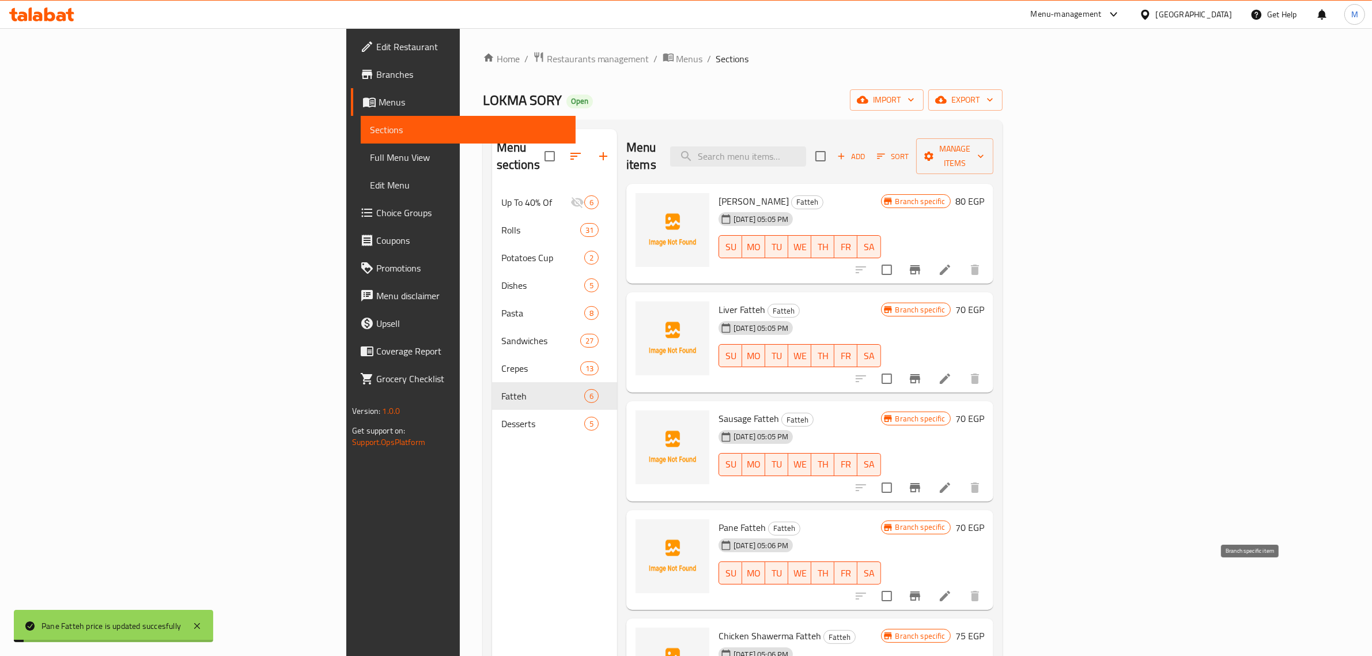
click at [920, 591] on icon "Branch-specific-item" at bounding box center [915, 595] width 10 height 9
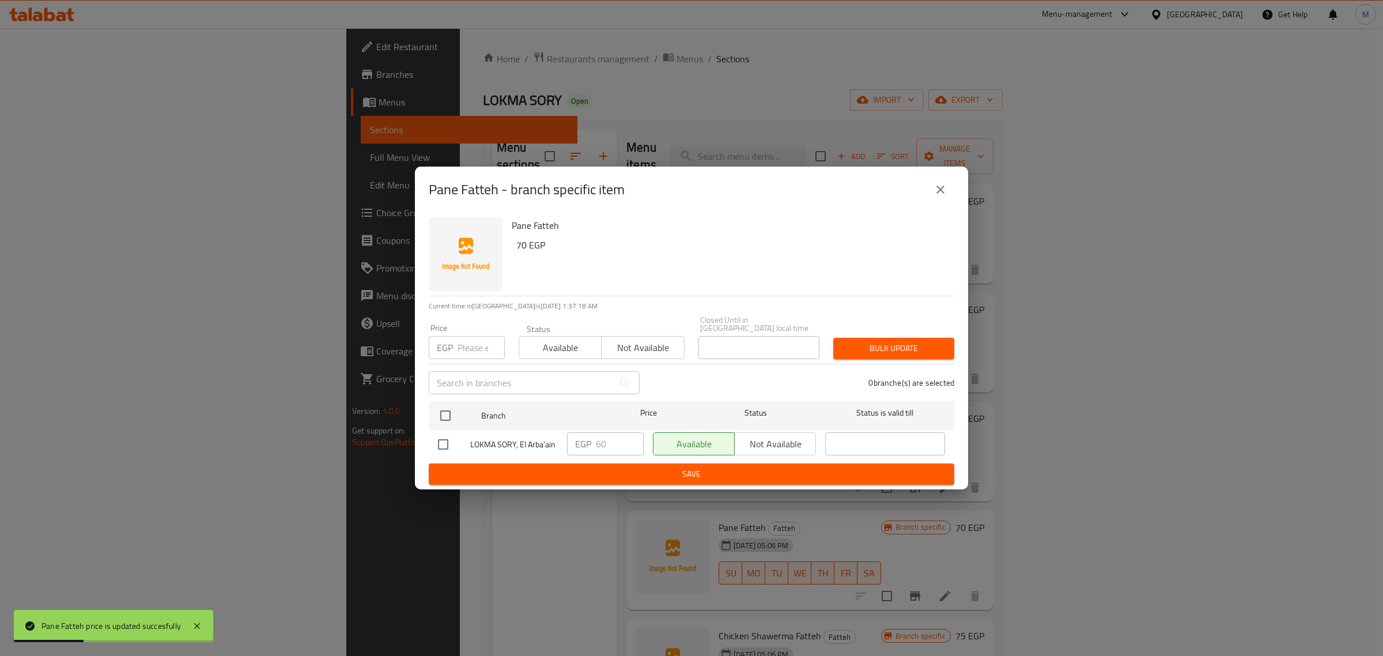
click at [441, 436] on input "checkbox" at bounding box center [443, 444] width 24 height 24
checkbox input "true"
drag, startPoint x: 606, startPoint y: 445, endPoint x: 582, endPoint y: 447, distance: 23.7
click at [582, 447] on div "EGP 60 ​" at bounding box center [605, 443] width 77 height 23
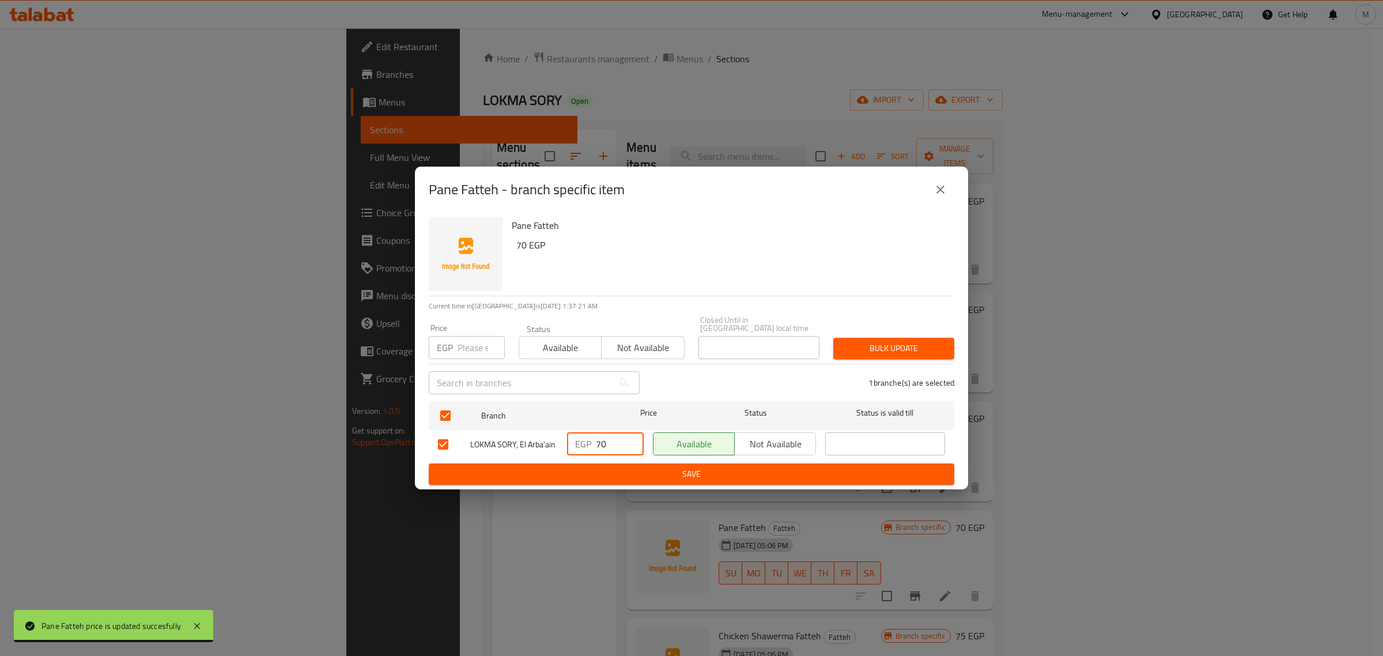
type input "70"
click at [644, 463] on button "Save" at bounding box center [691, 473] width 525 height 21
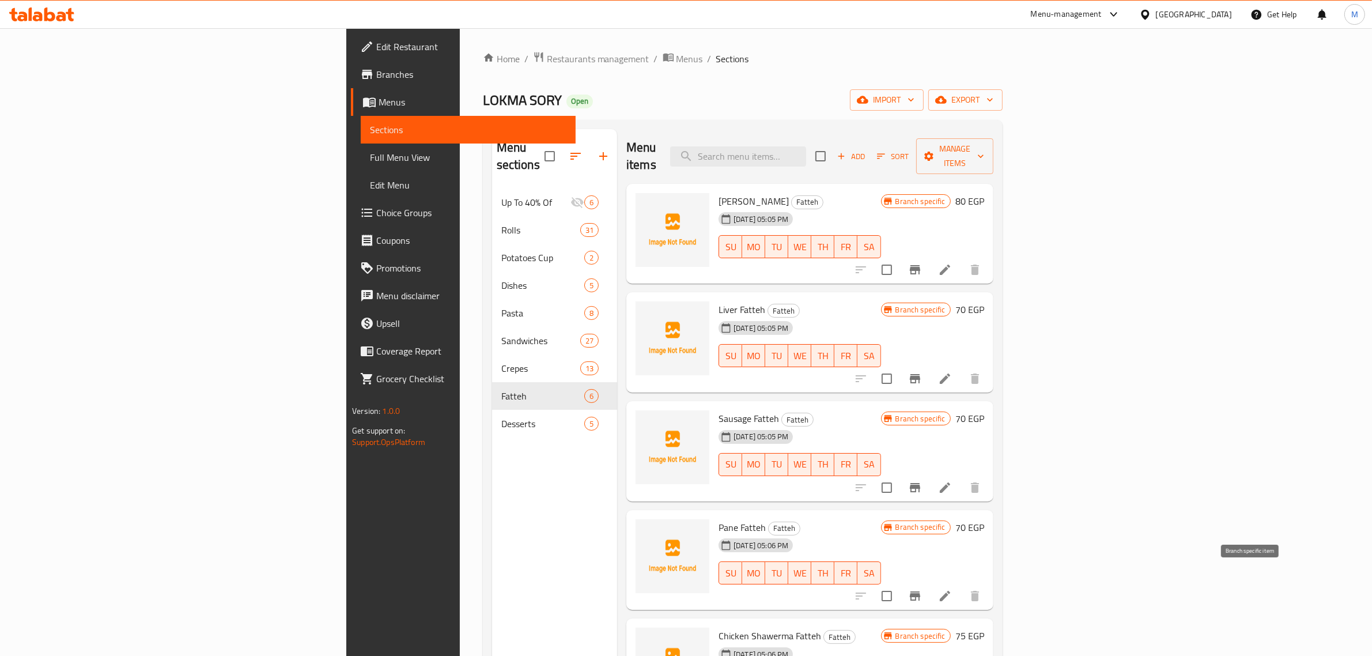
click at [922, 589] on icon "Branch-specific-item" at bounding box center [915, 596] width 14 height 14
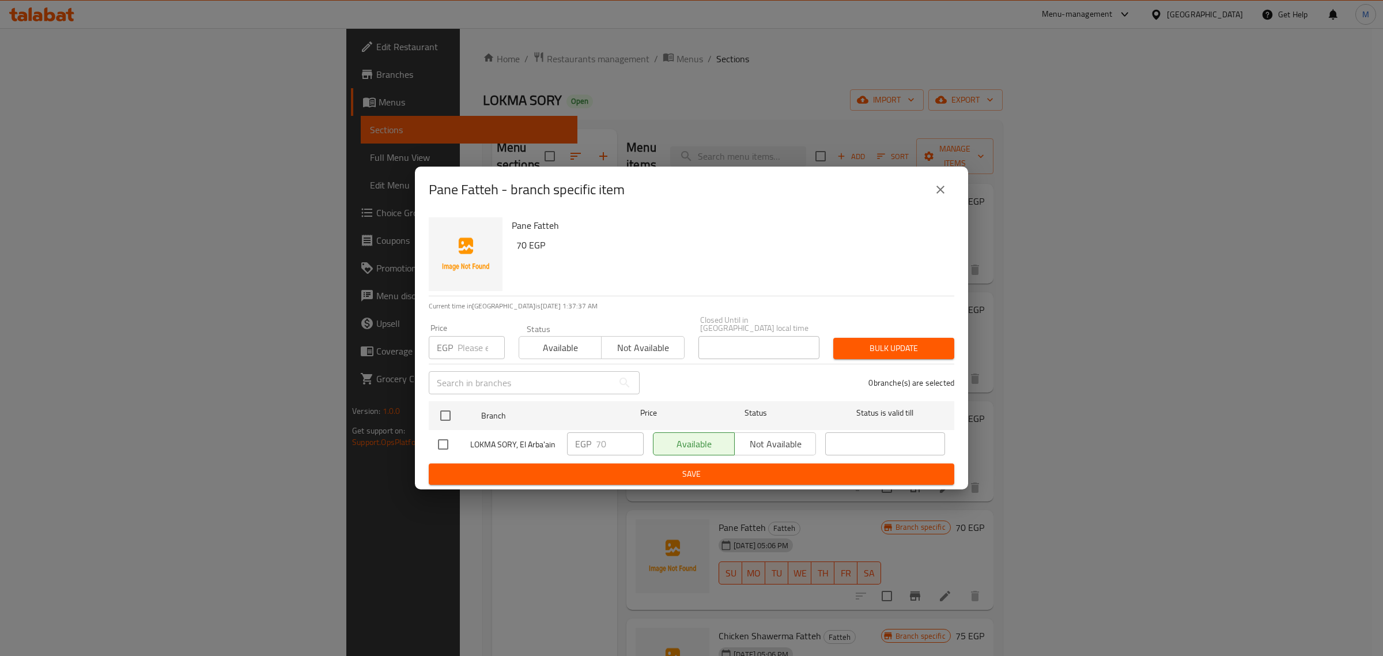
click at [941, 193] on icon "close" at bounding box center [940, 190] width 8 height 8
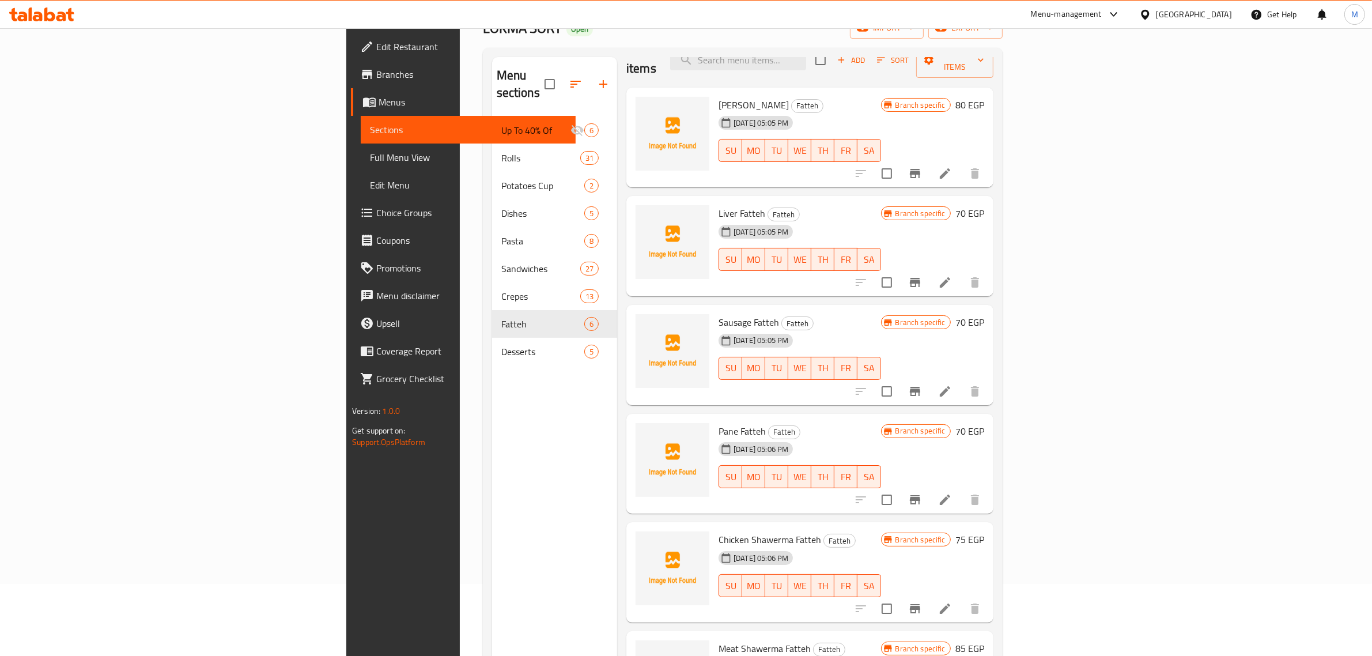
scroll to position [162, 0]
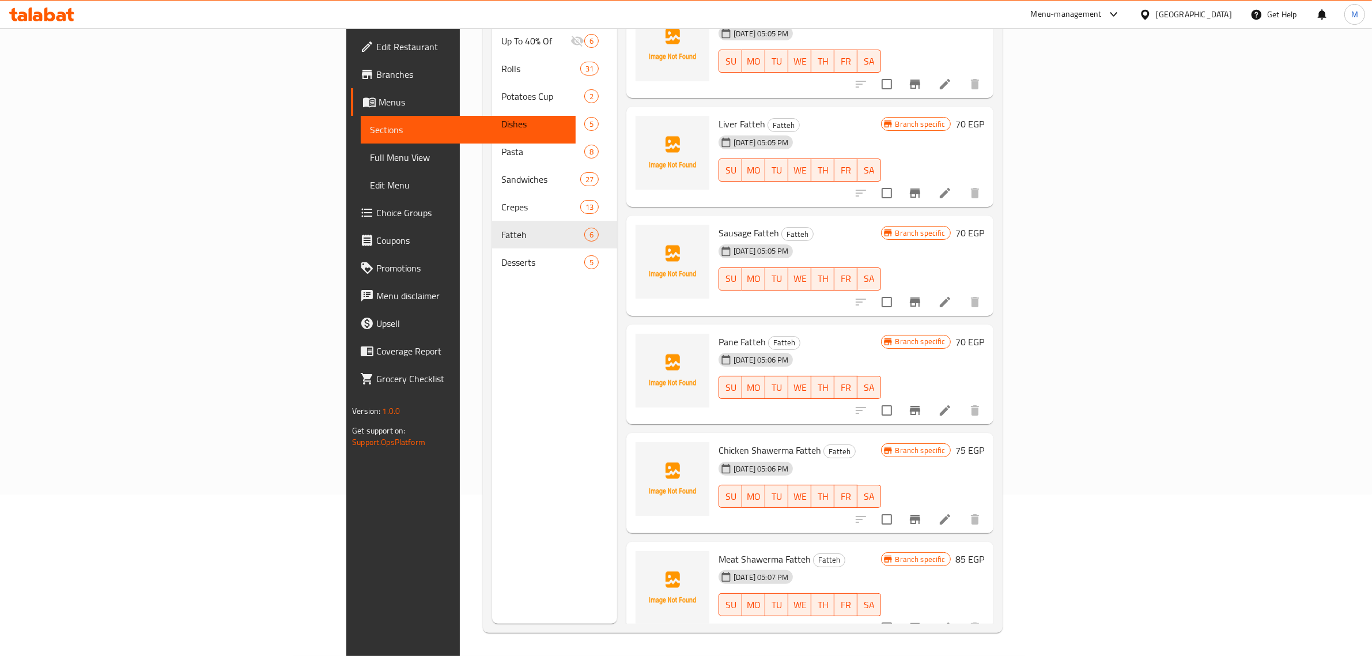
click at [719, 441] on span "Chicken Shawerma Fatteh" at bounding box center [770, 449] width 103 height 17
click at [920, 515] on icon "Branch-specific-item" at bounding box center [915, 519] width 10 height 9
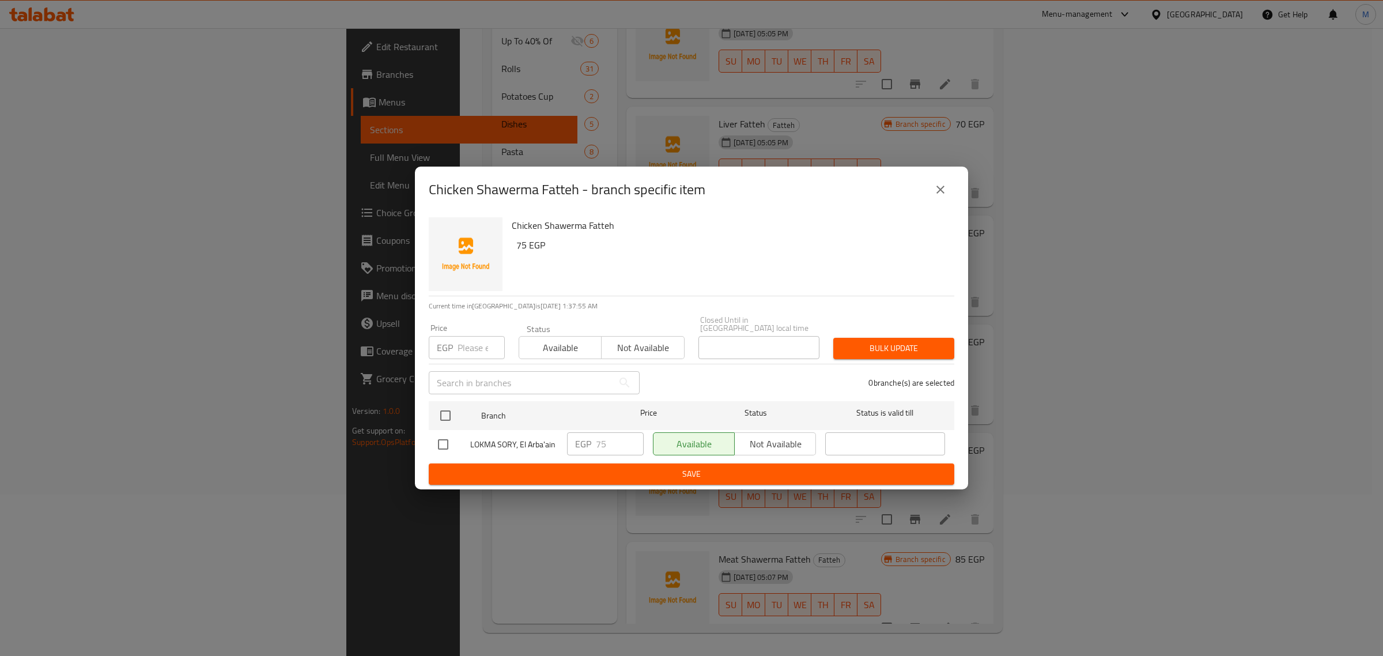
click at [441, 441] on input "checkbox" at bounding box center [443, 444] width 24 height 24
checkbox input "true"
drag, startPoint x: 608, startPoint y: 444, endPoint x: 594, endPoint y: 445, distance: 13.9
click at [594, 445] on div "EGP 75 ​" at bounding box center [605, 443] width 77 height 23
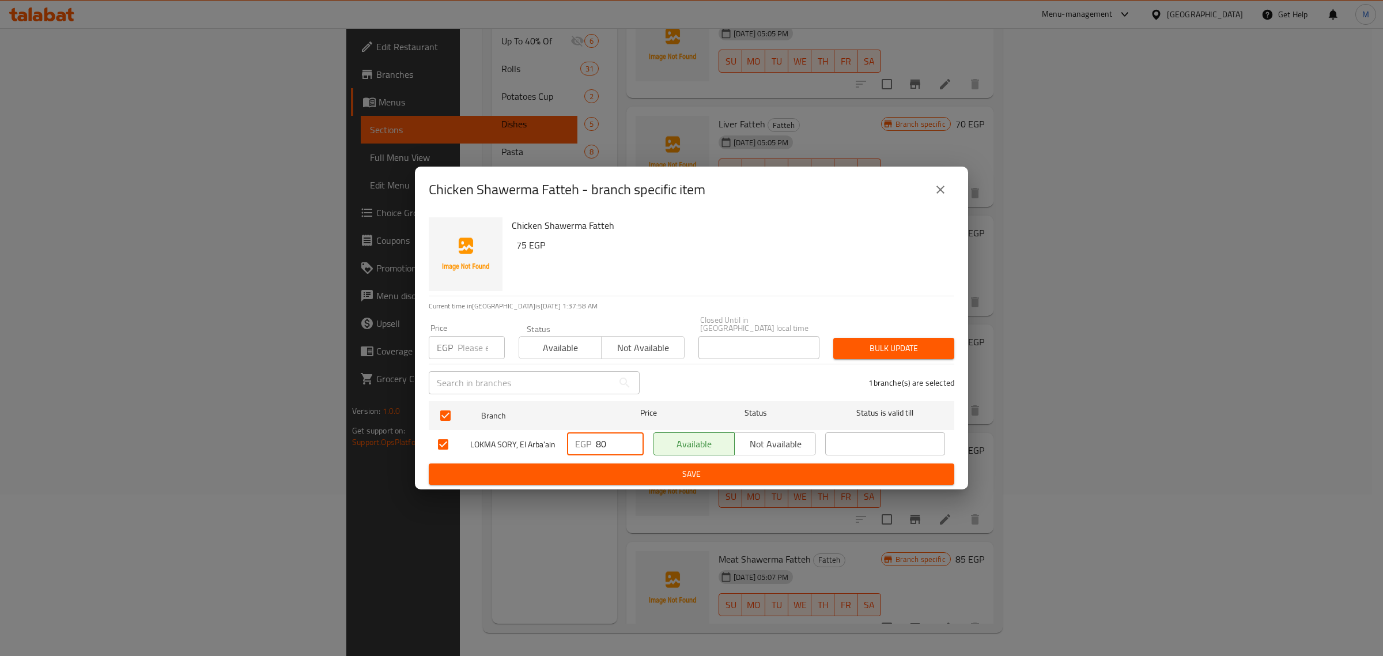
type input "80"
click at [660, 467] on span "Save" at bounding box center [691, 474] width 507 height 14
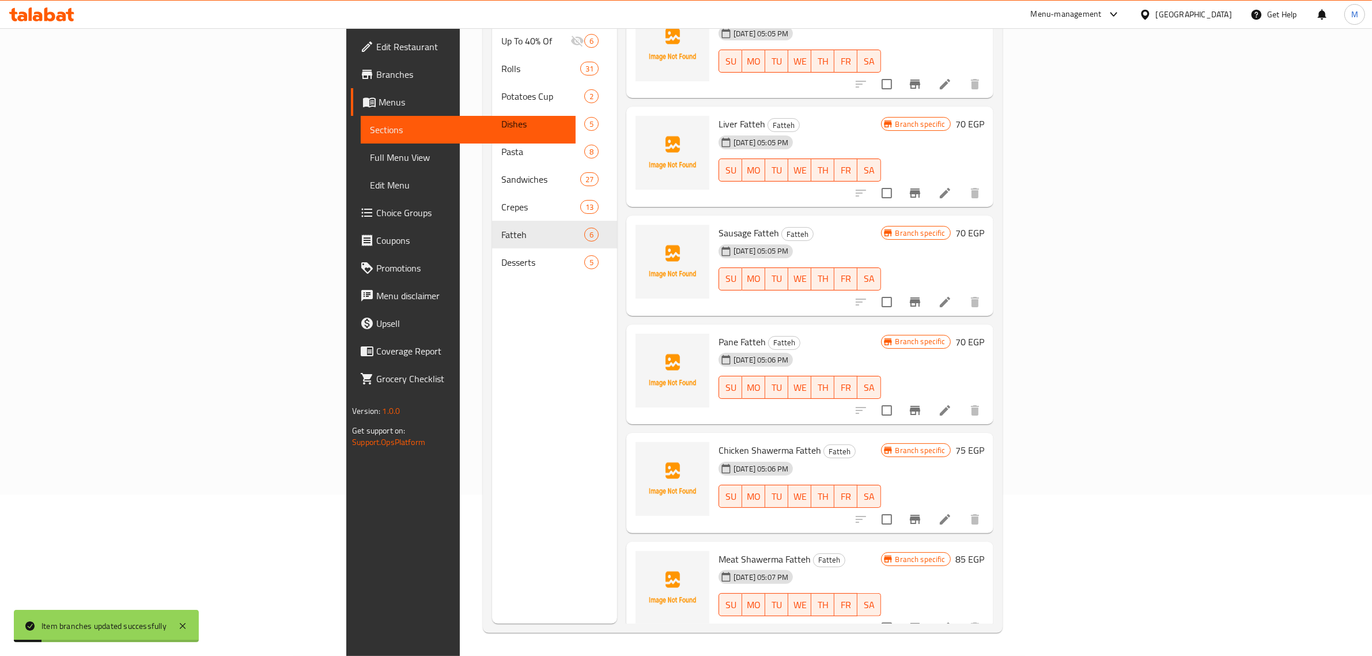
click at [984, 442] on h6 "75 EGP" at bounding box center [969, 450] width 29 height 16
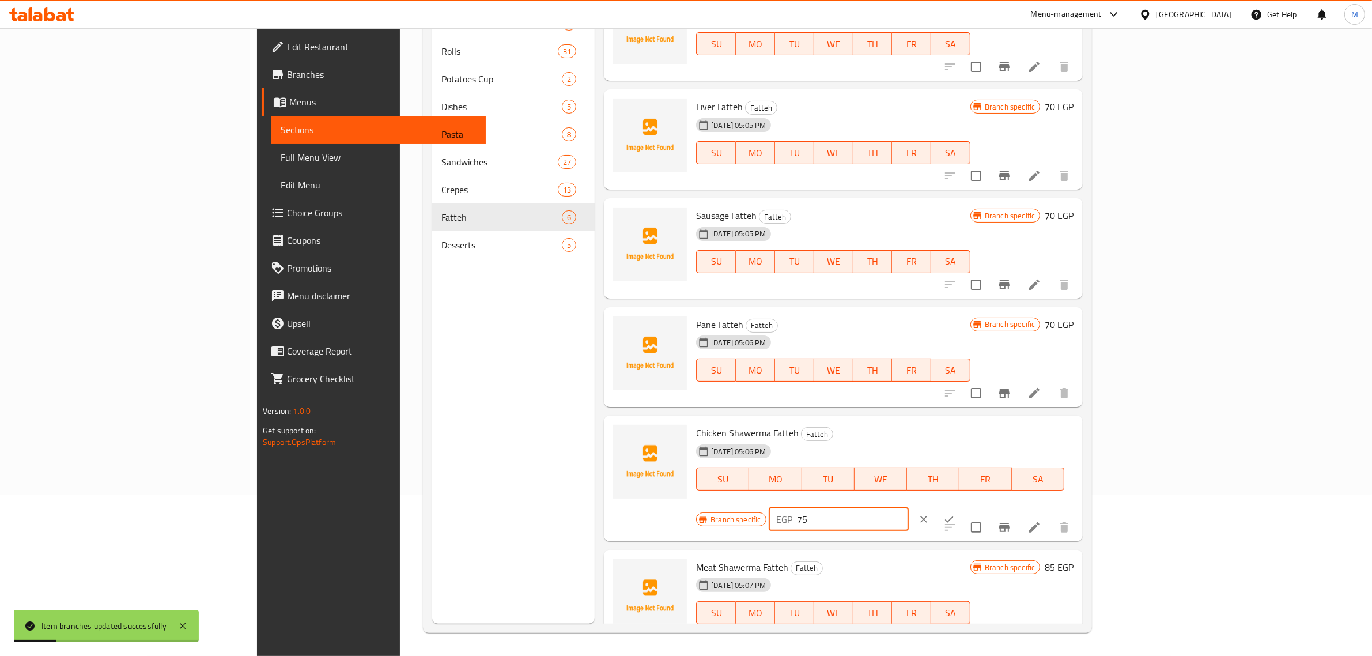
drag, startPoint x: 1223, startPoint y: 441, endPoint x: 1127, endPoint y: 452, distance: 96.3
click at [978, 506] on div "Branch specific EGP 75 ​" at bounding box center [837, 518] width 282 height 25
type input "80"
drag, startPoint x: 1307, startPoint y: 436, endPoint x: 1301, endPoint y: 436, distance: 5.8
click at [962, 506] on button "ok" at bounding box center [948, 518] width 25 height 25
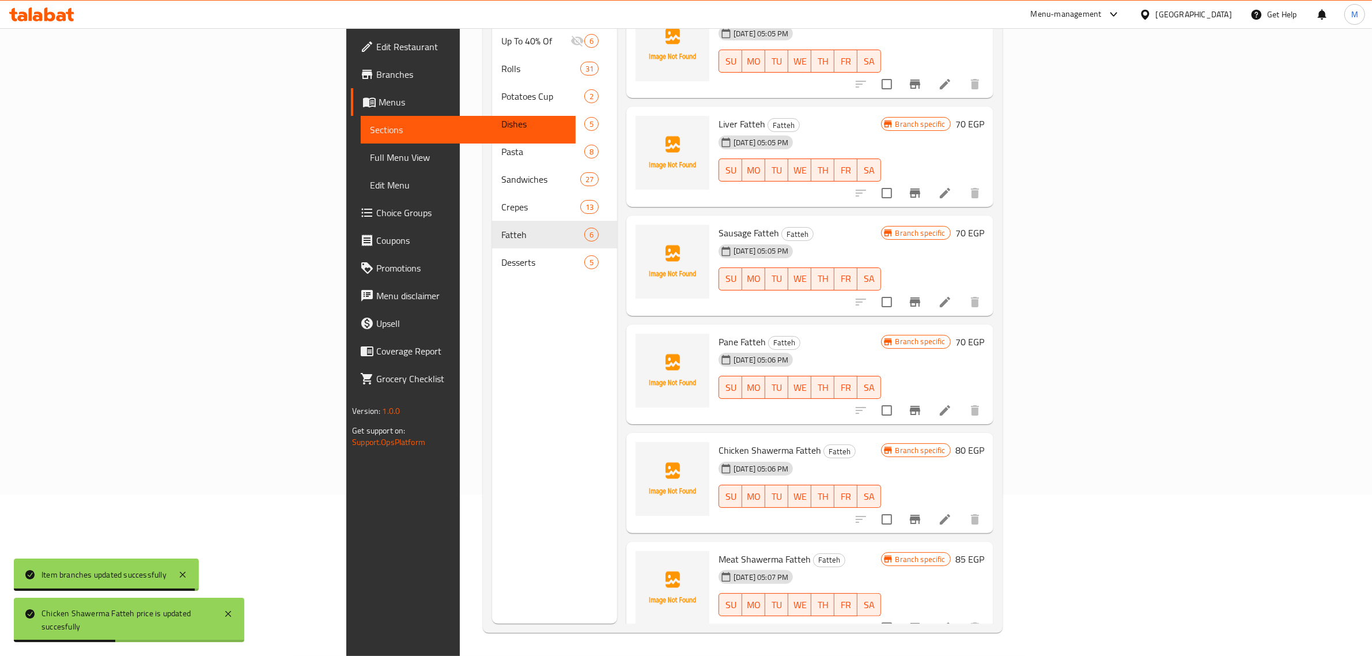
click at [885, 457] on div "04-08-2025 05:06 PM SU MO TU WE TH FR SA" at bounding box center [799, 488] width 171 height 62
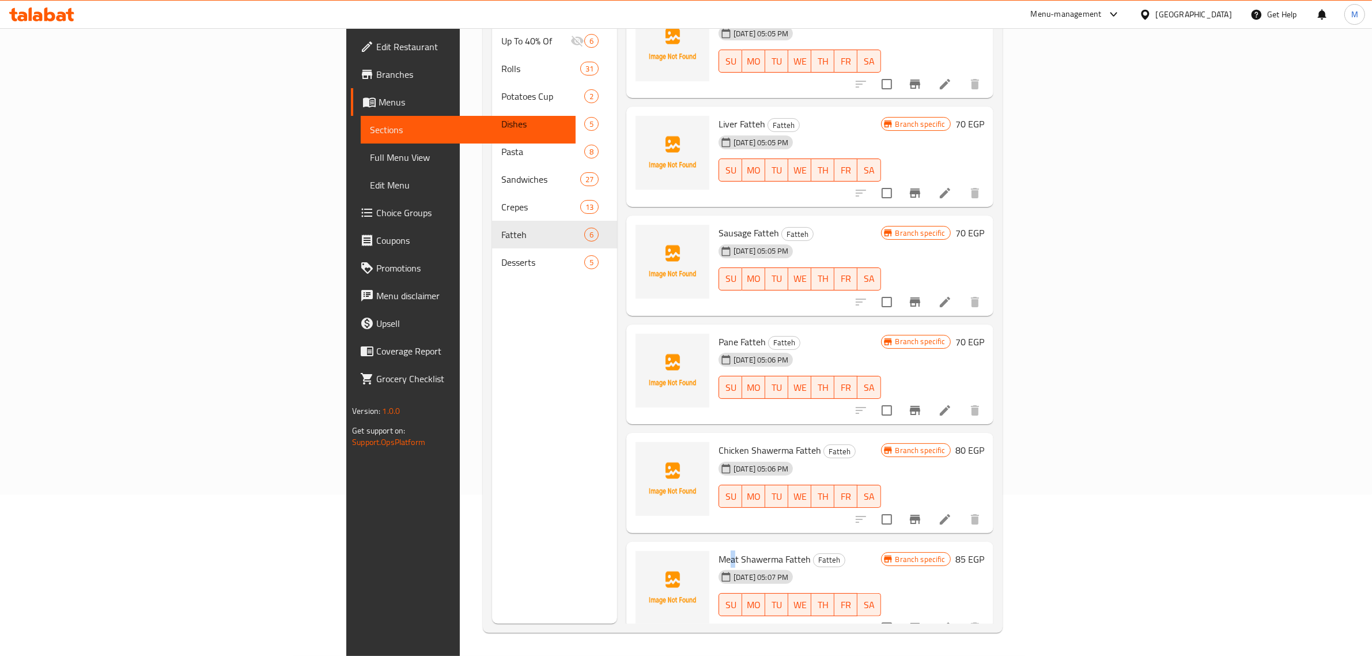
click at [719, 550] on span "Meat Shawerma Fatteh" at bounding box center [765, 558] width 92 height 17
click at [983, 520] on div "Menu items Add Sort Manage items Rizo Fatteh Fatteh 04-08-2025 05:05 PM SU MO T…" at bounding box center [805, 296] width 376 height 656
click at [922, 621] on icon "Branch-specific-item" at bounding box center [915, 628] width 14 height 14
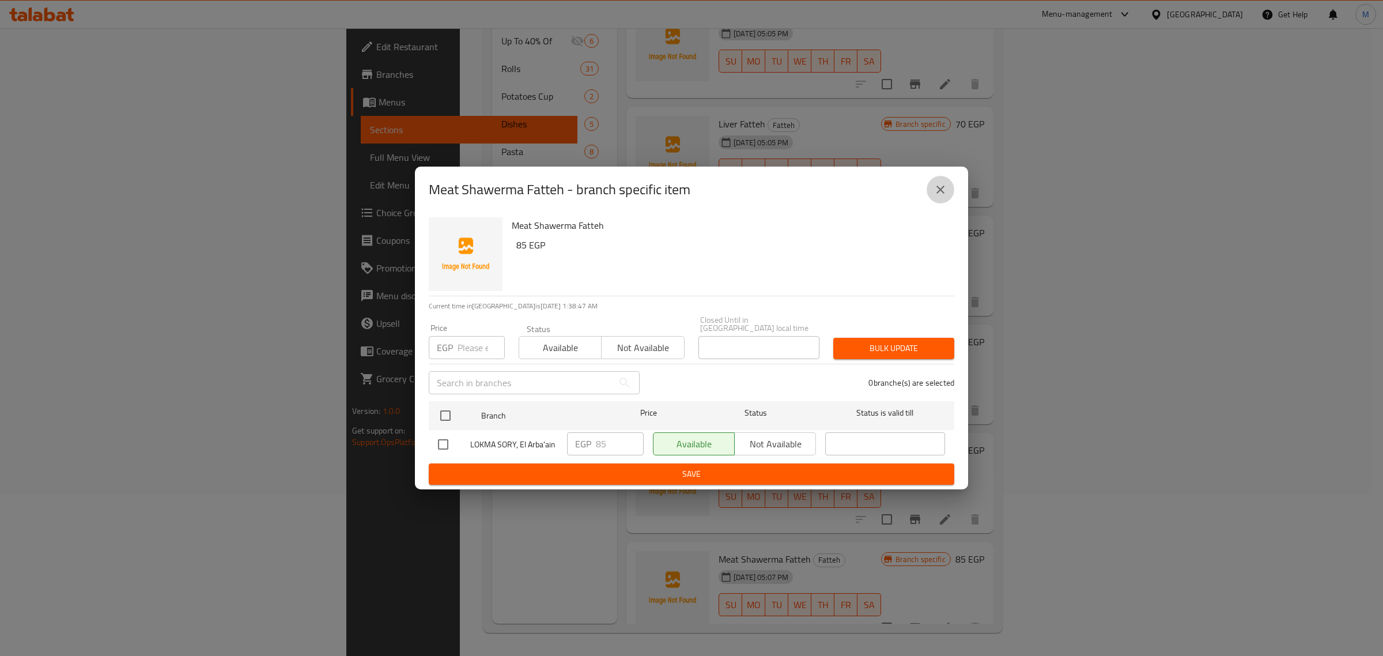
click at [932, 193] on button "close" at bounding box center [941, 190] width 28 height 28
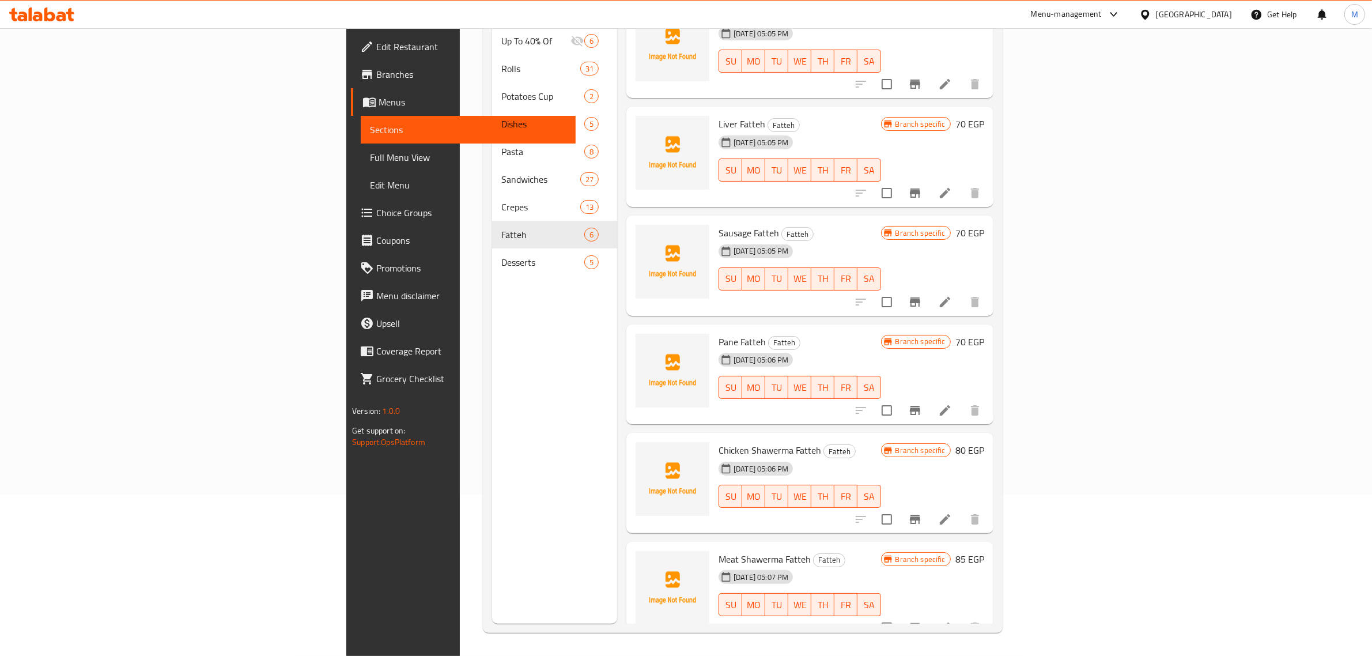
click at [492, 407] on div "Menu sections Up To 40% Of 6 Rolls 31 Potatoes Cup 2 Dishes 5 Pasta 8 Sandwiche…" at bounding box center [555, 296] width 126 height 656
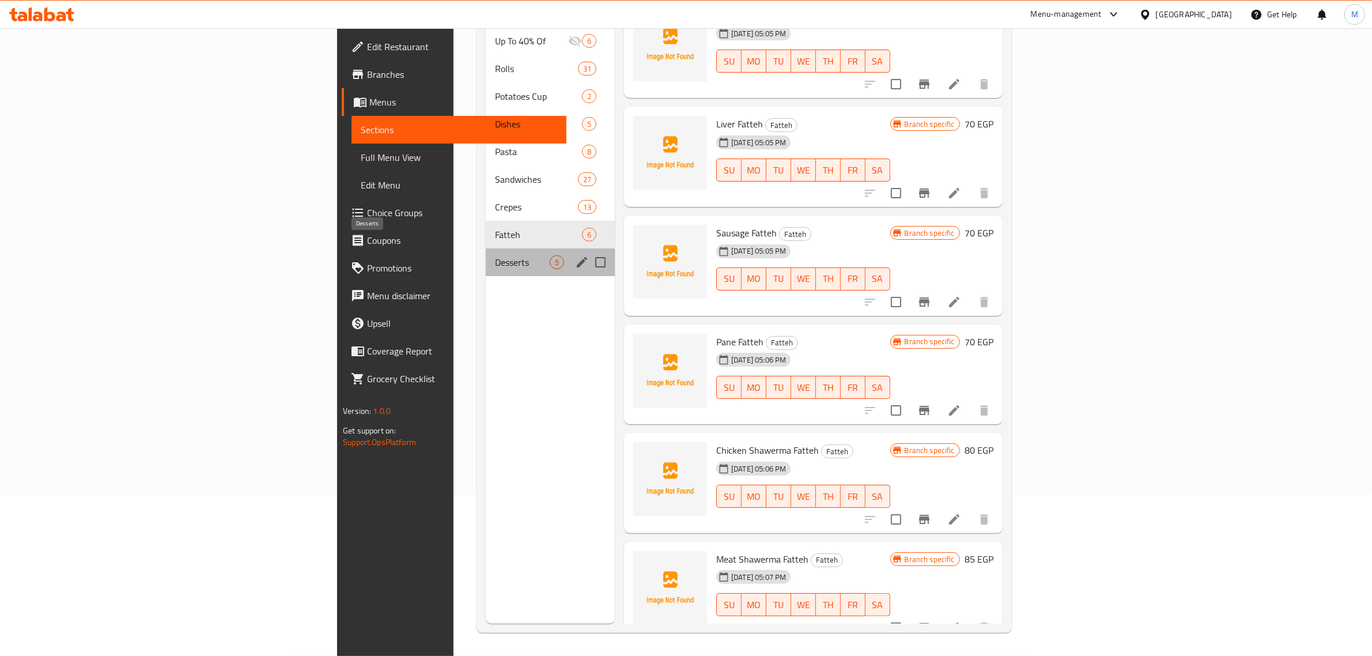
click at [495, 255] on span "Desserts" at bounding box center [522, 262] width 55 height 14
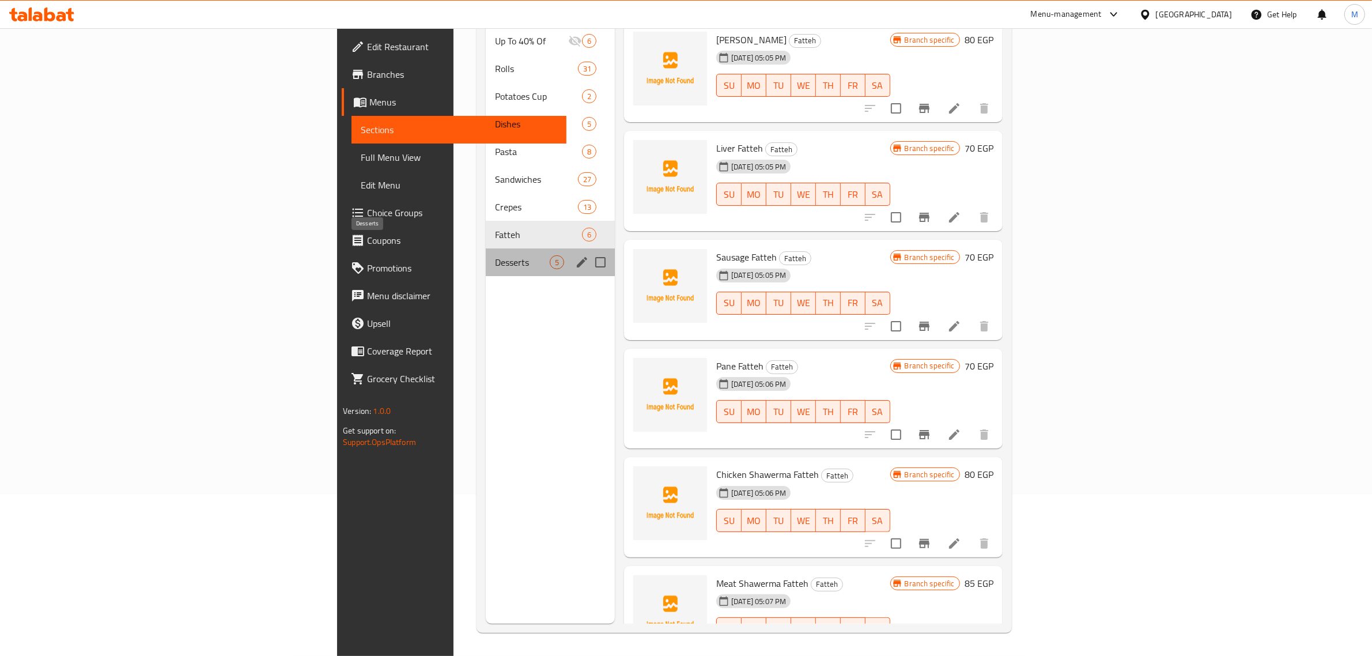
click at [495, 255] on span "Desserts" at bounding box center [522, 262] width 55 height 14
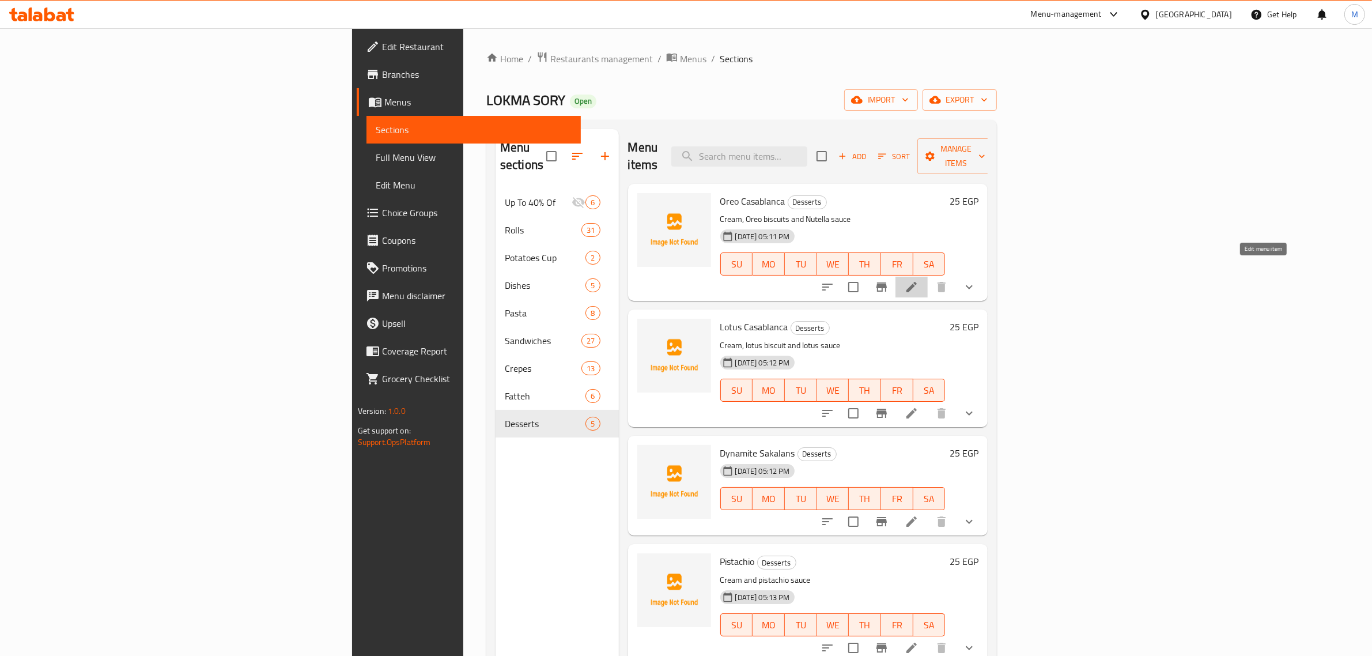
click at [918, 280] on icon at bounding box center [912, 287] width 14 height 14
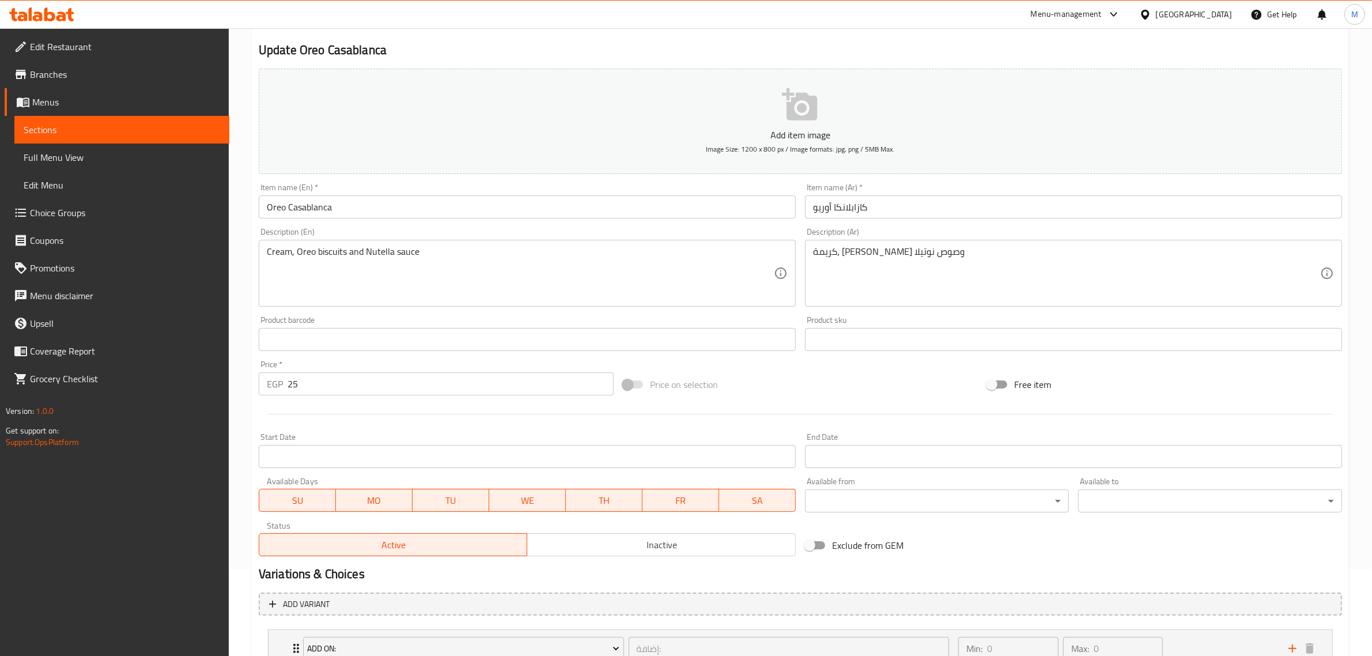
scroll to position [176, 0]
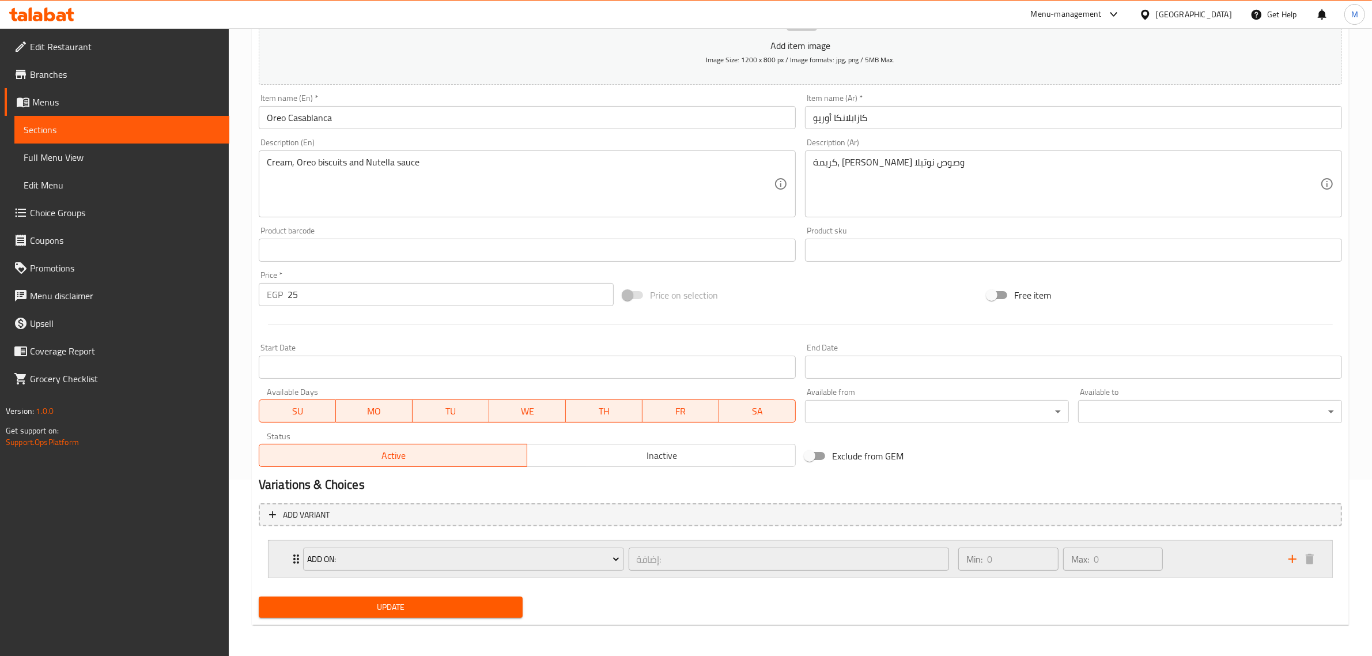
click at [1230, 563] on div "Min: 0 ​ Max: 0 ​" at bounding box center [1116, 558] width 330 height 37
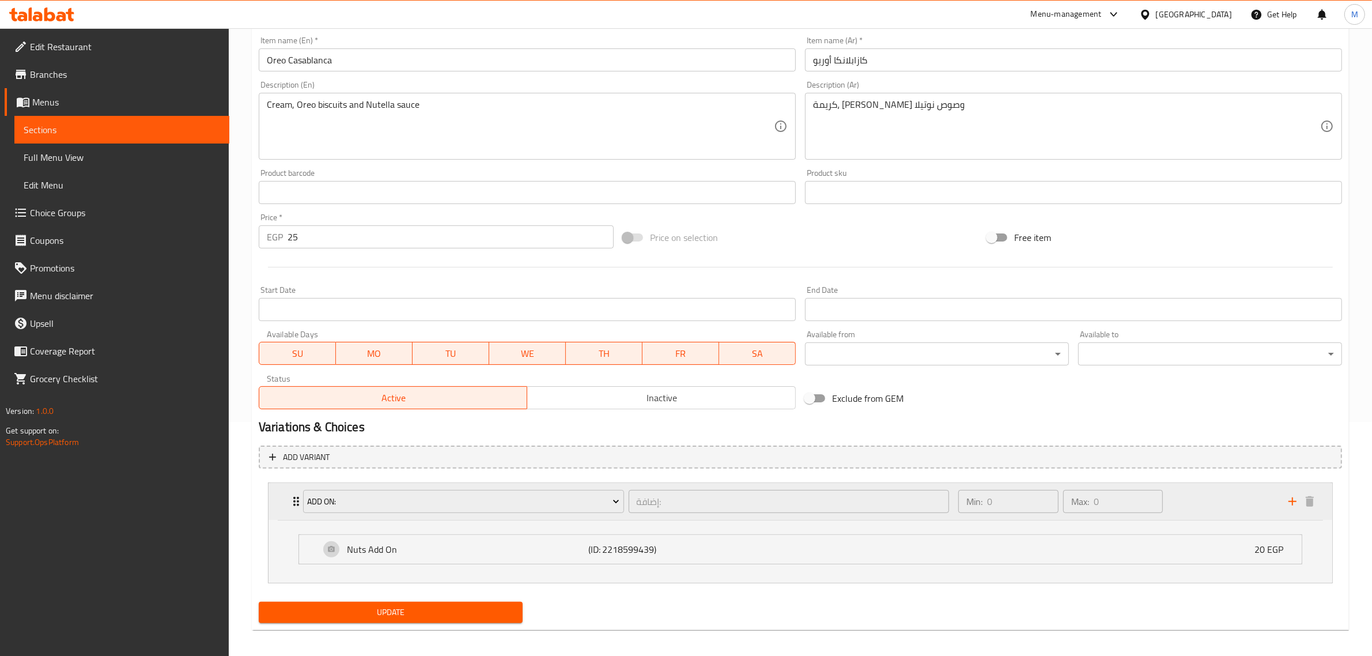
scroll to position [240, 0]
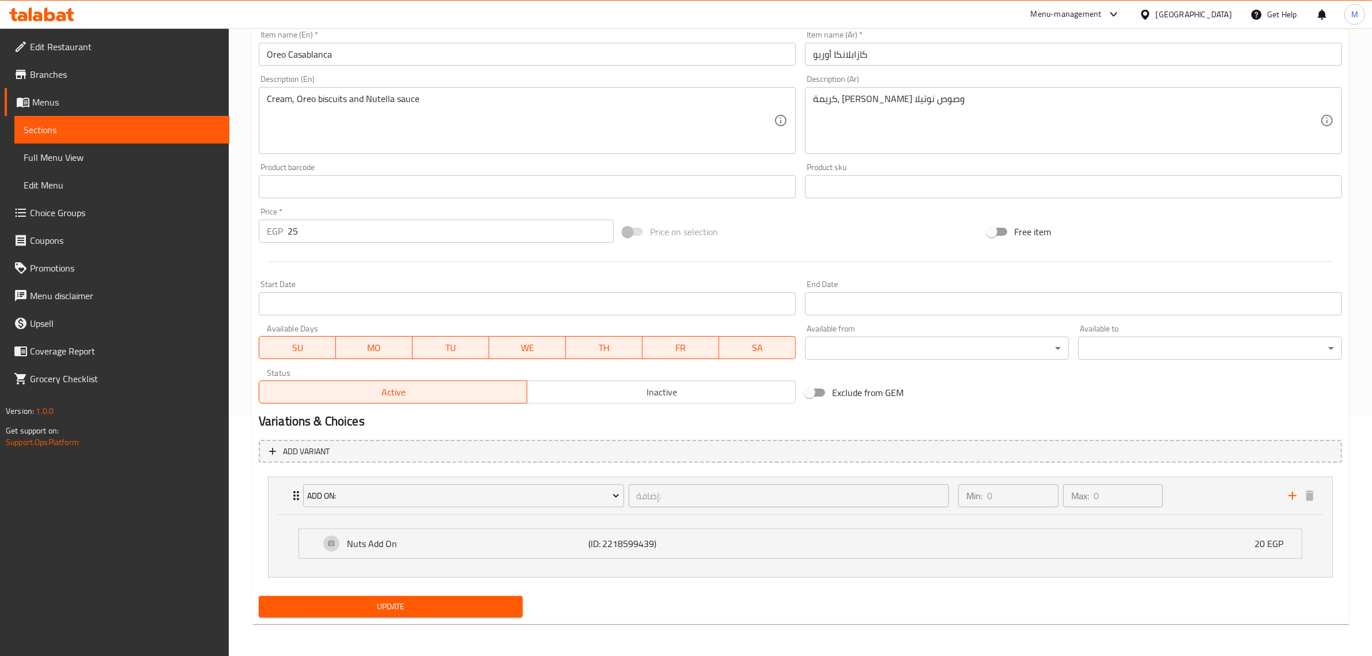
click at [846, 221] on div "Price on selection" at bounding box center [800, 231] width 364 height 31
click at [815, 229] on div "Price on selection" at bounding box center [800, 231] width 364 height 31
click at [837, 239] on div "Price on selection" at bounding box center [800, 231] width 364 height 31
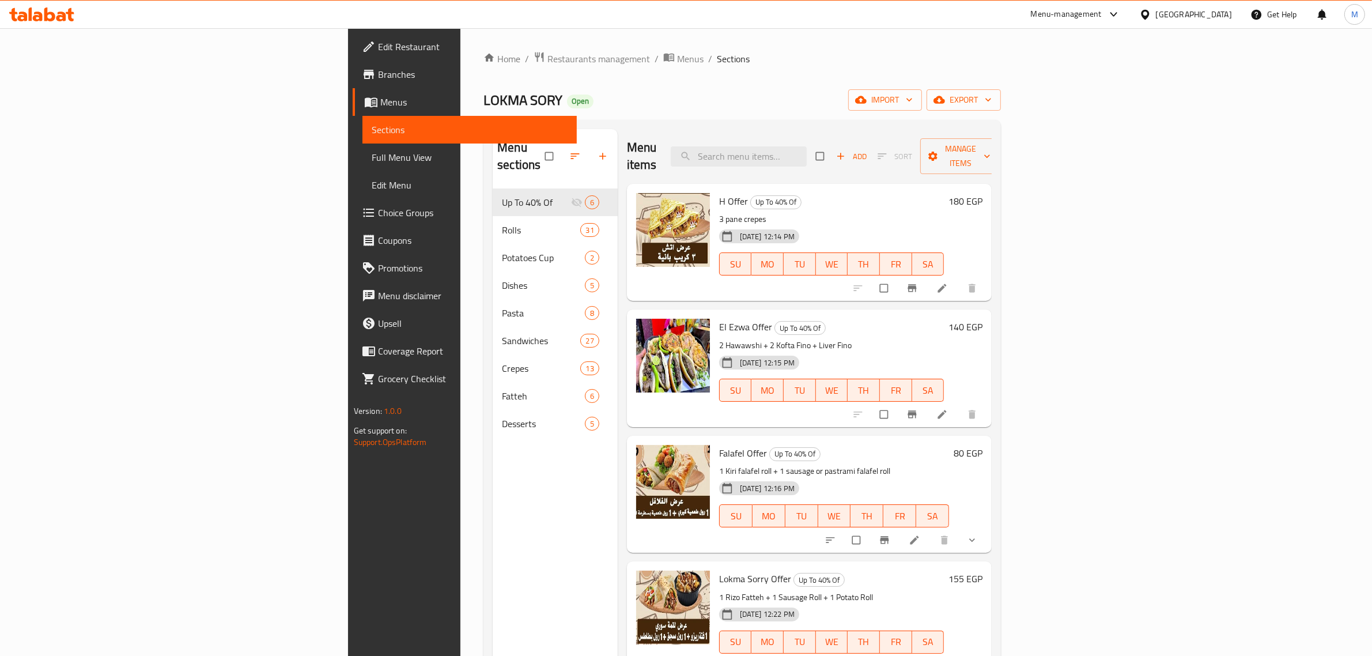
click at [372, 157] on span "Full Menu View" at bounding box center [470, 157] width 196 height 14
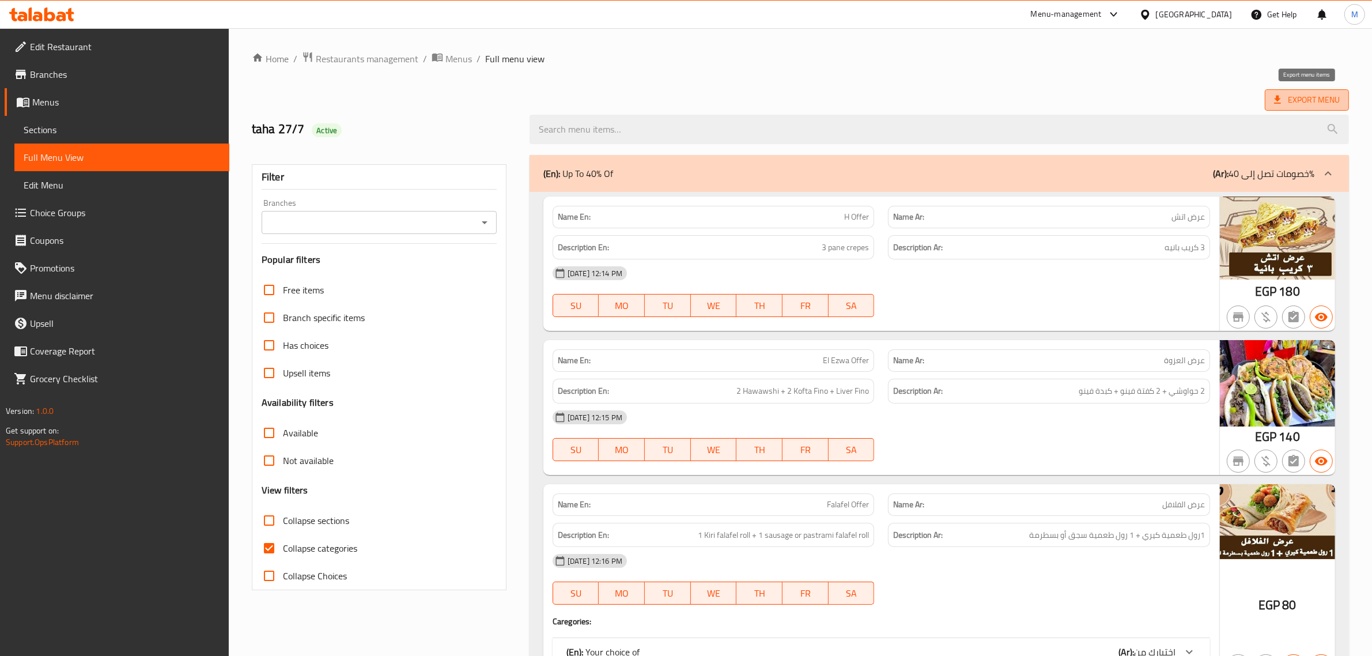
click at [1298, 104] on span "Export Menu" at bounding box center [1307, 100] width 66 height 14
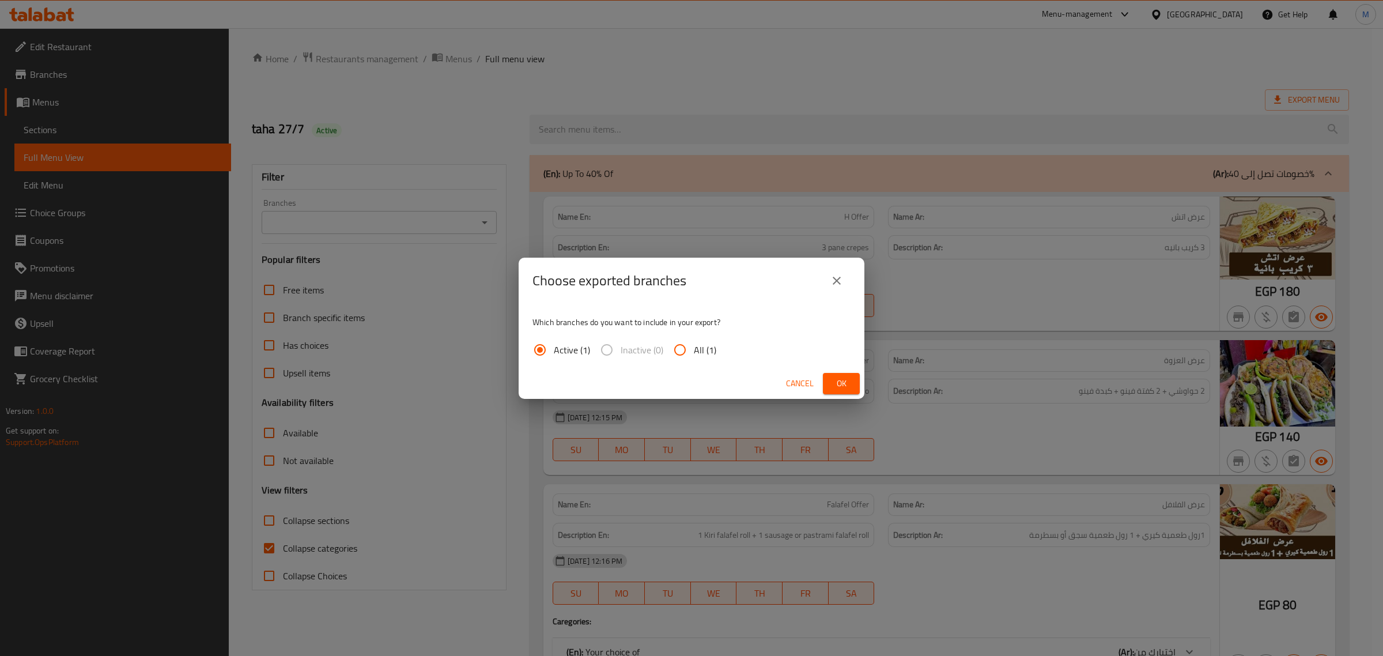
click at [844, 378] on span "Ok" at bounding box center [841, 383] width 18 height 14
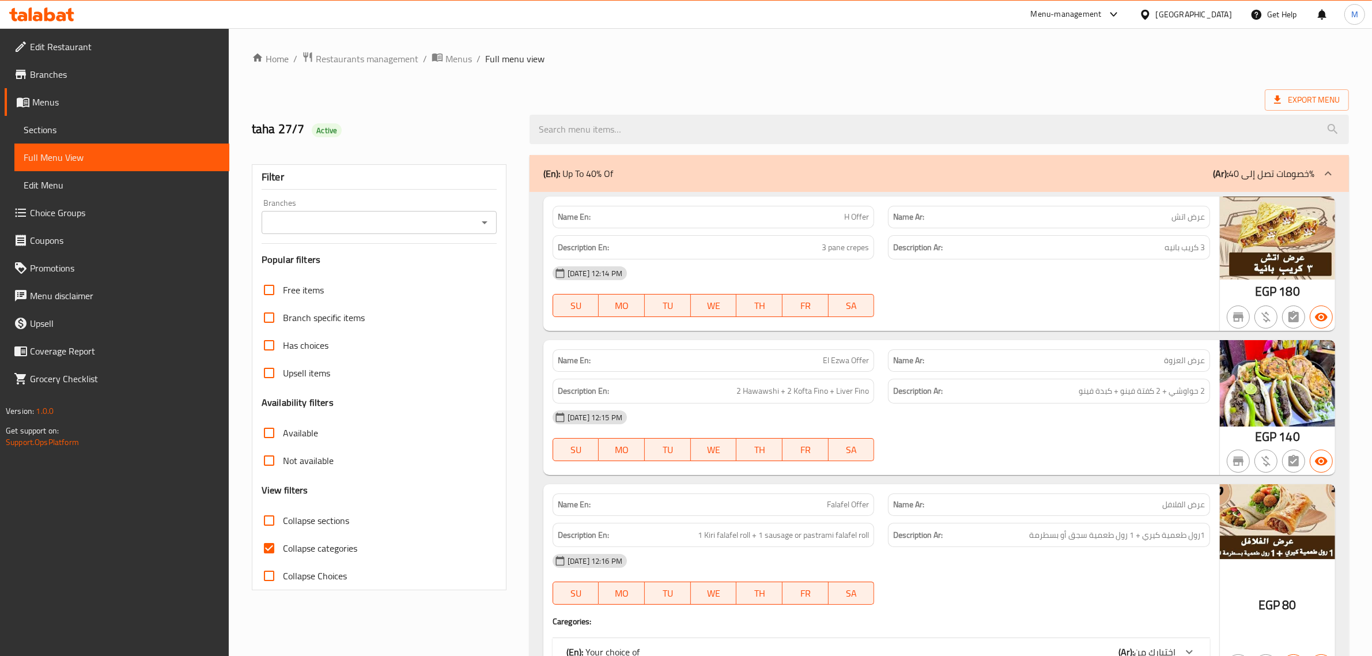
click at [935, 94] on div "Export Menu" at bounding box center [800, 99] width 1097 height 21
click at [935, 95] on div "Export Menu" at bounding box center [800, 99] width 1097 height 21
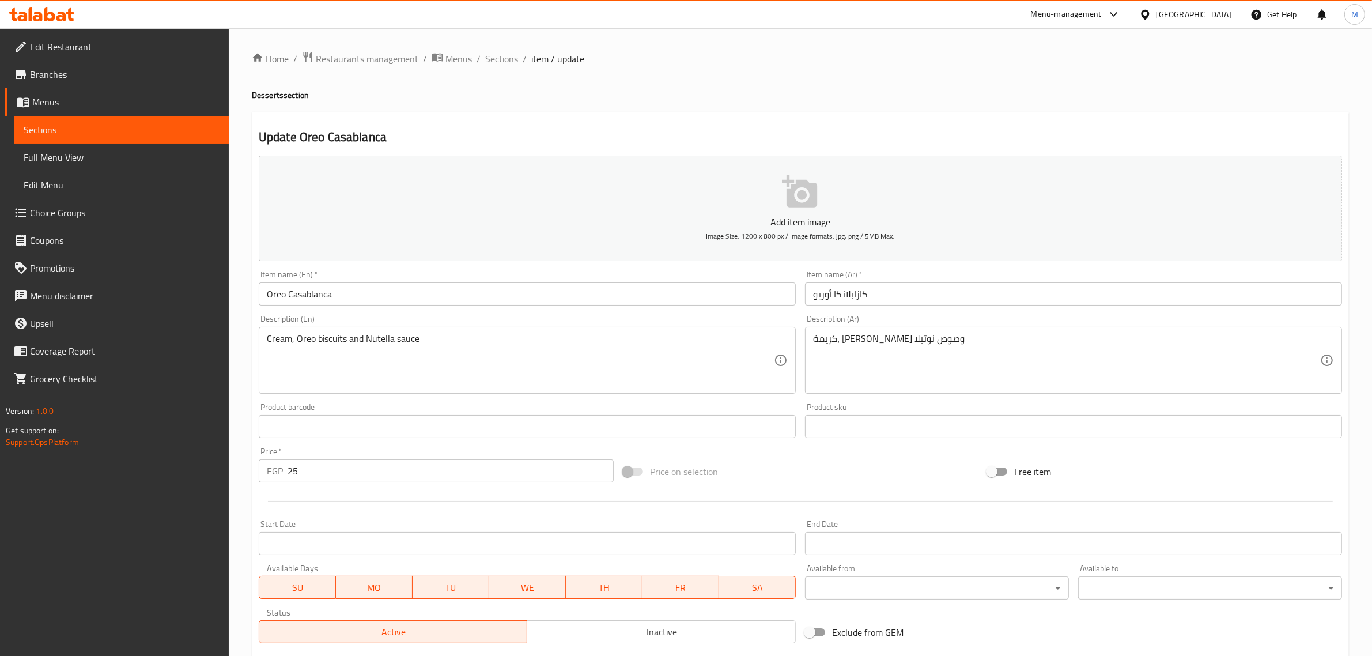
click at [63, 206] on span "Choice Groups" at bounding box center [125, 213] width 190 height 14
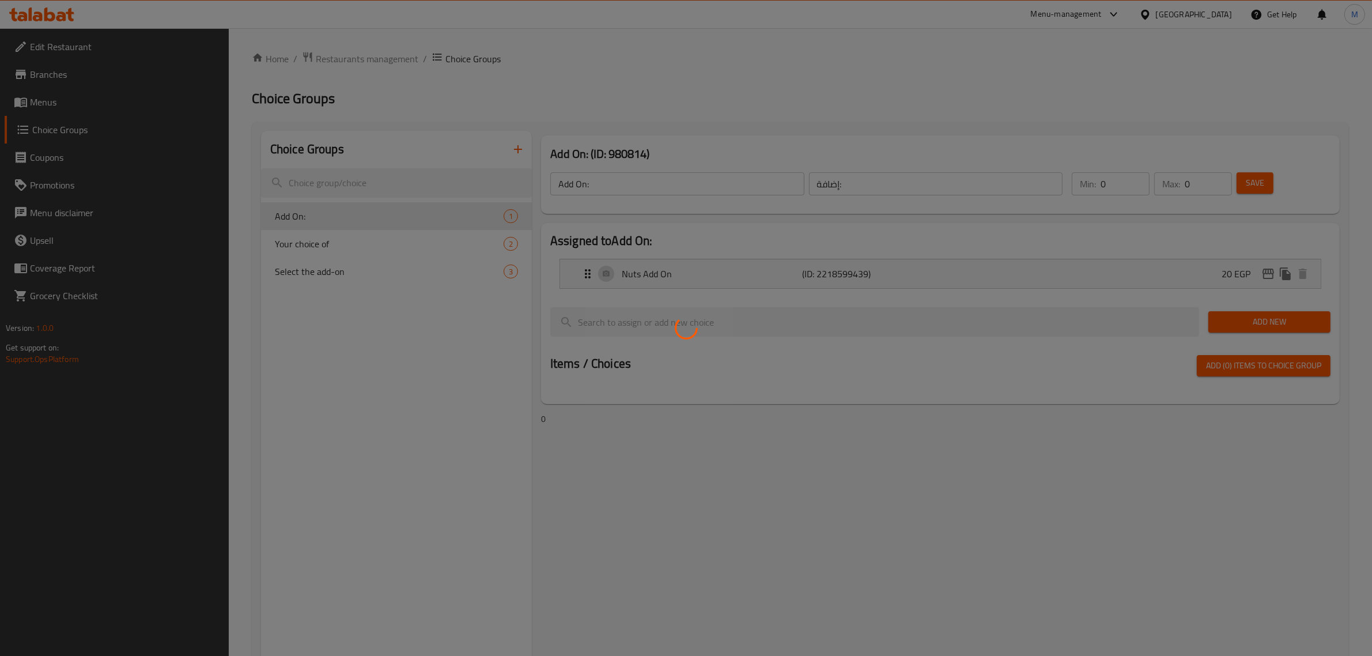
click at [63, 206] on div at bounding box center [686, 328] width 1372 height 656
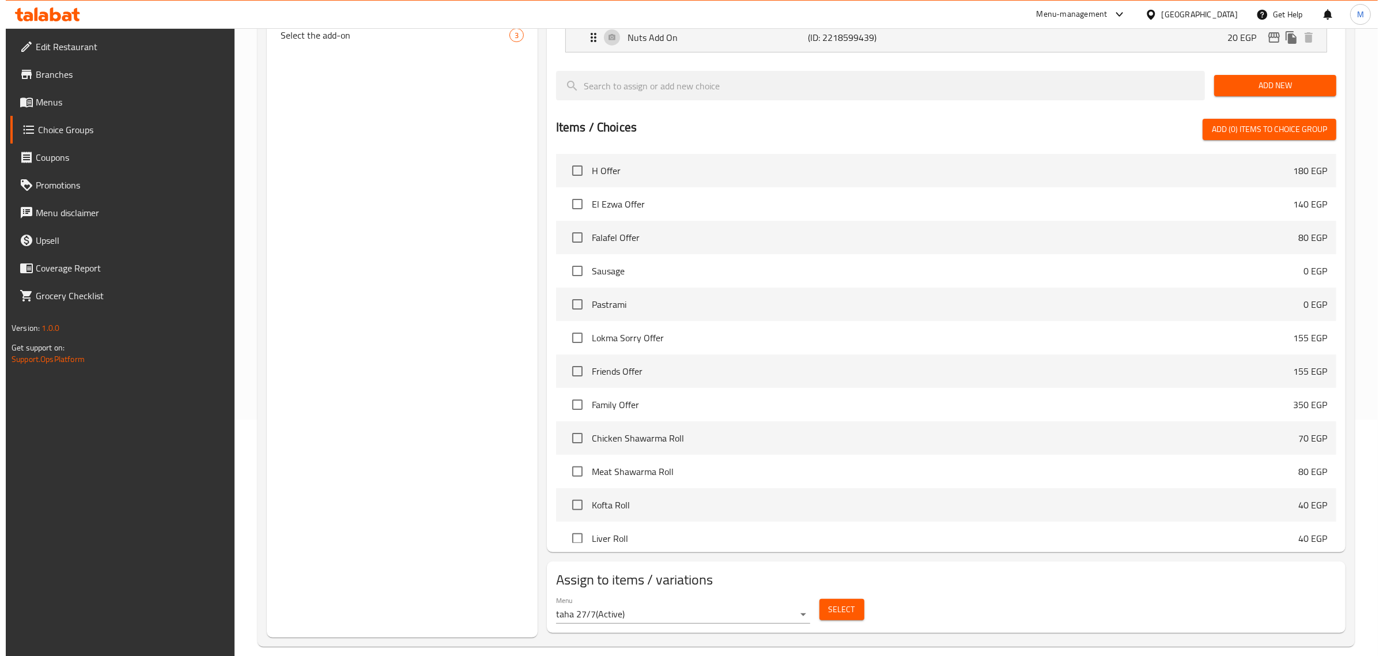
scroll to position [249, 0]
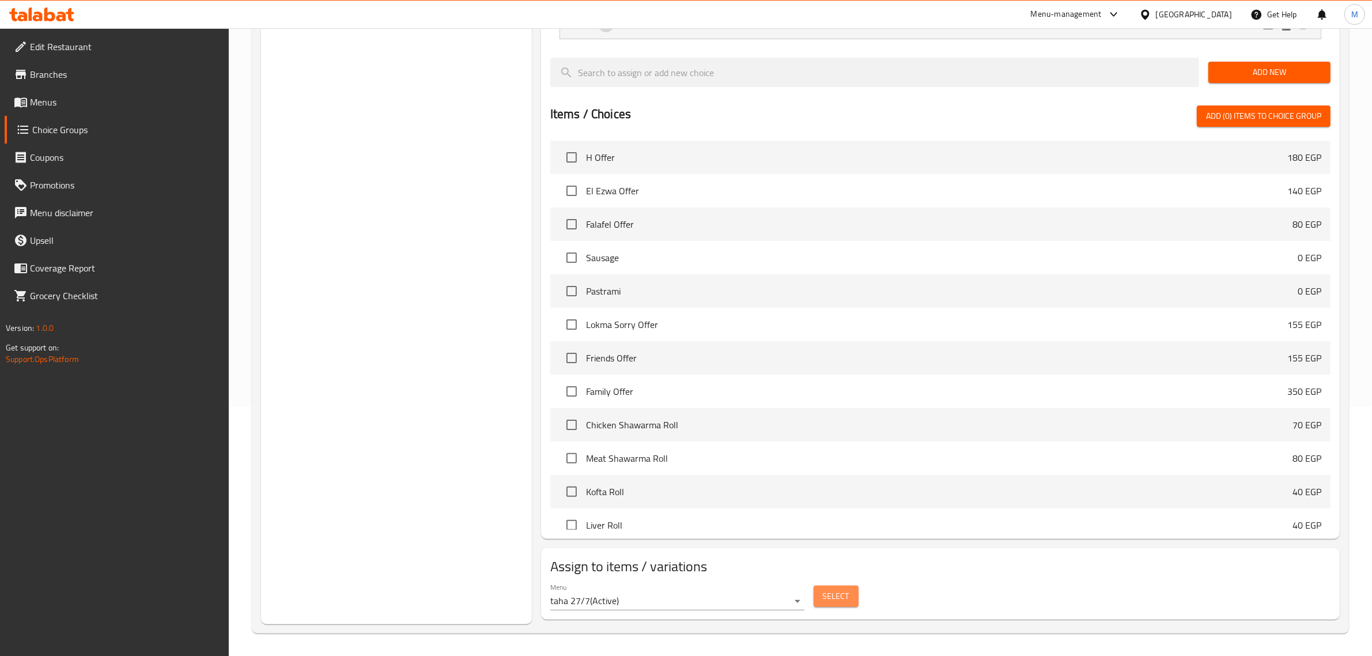
click at [819, 597] on button "Select" at bounding box center [836, 595] width 45 height 21
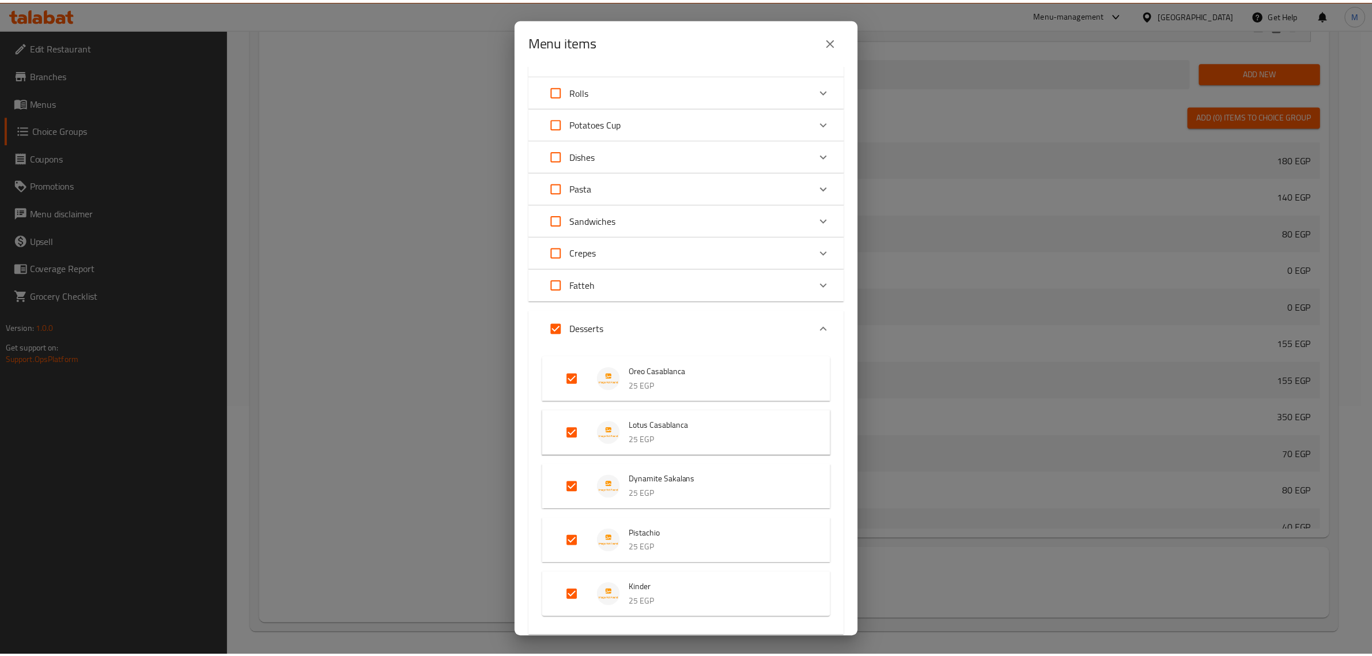
scroll to position [136, 0]
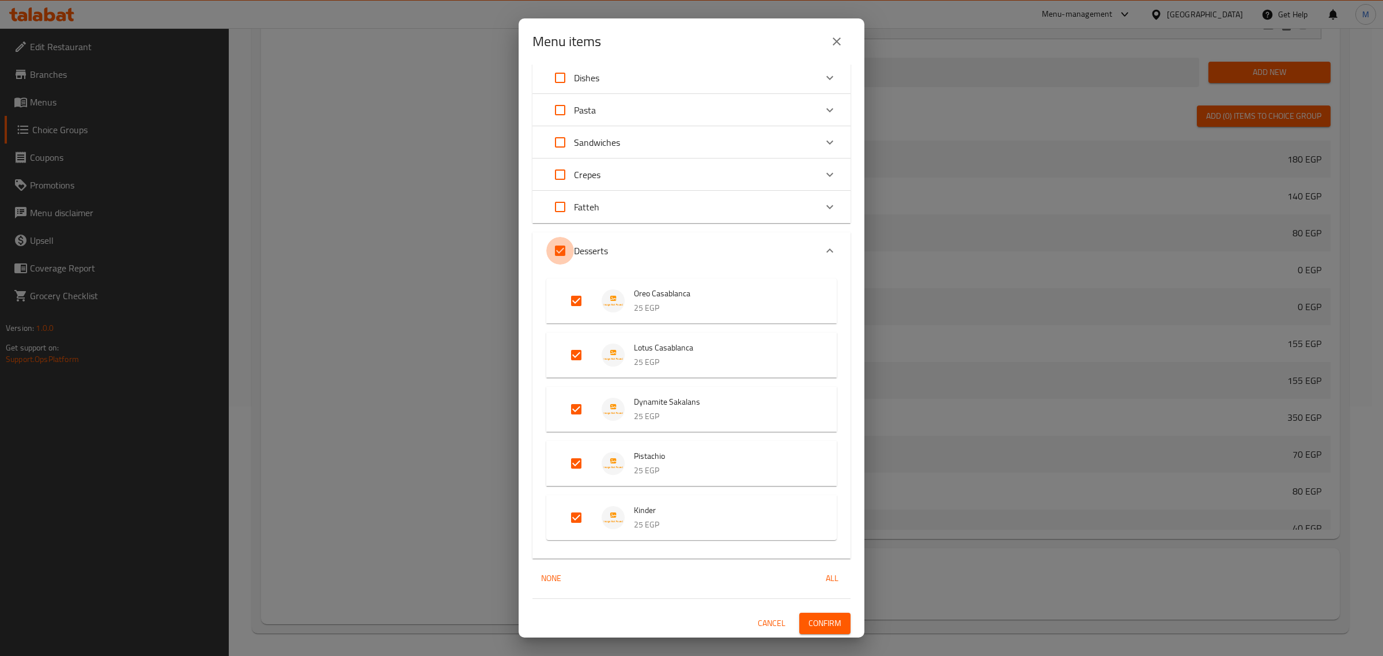
click at [566, 252] on input "Expand" at bounding box center [560, 251] width 28 height 28
checkbox input "false"
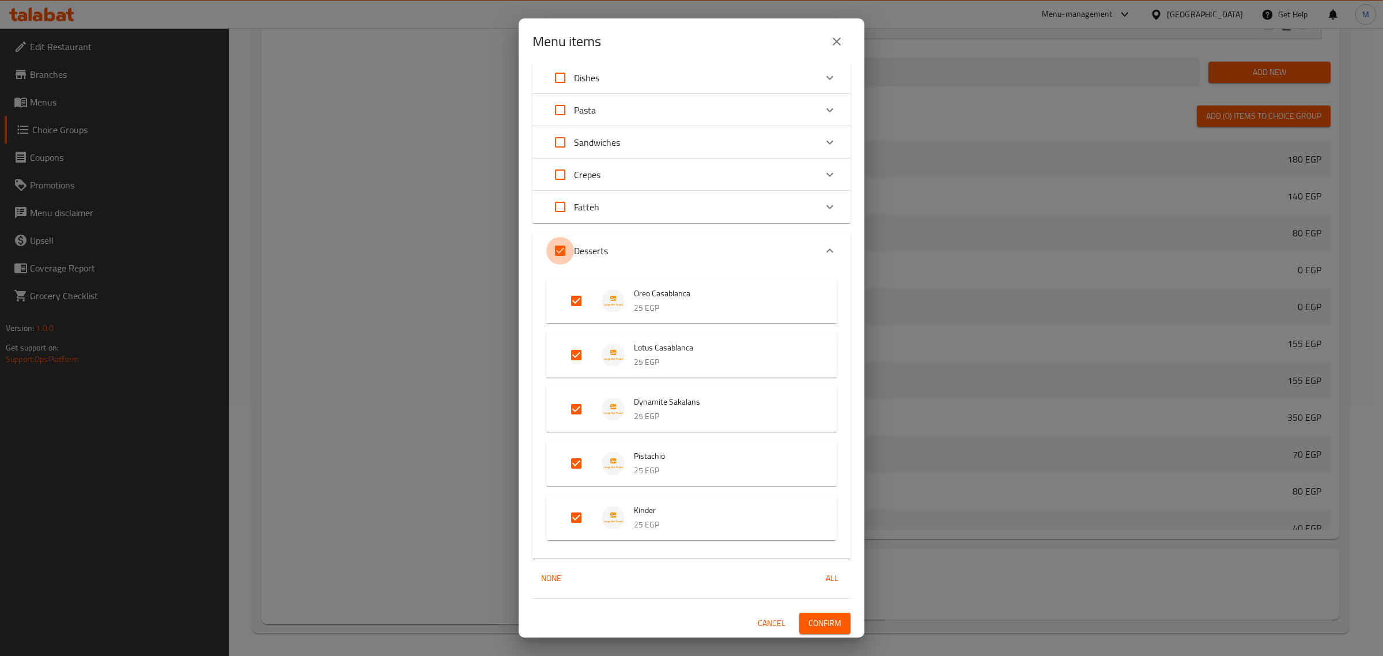
checkbox input "false"
click at [821, 618] on span "Confirm" at bounding box center [824, 623] width 33 height 14
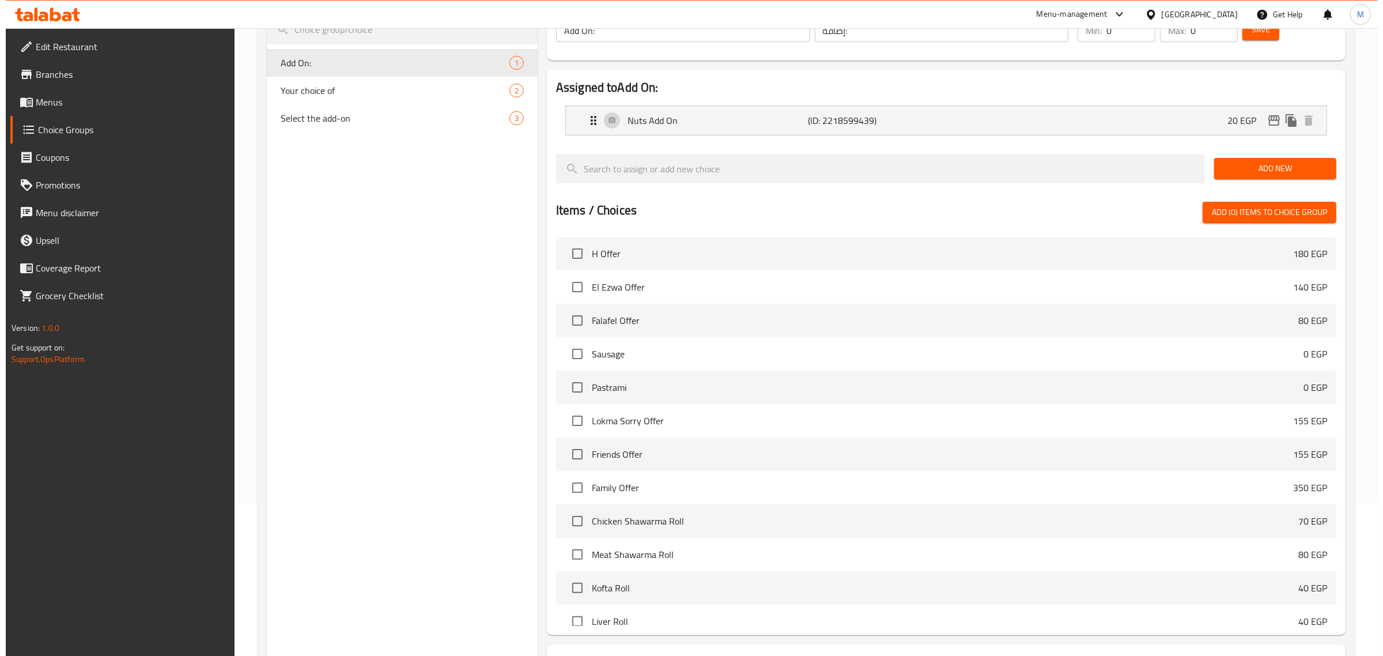
scroll to position [249, 0]
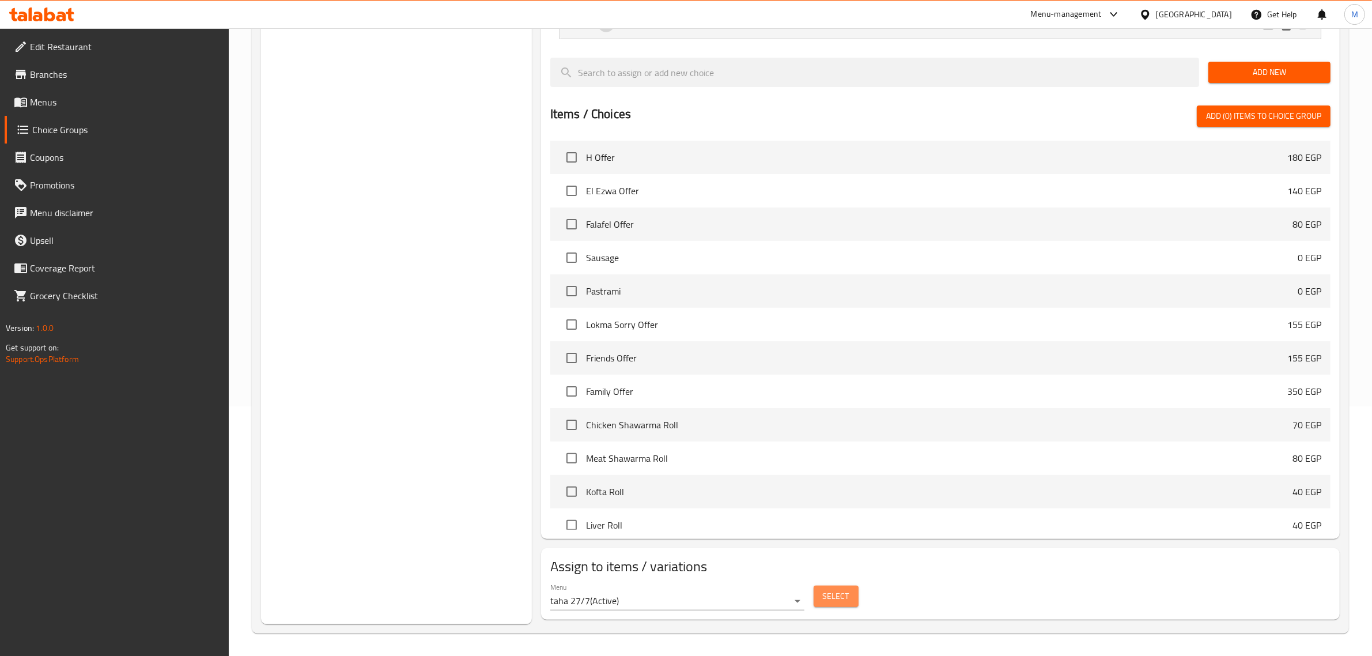
click at [837, 604] on button "Select" at bounding box center [836, 595] width 45 height 21
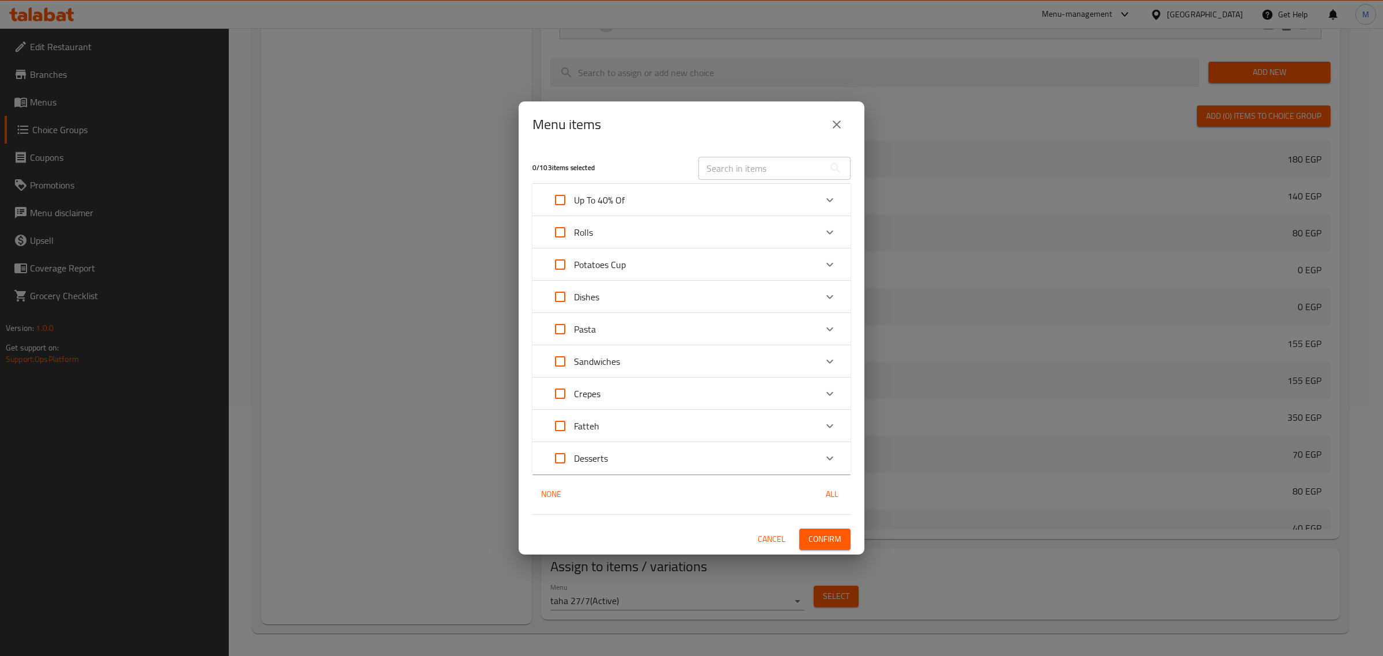
click at [829, 461] on icon "Expand" at bounding box center [830, 458] width 14 height 14
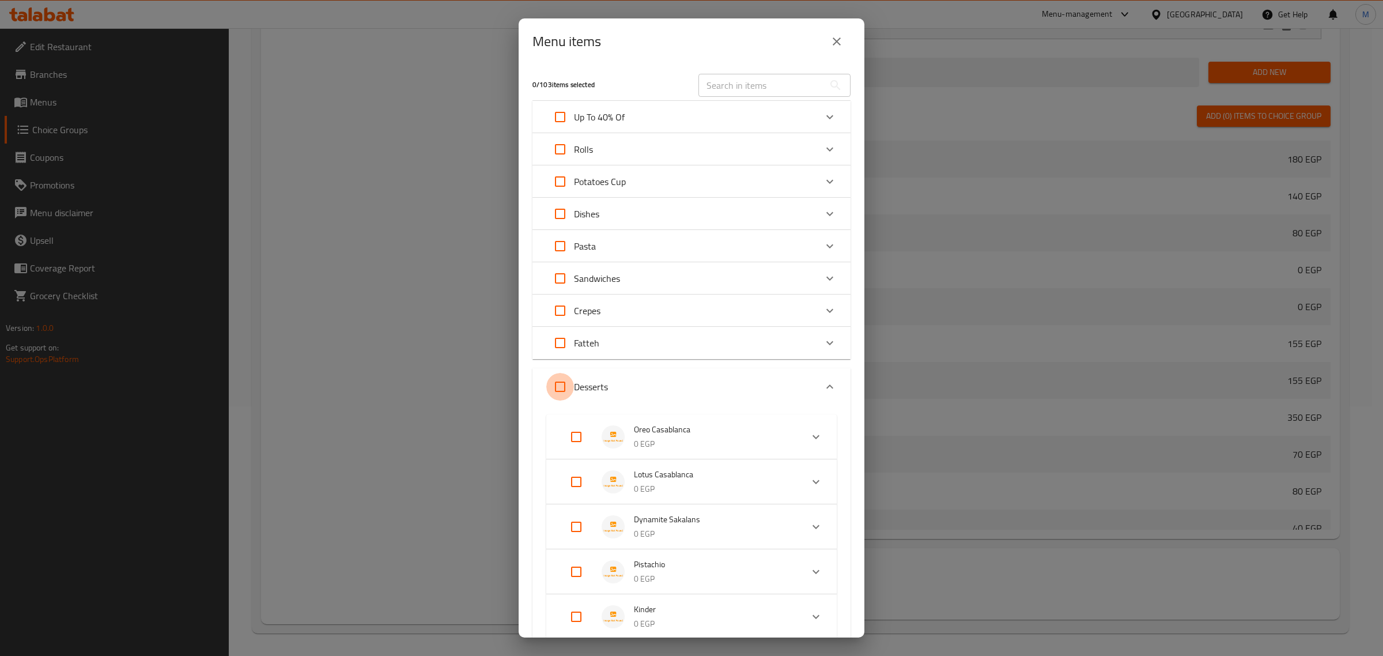
click at [558, 391] on input "Expand" at bounding box center [560, 387] width 28 height 28
checkbox input "true"
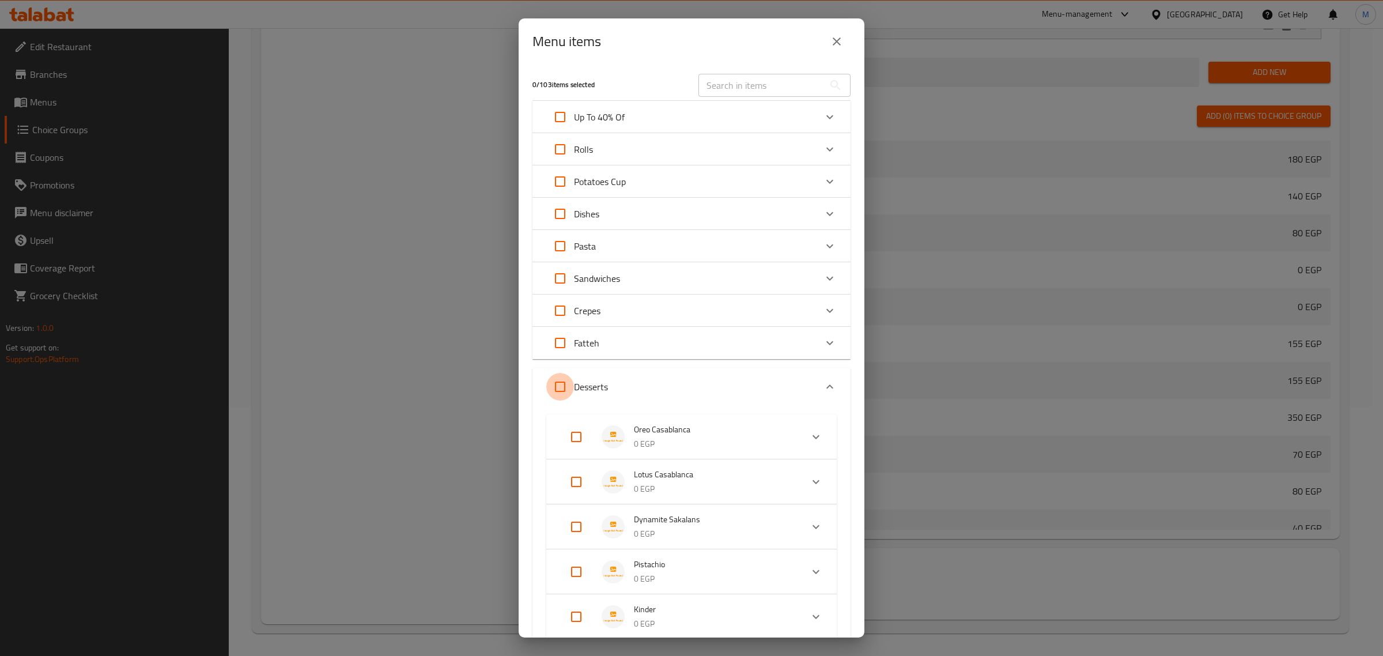
checkbox input "true"
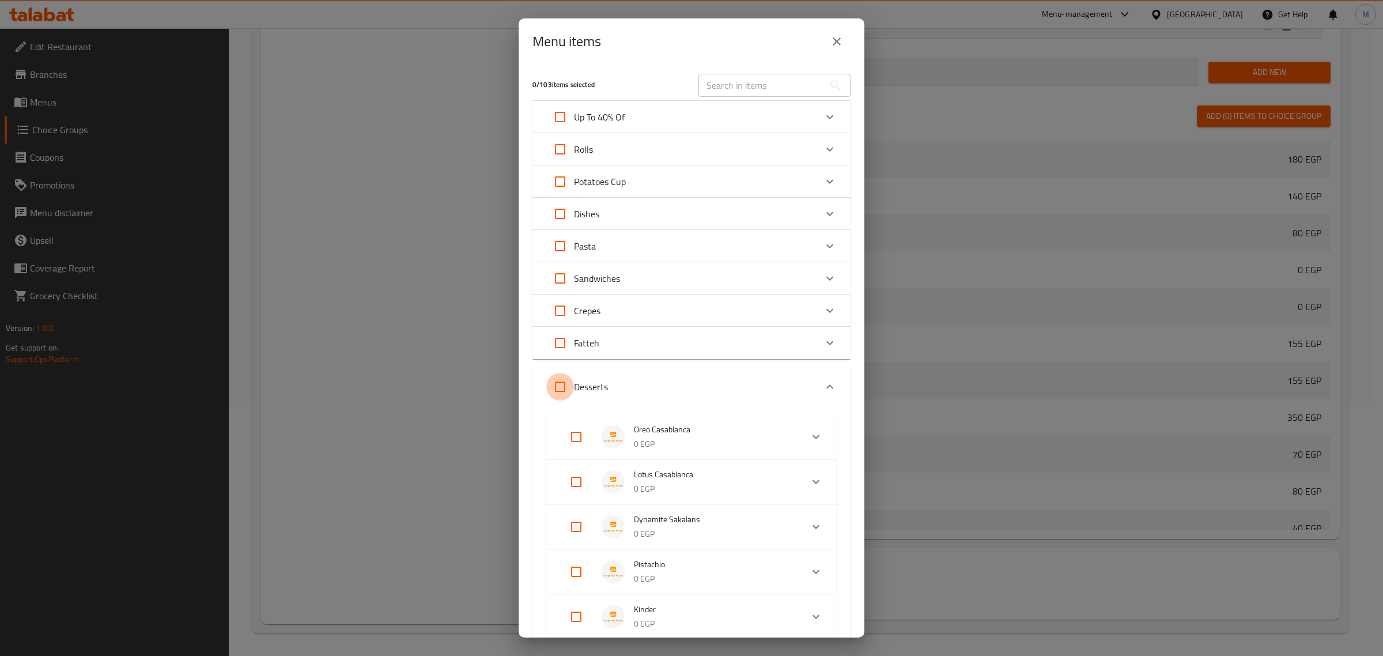
checkbox input "true"
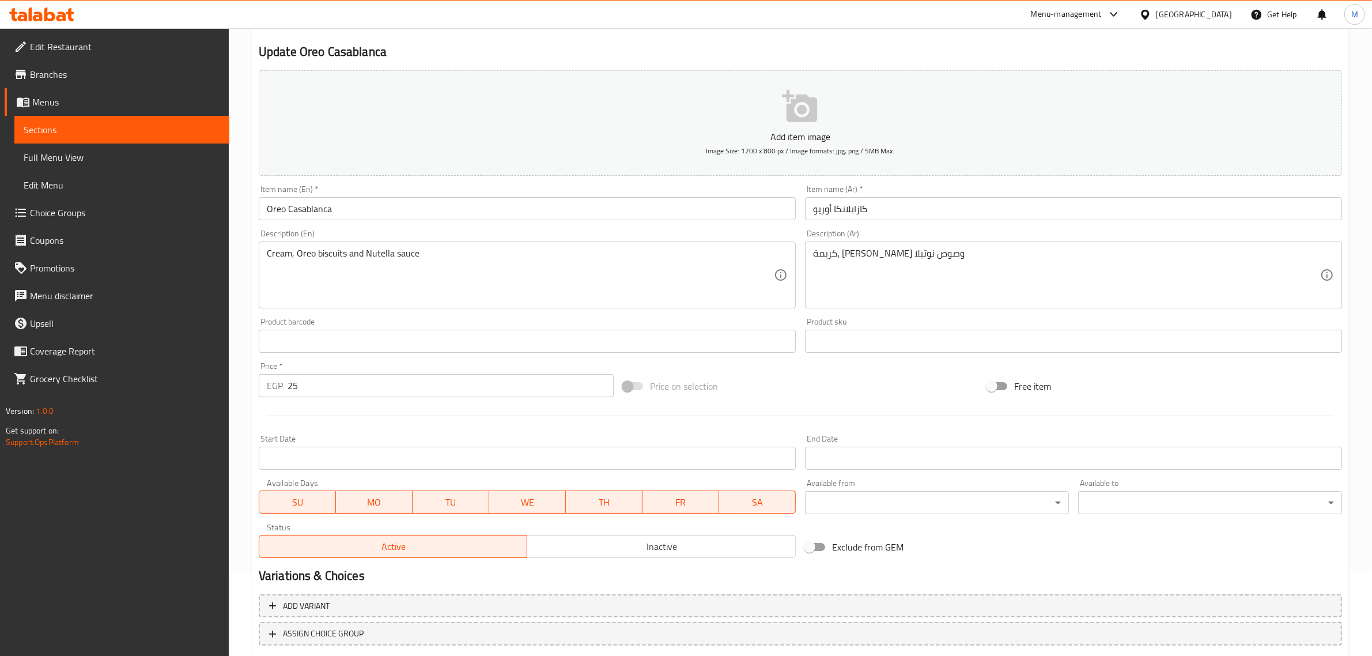
scroll to position [156, 0]
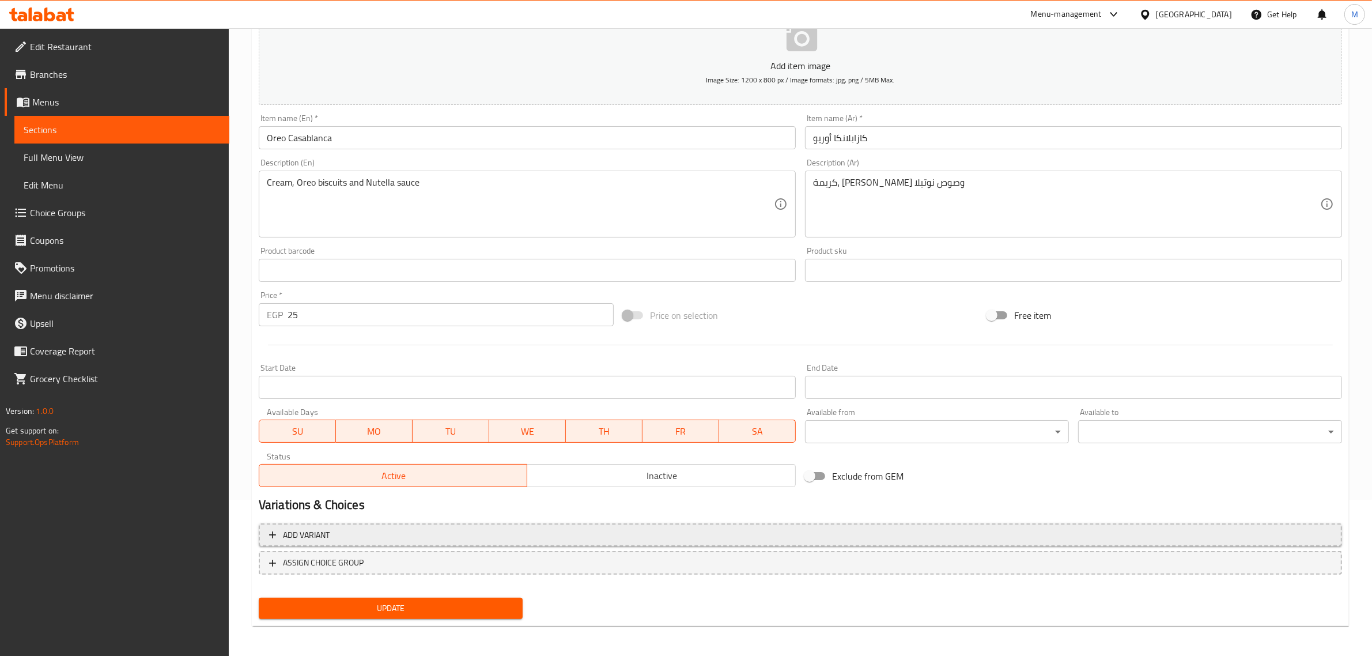
click at [589, 536] on span "Add variant" at bounding box center [800, 535] width 1063 height 14
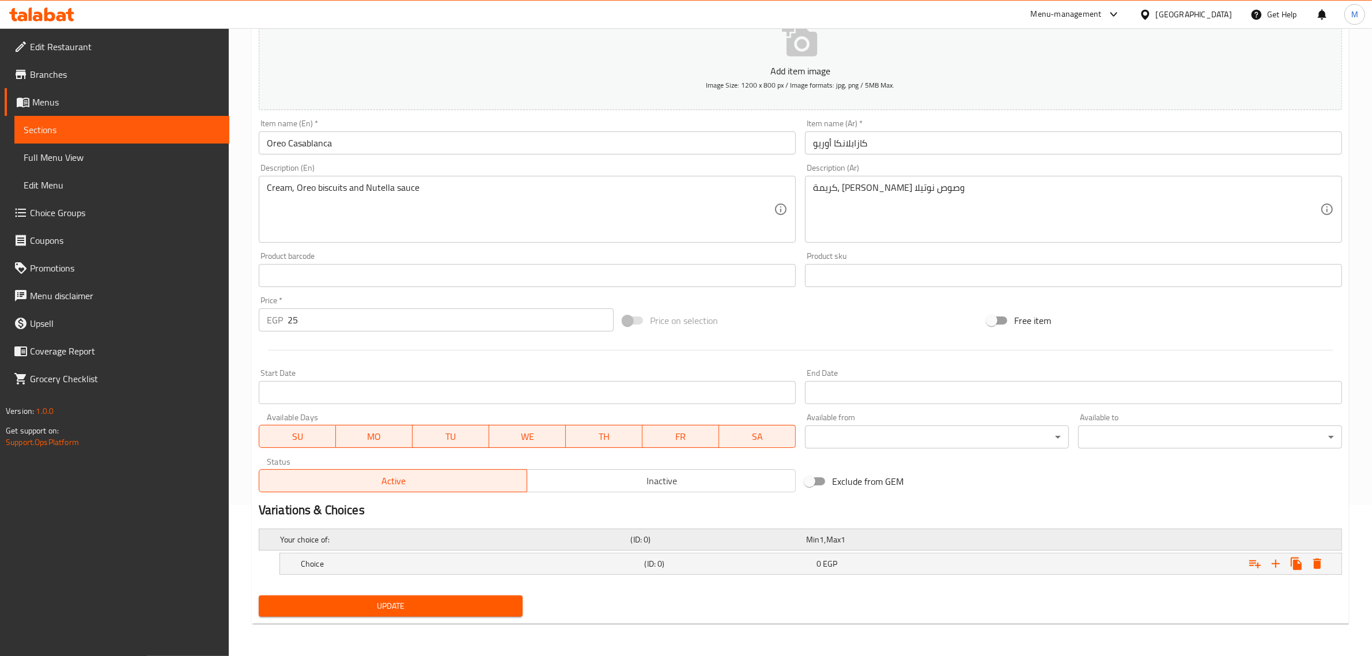
scroll to position [150, 0]
drag, startPoint x: 1278, startPoint y: 568, endPoint x: 1242, endPoint y: 572, distance: 36.0
click at [1277, 568] on icon "Expand" at bounding box center [1276, 564] width 14 height 14
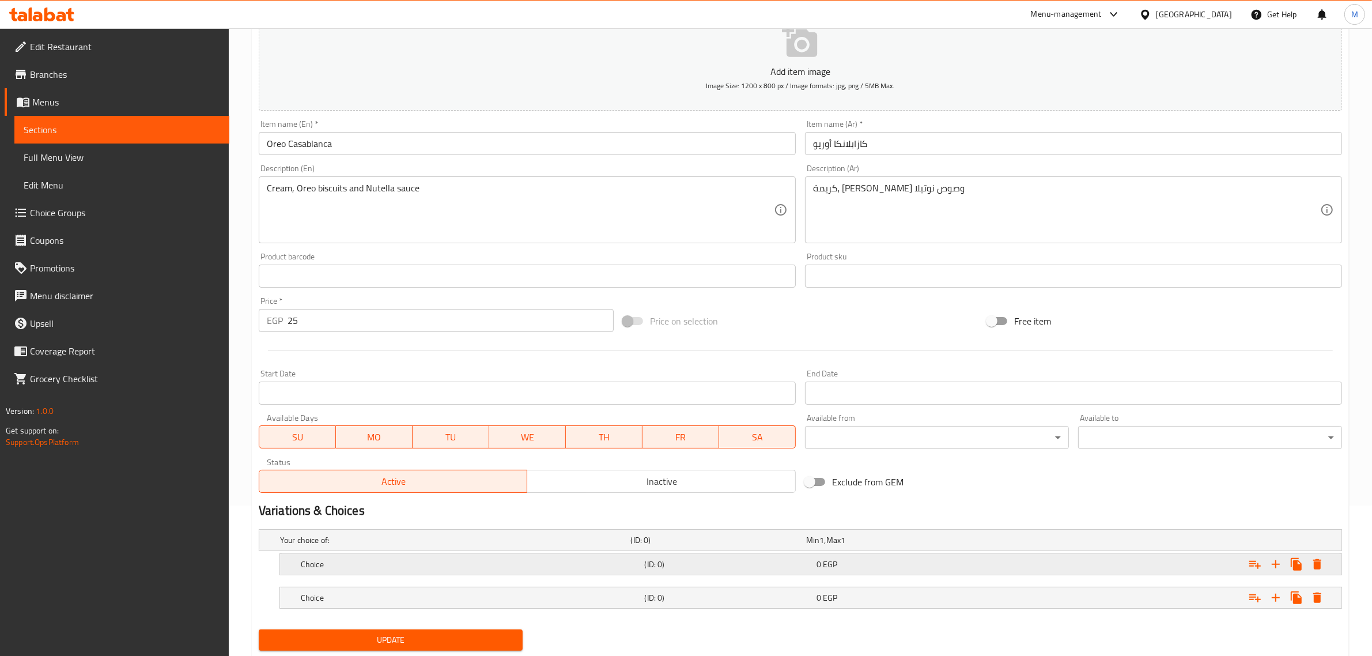
click at [523, 562] on h5 "Choice" at bounding box center [470, 564] width 339 height 12
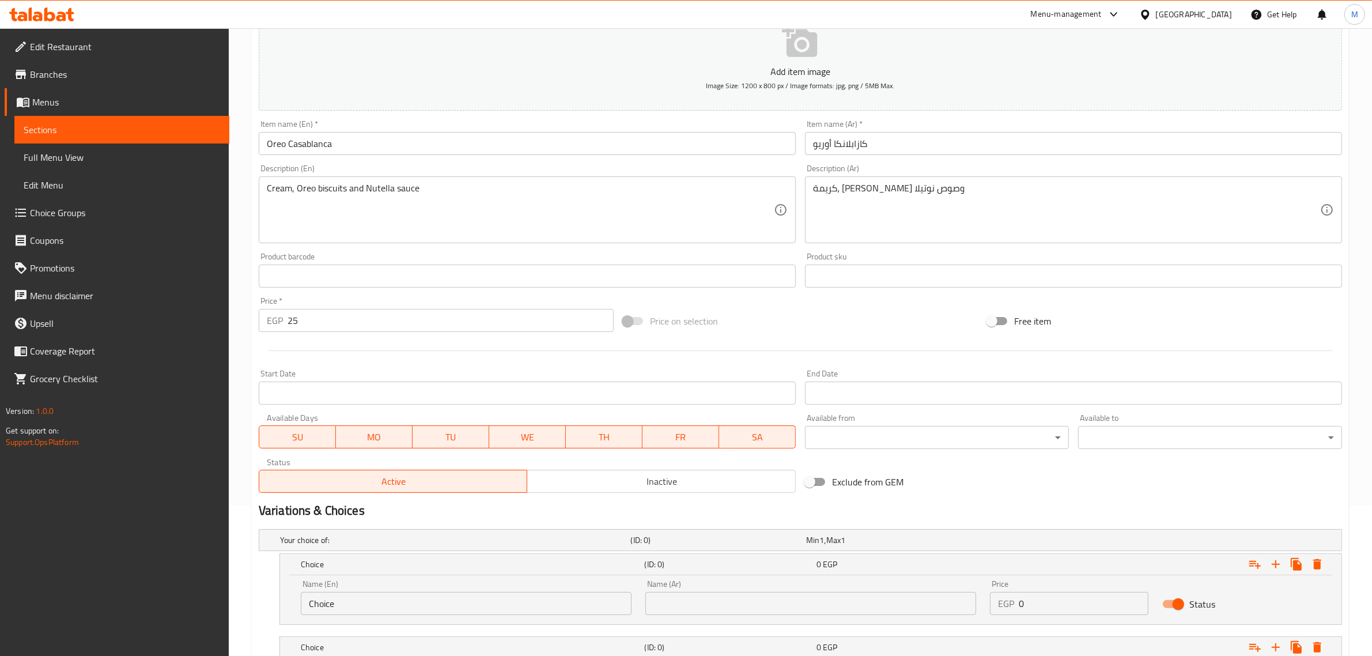
click at [516, 598] on input "Choice" at bounding box center [466, 603] width 331 height 23
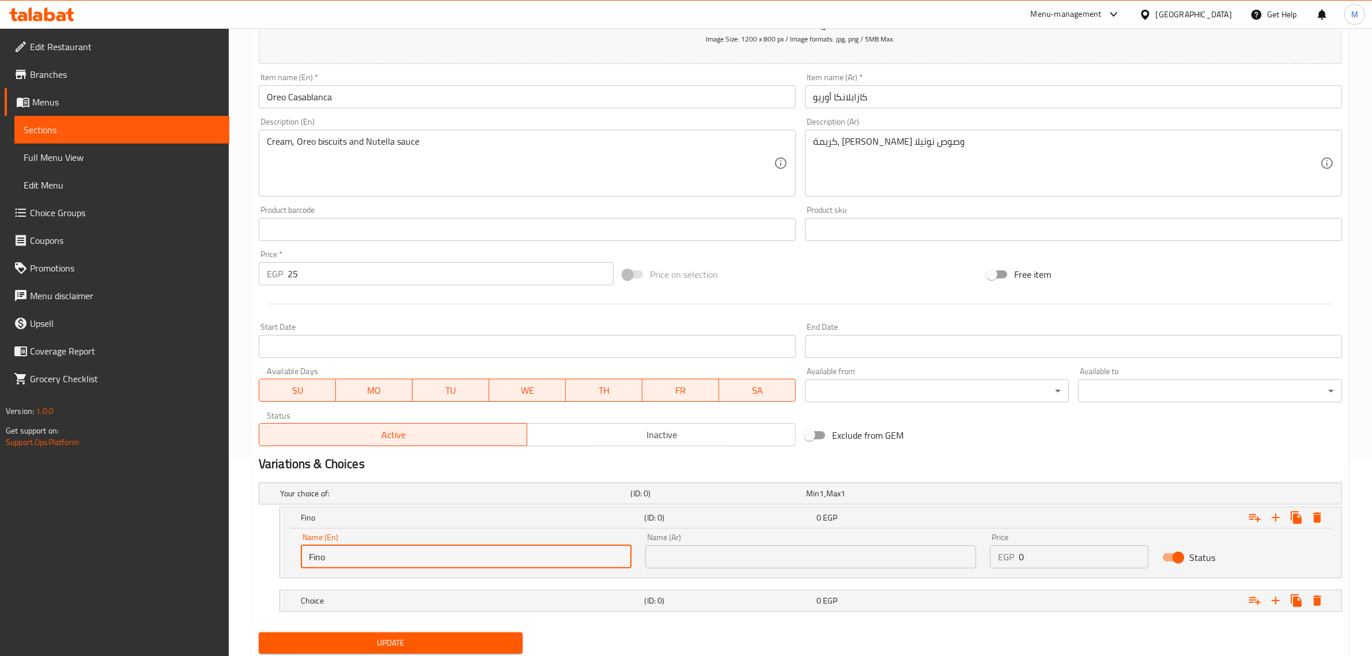
scroll to position [234, 0]
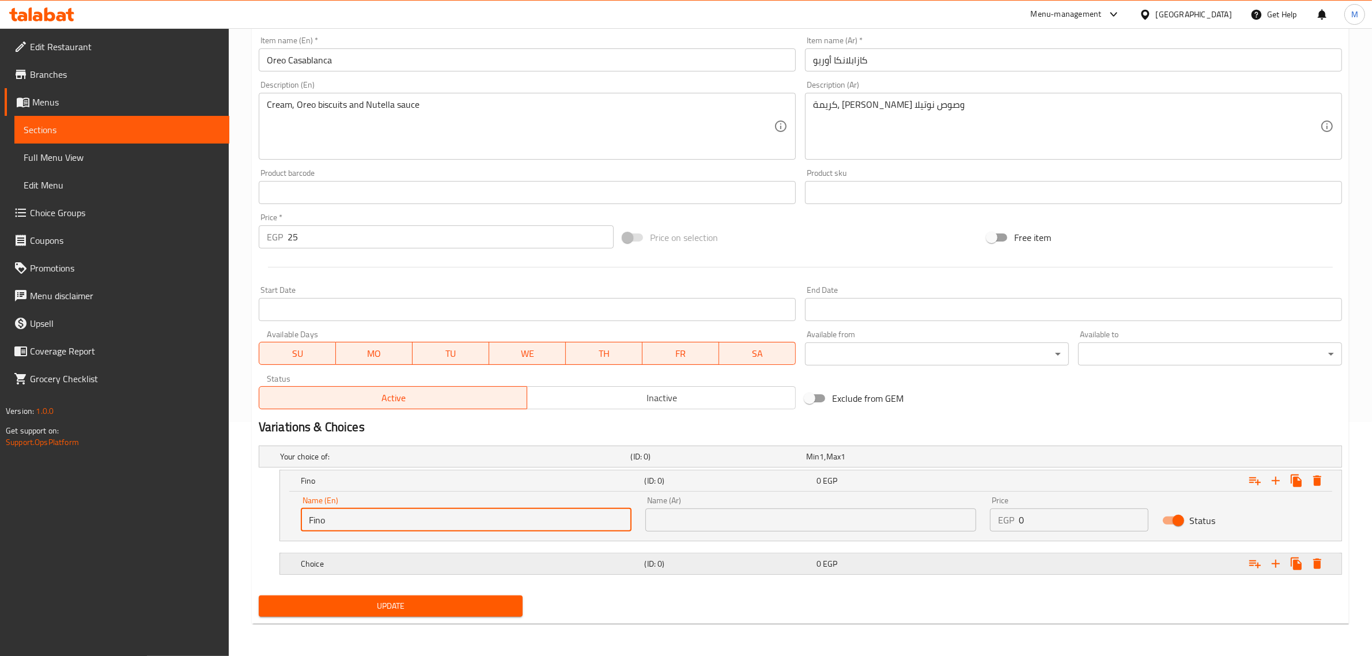
type input "Fino"
click at [468, 566] on h5 "Choice" at bounding box center [470, 564] width 339 height 12
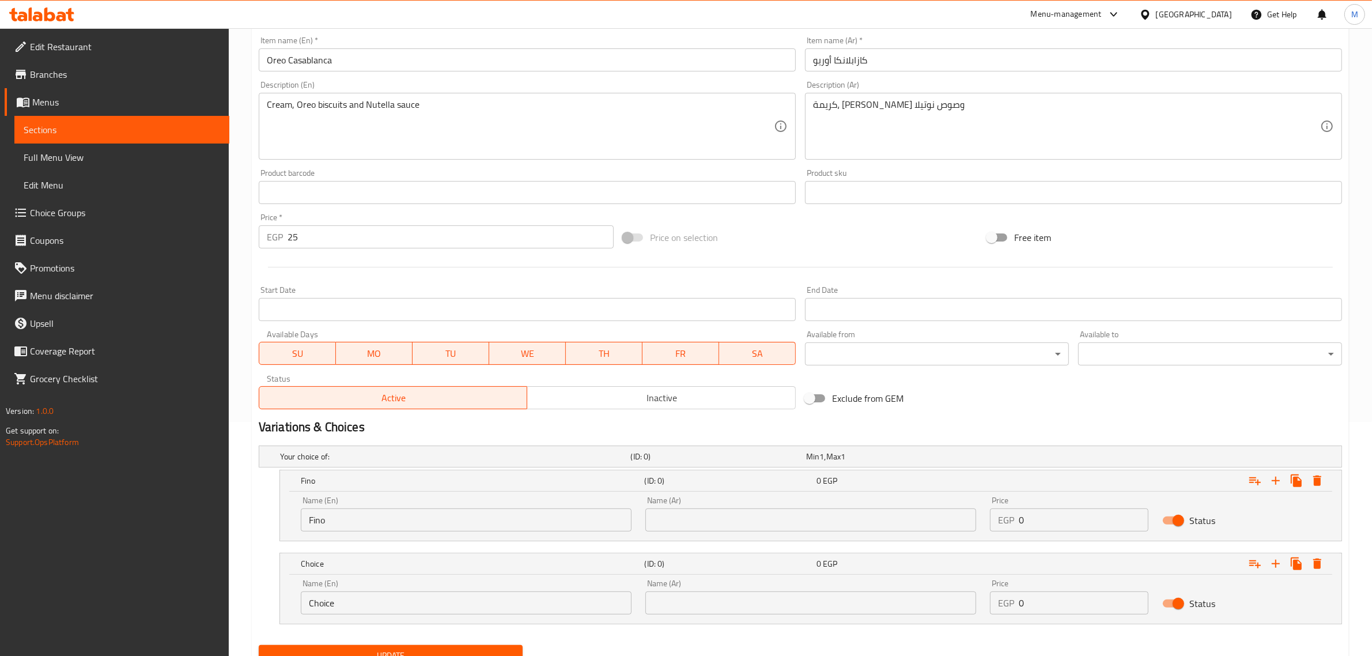
click at [436, 598] on input "Choice" at bounding box center [466, 602] width 331 height 23
type input "[DEMOGRAPHIC_DATA]"
click at [727, 511] on input "text" at bounding box center [810, 519] width 331 height 23
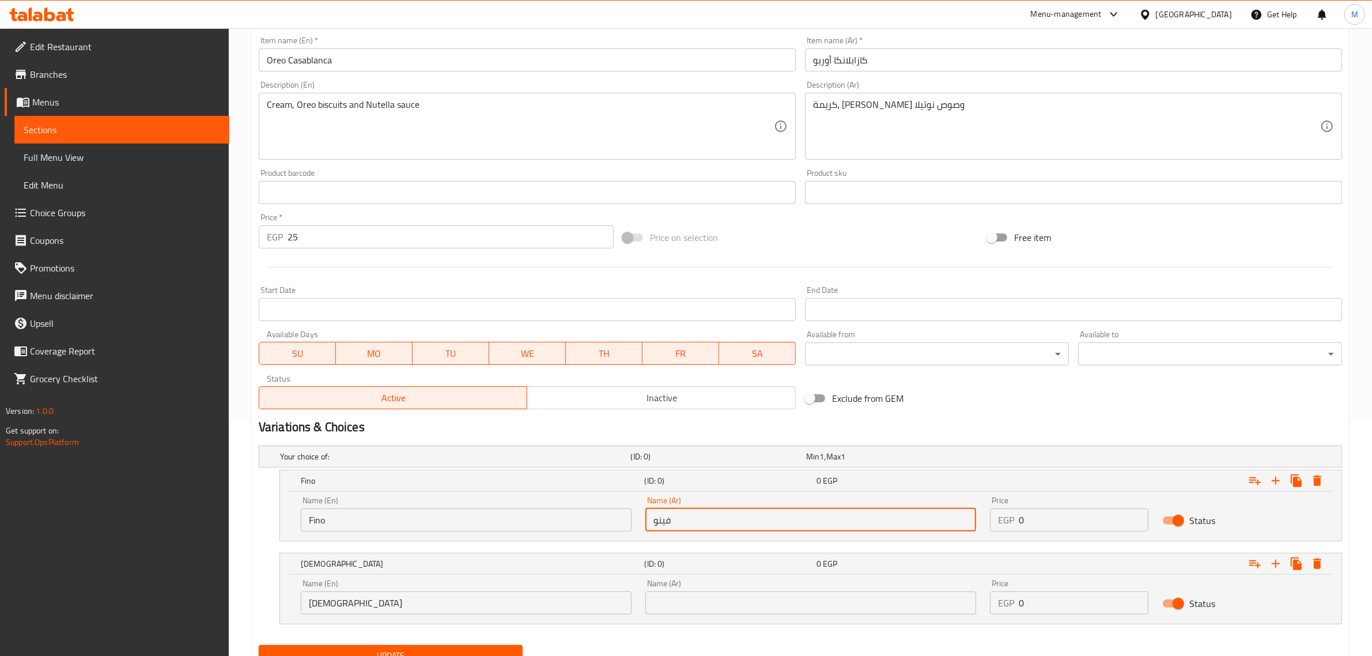
type input "فينو"
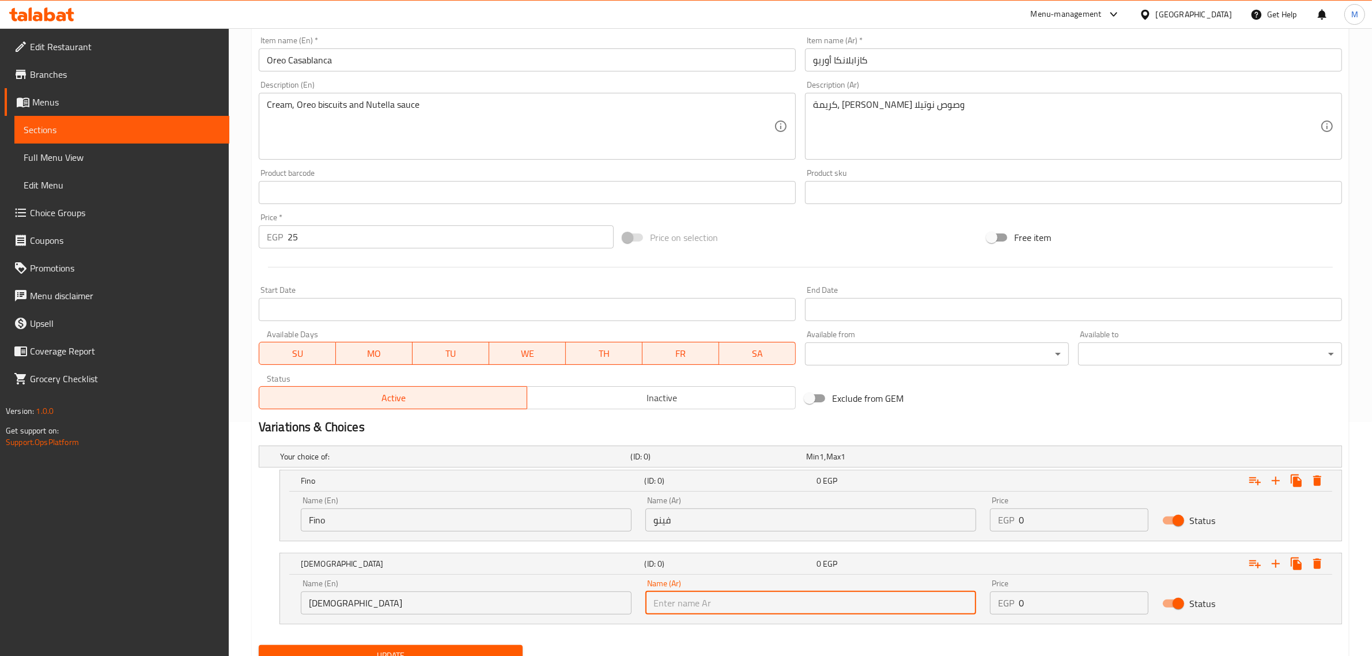
click at [741, 605] on input "text" at bounding box center [810, 602] width 331 height 23
type input "سوري"
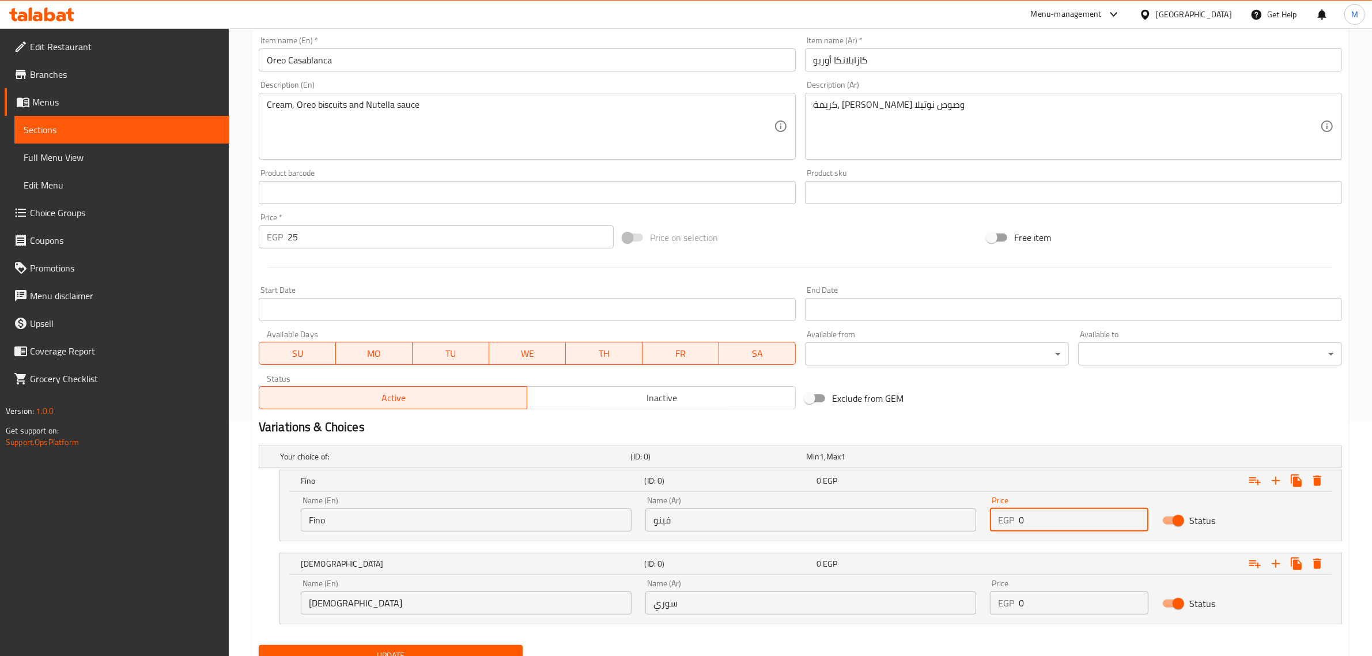
drag, startPoint x: 1027, startPoint y: 522, endPoint x: 1009, endPoint y: 523, distance: 17.3
click at [1009, 523] on div "EGP 0 Price" at bounding box center [1069, 519] width 158 height 23
type input "35"
drag, startPoint x: 1030, startPoint y: 605, endPoint x: 1012, endPoint y: 604, distance: 17.9
click at [1012, 604] on div "EGP 0 Price" at bounding box center [1069, 602] width 158 height 23
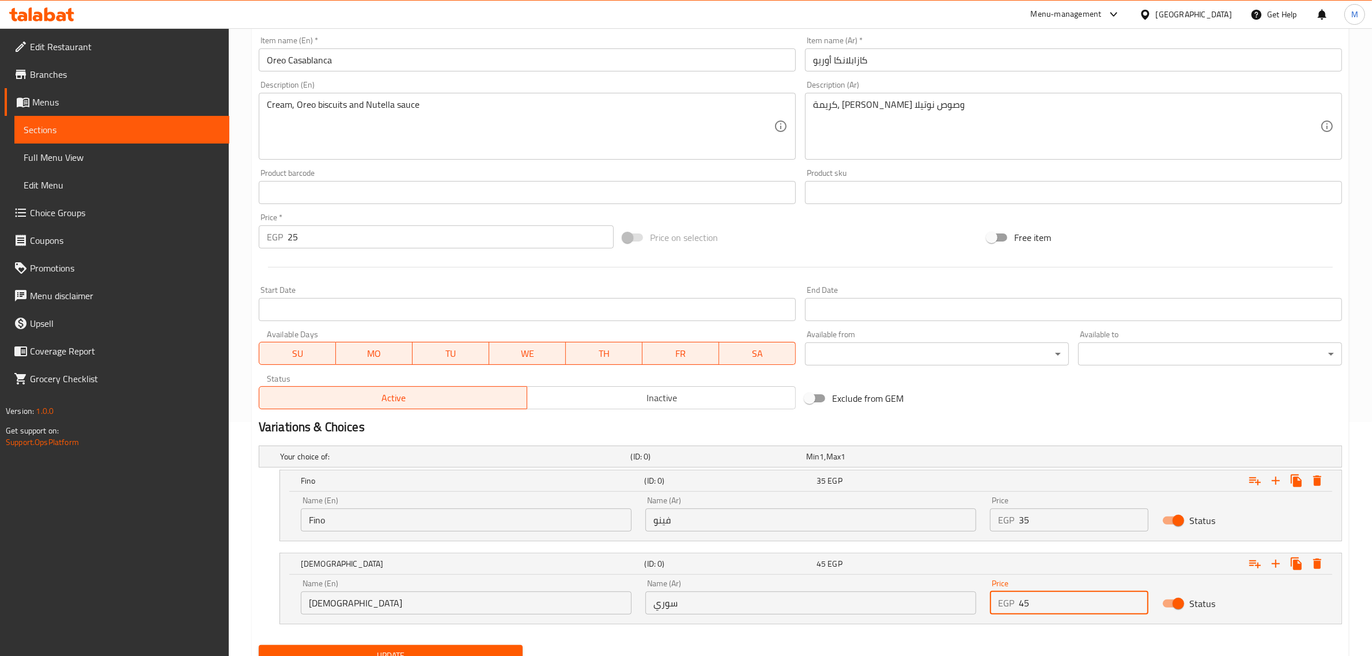
type input "45"
click at [1014, 421] on h2 "Variations & Choices" at bounding box center [800, 426] width 1083 height 17
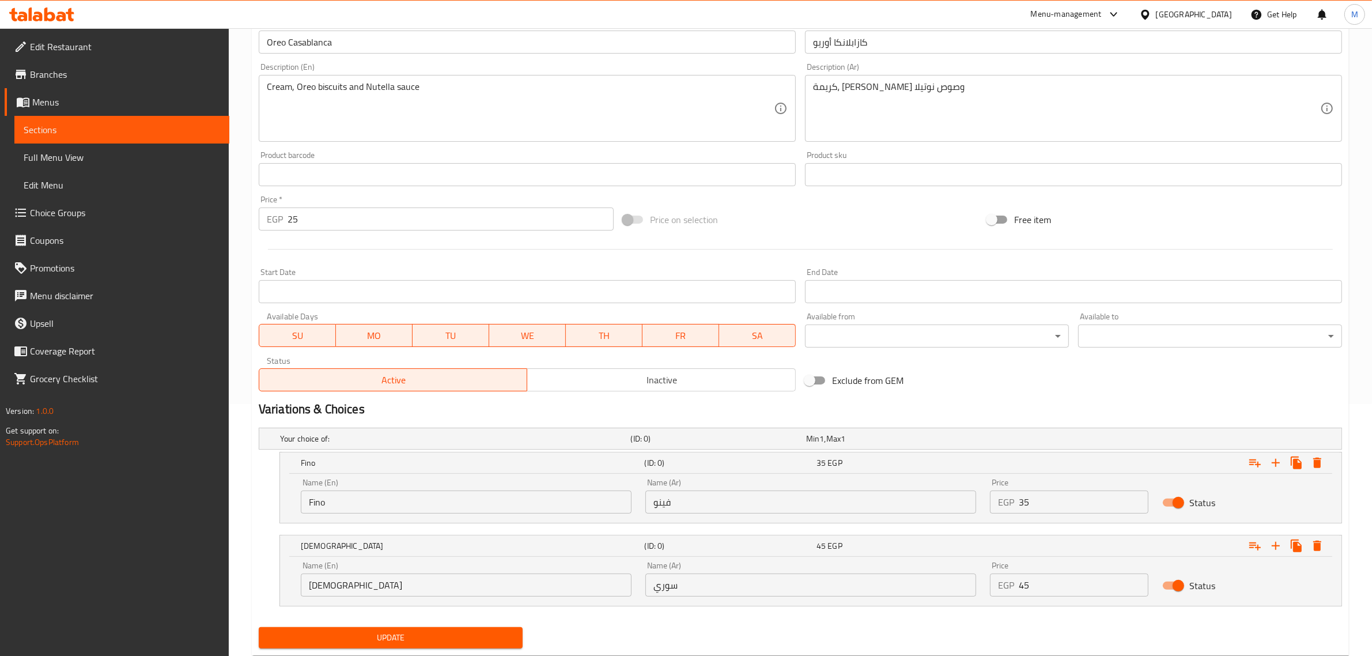
scroll to position [283, 0]
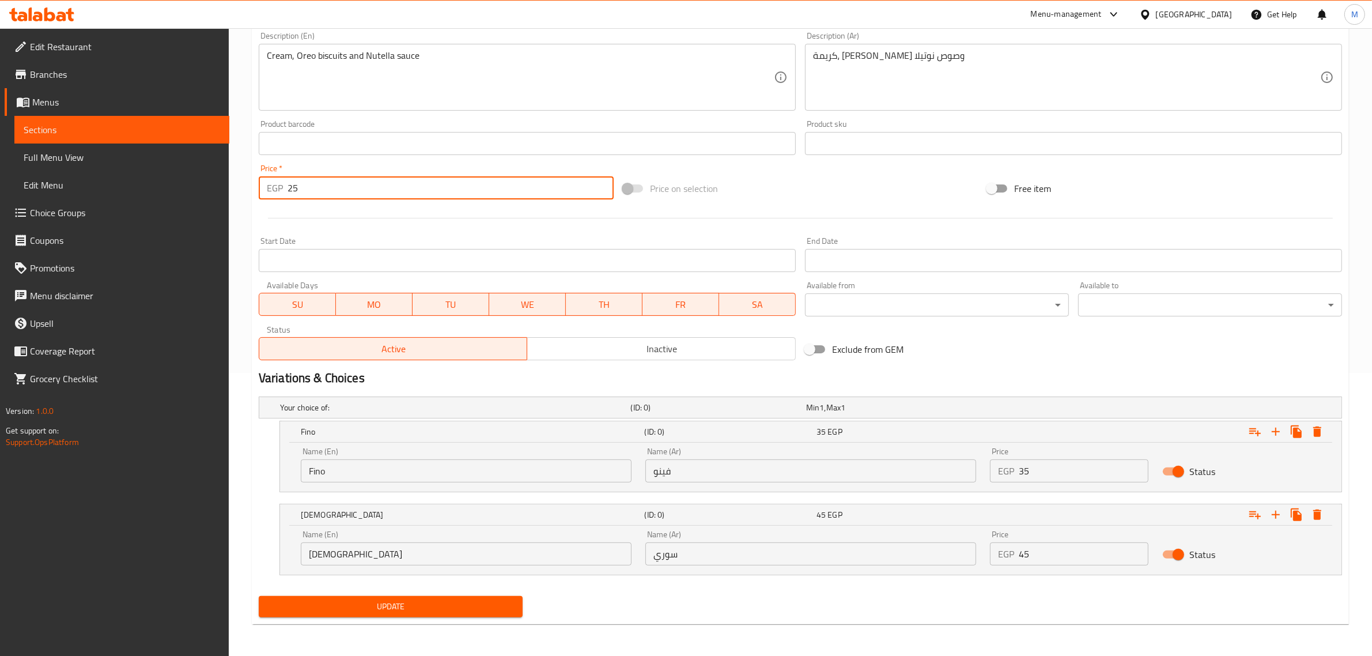
drag, startPoint x: 329, startPoint y: 196, endPoint x: 274, endPoint y: 193, distance: 54.8
click at [274, 193] on div "EGP 25 Price *" at bounding box center [436, 187] width 355 height 23
type input "0"
click at [738, 194] on div "Price on selection" at bounding box center [800, 188] width 364 height 31
drag, startPoint x: 448, startPoint y: 608, endPoint x: 432, endPoint y: 608, distance: 16.1
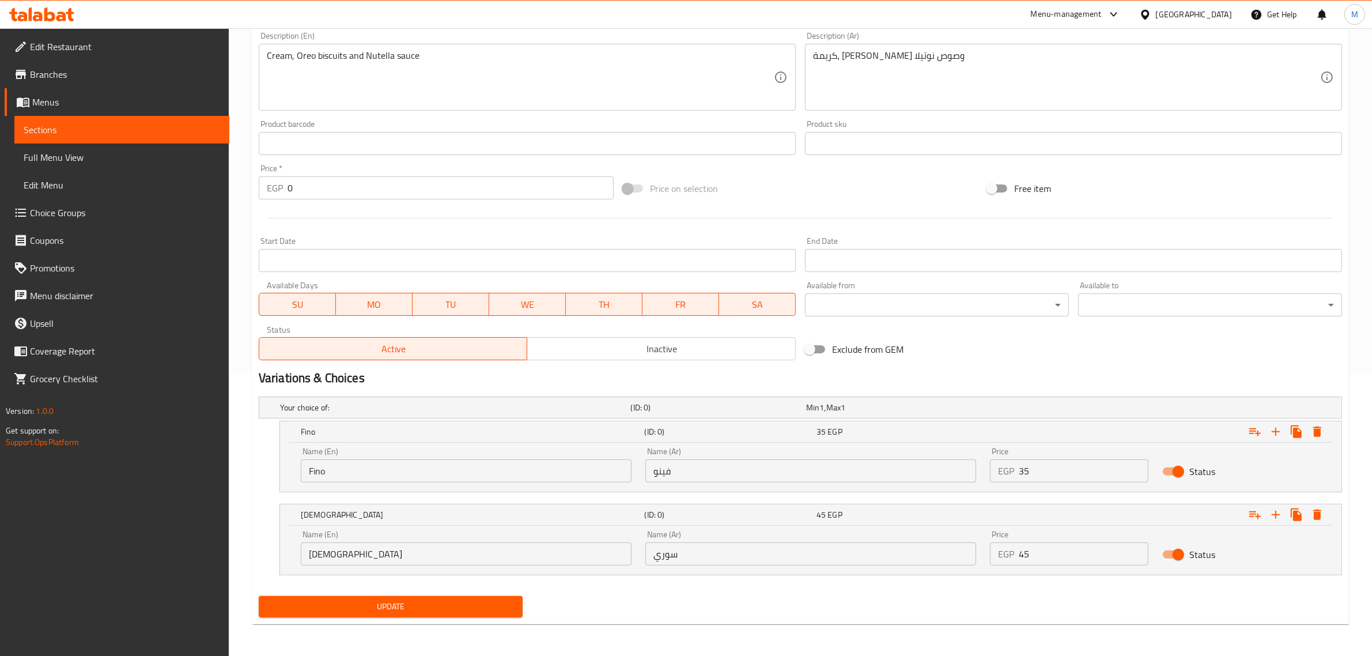
click at [448, 608] on span "Update" at bounding box center [390, 606] width 245 height 14
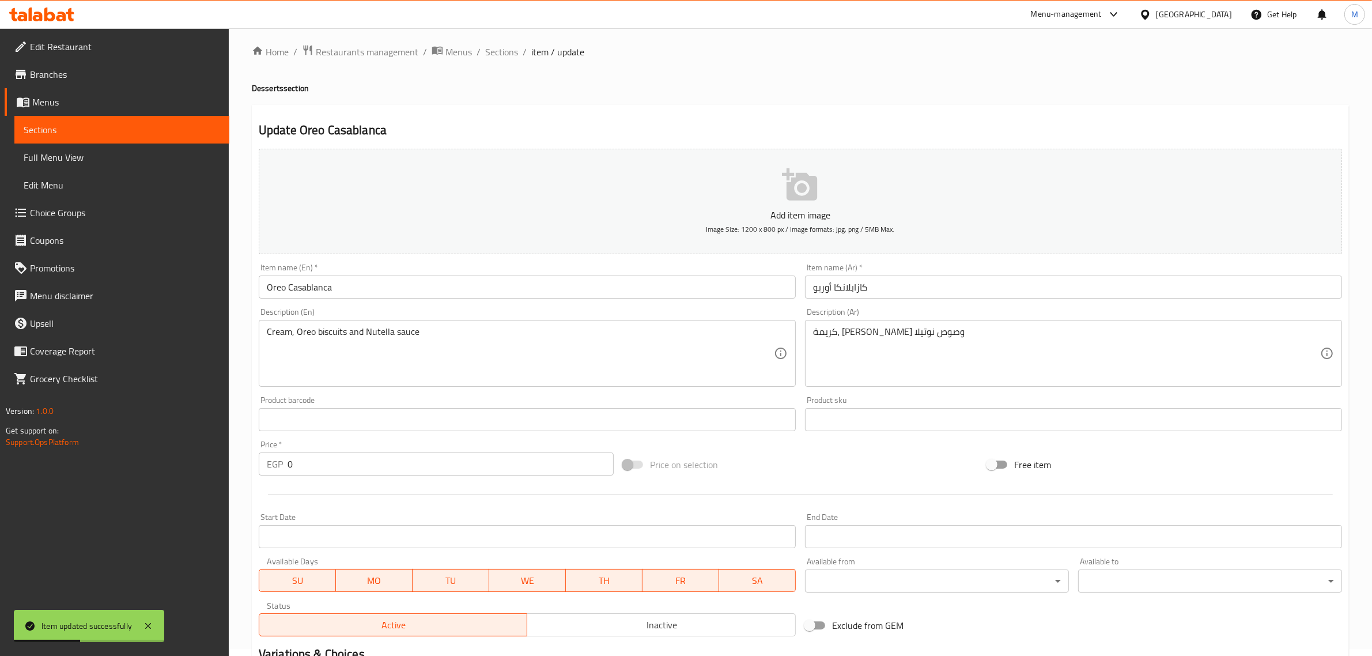
scroll to position [0, 0]
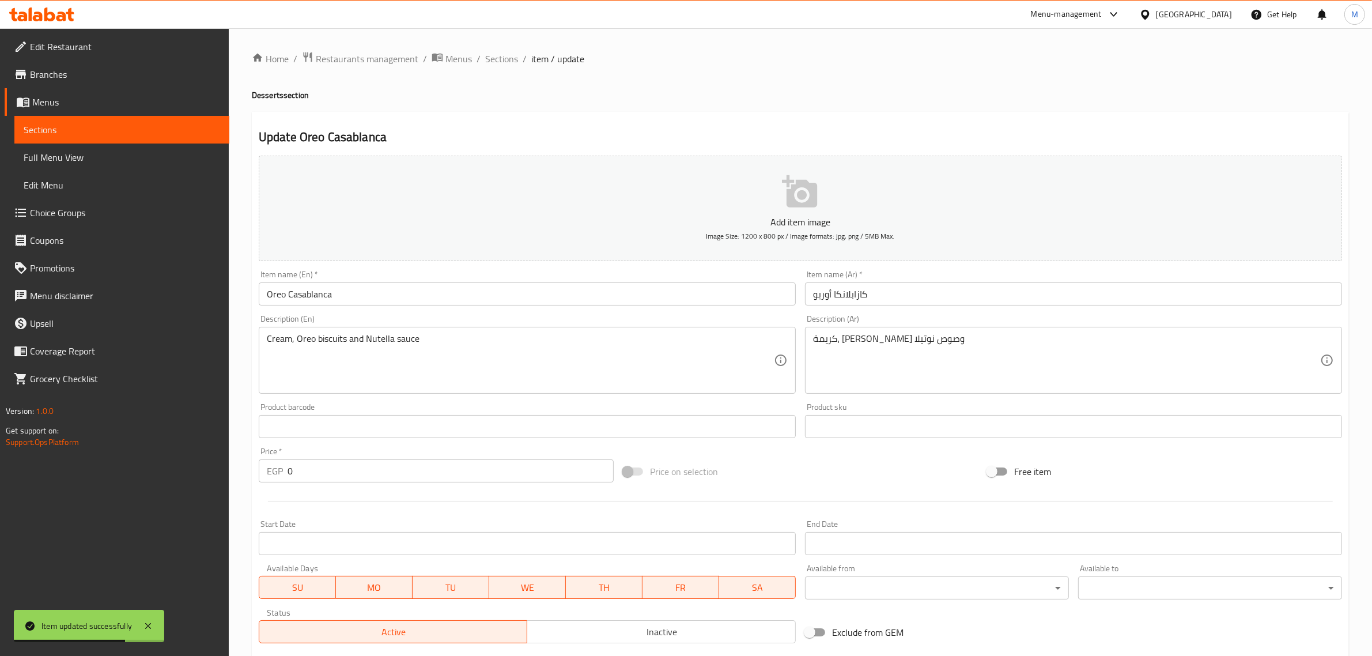
click at [578, 101] on h4 "Desserts section" at bounding box center [800, 95] width 1097 height 12
click at [502, 56] on span "Sections" at bounding box center [501, 59] width 33 height 14
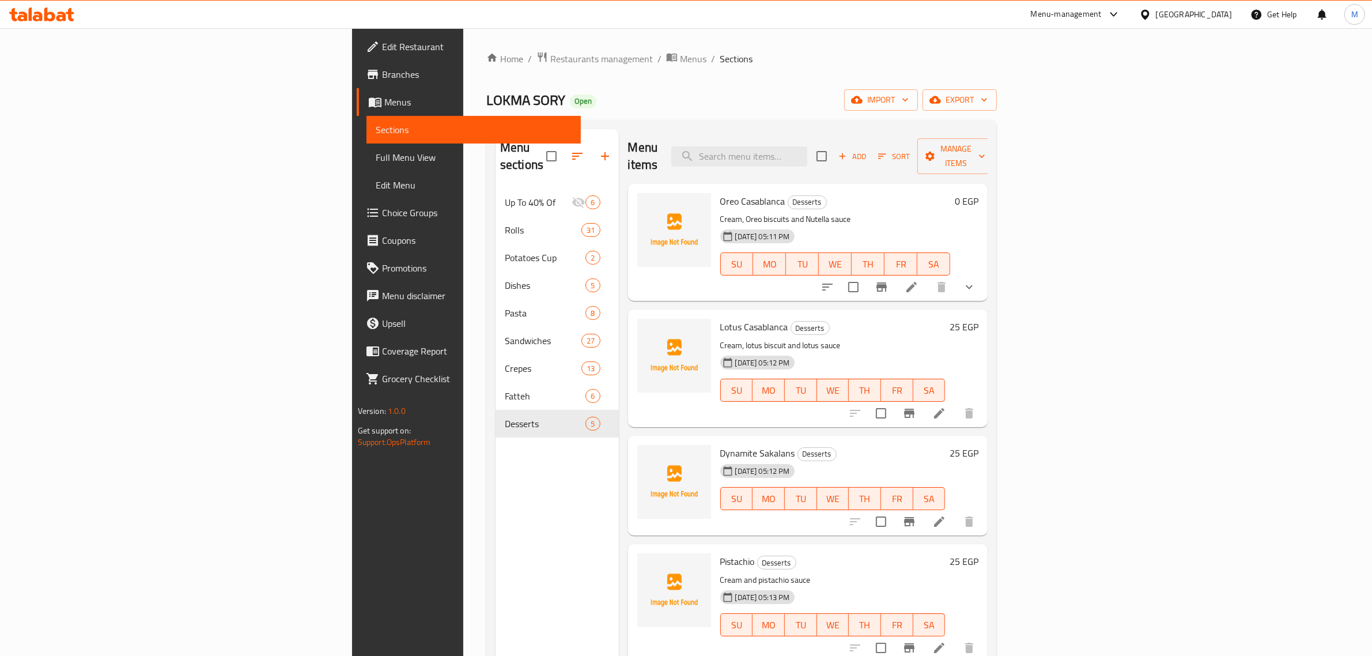
click at [888, 280] on icon "Branch-specific-item" at bounding box center [882, 287] width 14 height 14
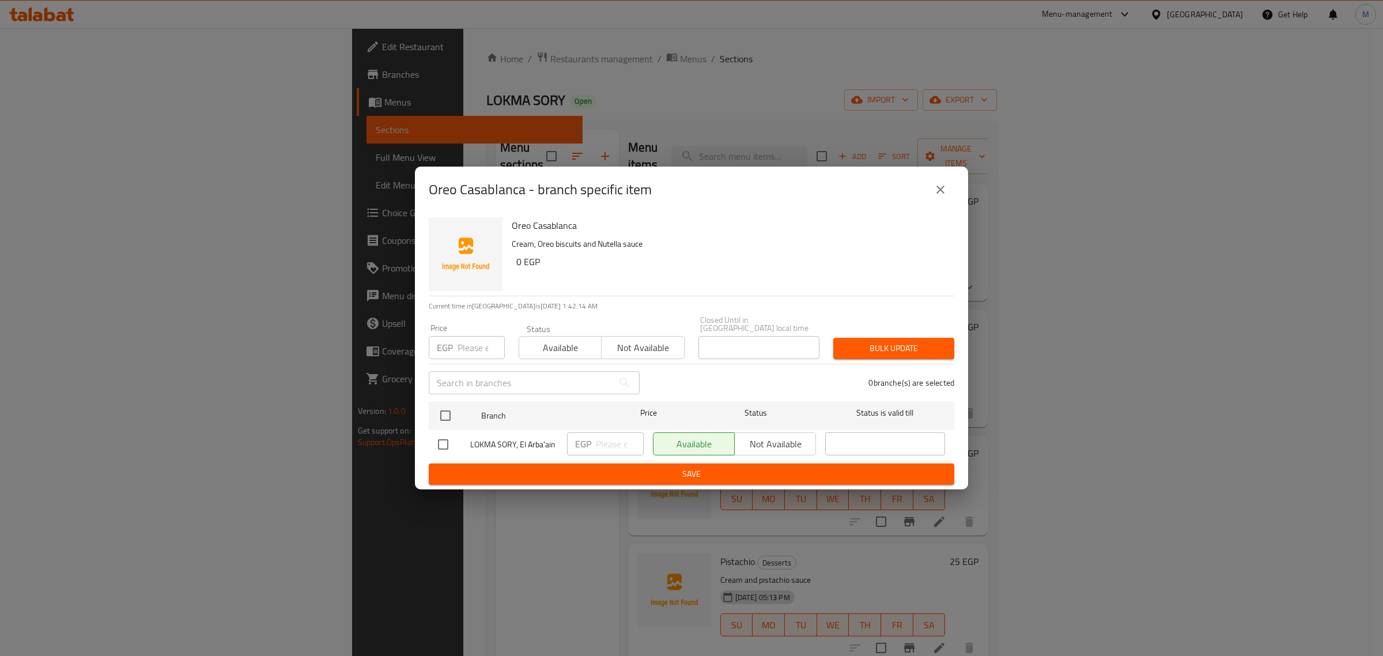
click at [939, 193] on icon "close" at bounding box center [940, 190] width 14 height 14
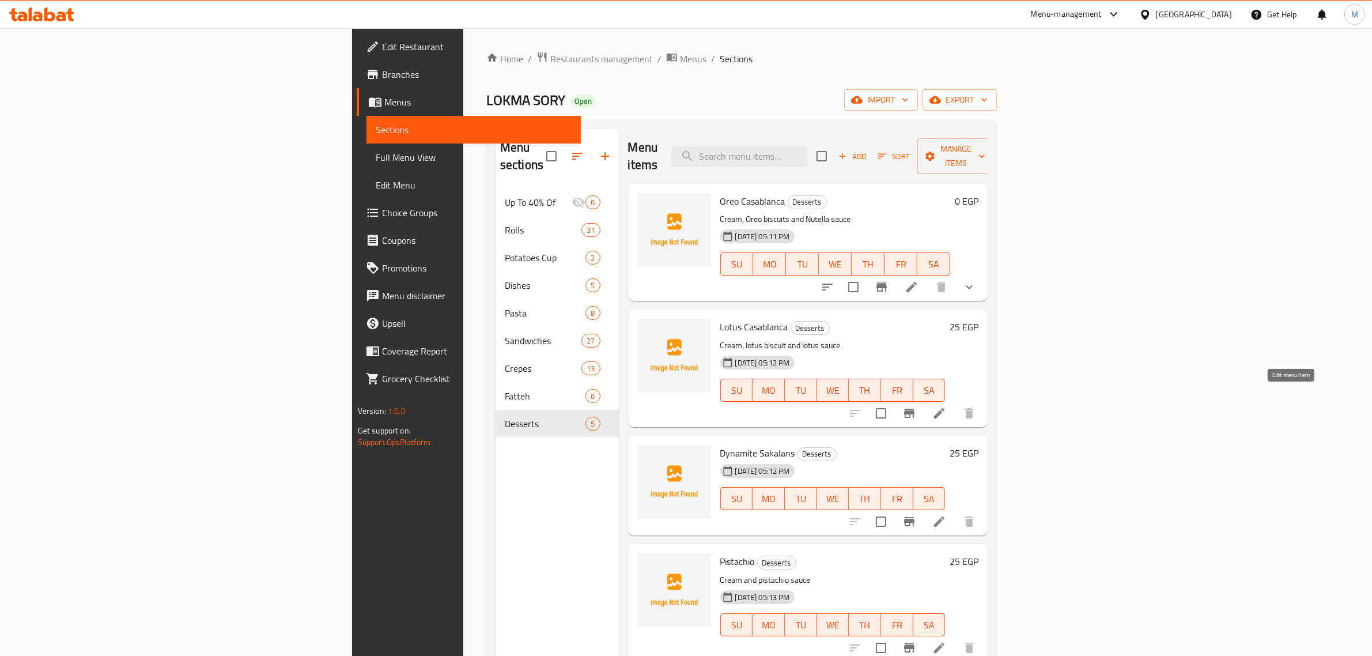
click at [946, 406] on icon at bounding box center [939, 413] width 14 height 14
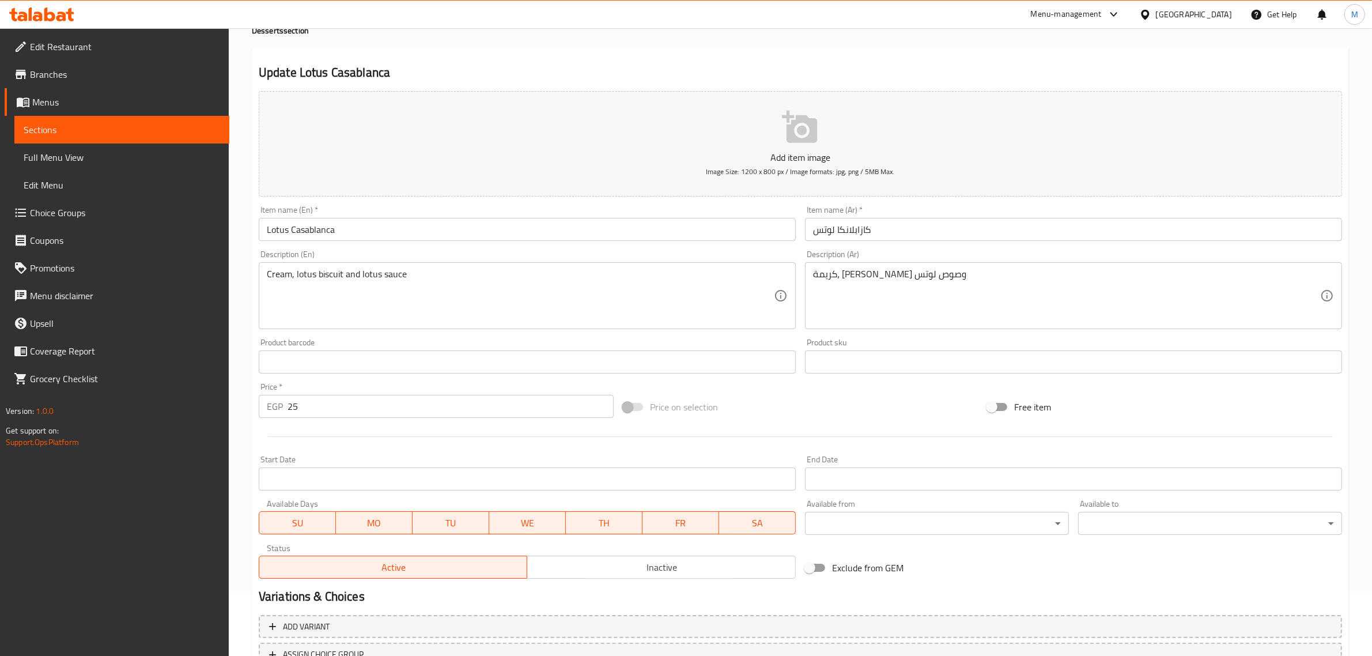
scroll to position [156, 0]
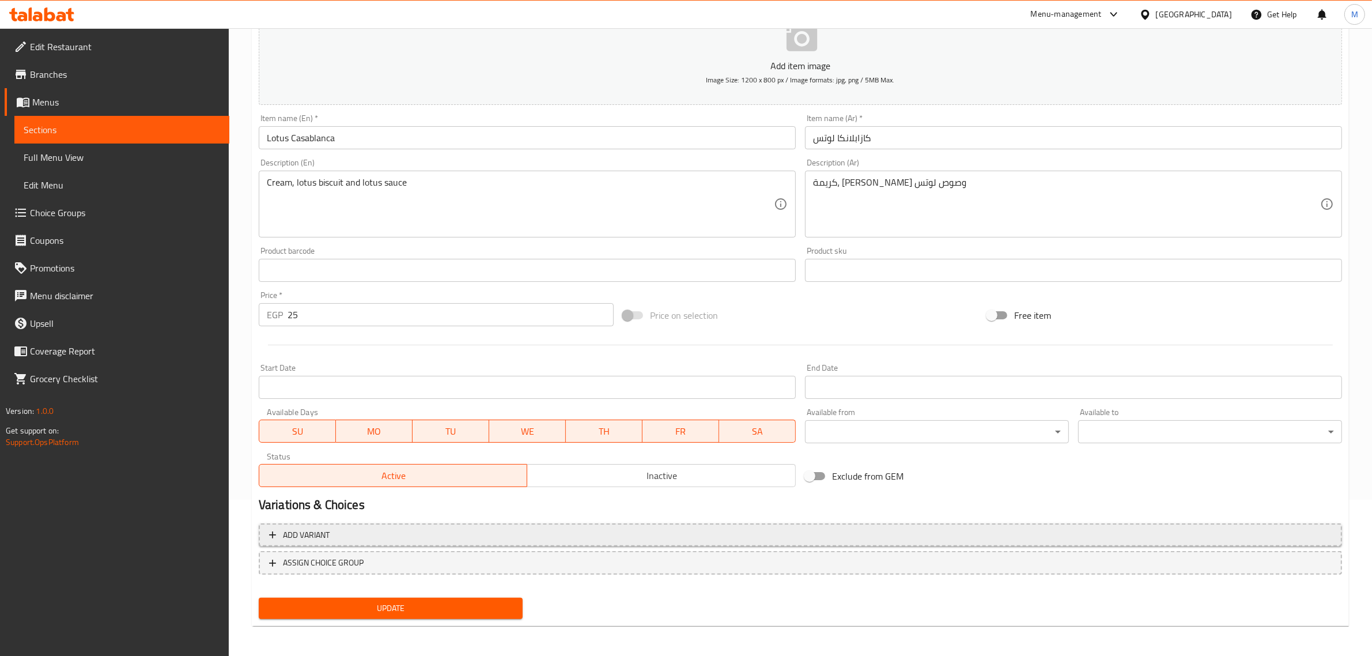
click at [582, 531] on span "Add variant" at bounding box center [800, 535] width 1063 height 14
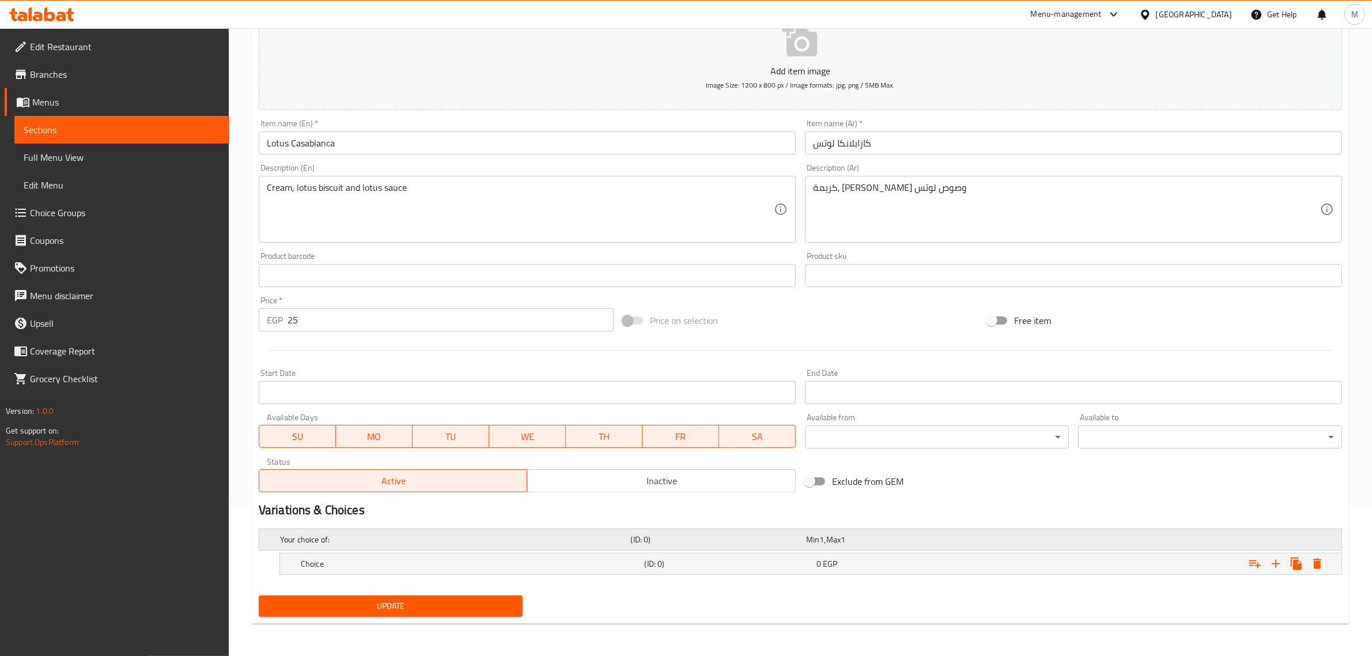
scroll to position [150, 0]
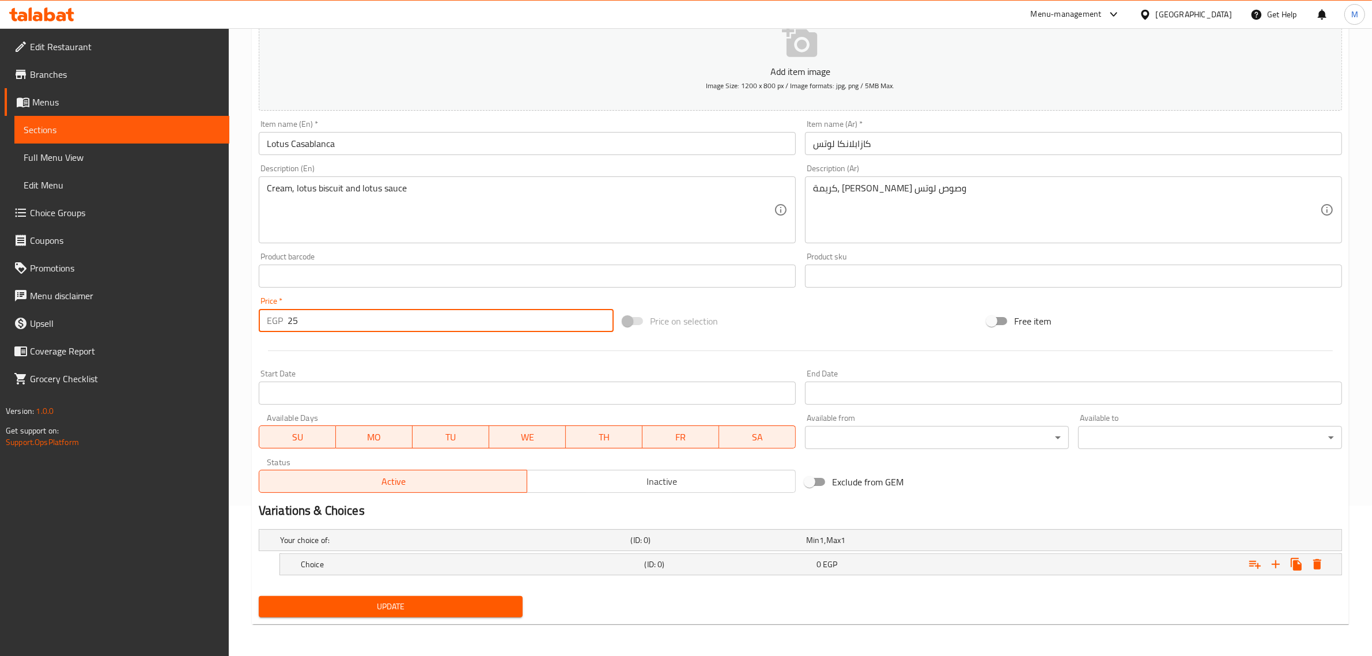
click at [369, 318] on input "25" at bounding box center [451, 320] width 326 height 23
type input "0"
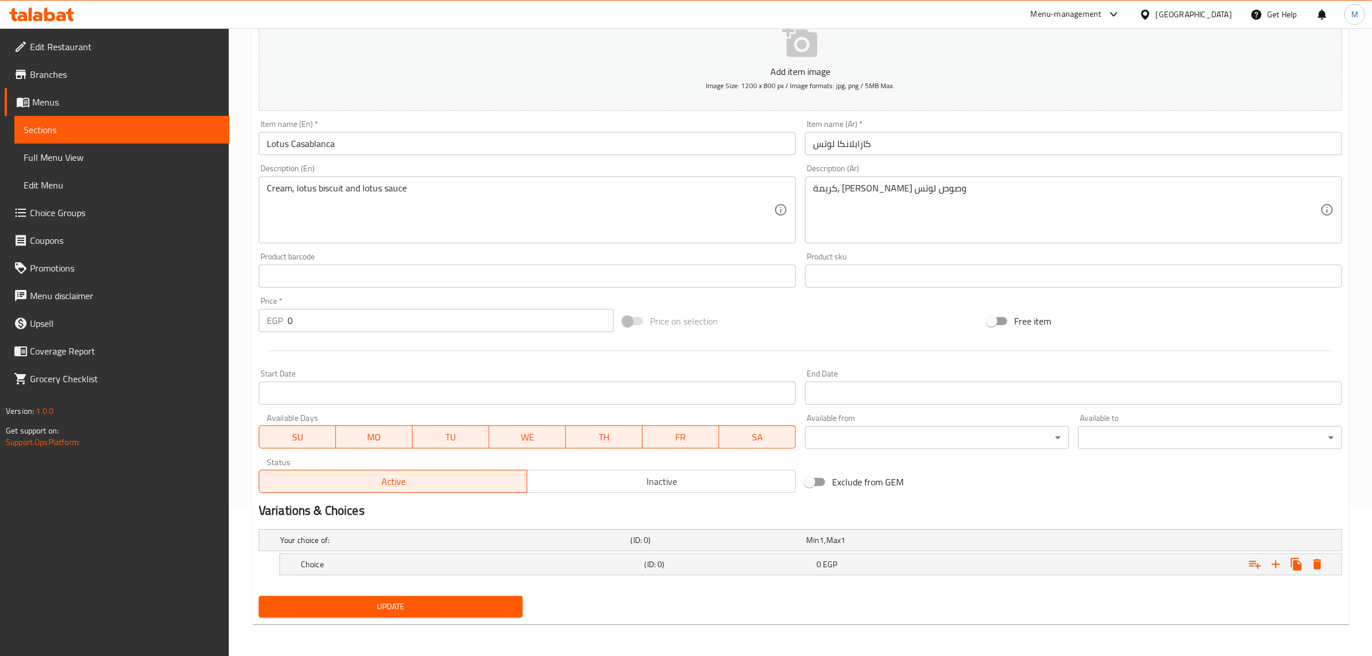
click at [759, 315] on div "Price on selection" at bounding box center [800, 320] width 364 height 31
click at [1275, 562] on icon "Expand" at bounding box center [1276, 564] width 14 height 14
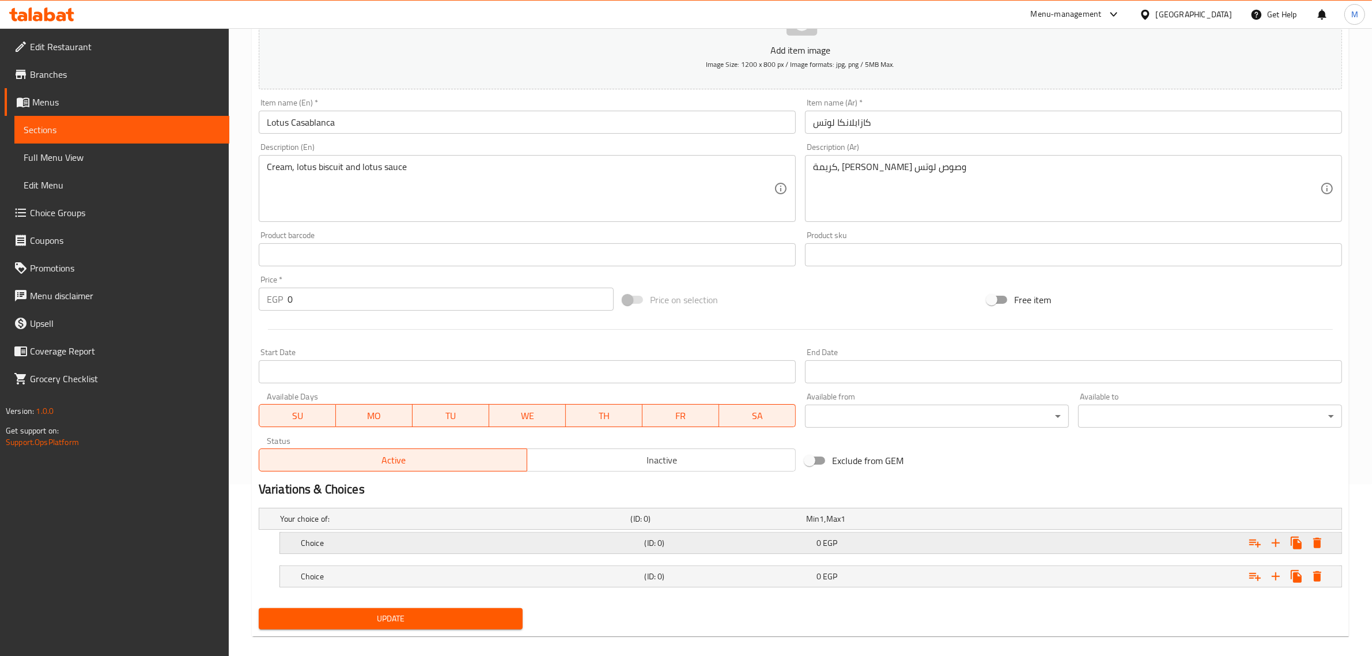
scroll to position [184, 0]
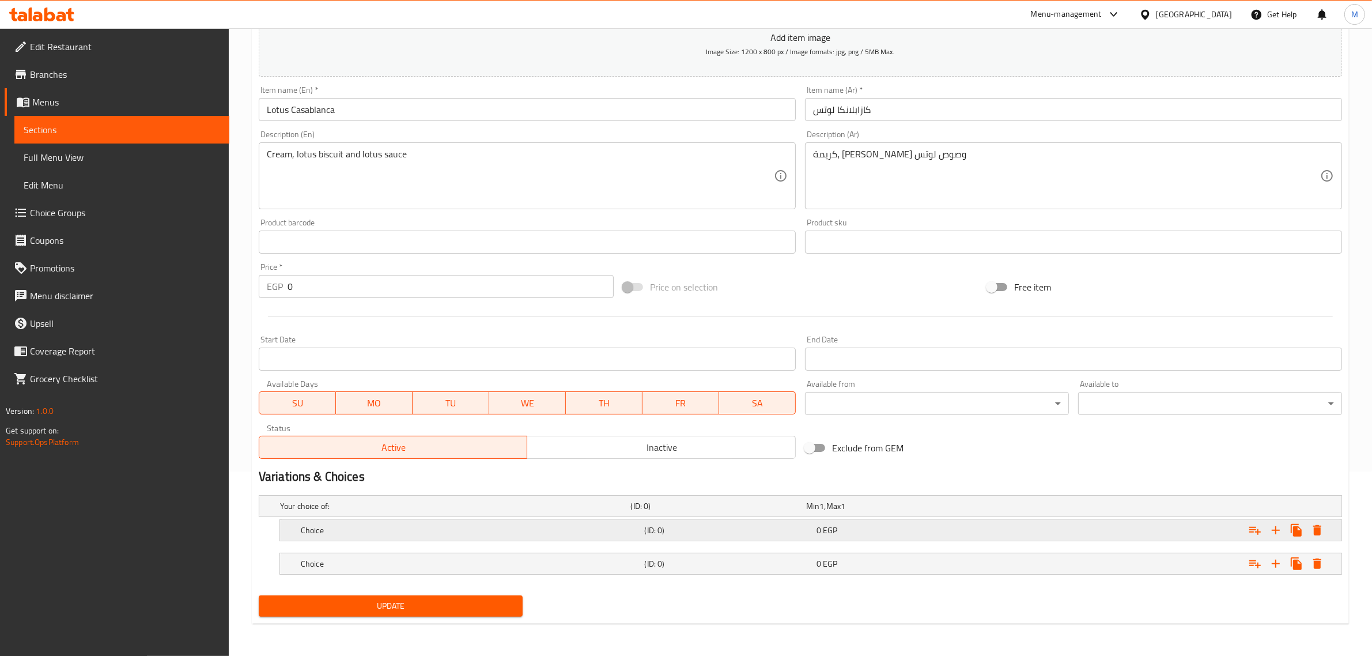
click at [937, 528] on div "0 EGP" at bounding box center [899, 530] width 167 height 12
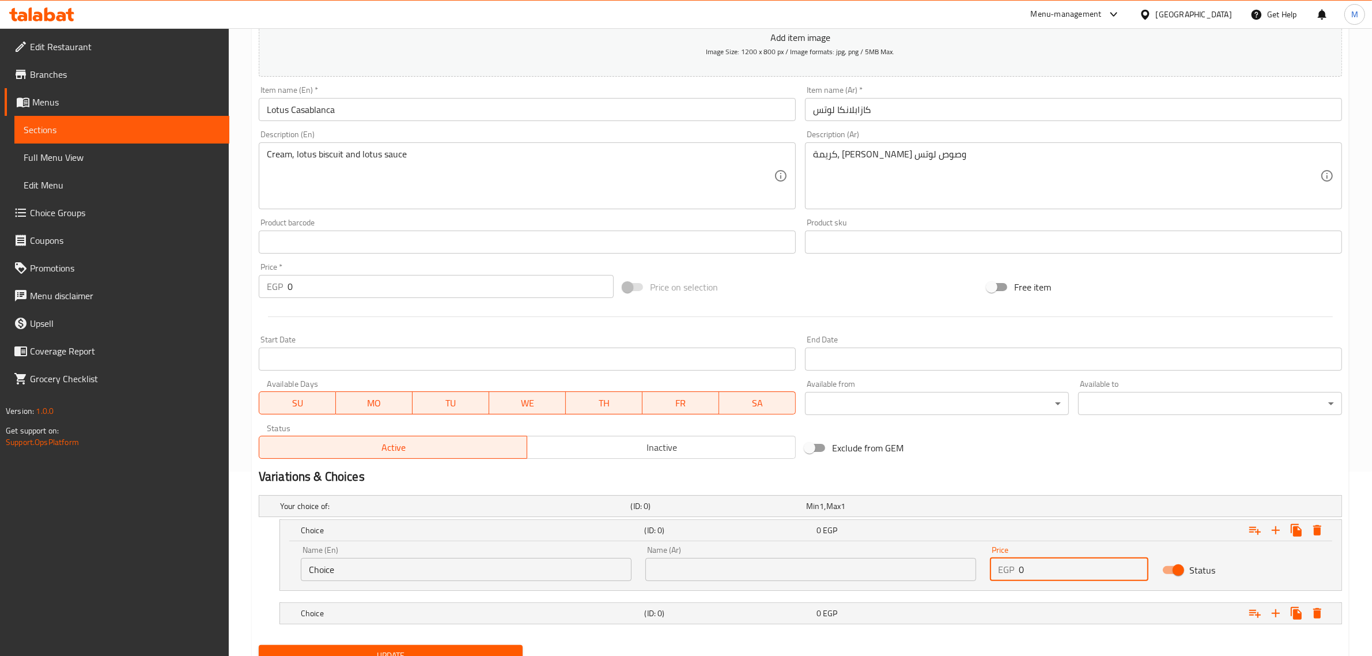
drag, startPoint x: 996, startPoint y: 576, endPoint x: 989, endPoint y: 576, distance: 6.9
click at [989, 576] on div "Price EGP 0 Price" at bounding box center [1069, 563] width 172 height 49
type input "35"
click at [1046, 610] on div "Expand" at bounding box center [1158, 612] width 344 height 25
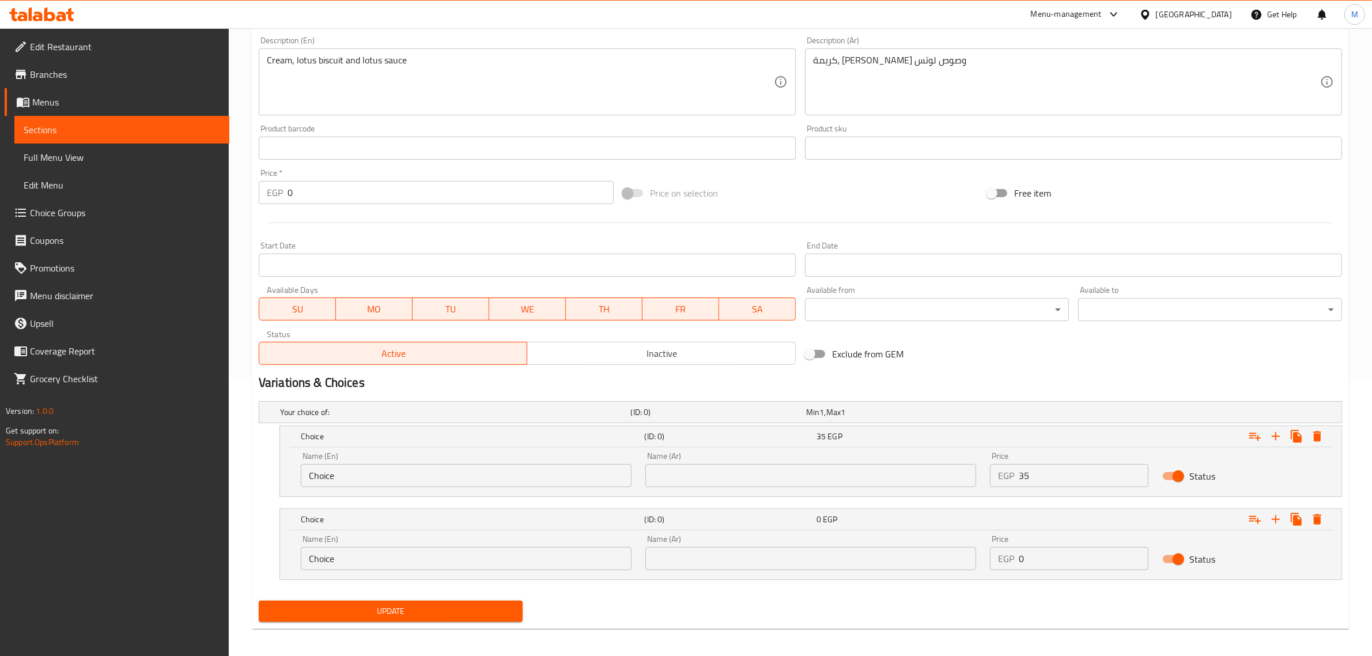
scroll to position [283, 0]
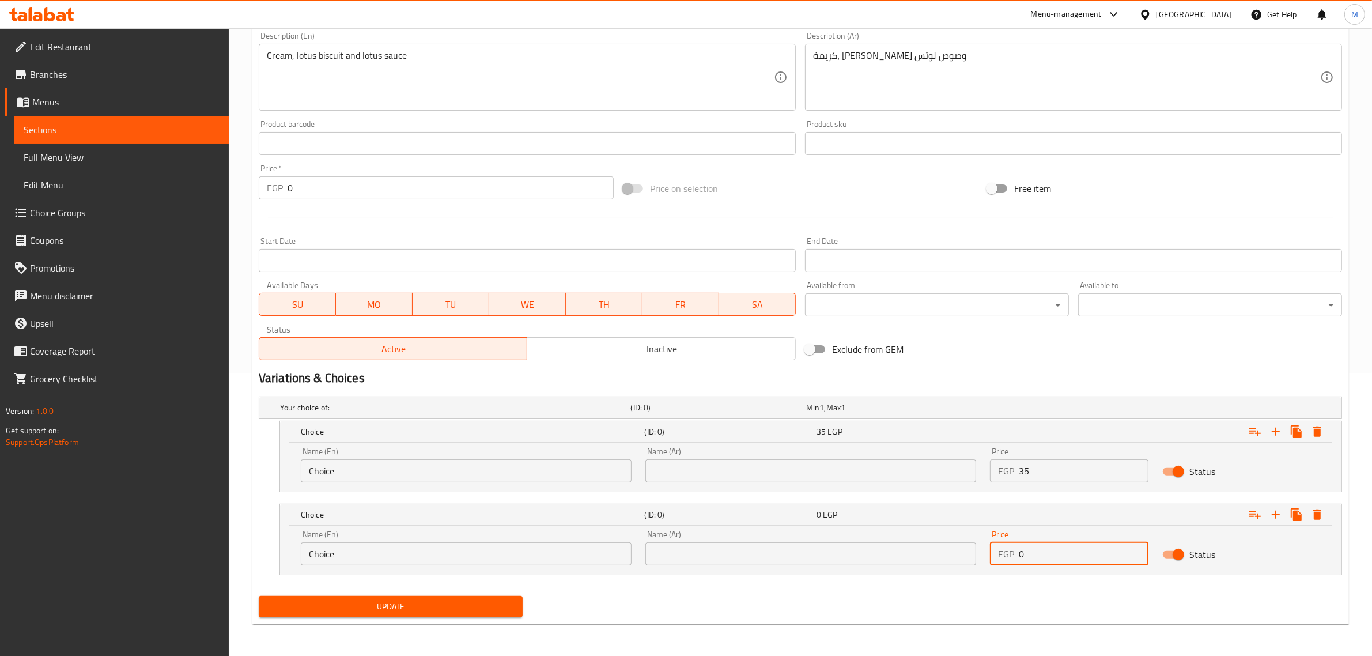
drag, startPoint x: 1035, startPoint y: 555, endPoint x: 1009, endPoint y: 559, distance: 26.3
click at [1009, 559] on div "EGP 0 Price" at bounding box center [1069, 553] width 158 height 23
type input "45"
click at [769, 474] on input "text" at bounding box center [810, 470] width 331 height 23
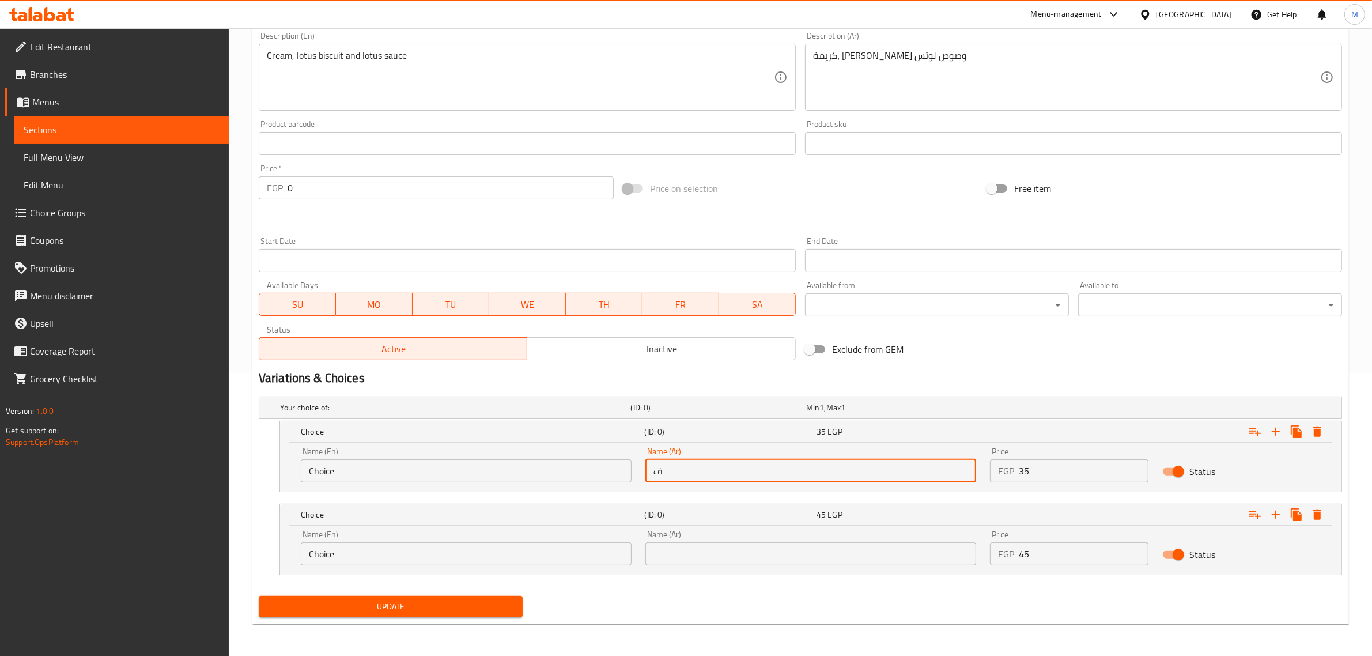
type input "فينو"
click at [762, 556] on input "text" at bounding box center [810, 553] width 331 height 23
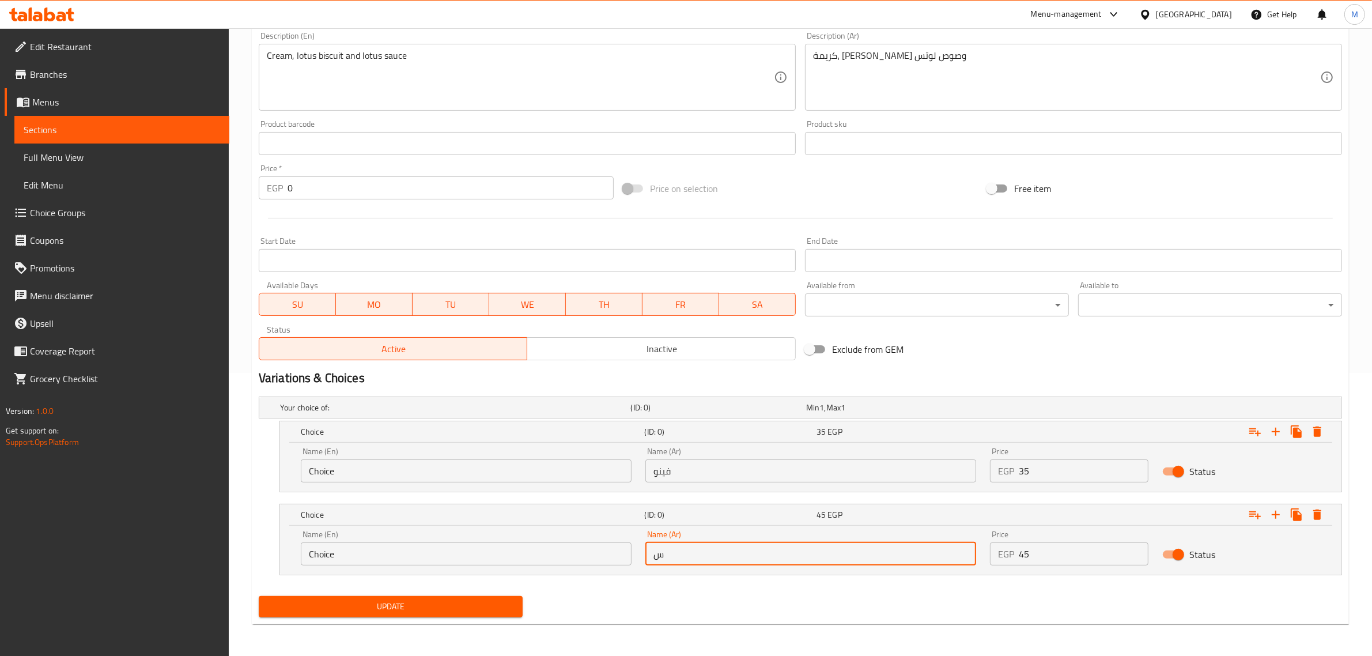
type input "سوري"
click at [516, 464] on input "Choice" at bounding box center [466, 470] width 331 height 23
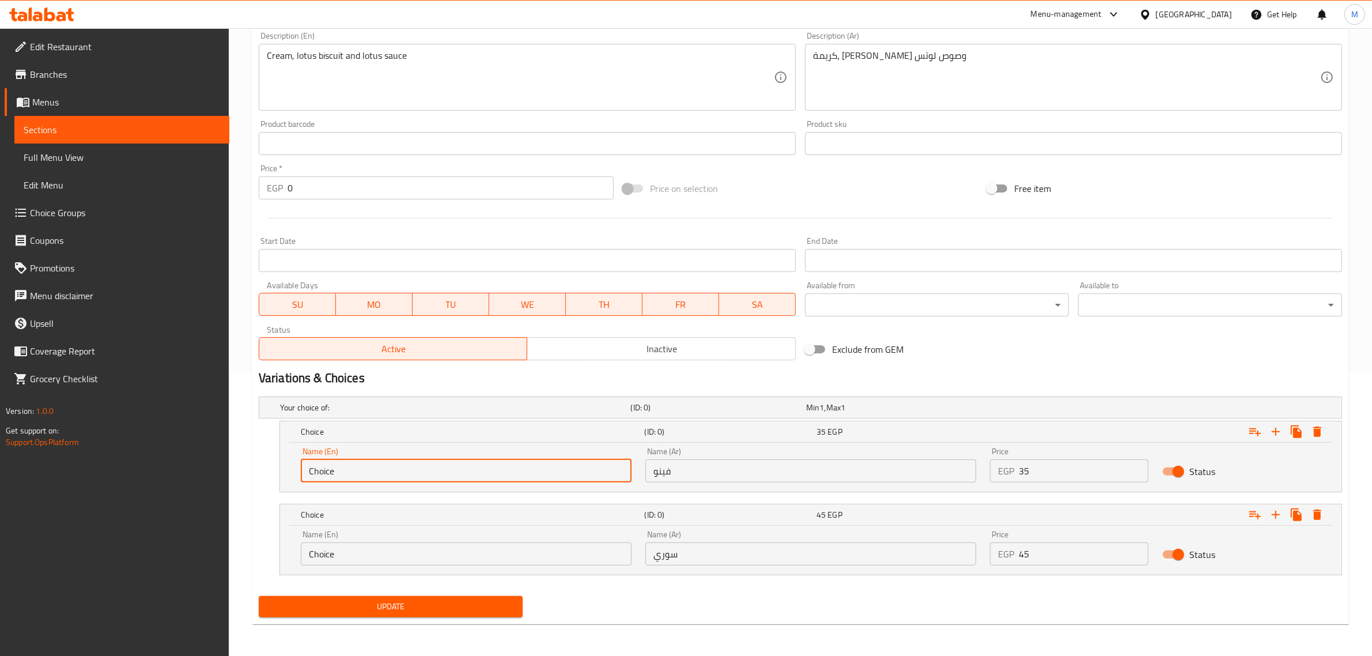
click at [516, 464] on input "Choice" at bounding box center [466, 470] width 331 height 23
type input "Fino"
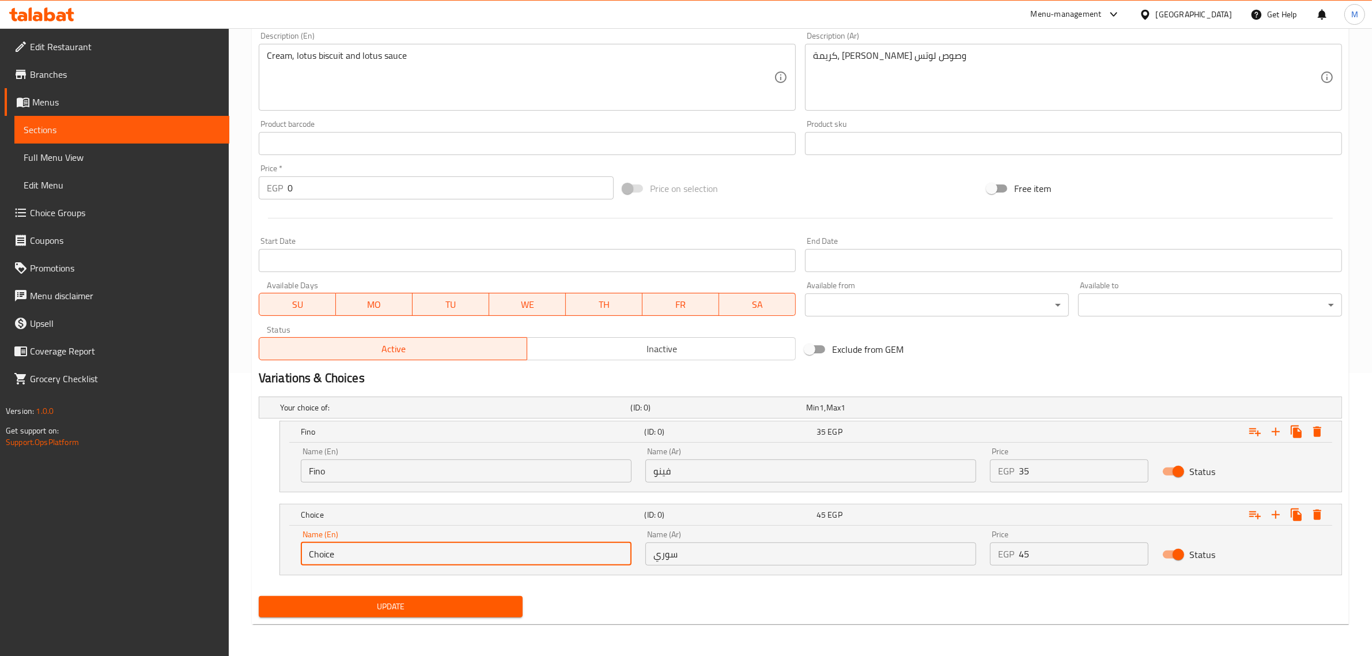
click at [399, 558] on input "Choice" at bounding box center [466, 553] width 331 height 23
type input "[DEMOGRAPHIC_DATA]"
click at [640, 614] on div "Update" at bounding box center [800, 606] width 1092 height 31
click at [455, 614] on button "Update" at bounding box center [391, 606] width 264 height 21
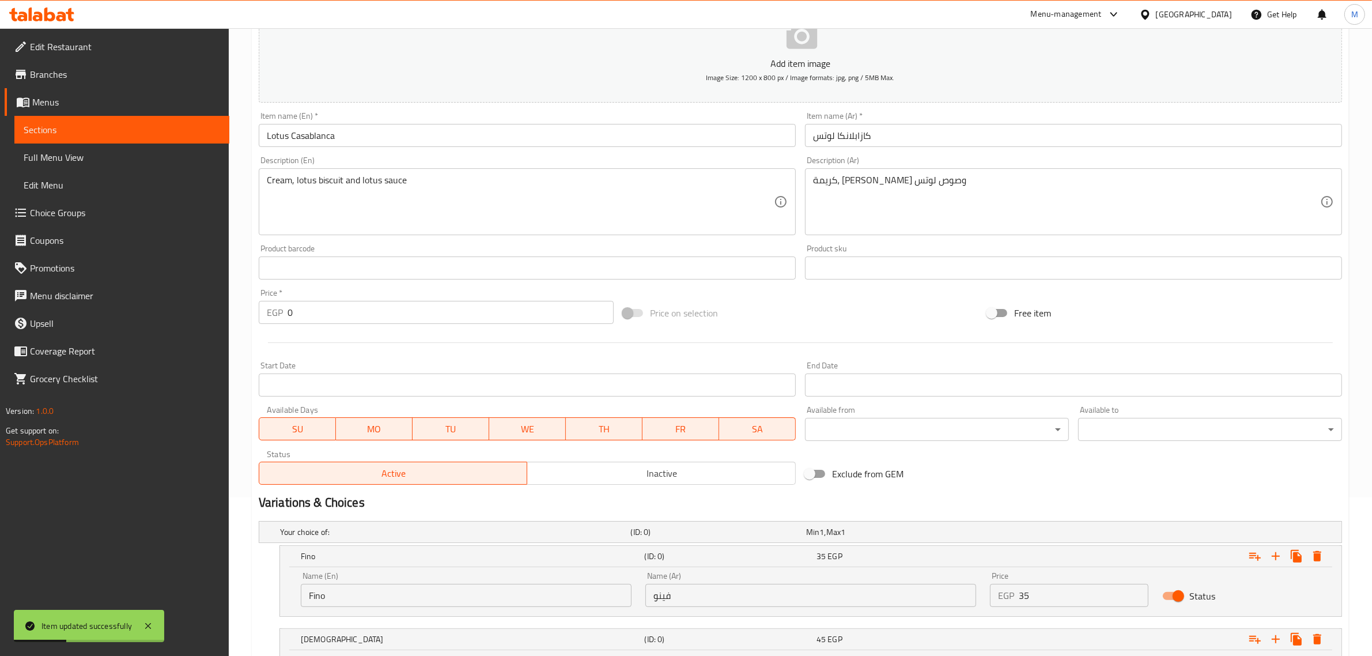
scroll to position [0, 0]
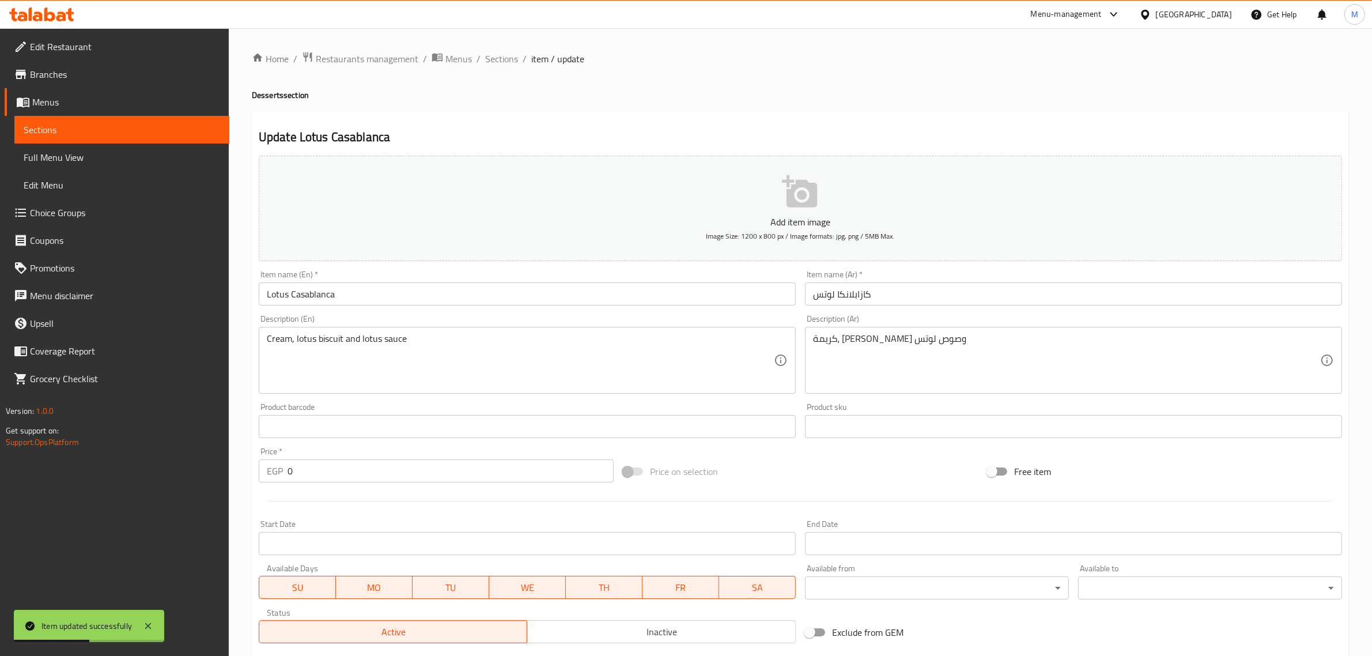
drag, startPoint x: 497, startPoint y: 101, endPoint x: 505, endPoint y: 65, distance: 37.2
click at [497, 99] on h4 "Desserts section" at bounding box center [800, 95] width 1097 height 12
click at [505, 61] on span "Sections" at bounding box center [501, 59] width 33 height 14
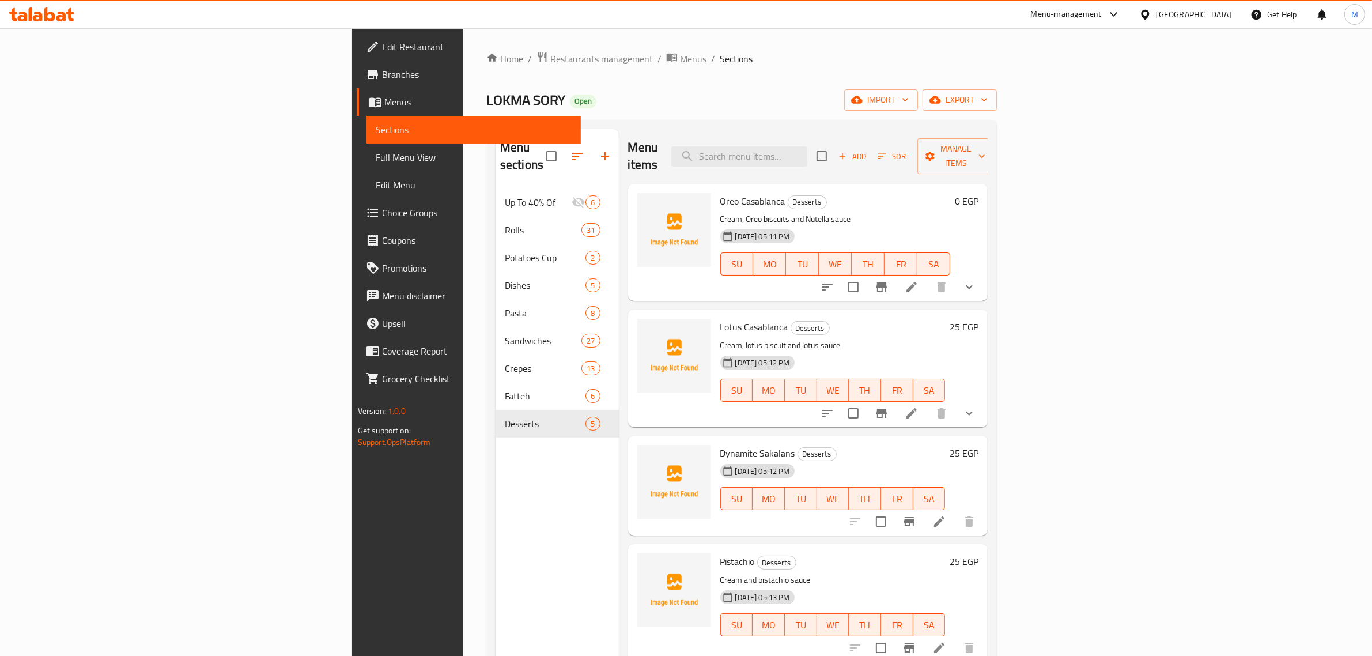
click at [946, 445] on h6 "Dynamite Sakalans Desserts" at bounding box center [832, 453] width 225 height 16
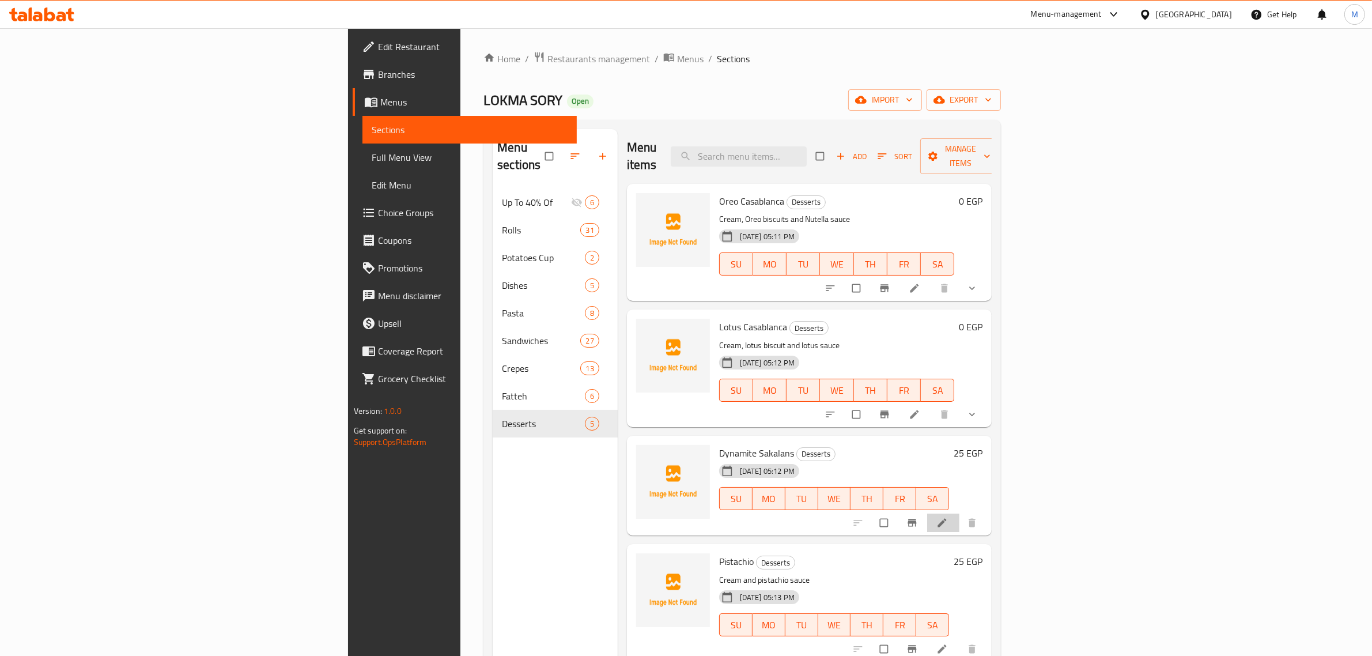
click at [959, 513] on li at bounding box center [943, 522] width 32 height 18
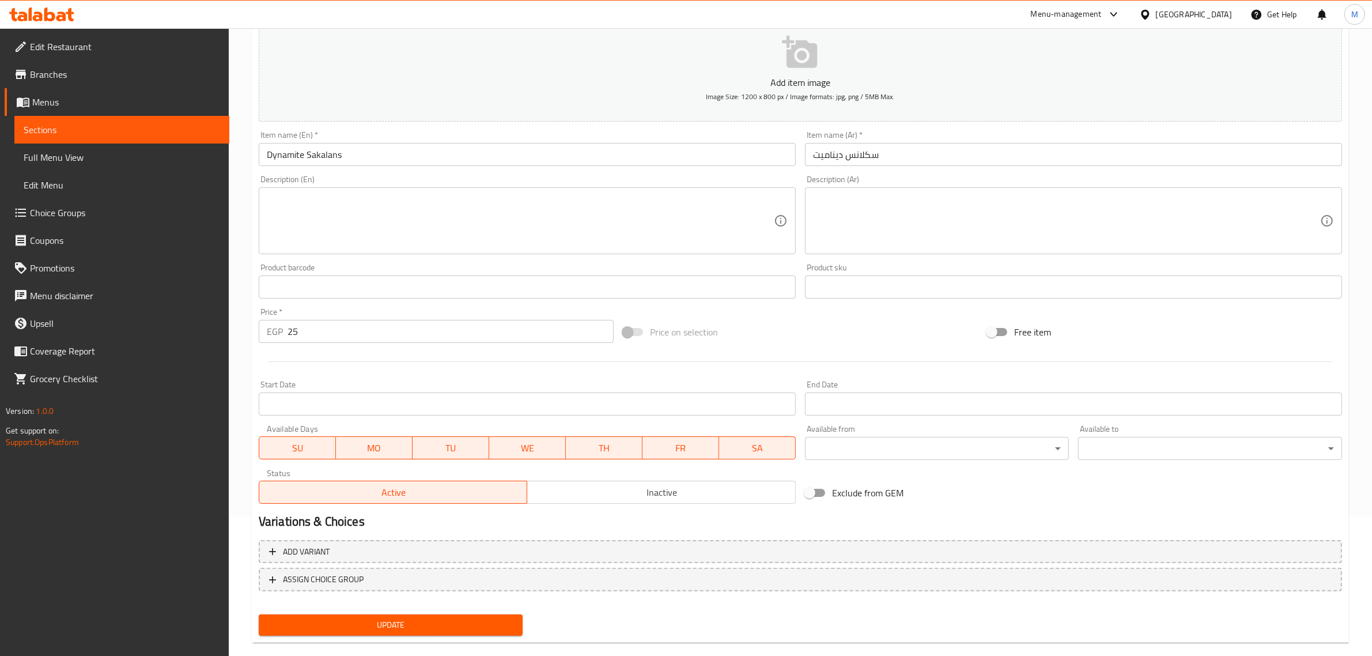
scroll to position [144, 0]
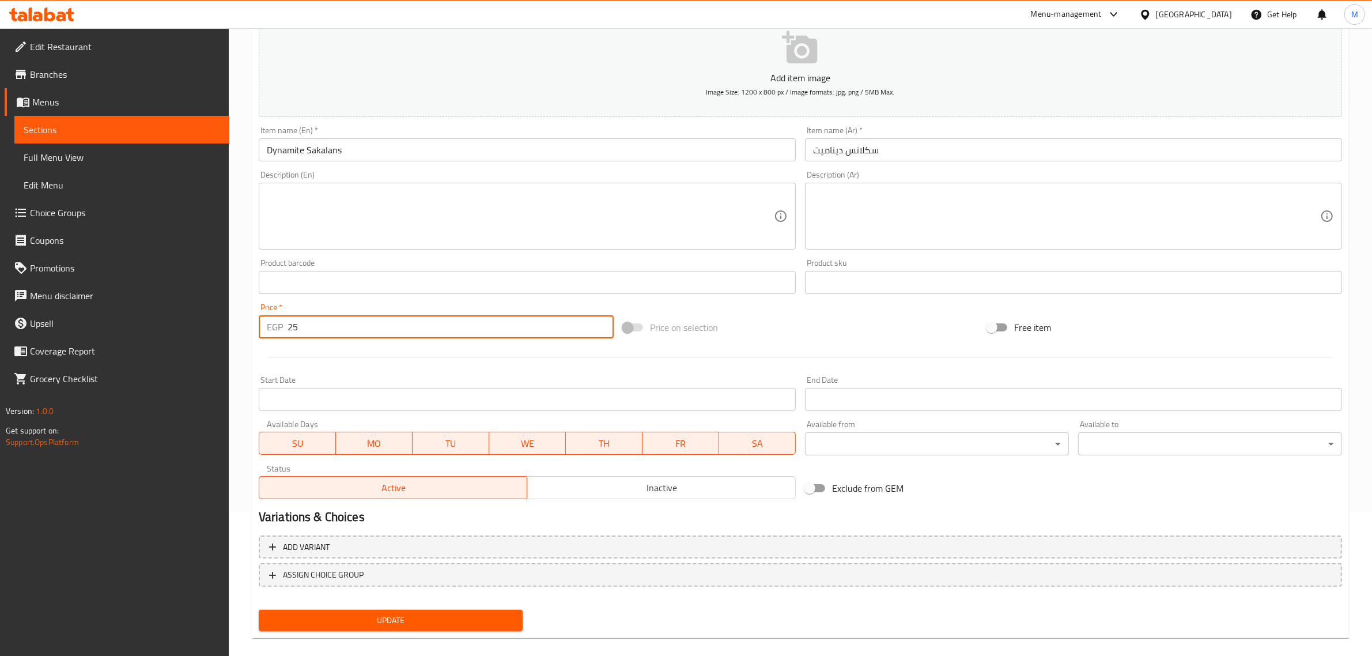
click at [308, 332] on input "25" at bounding box center [451, 326] width 326 height 23
type input "0"
click at [755, 327] on div "Price on selection" at bounding box center [800, 327] width 364 height 31
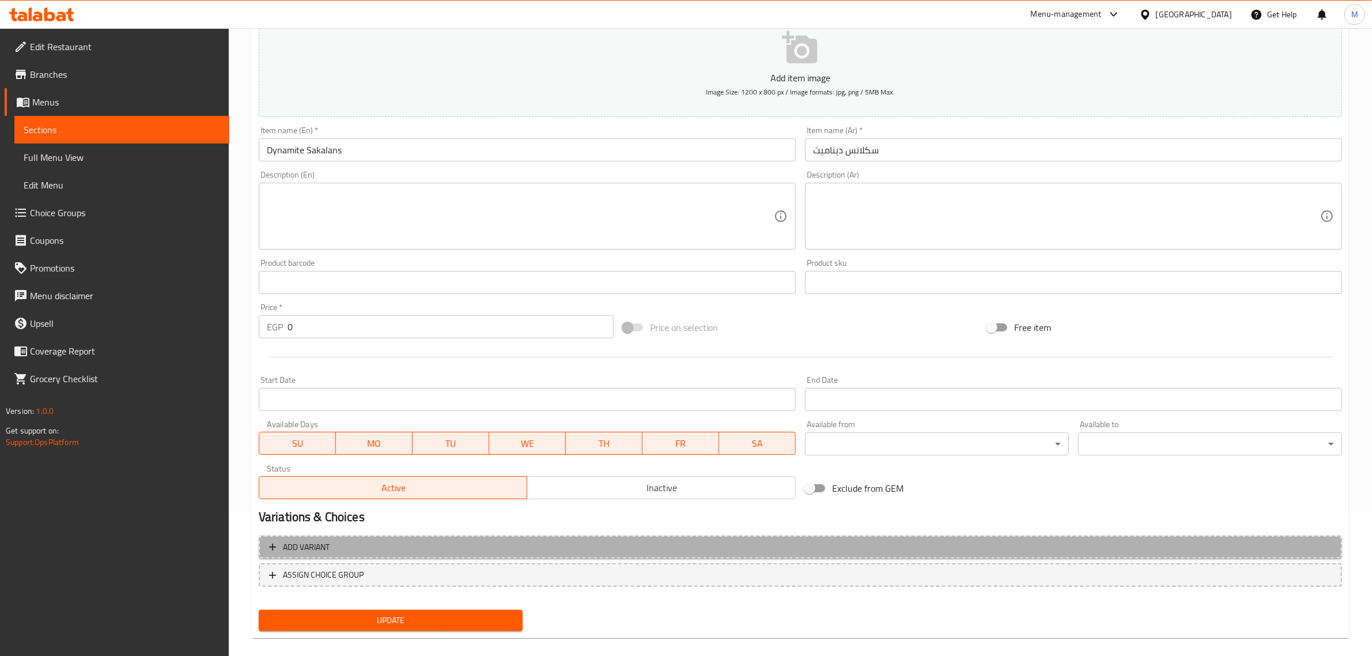
click at [385, 543] on span "Add variant" at bounding box center [800, 547] width 1063 height 14
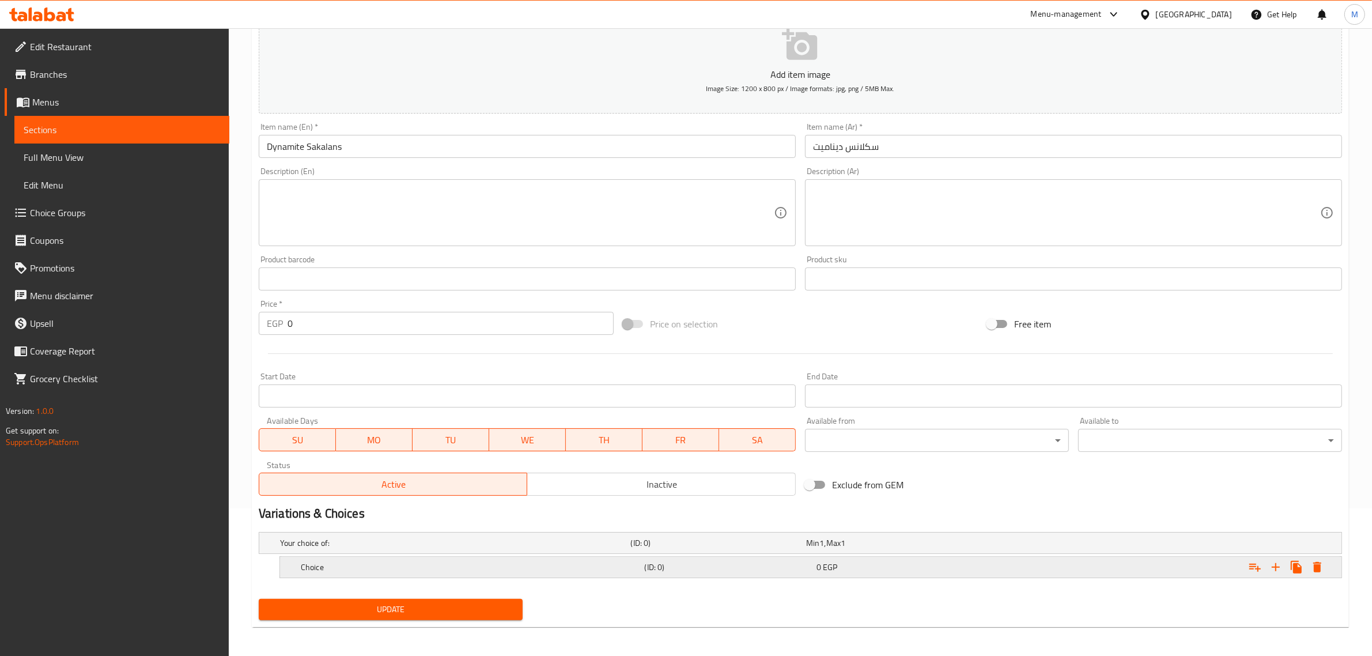
scroll to position [150, 0]
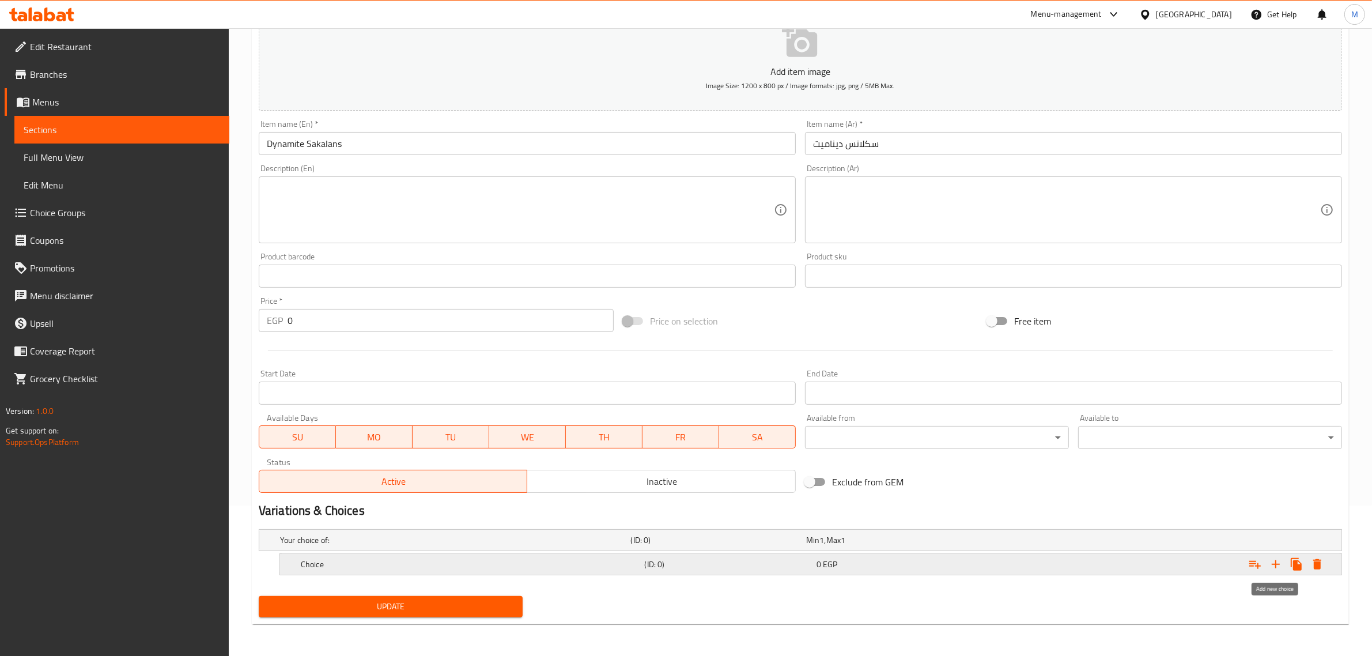
click at [1276, 564] on icon "Expand" at bounding box center [1276, 564] width 8 height 8
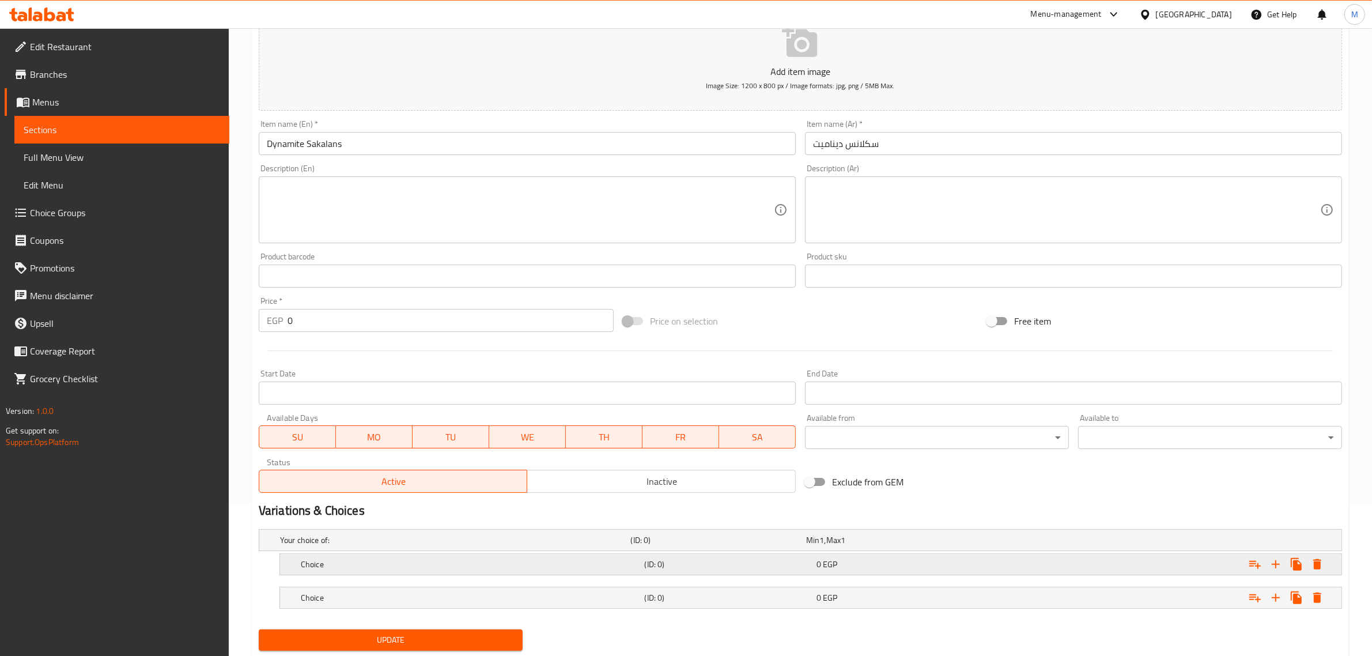
click at [918, 572] on div "0 EGP" at bounding box center [900, 564] width 172 height 16
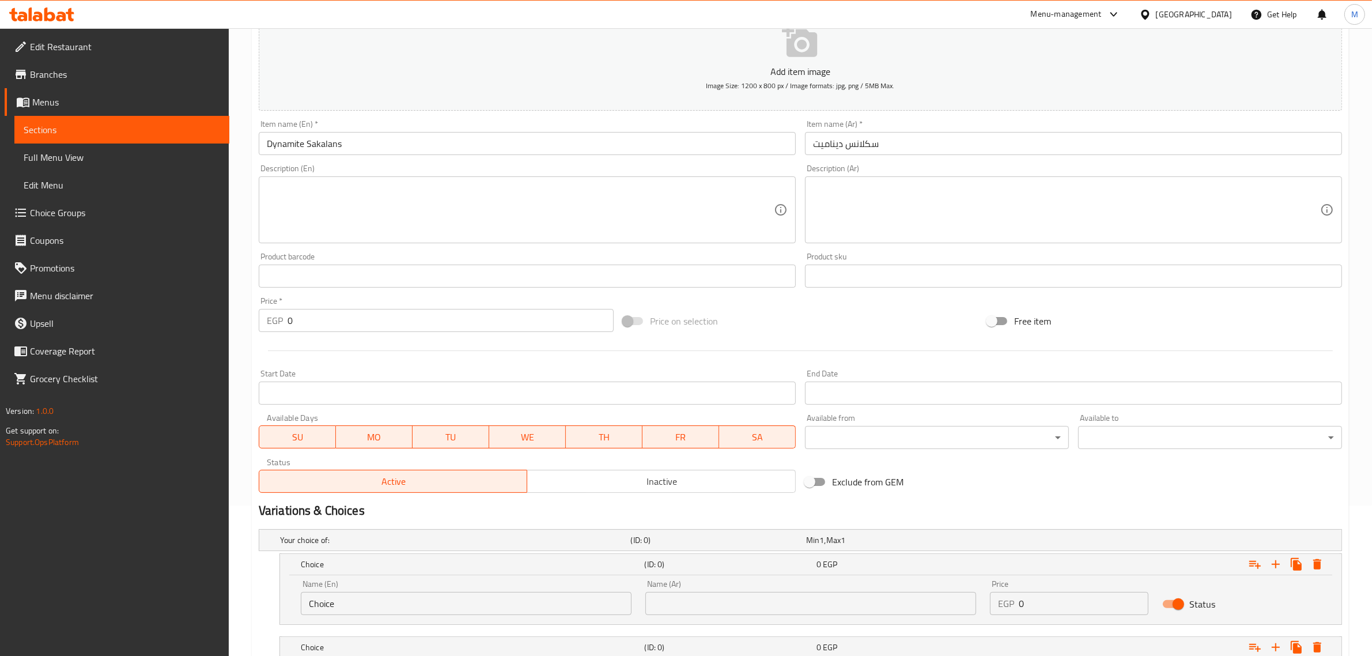
click at [963, 615] on div "Name (En) Choice Name (En) Name (Ar) Name (Ar) Price EGP 0 Price Status" at bounding box center [811, 597] width 1034 height 49
type input "35"
click at [1132, 505] on h2 "Variations & Choices" at bounding box center [800, 510] width 1083 height 17
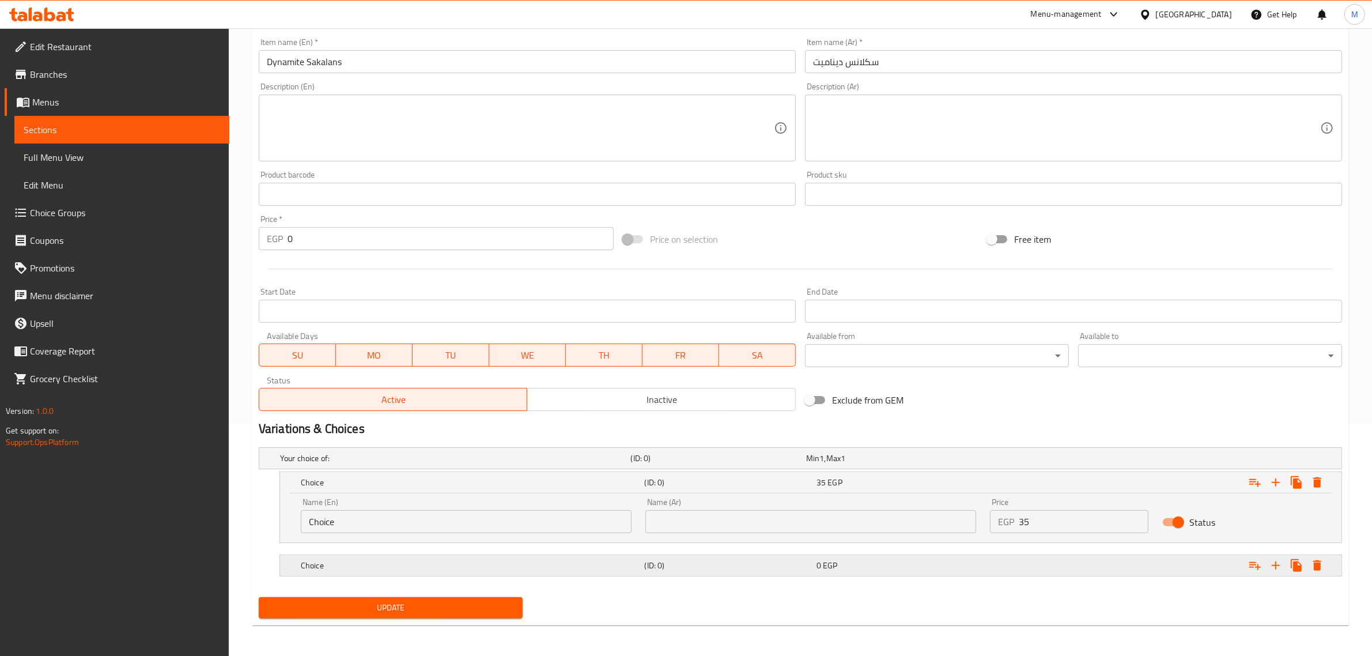
scroll to position [234, 0]
click at [1068, 562] on div "Expand" at bounding box center [1158, 563] width 344 height 25
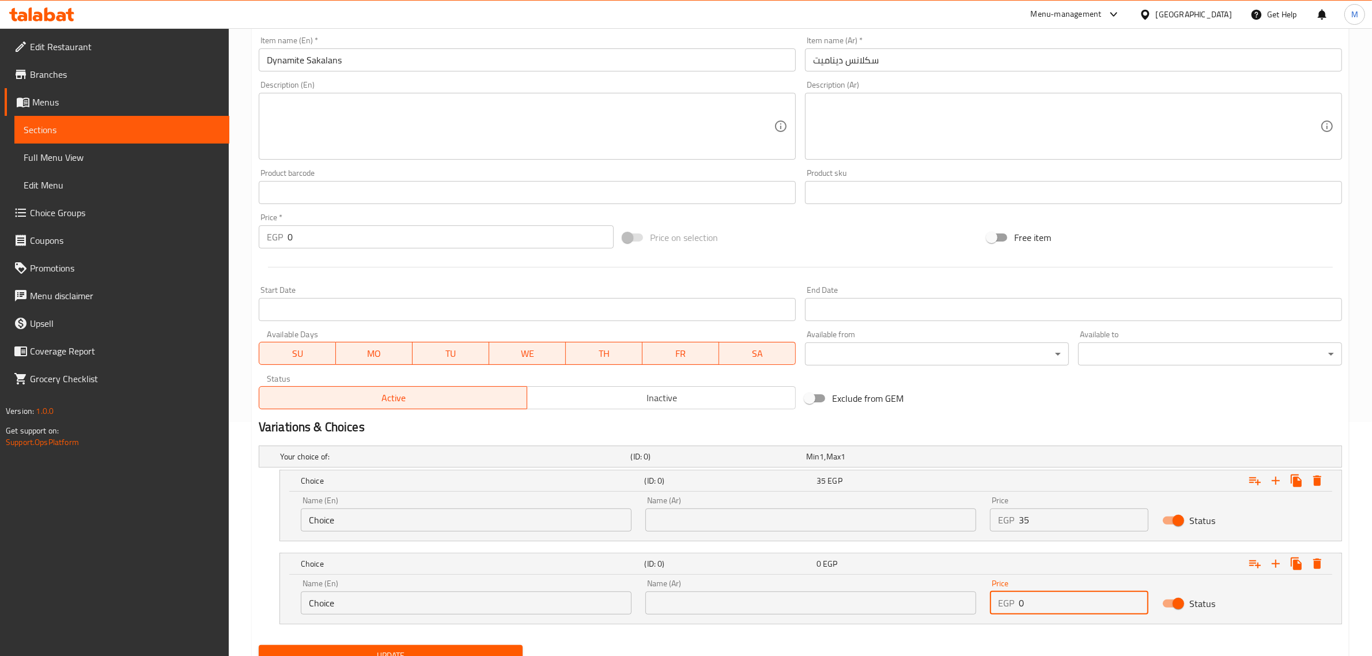
drag, startPoint x: 1059, startPoint y: 602, endPoint x: 1009, endPoint y: 610, distance: 50.1
click at [1009, 610] on div "EGP 0 Price" at bounding box center [1069, 602] width 158 height 23
type input "45"
click at [705, 515] on input "text" at bounding box center [810, 519] width 331 height 23
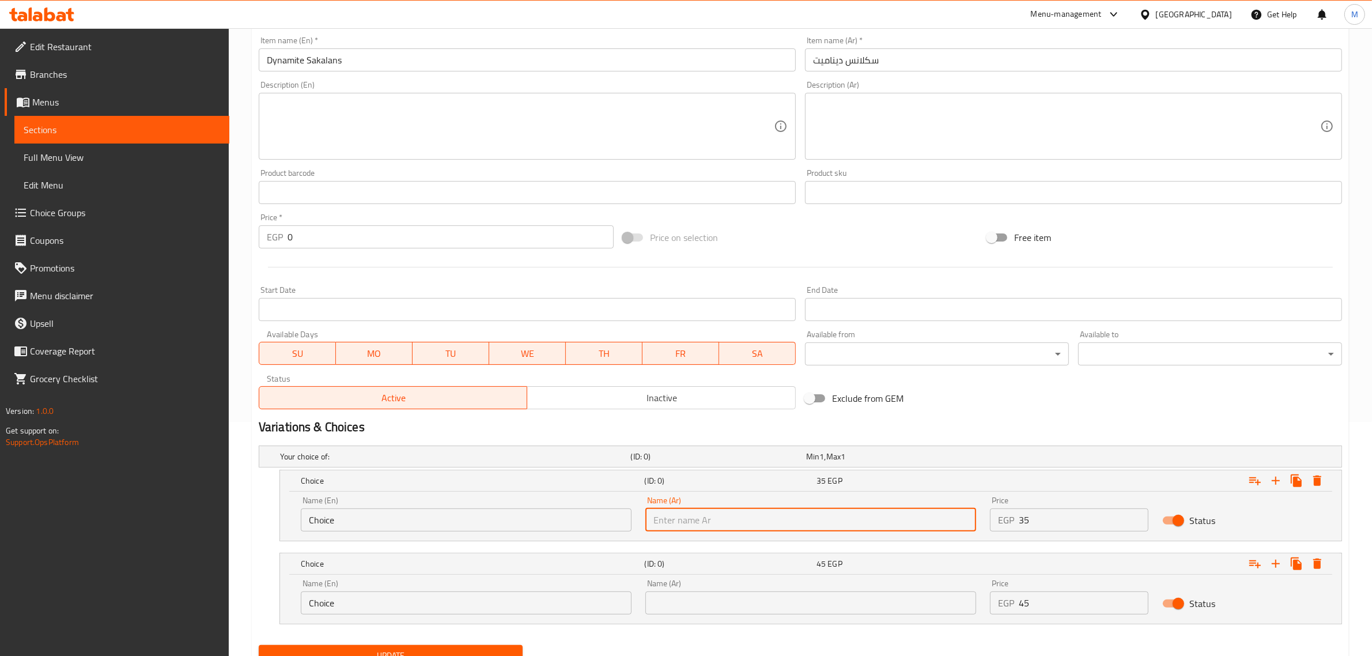
click at [520, 520] on input "Choice" at bounding box center [466, 519] width 331 height 23
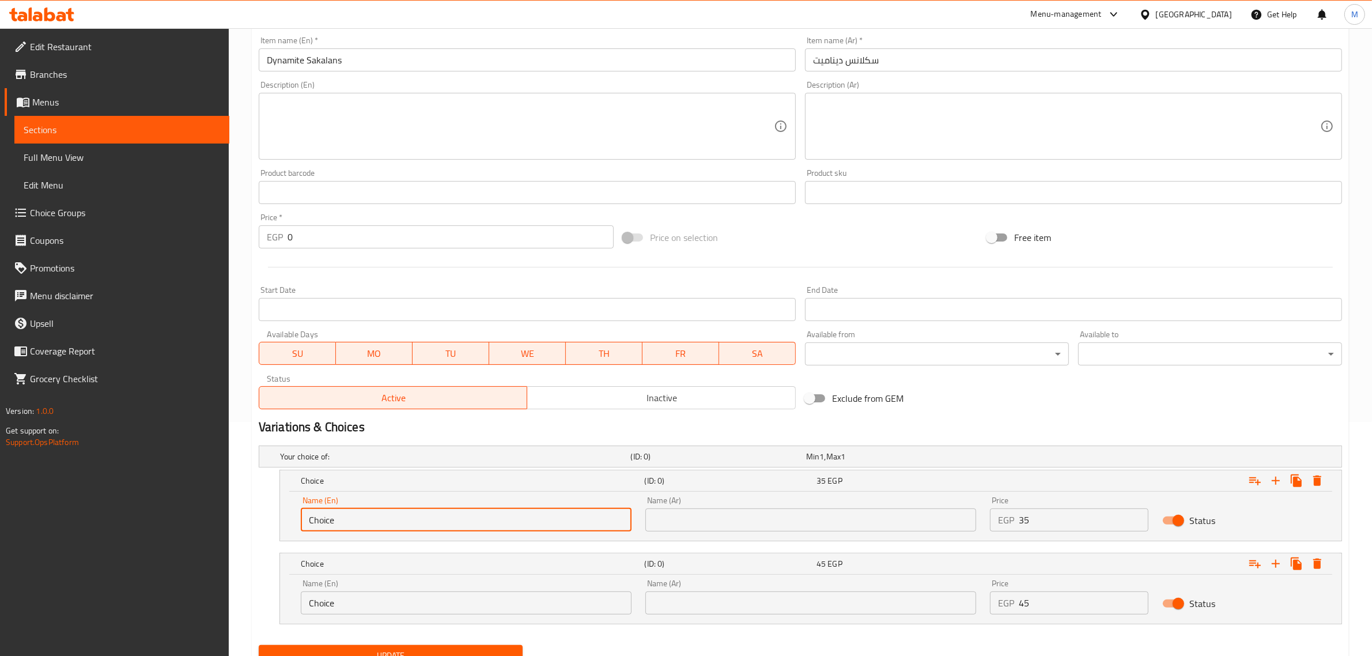
click at [520, 520] on input "Choice" at bounding box center [466, 519] width 331 height 23
type input "Fino"
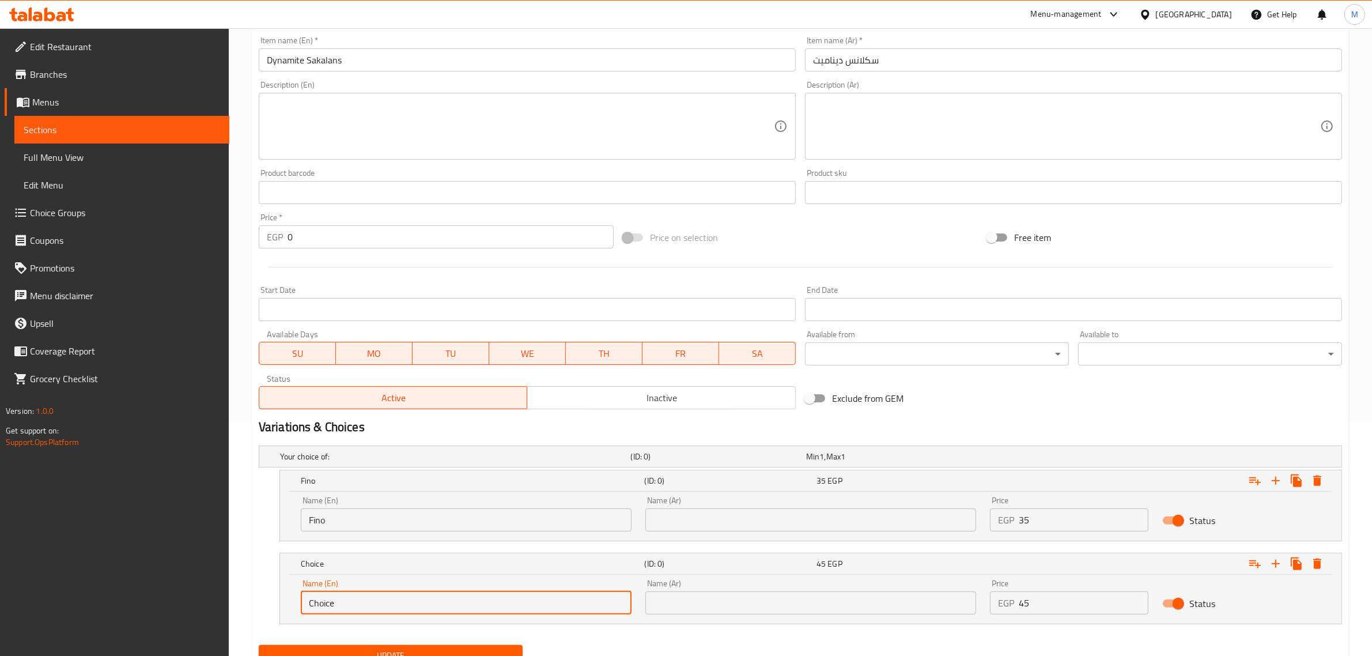
click at [421, 594] on input "Choice" at bounding box center [466, 602] width 331 height 23
type input "[DEMOGRAPHIC_DATA]"
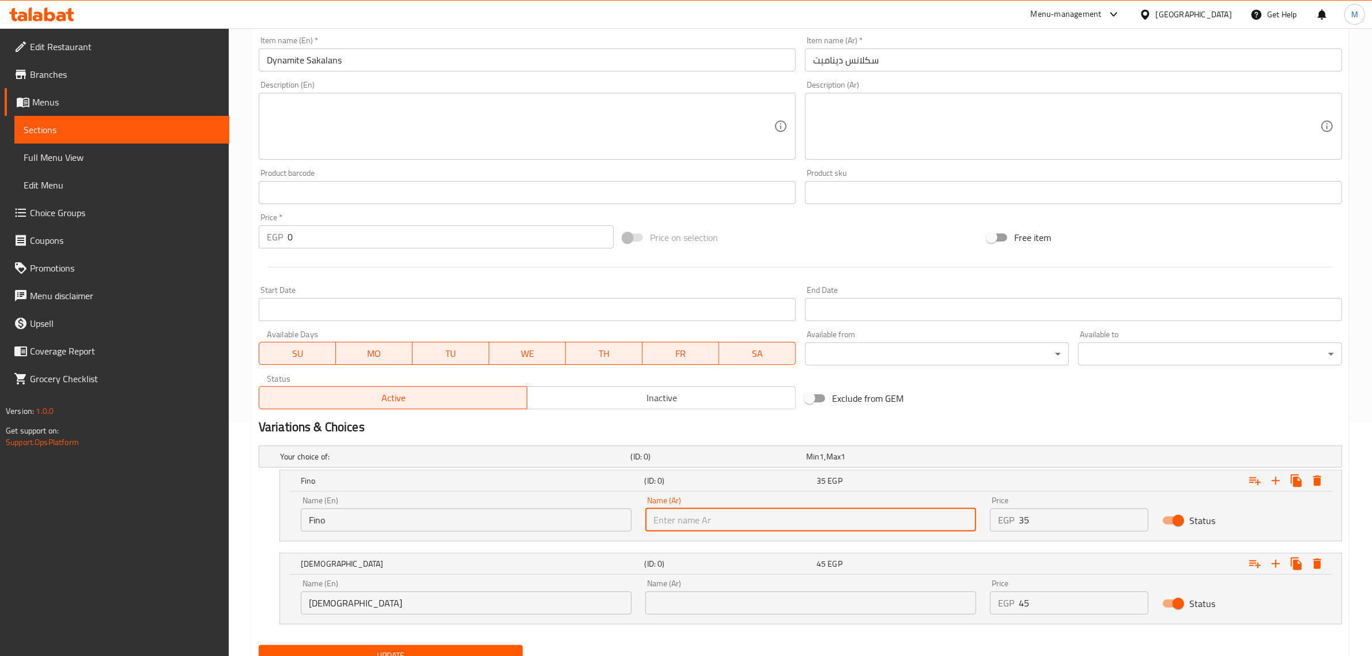
click at [761, 523] on input "text" at bounding box center [810, 519] width 331 height 23
type input "فينو"
click at [747, 596] on input "text" at bounding box center [810, 602] width 331 height 23
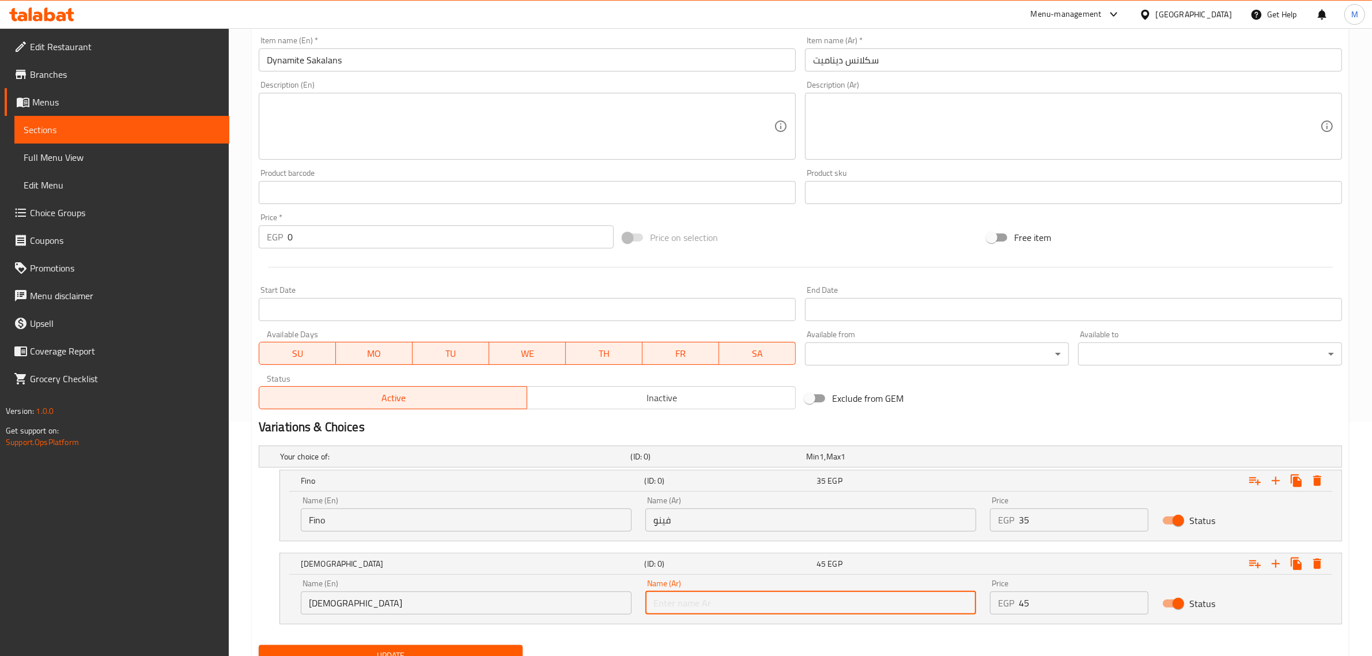
type input "ي"
type input "سوري"
click at [970, 644] on div "Update" at bounding box center [800, 655] width 1092 height 31
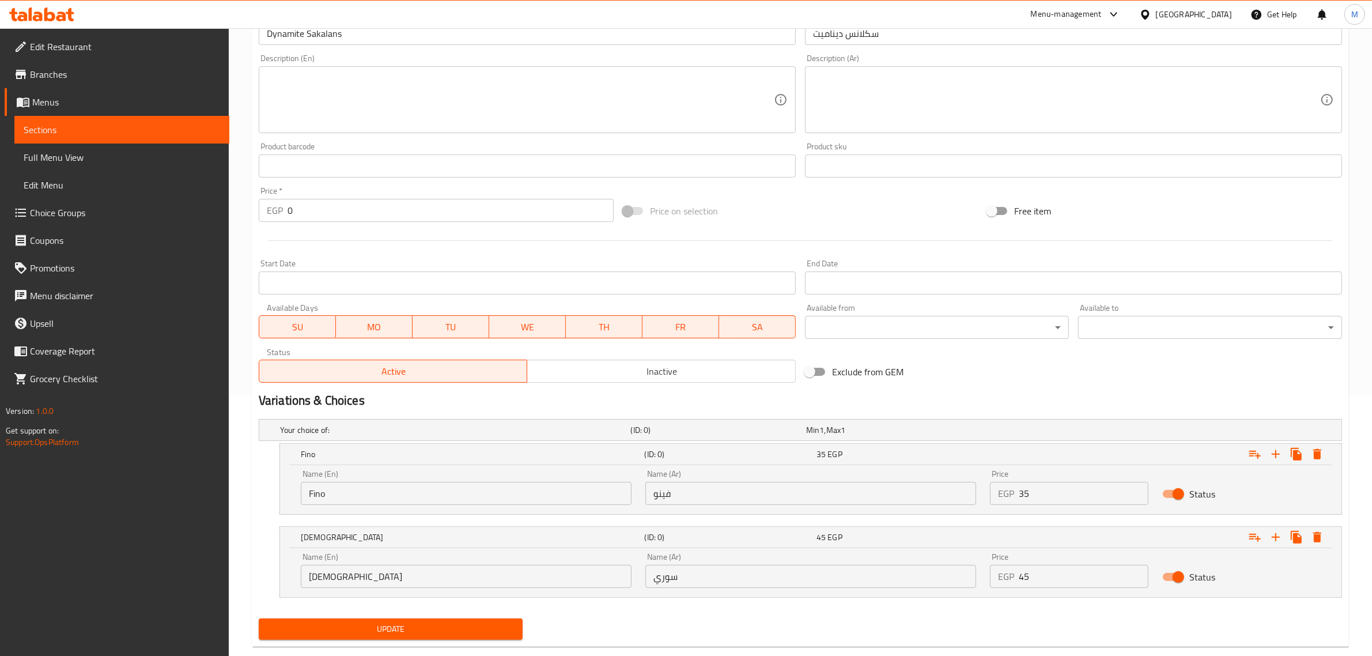
scroll to position [283, 0]
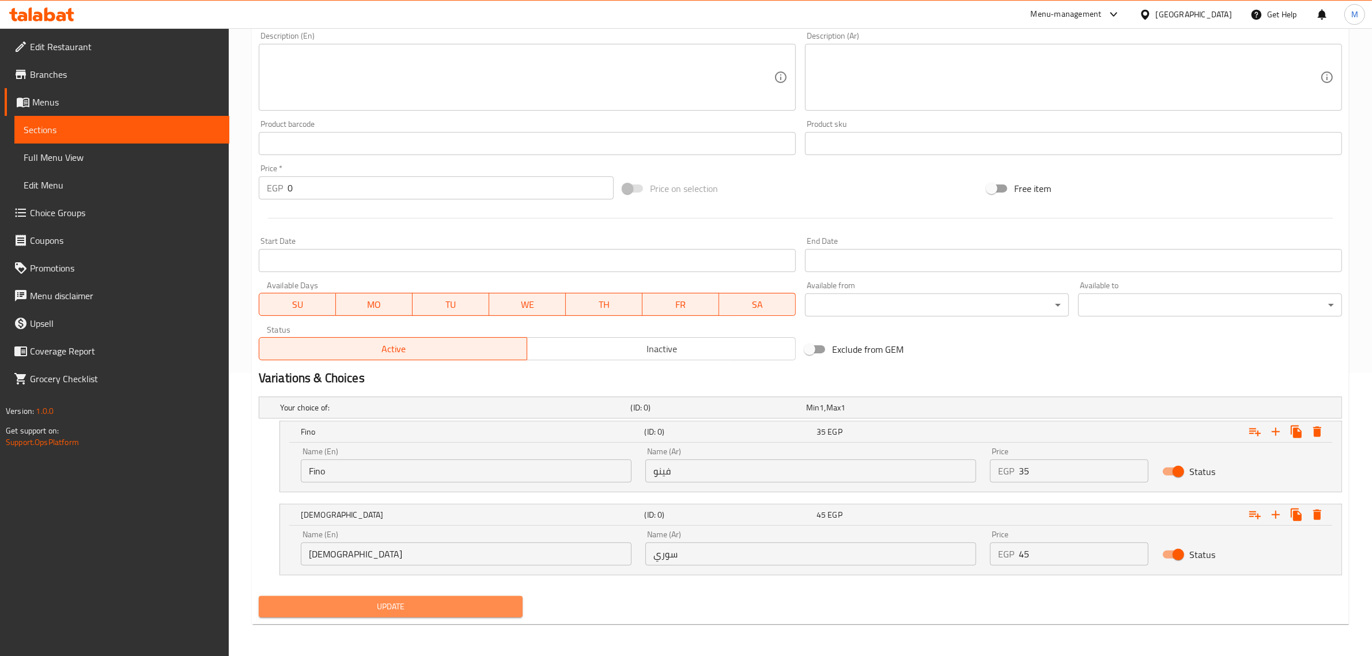
click at [482, 610] on span "Update" at bounding box center [390, 606] width 245 height 14
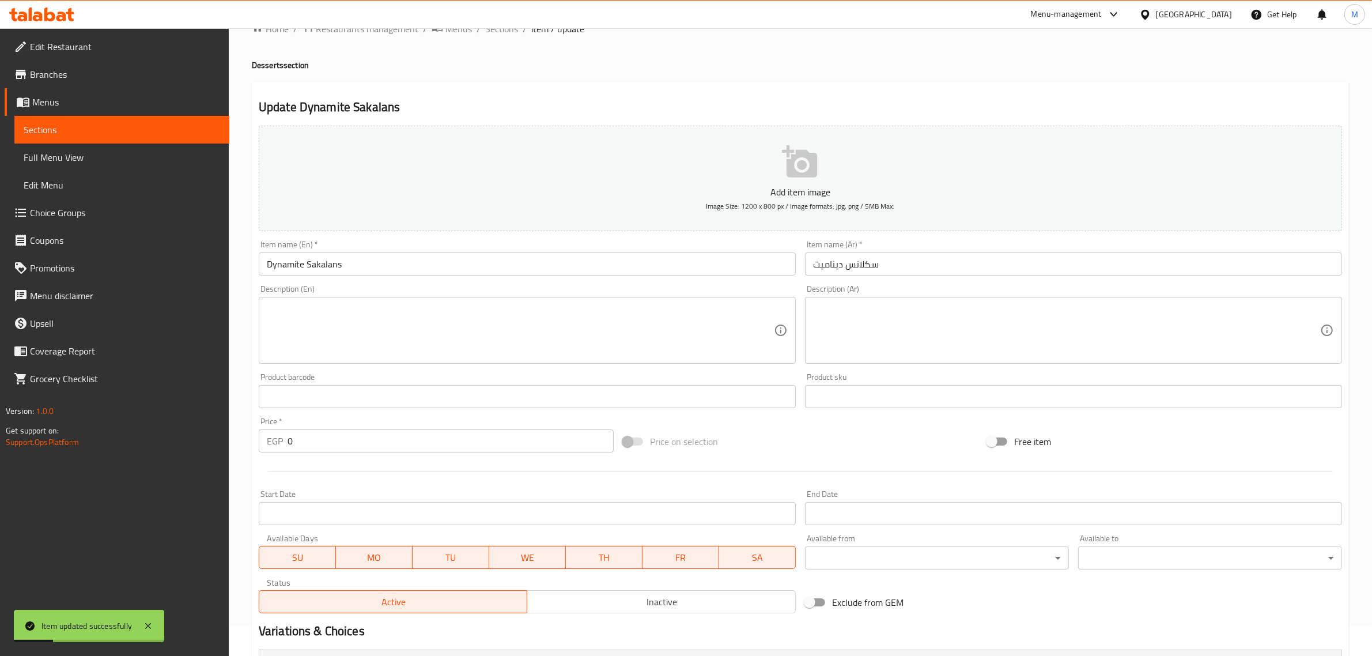
scroll to position [0, 0]
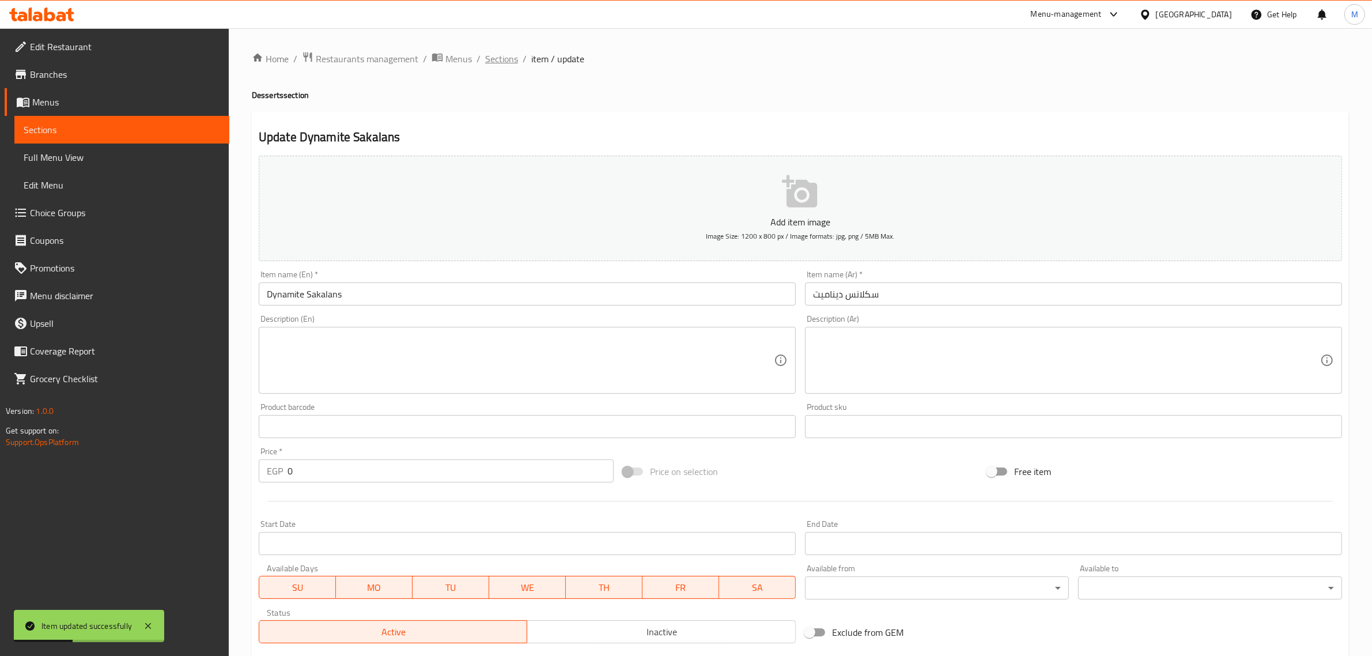
click at [507, 65] on span "Sections" at bounding box center [501, 59] width 33 height 14
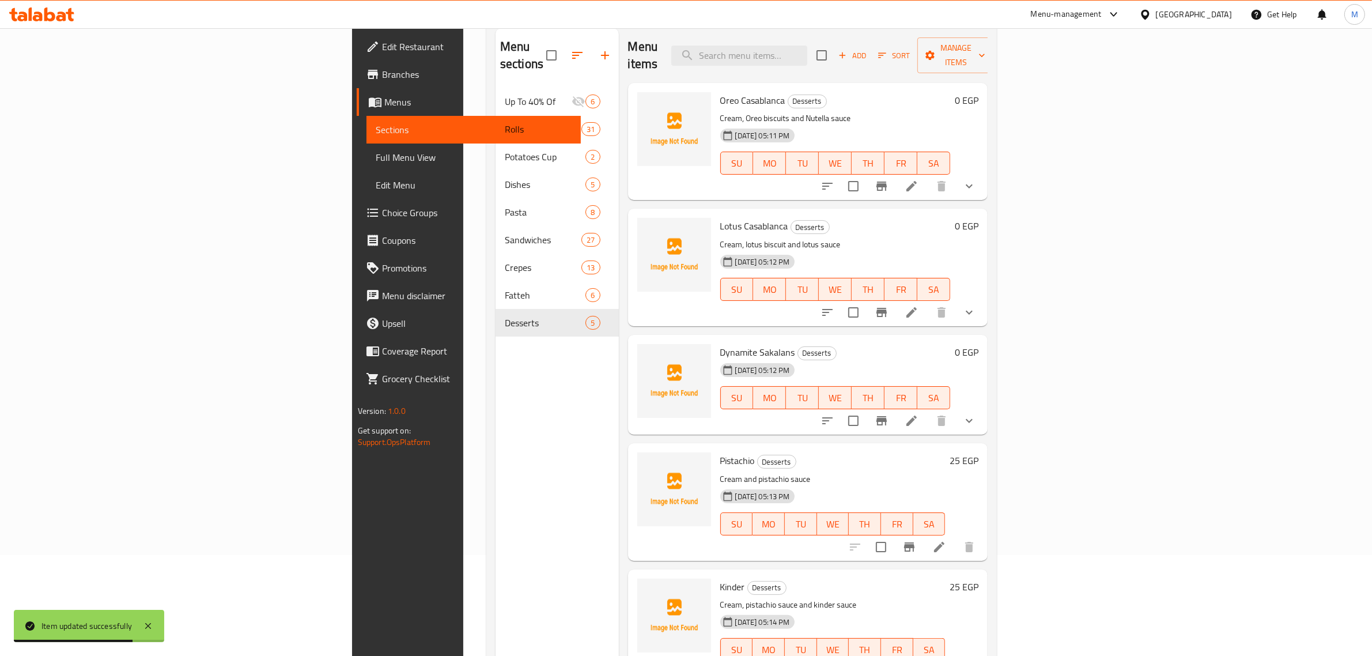
scroll to position [144, 0]
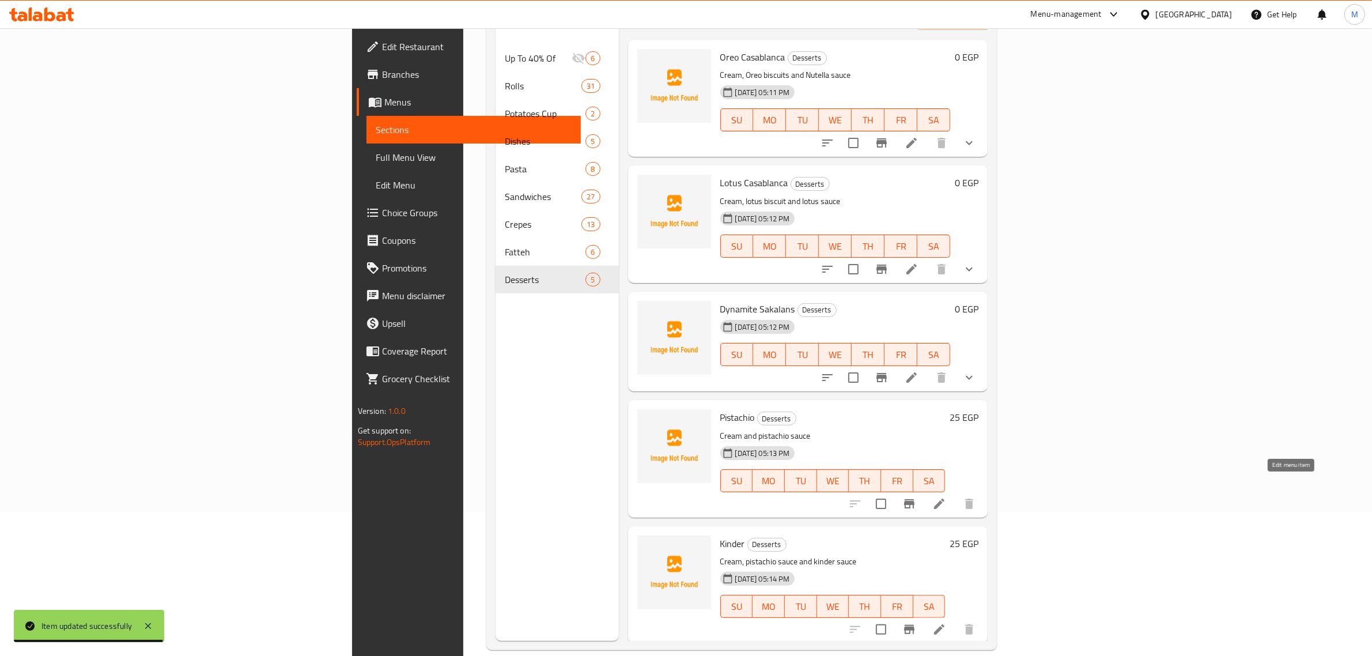
click at [946, 497] on icon at bounding box center [939, 504] width 14 height 14
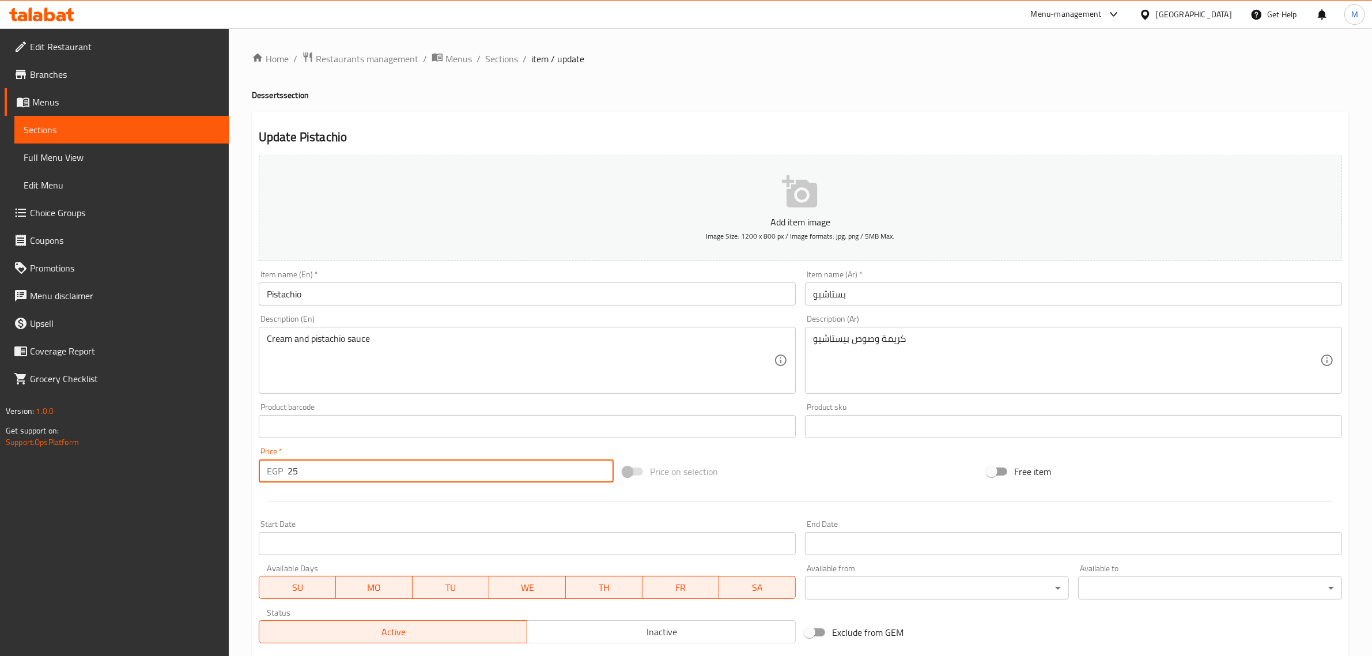
click at [416, 475] on input "25" at bounding box center [451, 470] width 326 height 23
type input "0"
click at [798, 505] on div at bounding box center [800, 501] width 1092 height 28
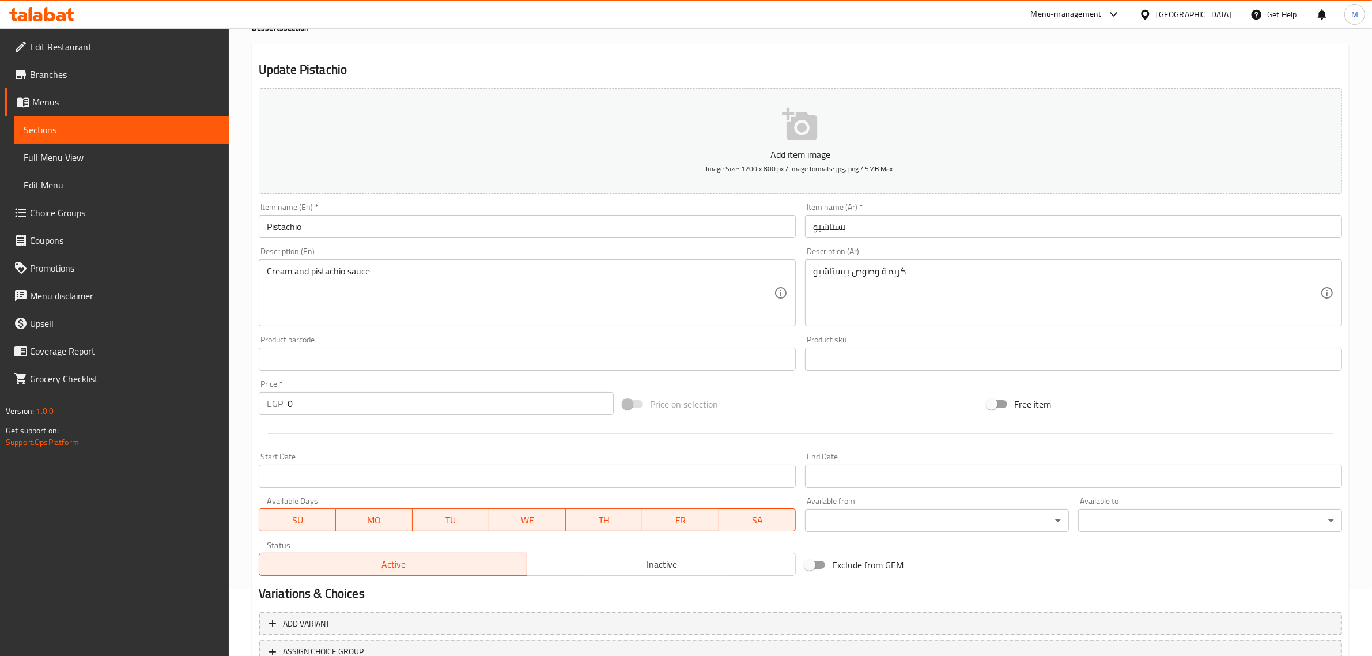
scroll to position [156, 0]
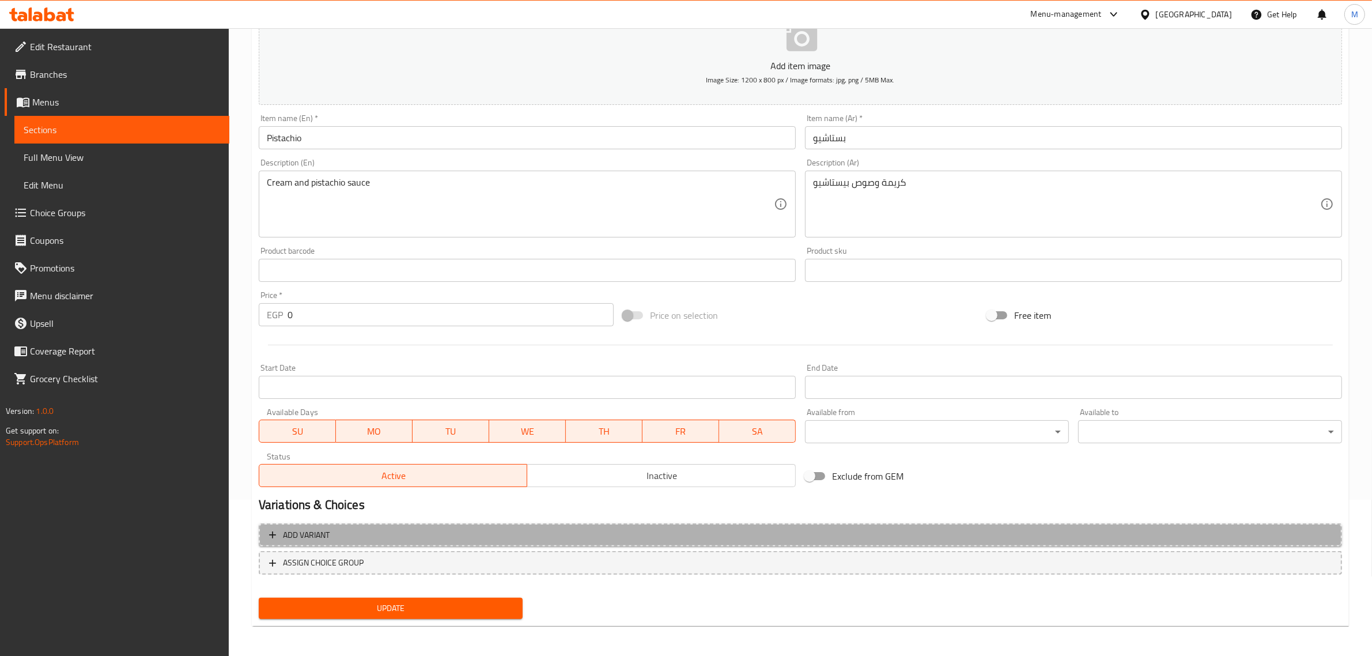
click at [777, 536] on span "Add variant" at bounding box center [800, 535] width 1063 height 14
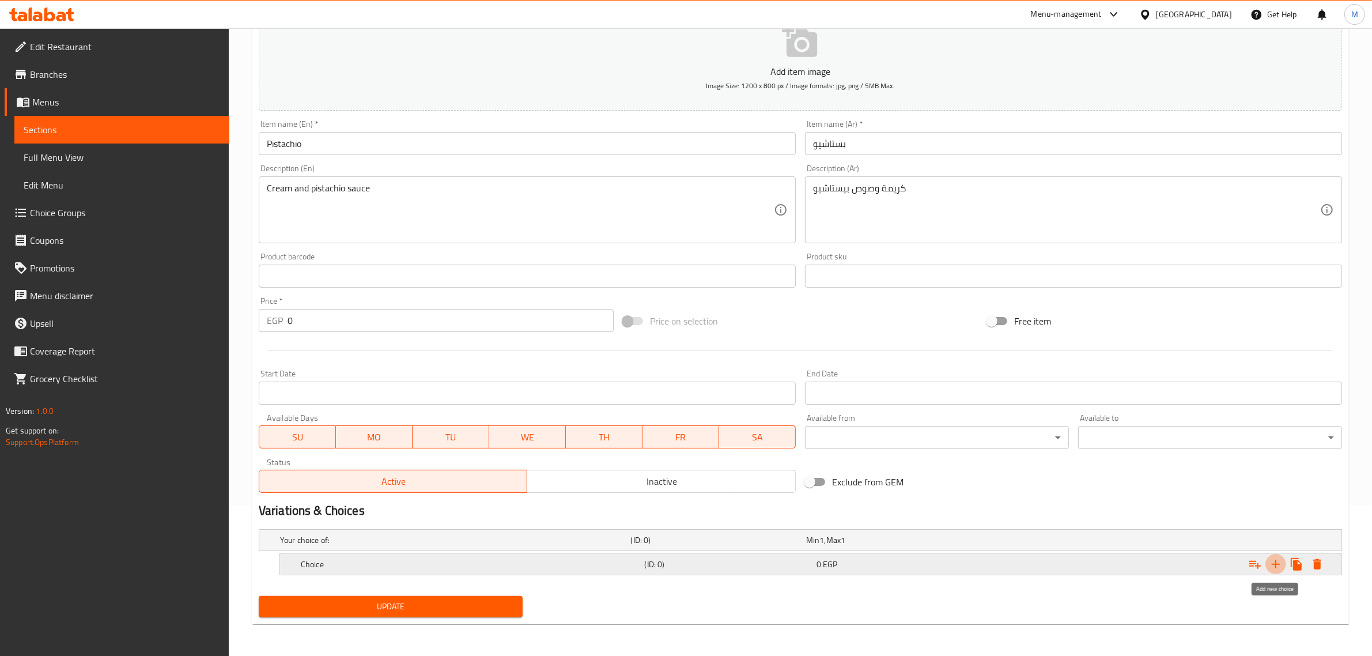
click at [1277, 568] on icon "Expand" at bounding box center [1276, 564] width 14 height 14
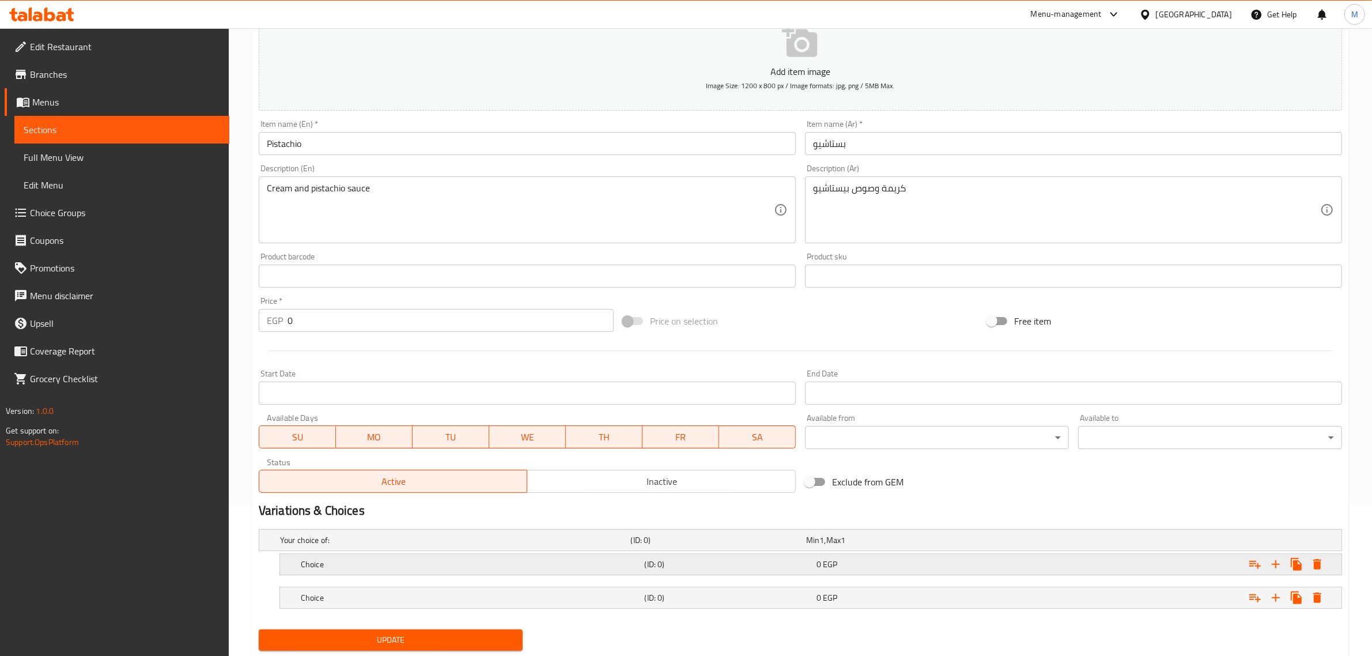
click at [559, 568] on h5 "Choice" at bounding box center [470, 564] width 339 height 12
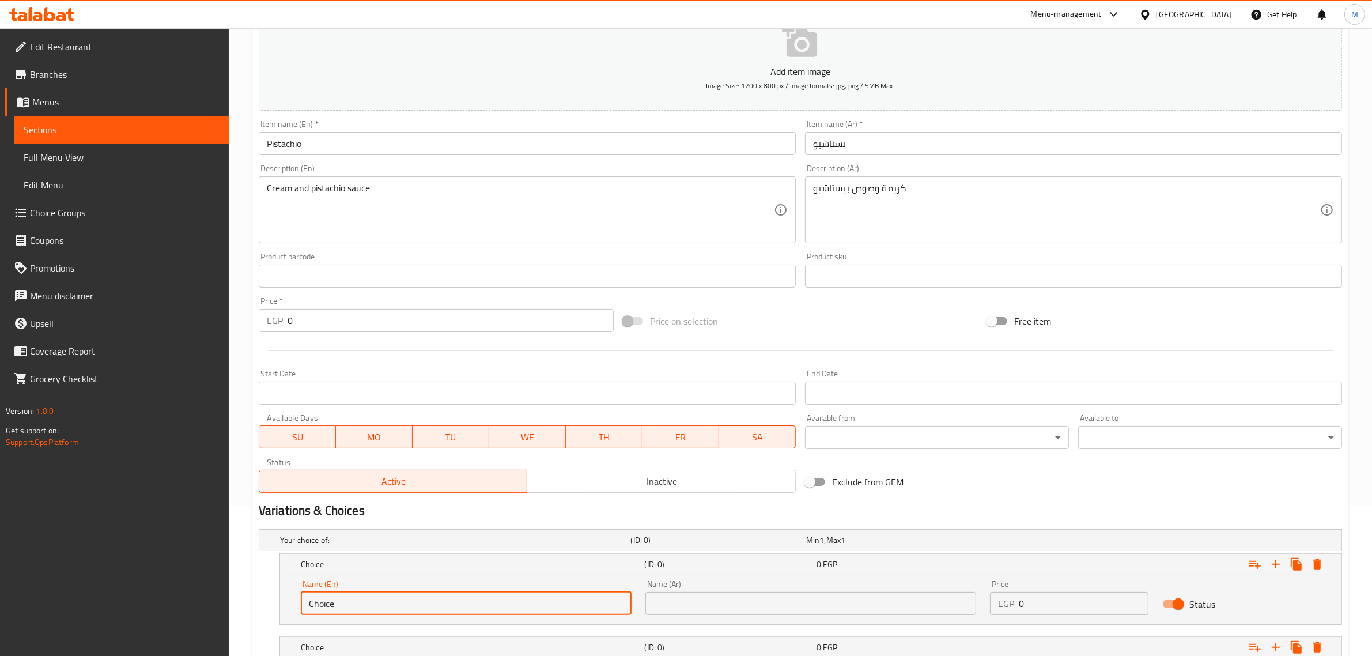
click at [511, 605] on input "Choice" at bounding box center [466, 603] width 331 height 23
click at [693, 602] on input "text" at bounding box center [810, 603] width 331 height 23
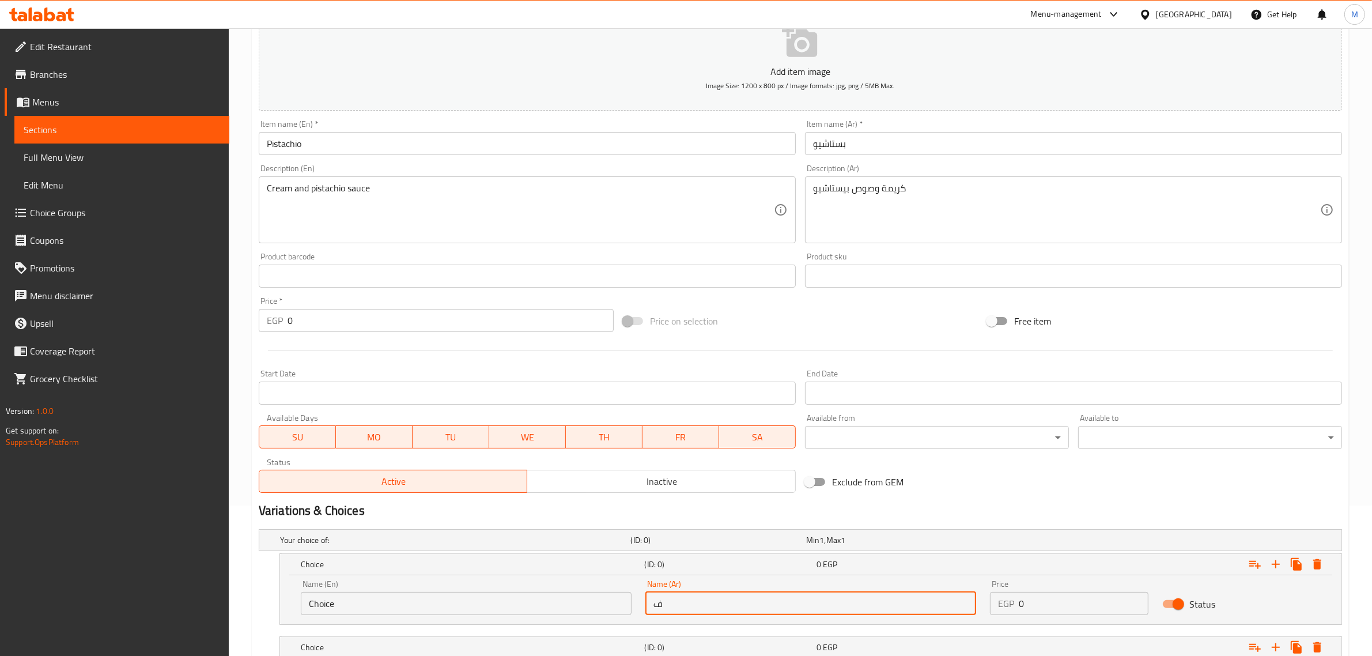
type input "فينو"
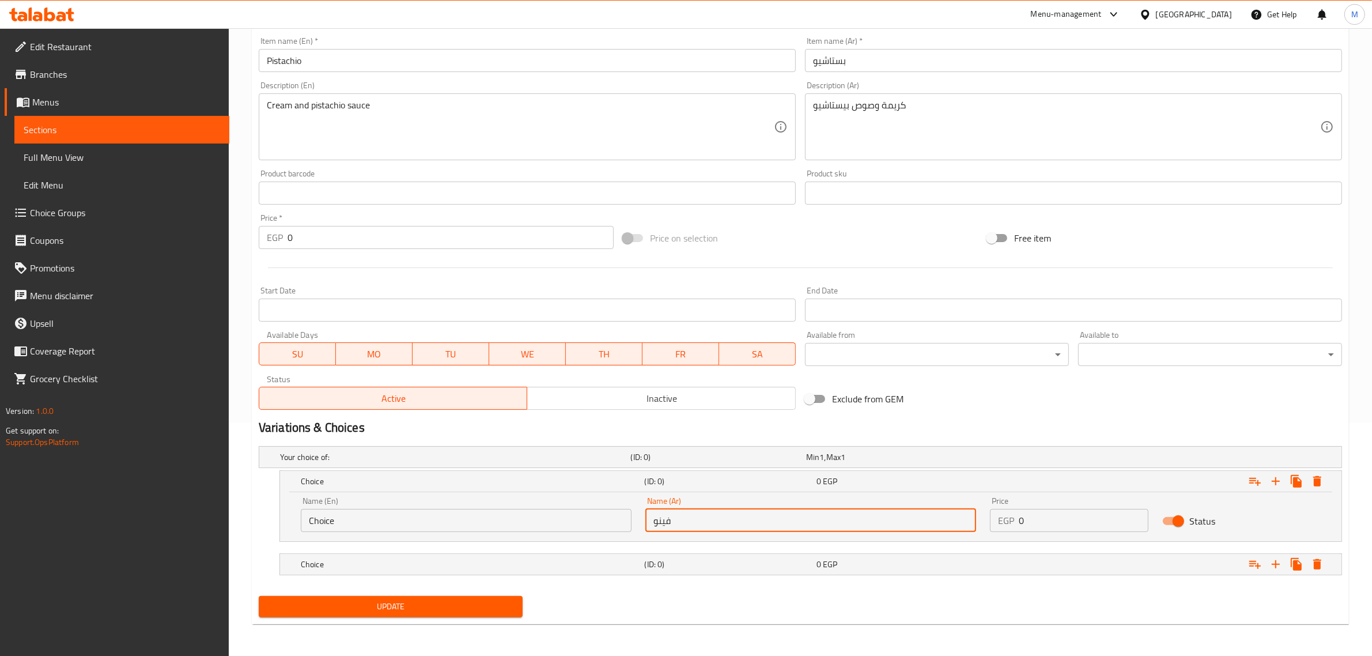
scroll to position [234, 0]
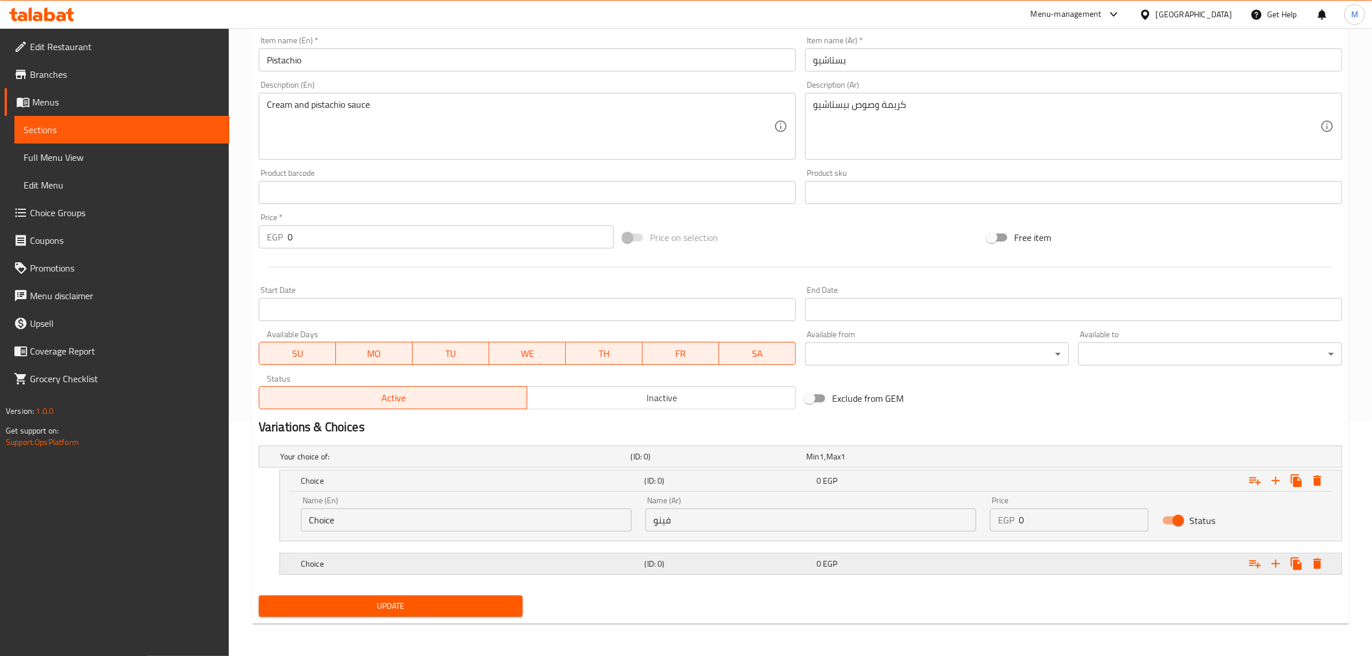
click at [716, 556] on div "(ID: 0)" at bounding box center [728, 563] width 172 height 16
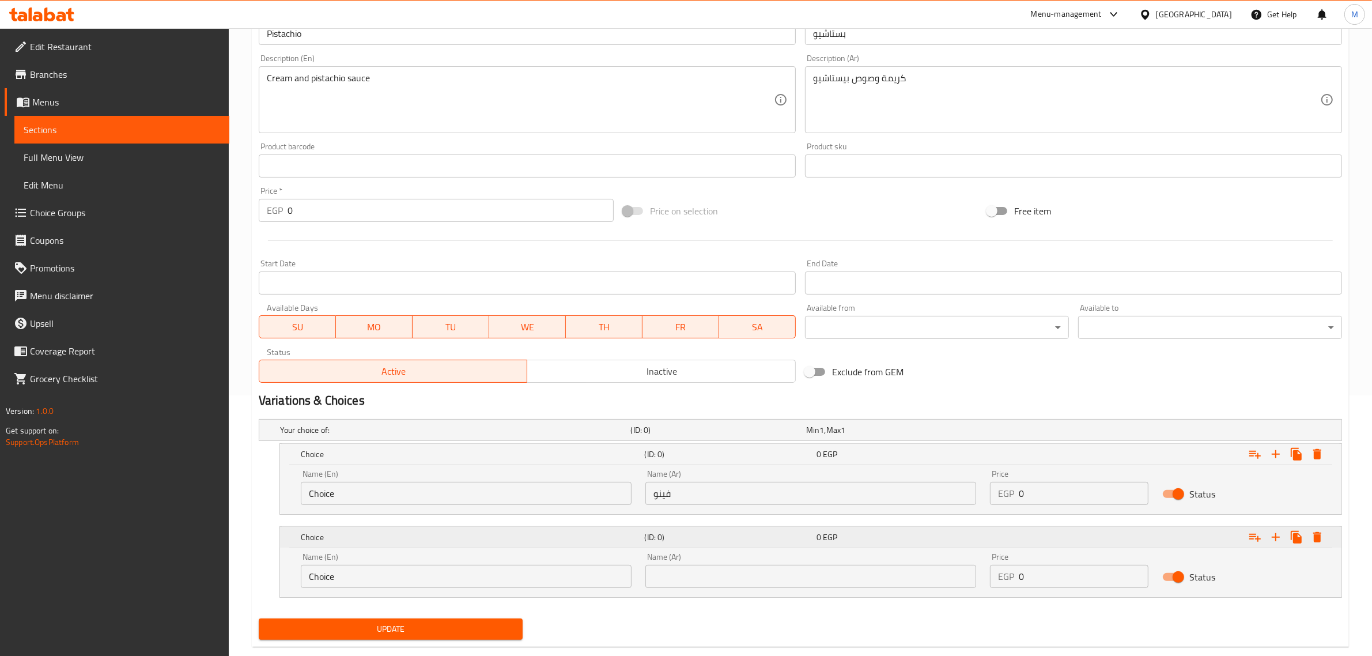
scroll to position [283, 0]
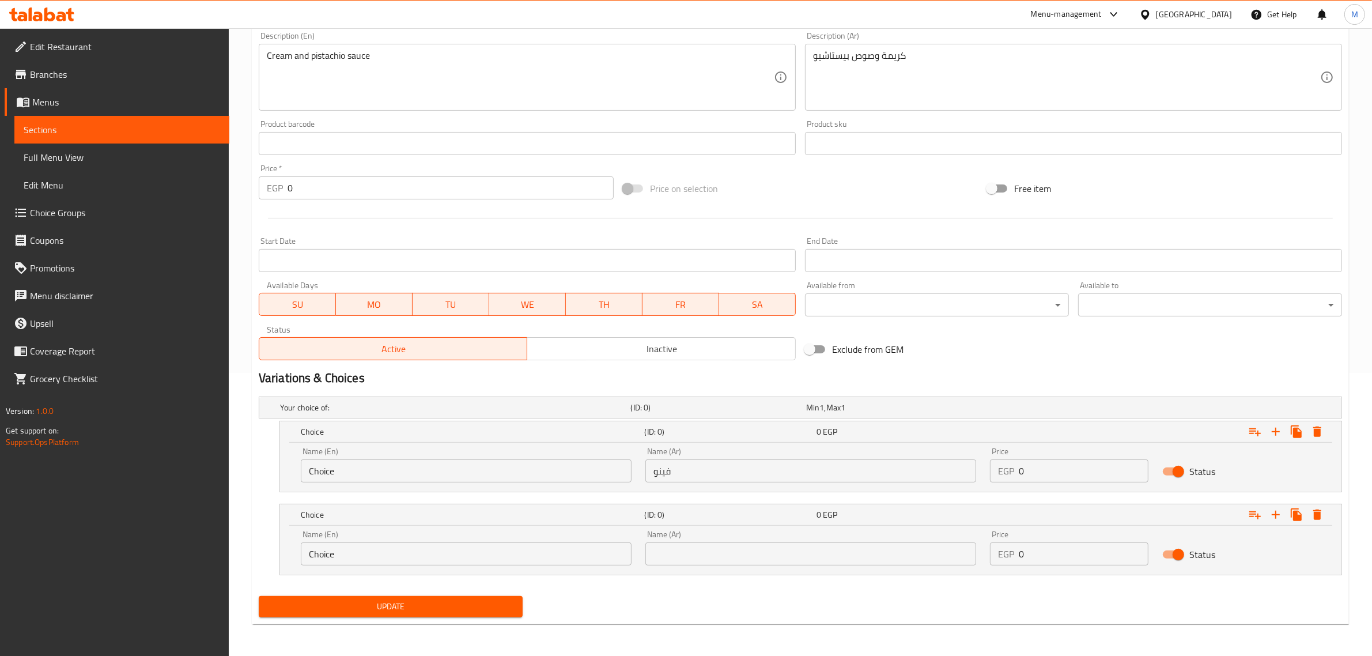
click at [720, 553] on input "text" at bounding box center [810, 553] width 331 height 23
type input "سوري"
click at [516, 476] on input "Choice" at bounding box center [466, 470] width 331 height 23
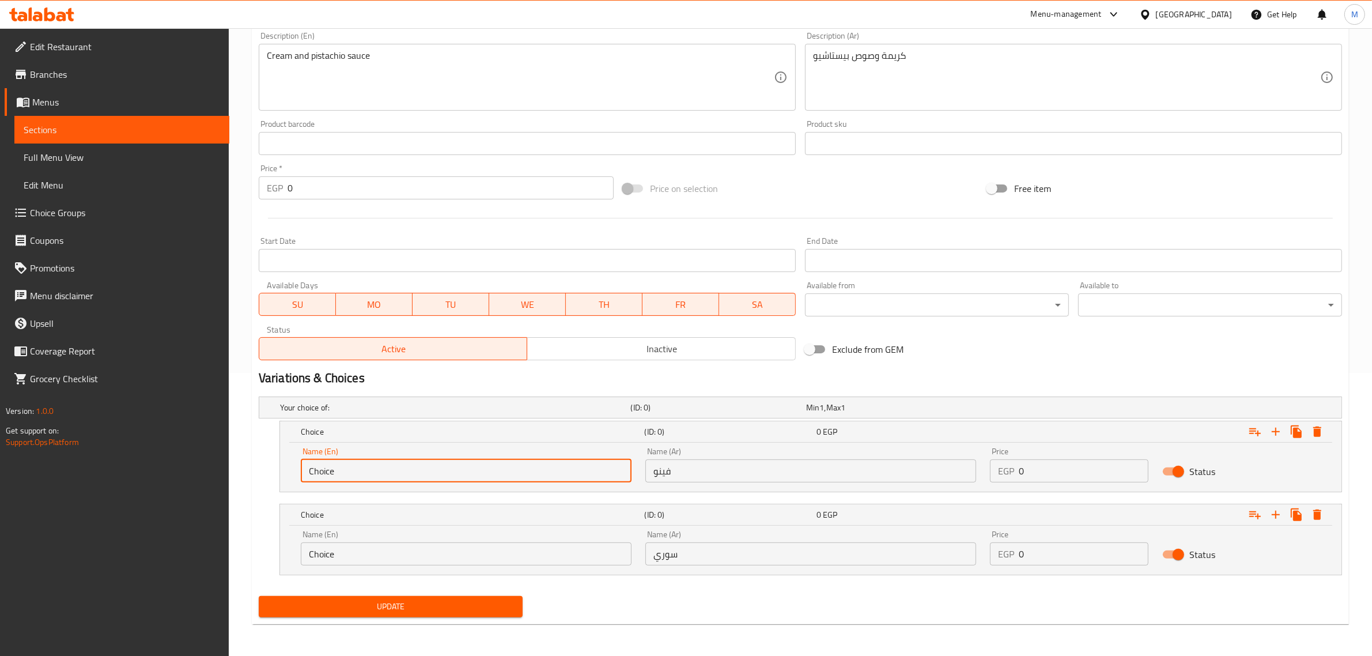
type input "D"
type input "Fino"
click at [419, 547] on input "Choice" at bounding box center [466, 553] width 331 height 23
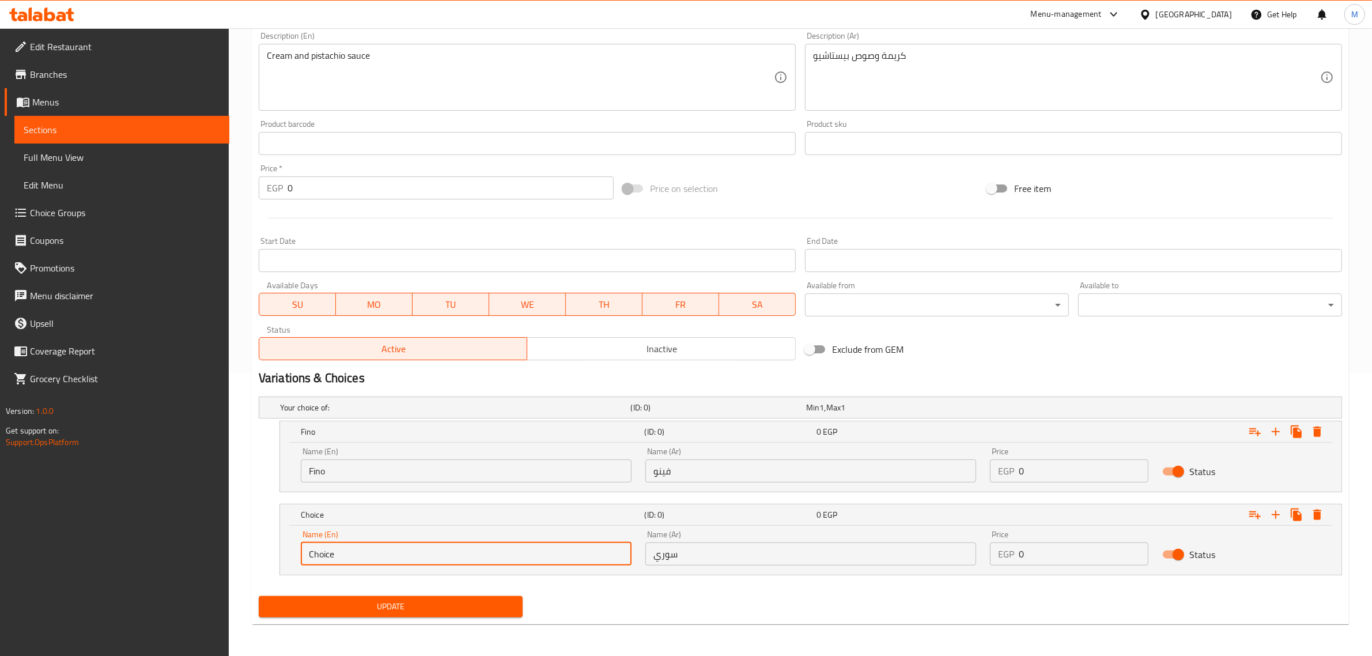
click at [419, 547] on input "Choice" at bounding box center [466, 553] width 331 height 23
type input "[DEMOGRAPHIC_DATA]"
click at [1047, 471] on input "0" at bounding box center [1084, 470] width 130 height 23
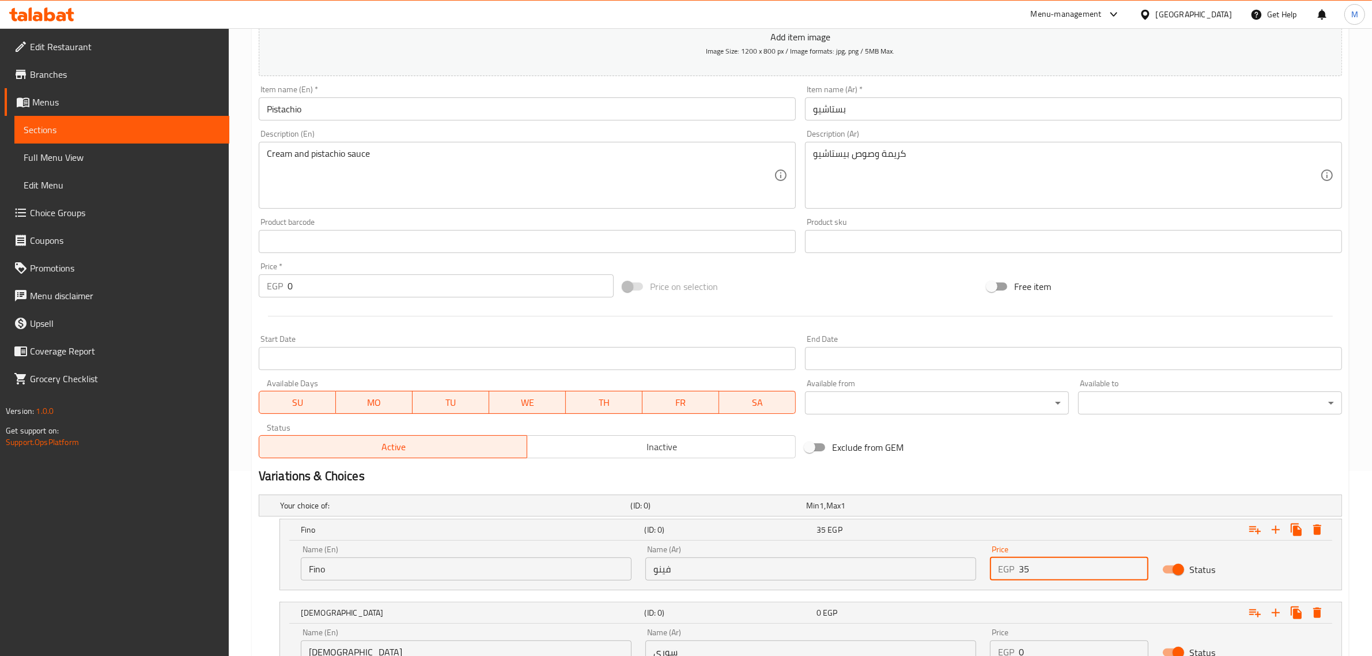
scroll to position [211, 0]
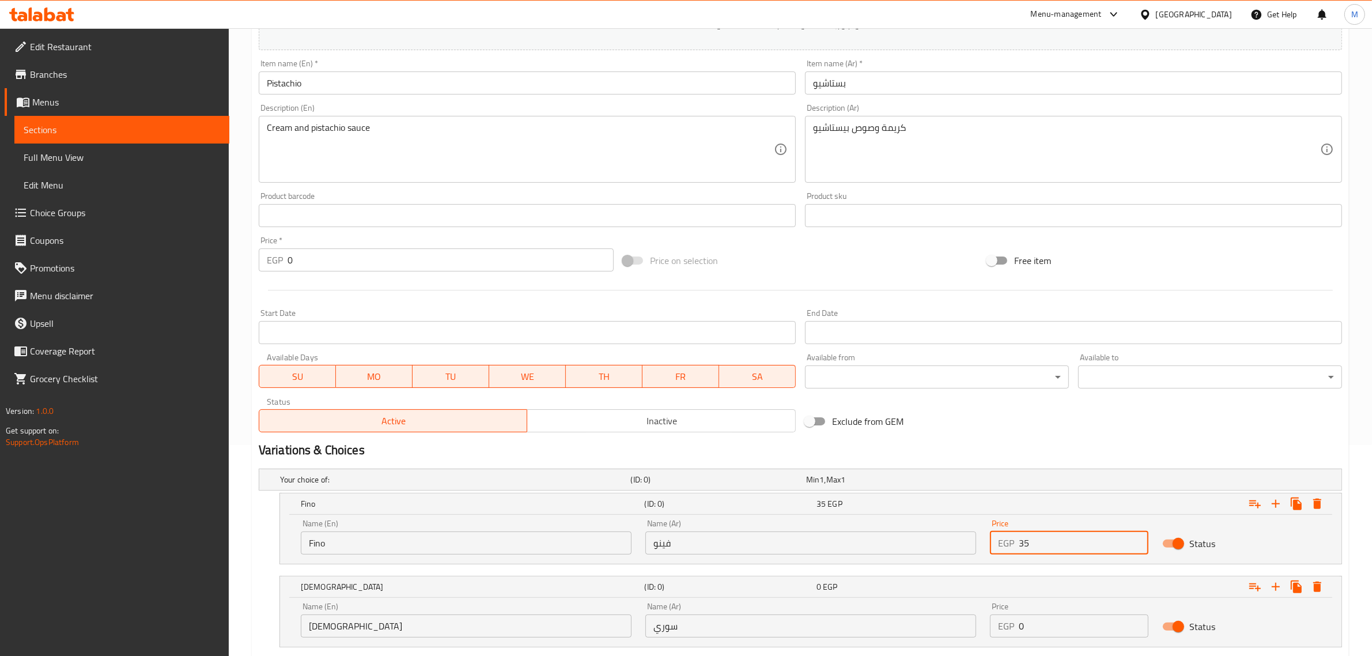
type input "35"
click at [1075, 429] on div "Exclude from GEM" at bounding box center [982, 421] width 364 height 31
drag, startPoint x: 1042, startPoint y: 621, endPoint x: 999, endPoint y: 631, distance: 44.4
click at [999, 631] on div "EGP 0 Price" at bounding box center [1069, 625] width 158 height 23
type input "45"
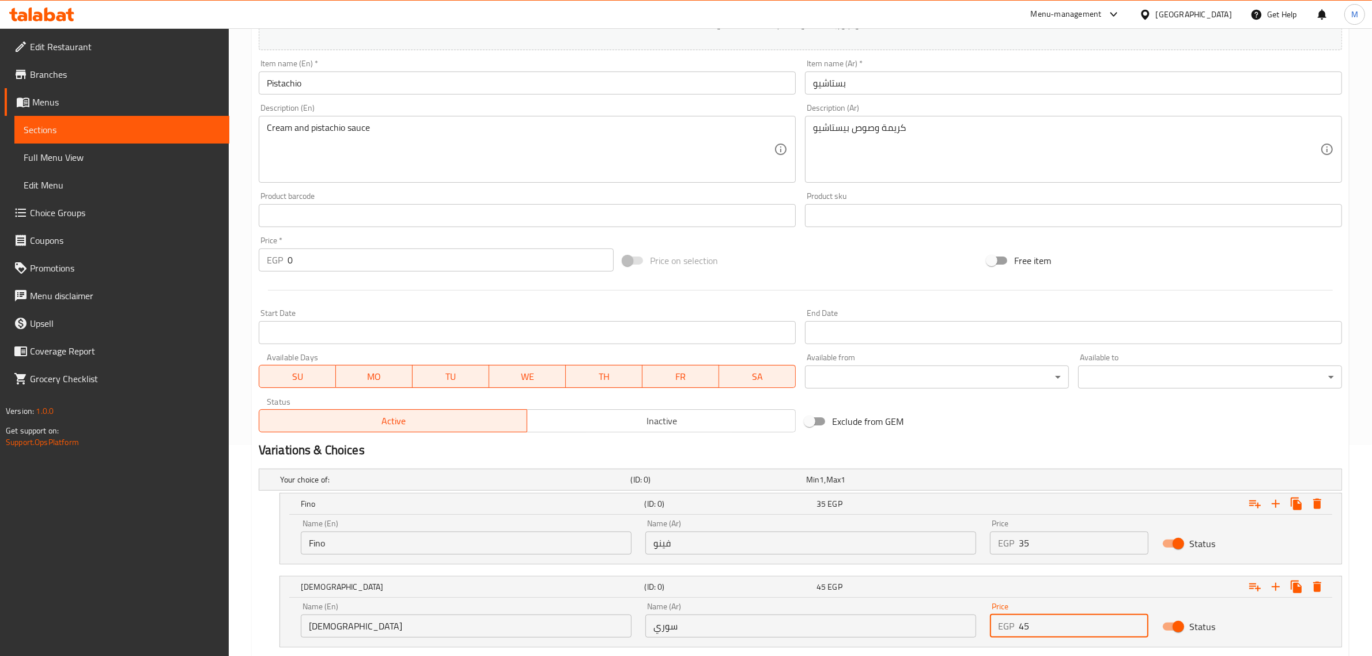
click at [1052, 448] on h2 "Variations & Choices" at bounding box center [800, 449] width 1083 height 17
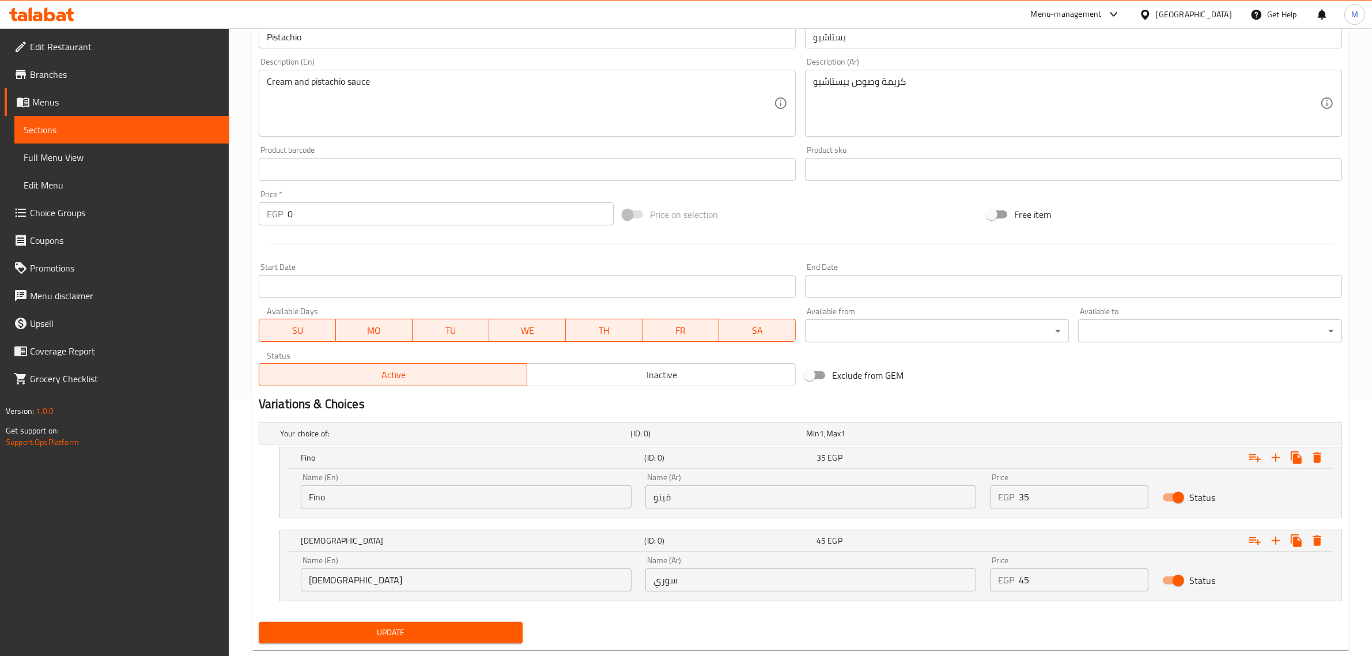
scroll to position [283, 0]
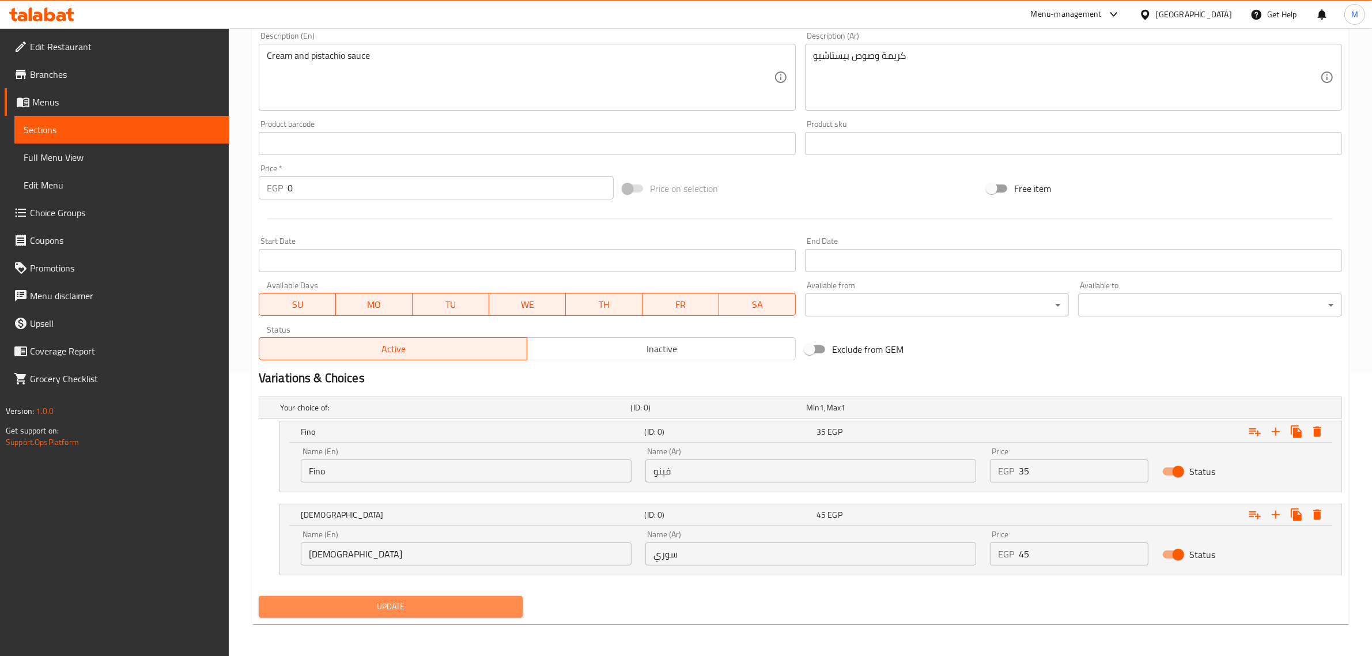
click at [449, 596] on button "Update" at bounding box center [391, 606] width 264 height 21
click at [459, 607] on span "Update" at bounding box center [390, 606] width 245 height 14
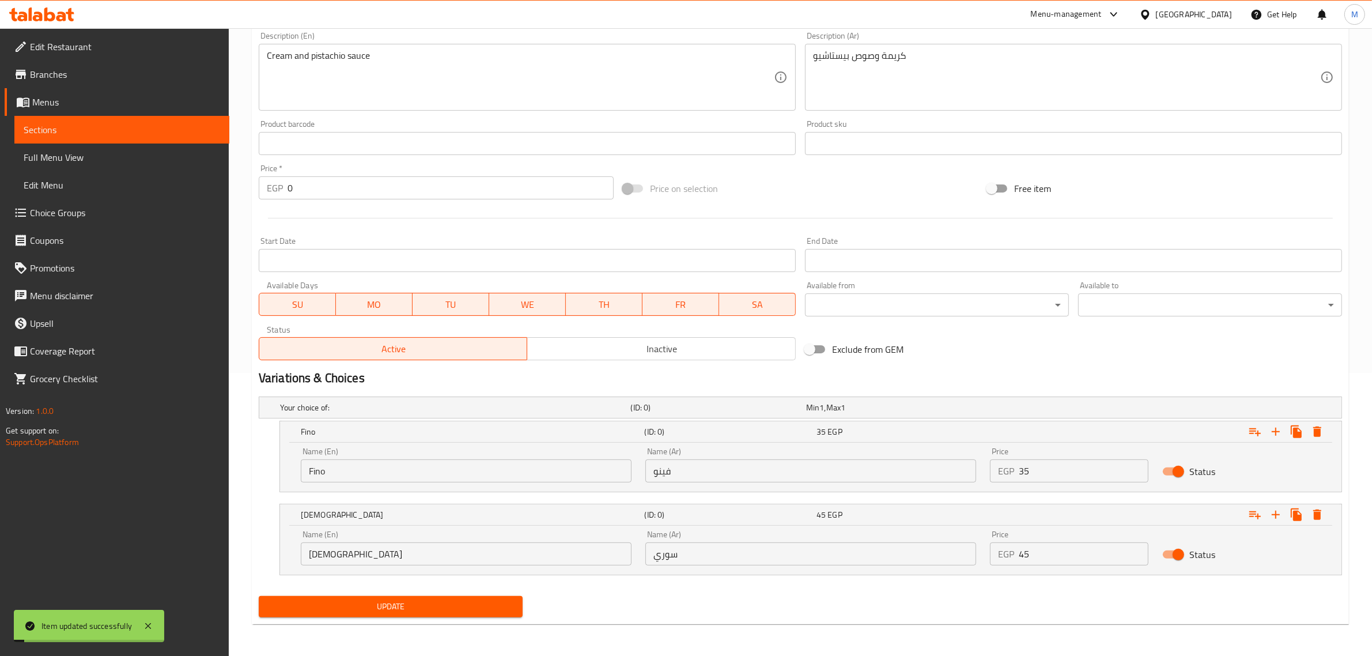
click at [622, 602] on div "Update" at bounding box center [800, 606] width 1092 height 31
click at [619, 605] on div "Update" at bounding box center [800, 606] width 1092 height 31
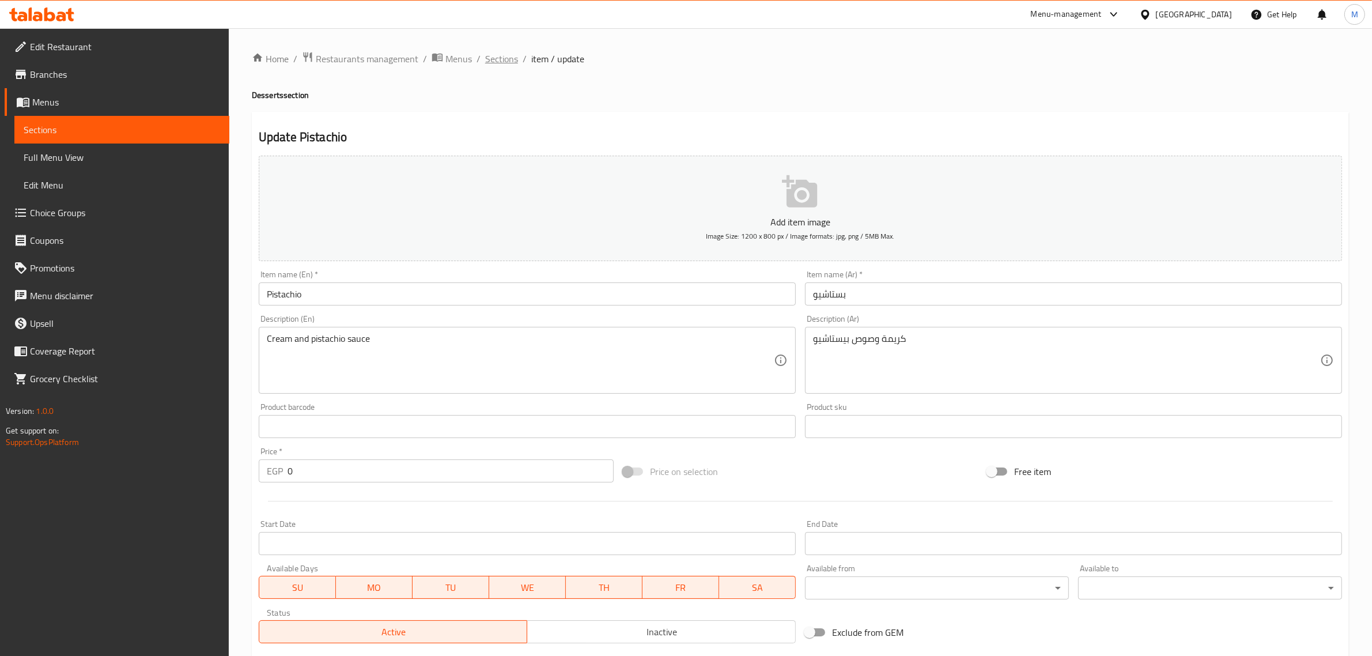
click at [508, 55] on span "Sections" at bounding box center [501, 59] width 33 height 14
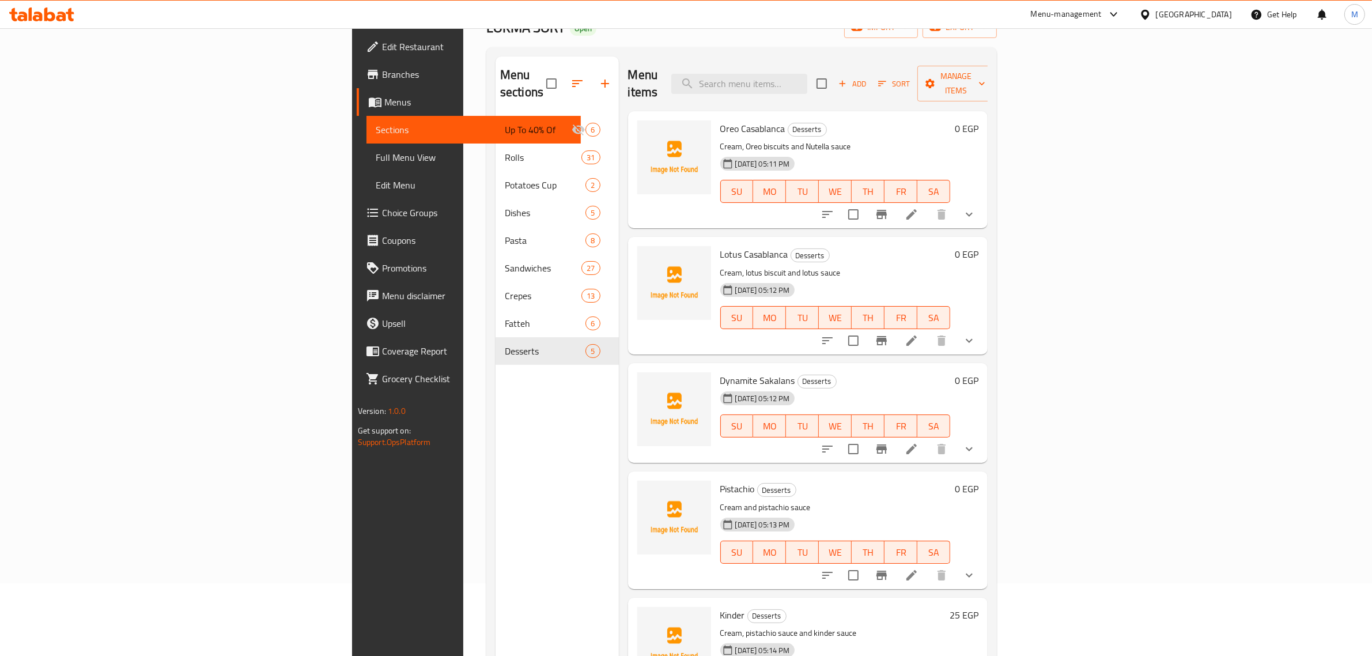
scroll to position [162, 0]
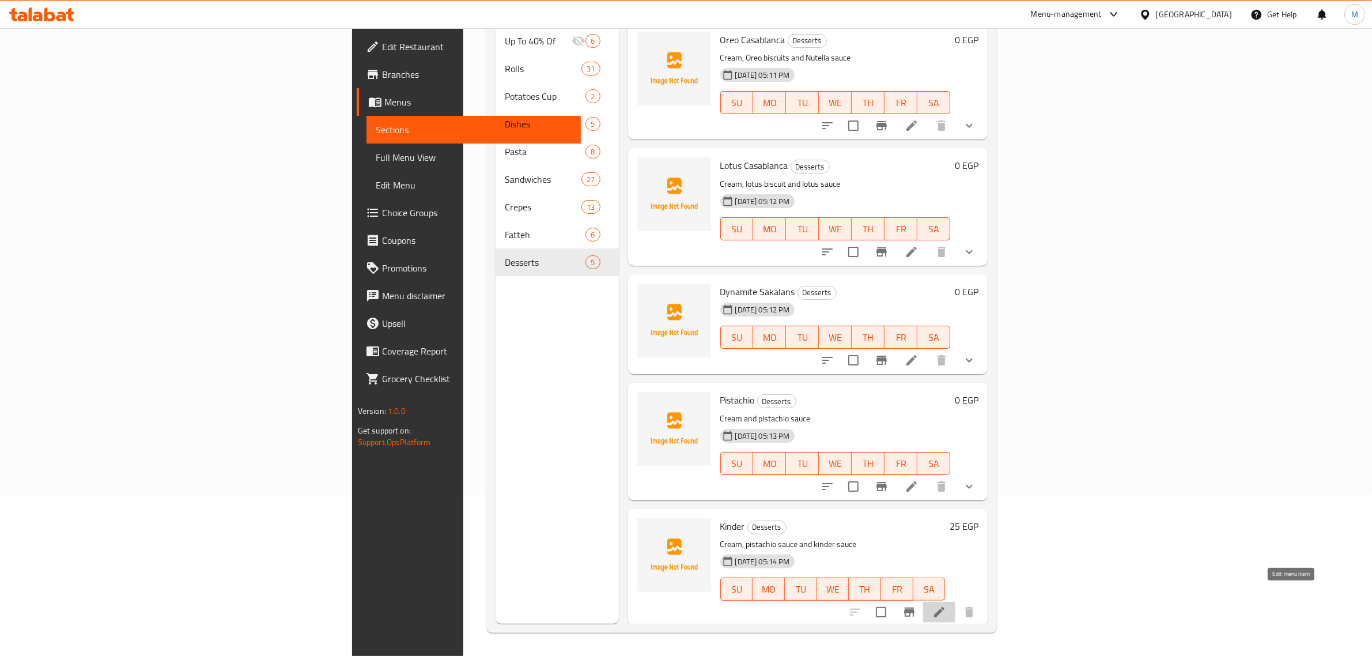
click at [944, 607] on icon at bounding box center [939, 612] width 10 height 10
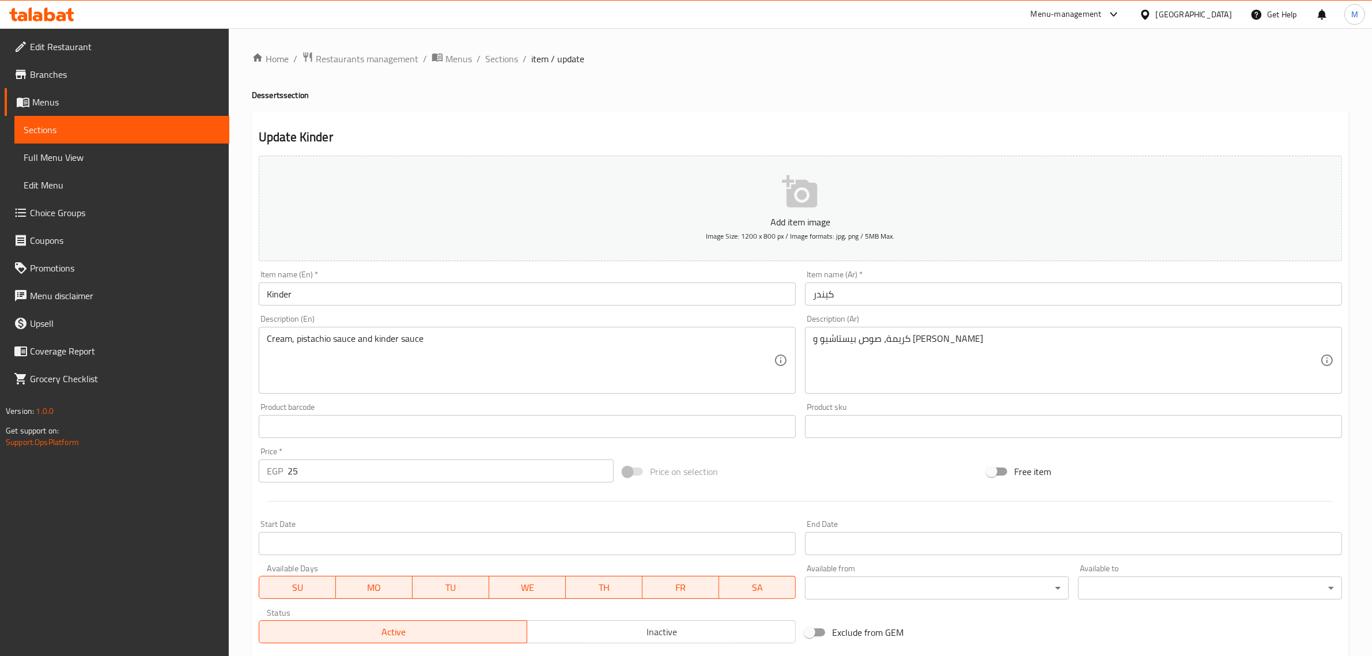
click at [487, 476] on input "25" at bounding box center [451, 470] width 326 height 23
click at [487, 475] on input "25" at bounding box center [451, 470] width 326 height 23
click at [487, 474] on input "25" at bounding box center [451, 470] width 326 height 23
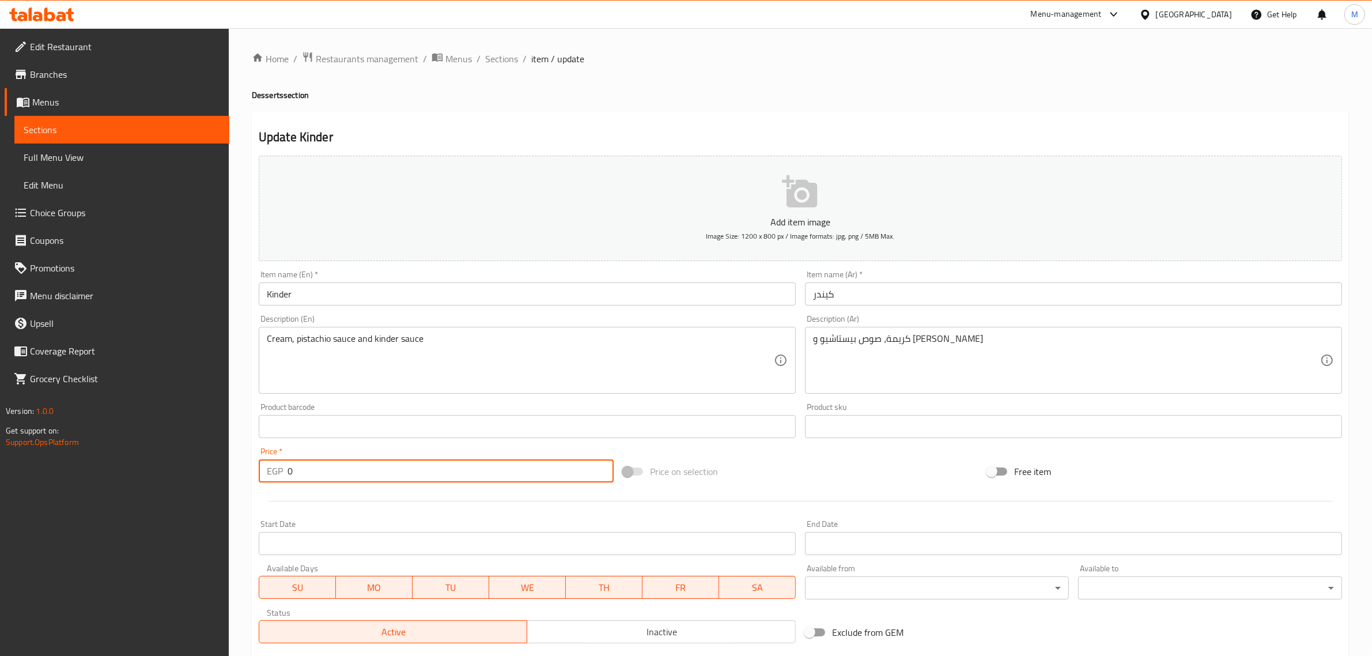
type input "0"
click at [808, 473] on div "Price on selection" at bounding box center [800, 471] width 364 height 31
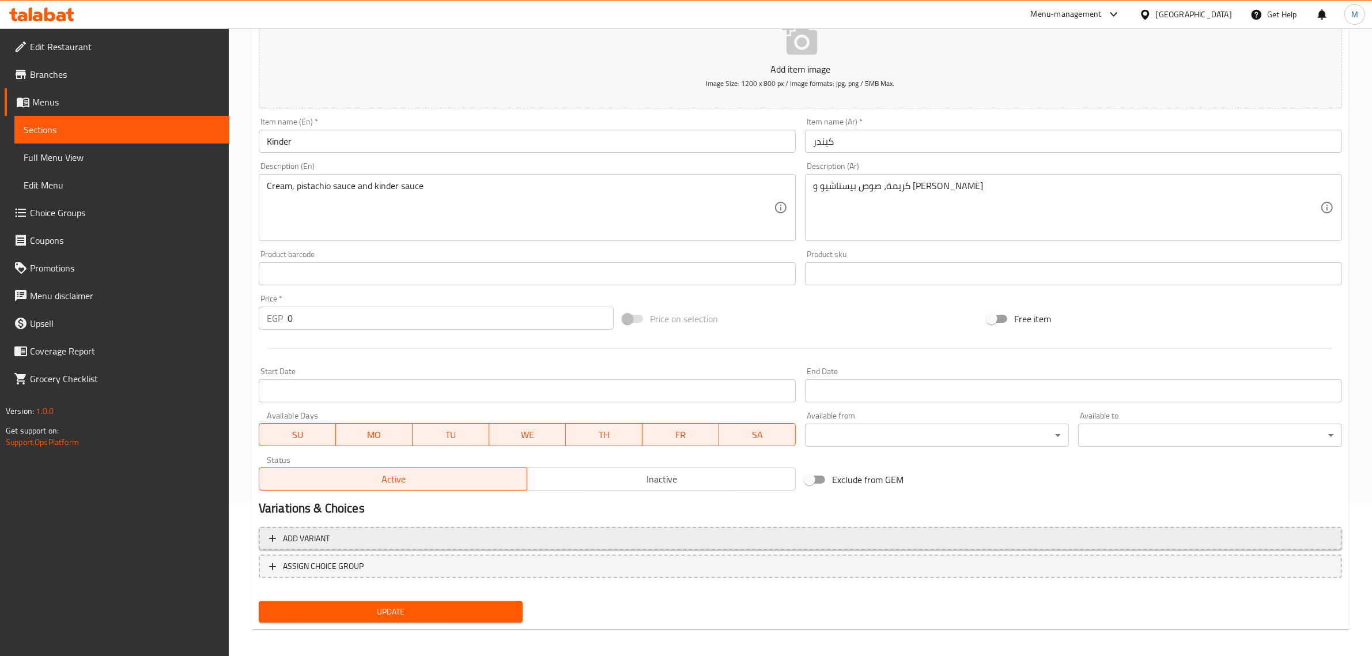
scroll to position [156, 0]
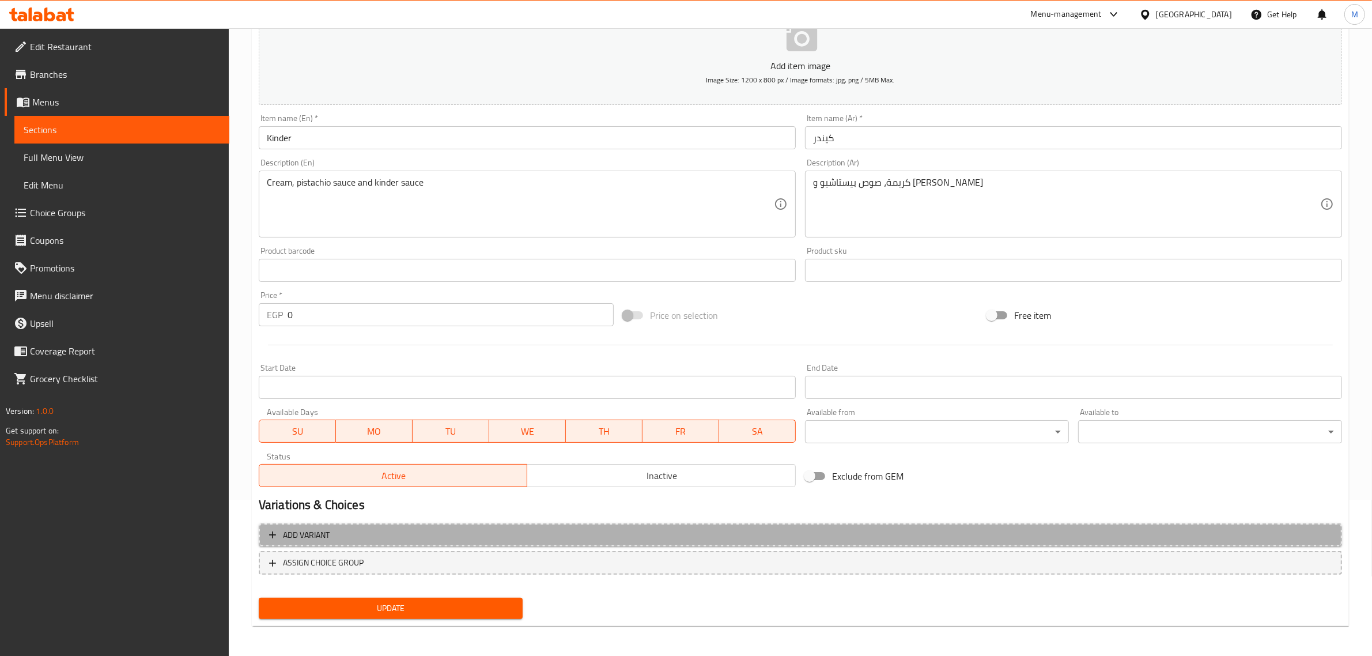
click at [947, 539] on span "Add variant" at bounding box center [800, 535] width 1063 height 14
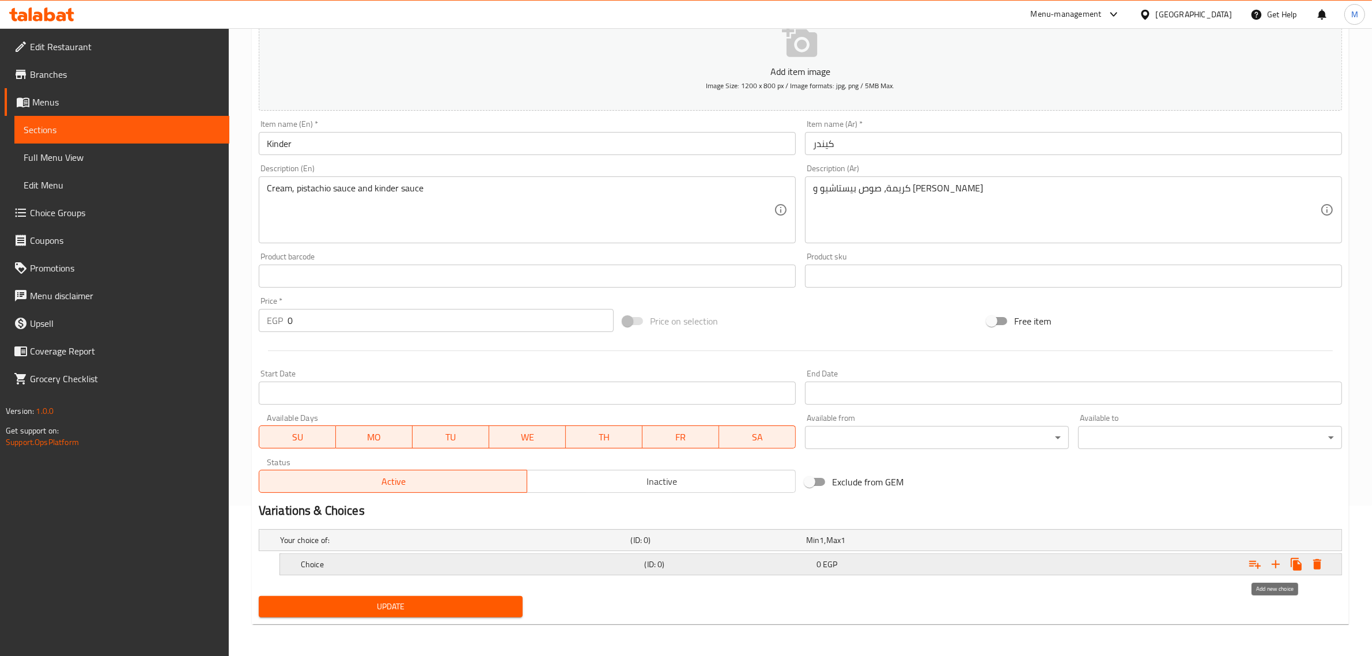
click at [1273, 566] on icon "Expand" at bounding box center [1276, 564] width 14 height 14
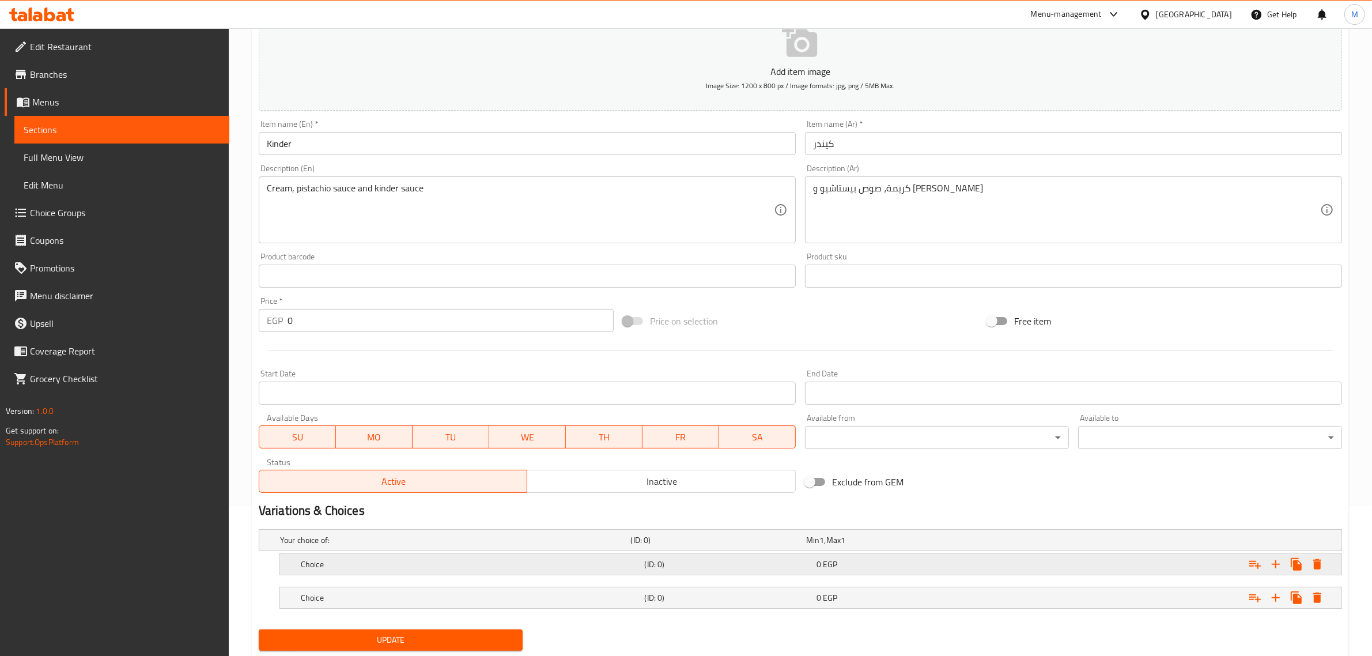
click at [933, 575] on div "Choice (ID: 0) 0 EGP" at bounding box center [813, 563] width 1031 height 25
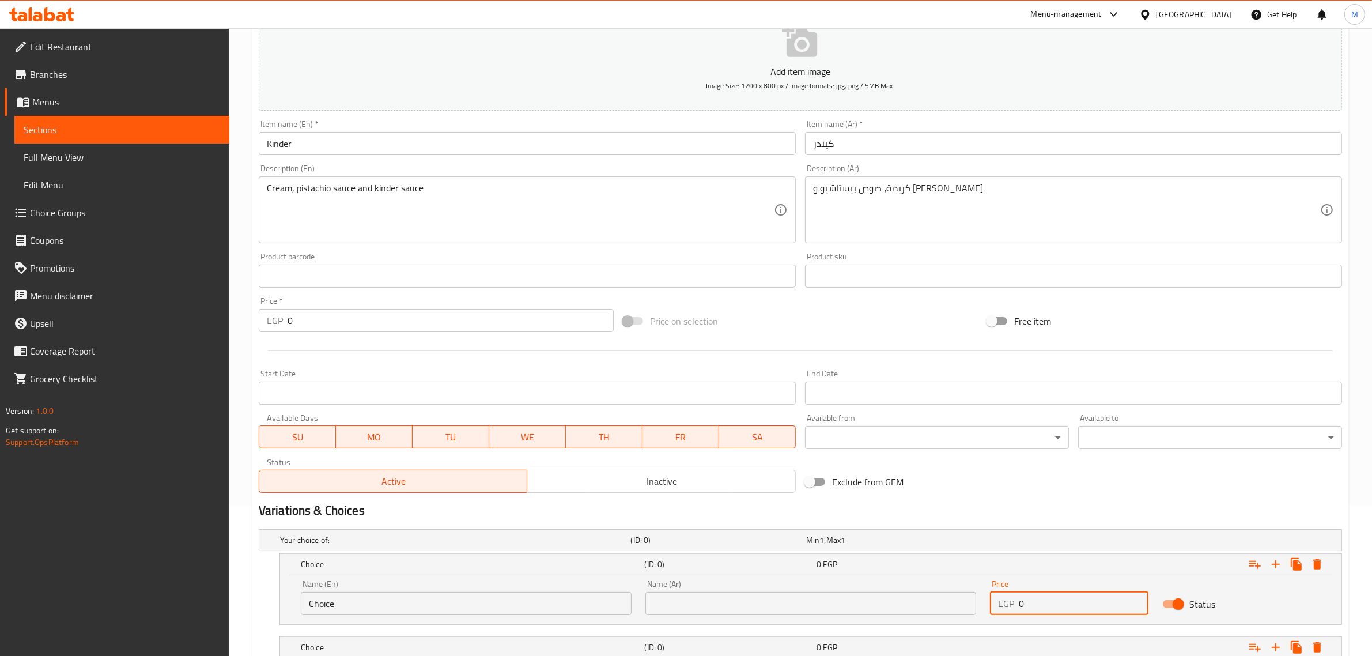
drag, startPoint x: 1024, startPoint y: 607, endPoint x: 1010, endPoint y: 608, distance: 13.9
click at [1010, 608] on div "EGP 0 Price" at bounding box center [1069, 603] width 158 height 23
type input "35"
click at [1052, 513] on h2 "Variations & Choices" at bounding box center [800, 510] width 1083 height 17
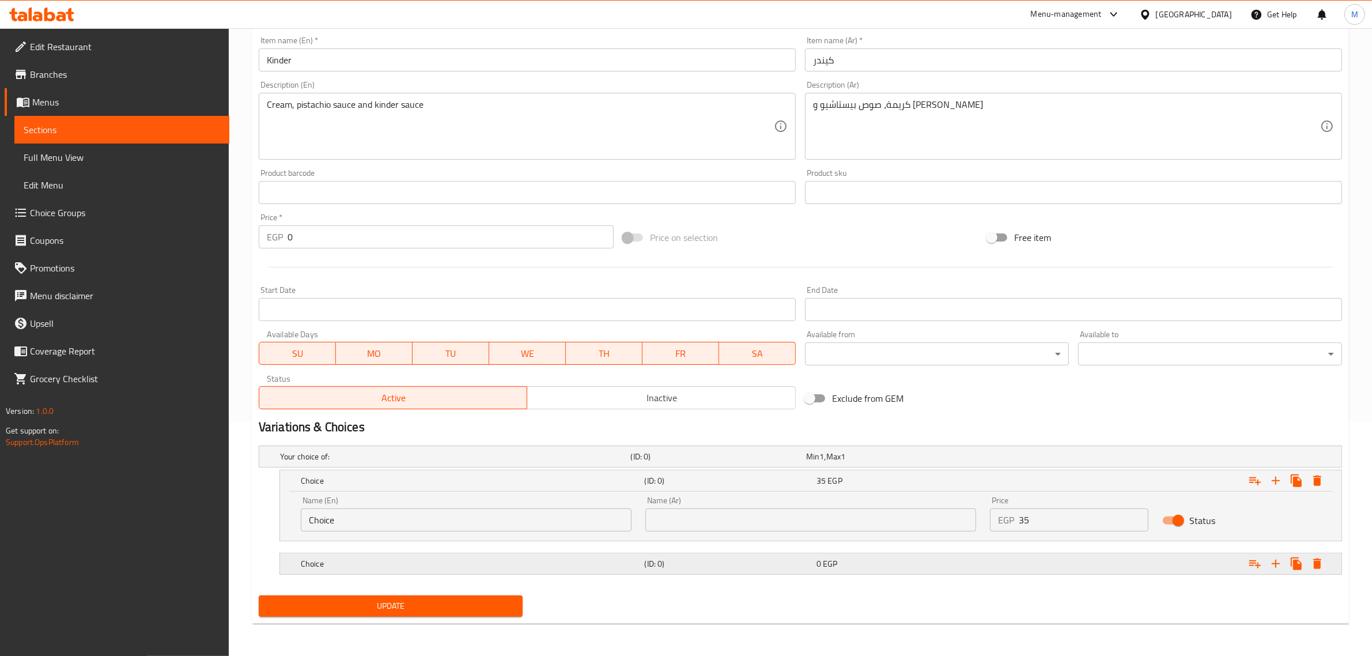
click at [1013, 566] on div "Expand" at bounding box center [1158, 563] width 344 height 25
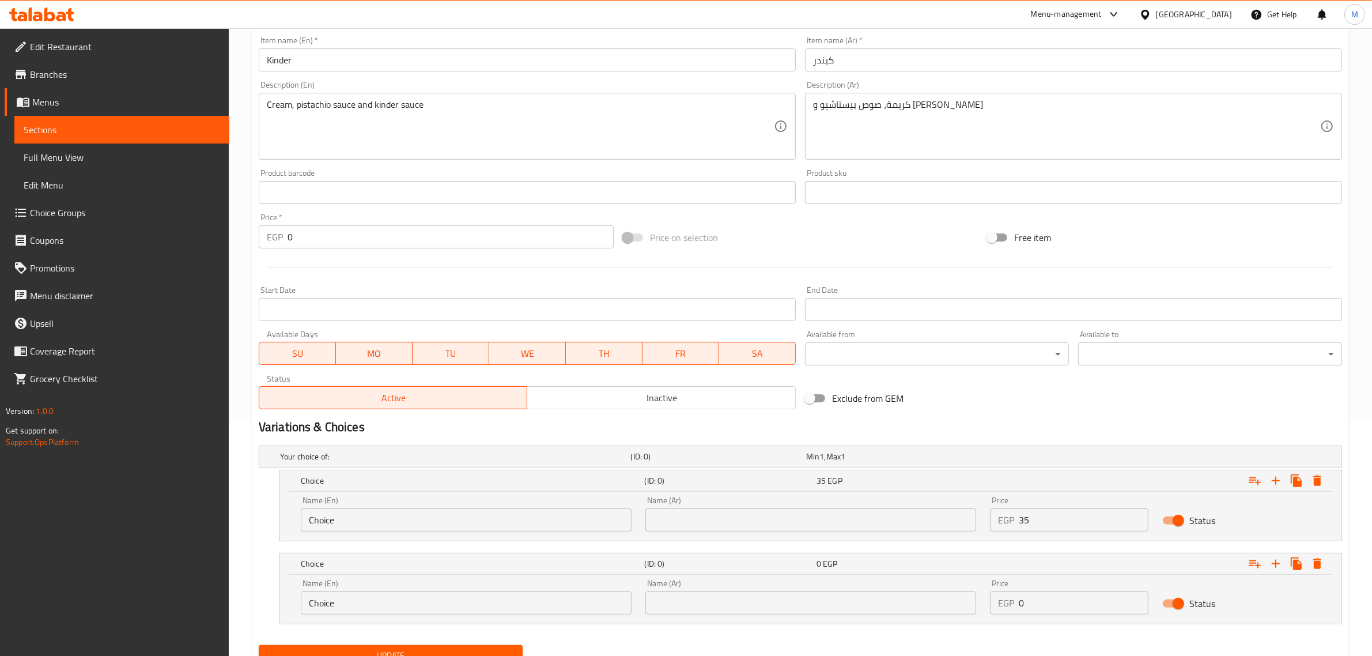
drag, startPoint x: 1026, startPoint y: 611, endPoint x: 1019, endPoint y: 611, distance: 7.5
click at [1019, 611] on input "0" at bounding box center [1084, 602] width 130 height 23
type input "45"
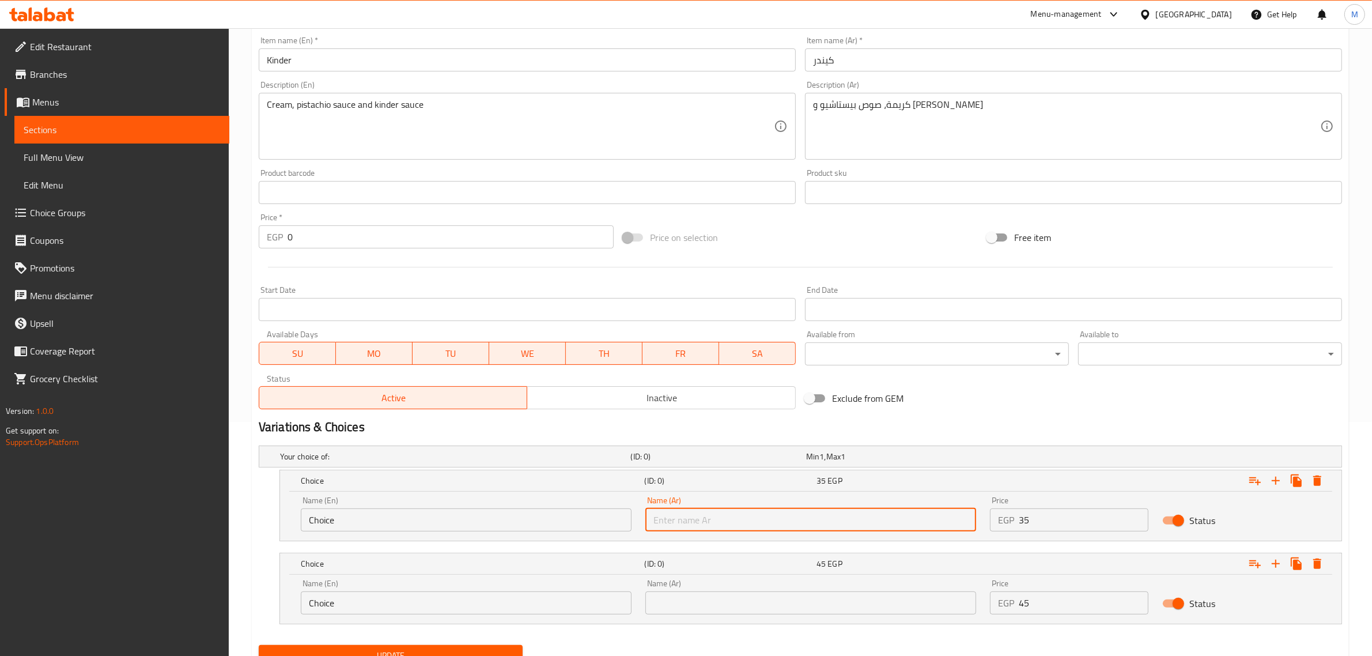
click at [741, 531] on input "text" at bounding box center [810, 519] width 331 height 23
type input "فينو"
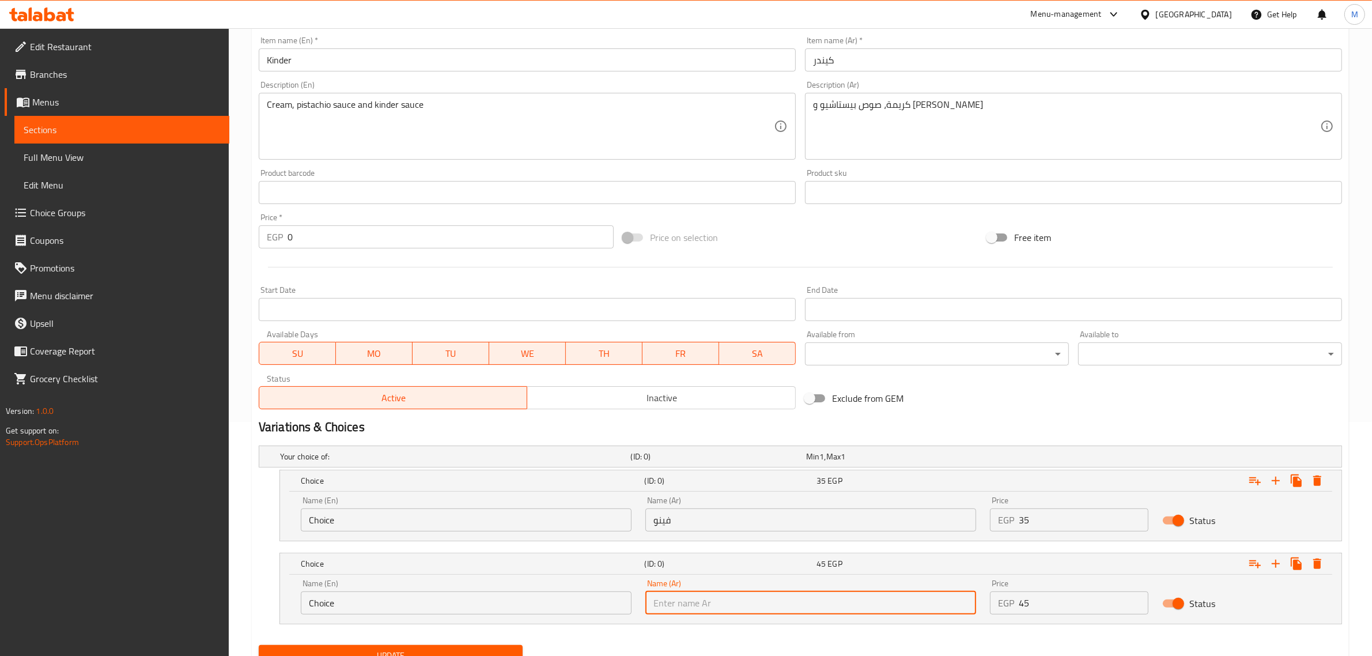
click at [735, 609] on input "text" at bounding box center [810, 602] width 331 height 23
type input "سوري"
click at [561, 525] on input "Choice" at bounding box center [466, 519] width 331 height 23
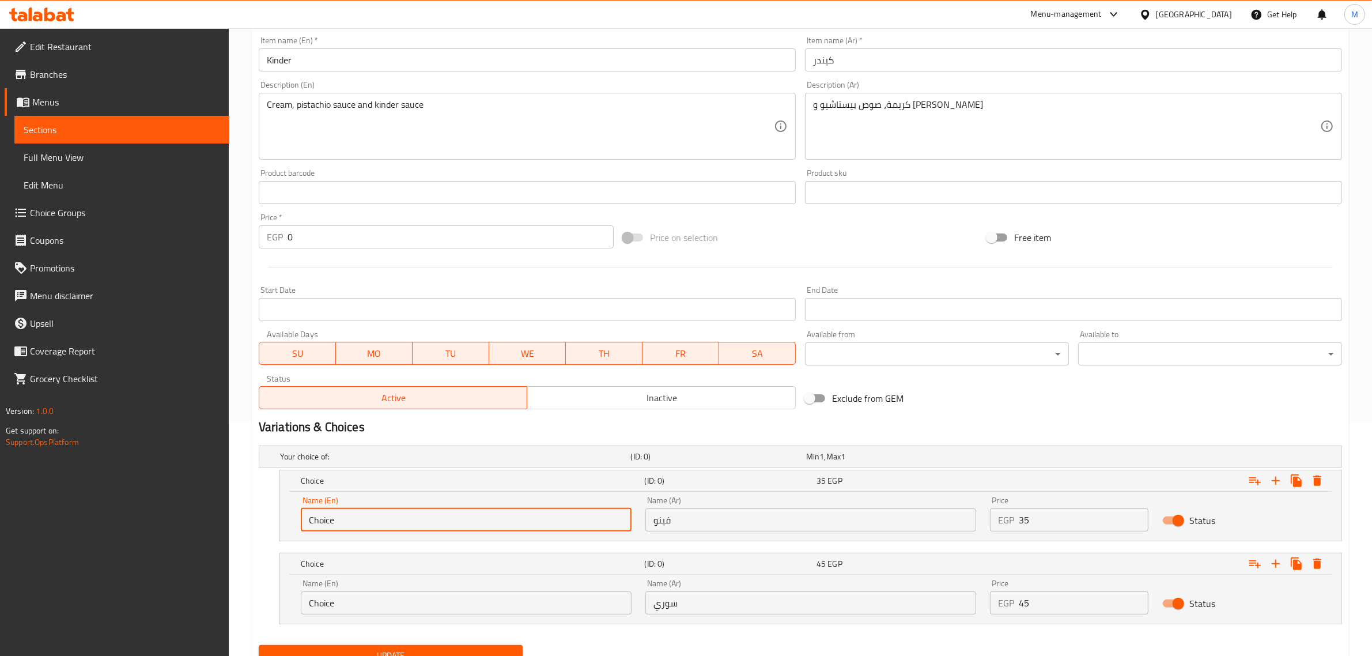
click at [561, 525] on input "Choice" at bounding box center [466, 519] width 331 height 23
type input "Fino"
click at [413, 603] on input "Choice" at bounding box center [466, 602] width 331 height 23
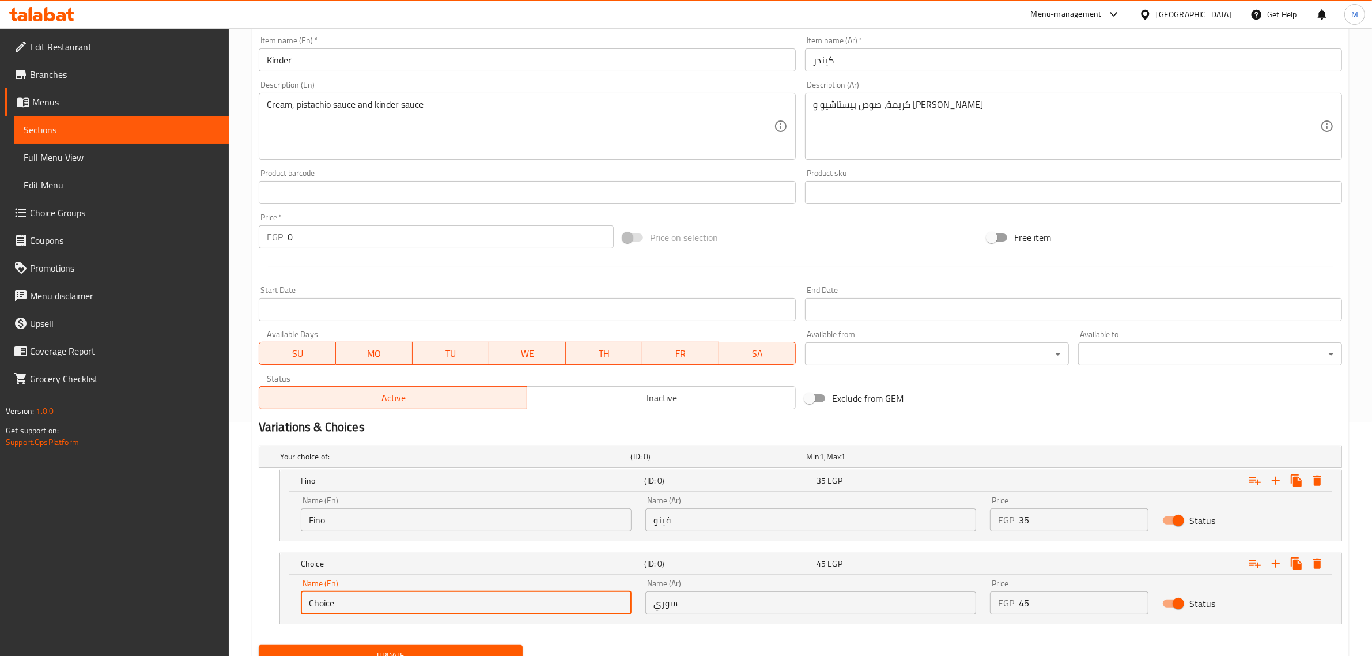
click at [413, 603] on input "Choice" at bounding box center [466, 602] width 331 height 23
type input "Syrian"
click at [619, 641] on div "Update" at bounding box center [800, 655] width 1092 height 31
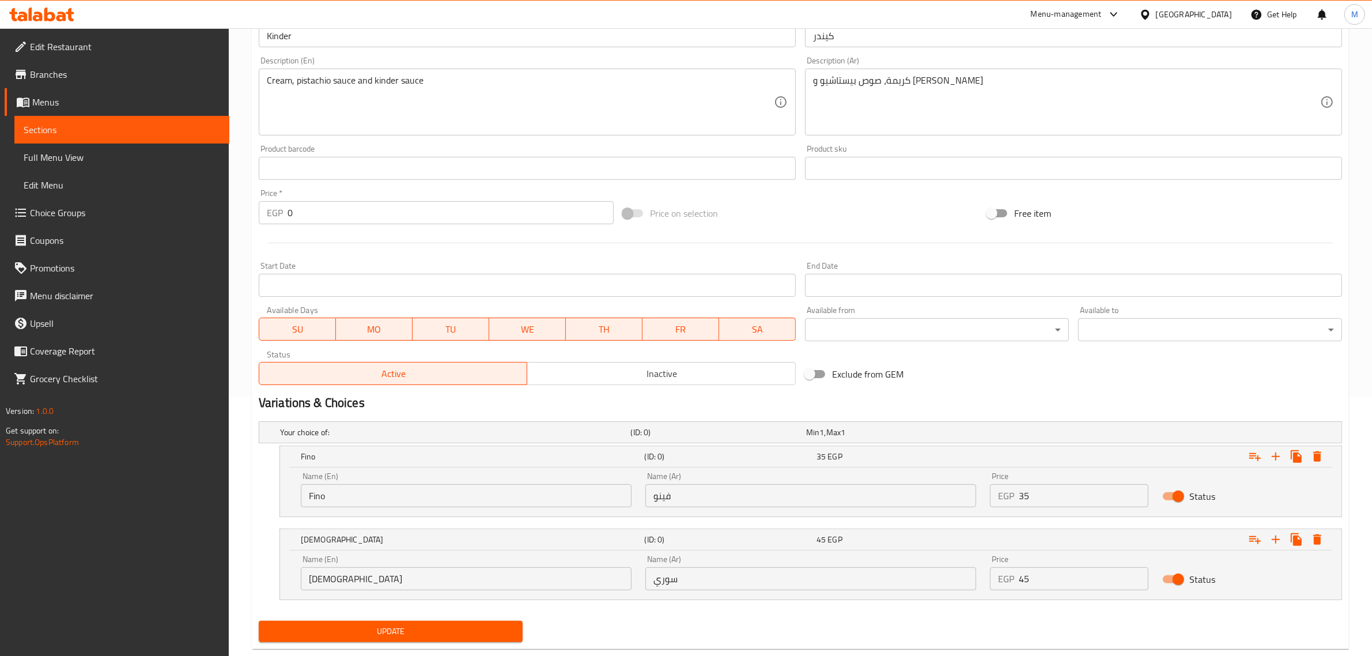
scroll to position [283, 0]
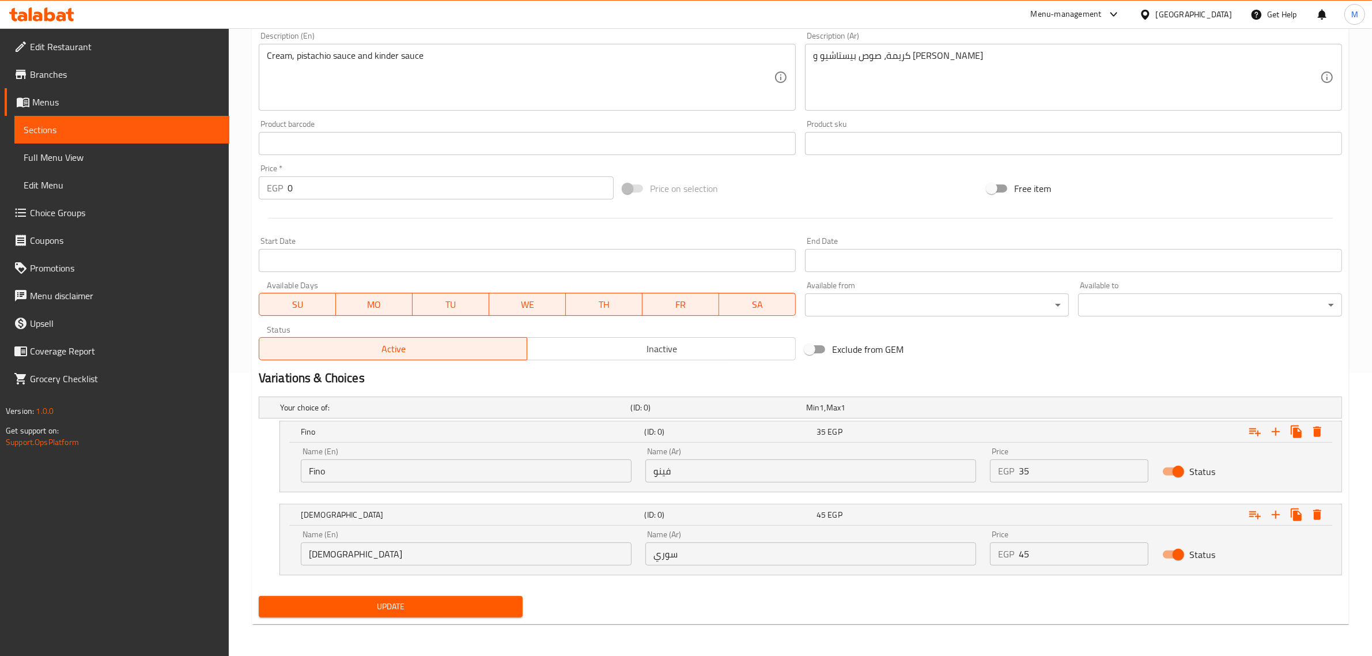
click at [448, 610] on span "Update" at bounding box center [390, 606] width 245 height 14
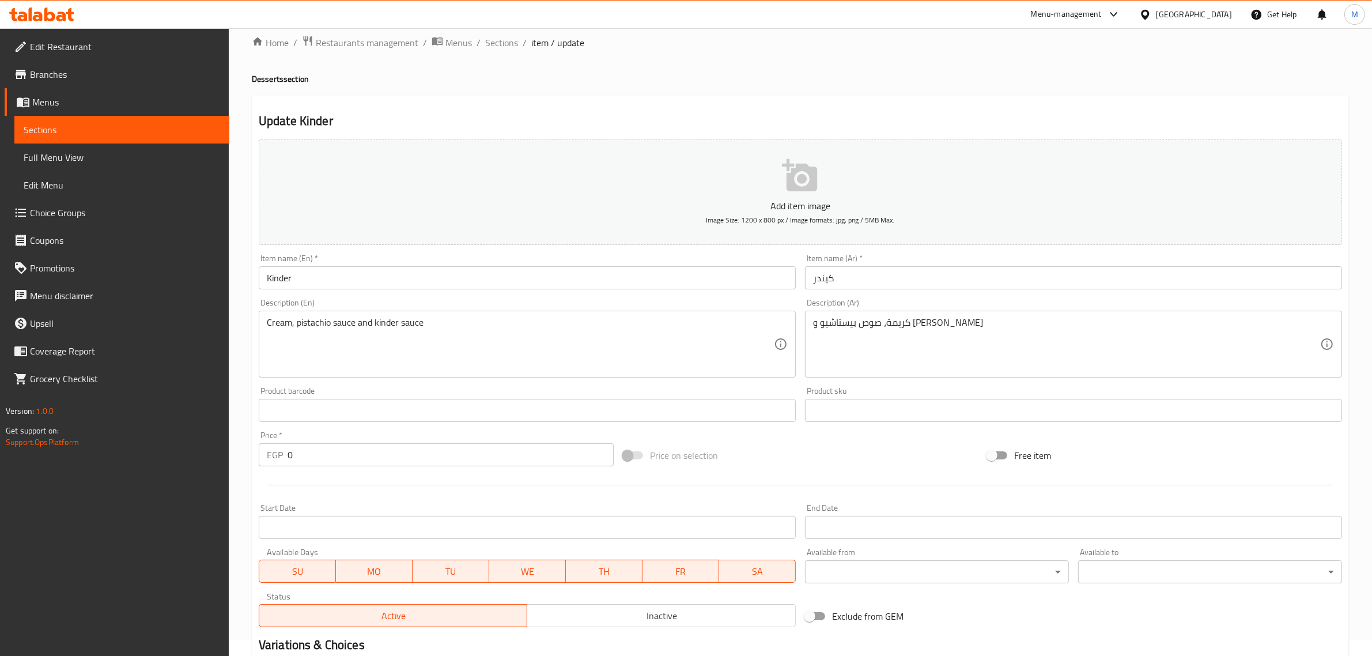
scroll to position [0, 0]
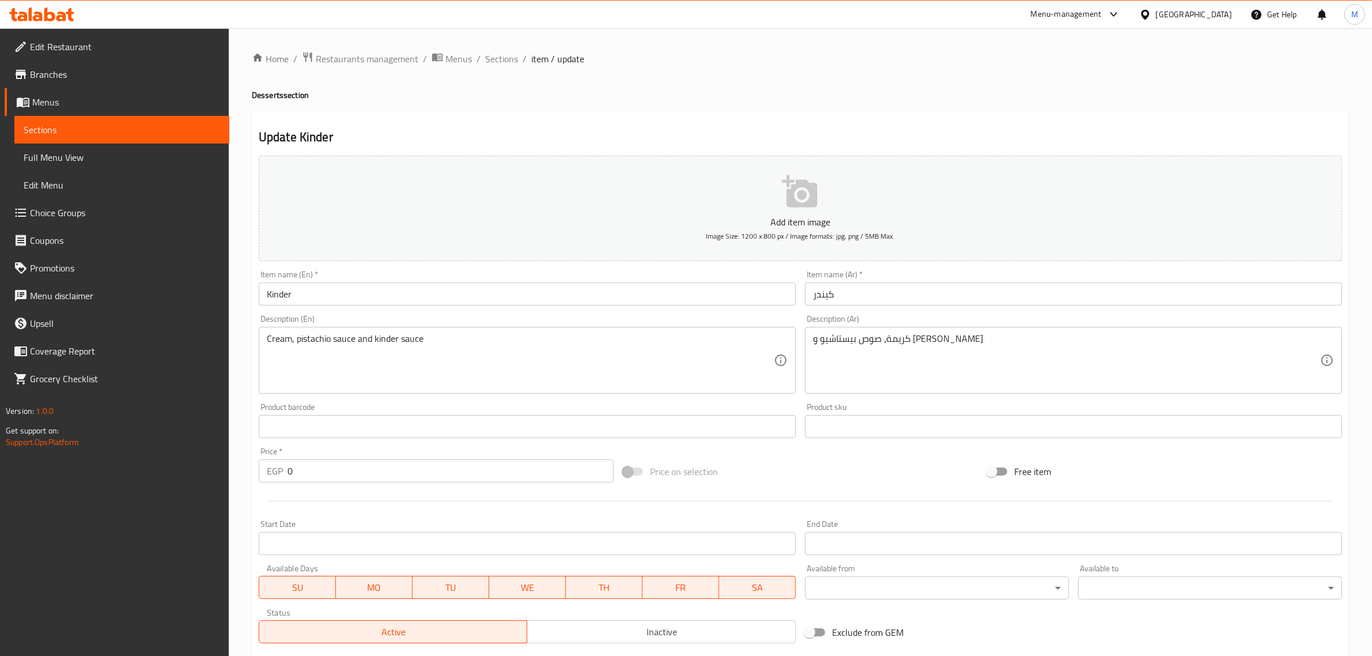
click at [507, 69] on div "Home / Restaurants management / Menus / Sections / item / update Desserts secti…" at bounding box center [800, 483] width 1097 height 865
click at [507, 67] on div "Home / Restaurants management / Menus / Sections / item / update Desserts secti…" at bounding box center [800, 483] width 1097 height 865
click at [507, 63] on span "Sections" at bounding box center [501, 59] width 33 height 14
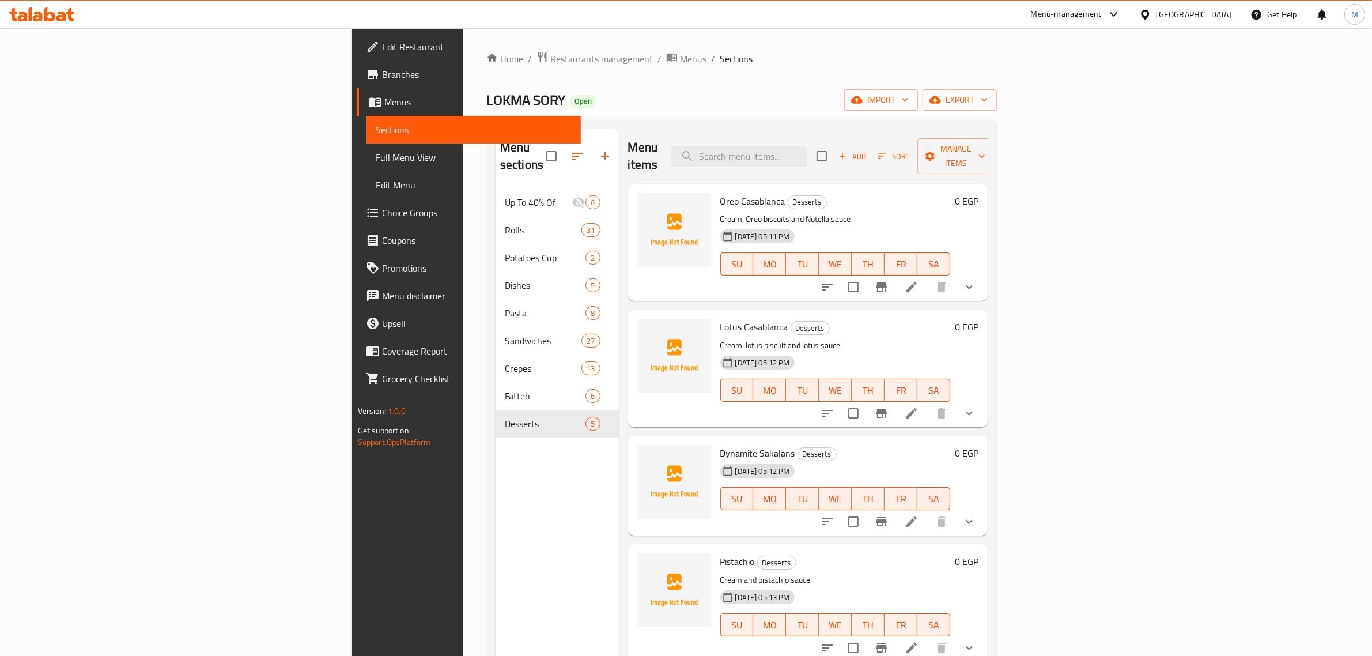
click at [510, 485] on div "Menu sections Up To 40% Of 6 Rolls 31 Potatoes Cup 2 Dishes 5 Pasta 8 Sandwiche…" at bounding box center [557, 457] width 123 height 656
click at [612, 103] on div "LOKMA SORY Open import export" at bounding box center [741, 99] width 511 height 21
click at [550, 65] on span "Restaurants management" at bounding box center [601, 59] width 103 height 14
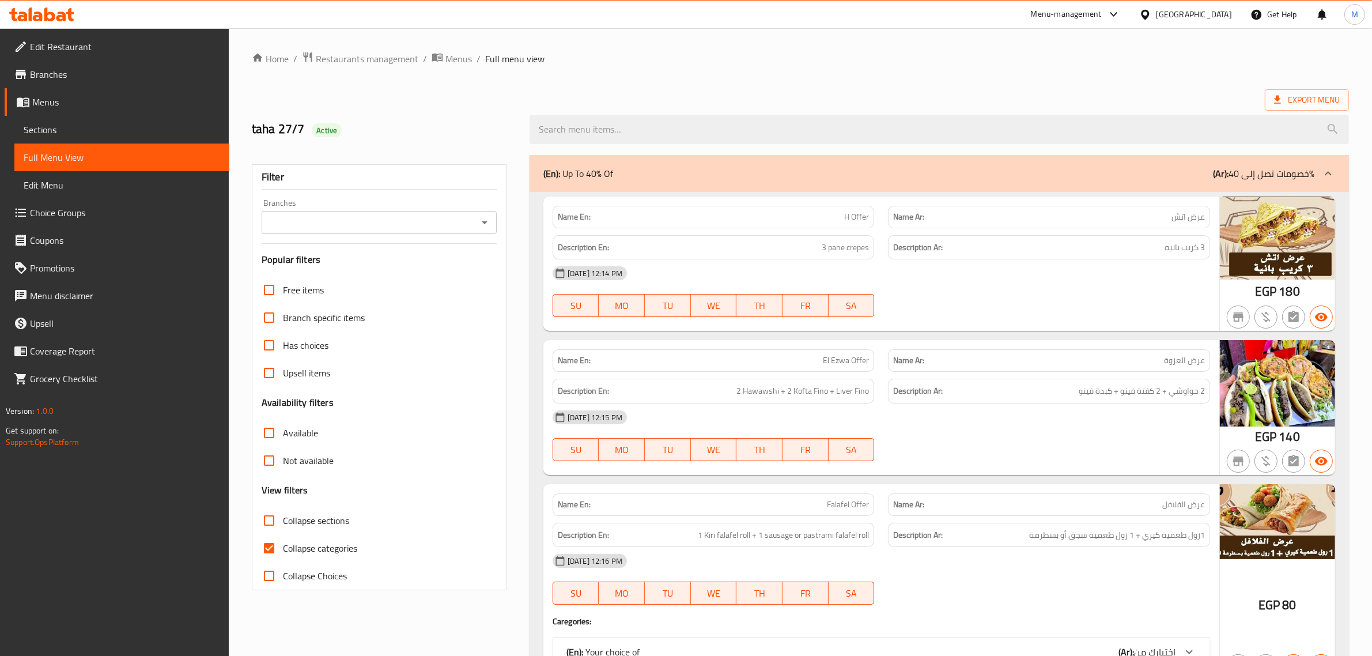
click at [627, 96] on div "Export Menu" at bounding box center [800, 99] width 1097 height 21
click at [481, 217] on icon "Open" at bounding box center [485, 222] width 14 height 14
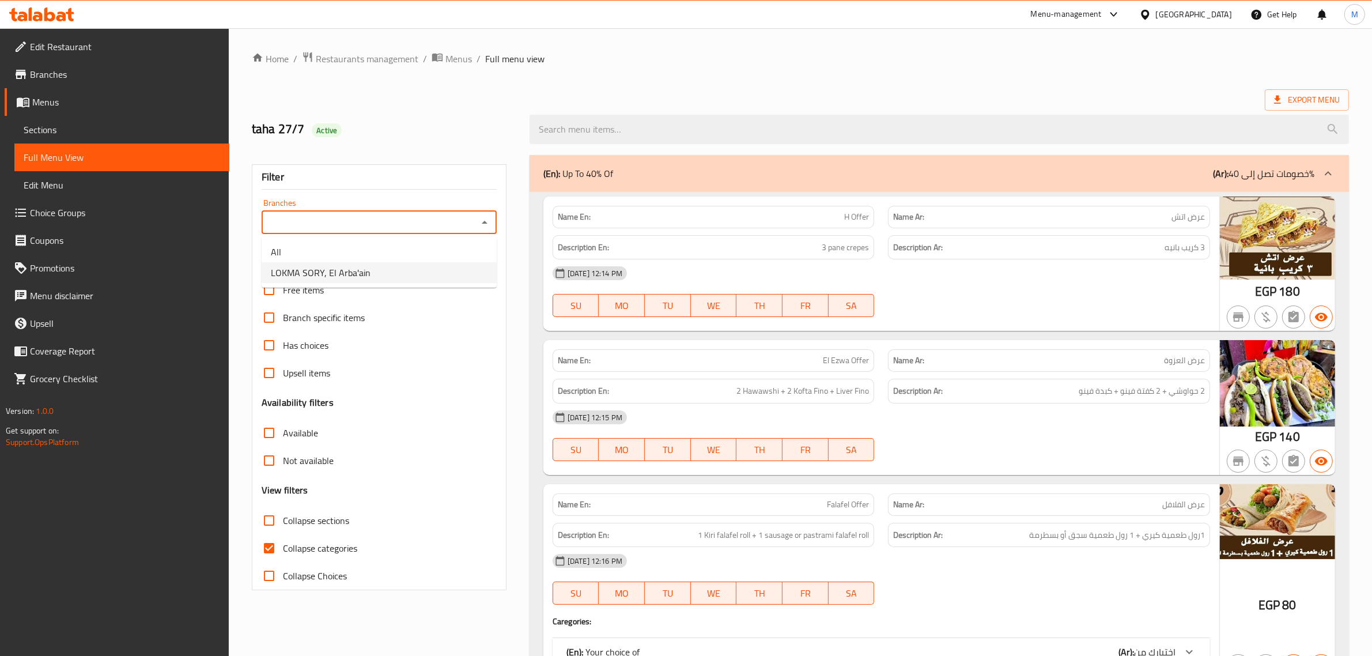
click at [389, 271] on li "LOKMA SORY, El Arba'ain" at bounding box center [379, 272] width 235 height 21
type input "LOKMA SORY, El Arba'ain"
click at [277, 523] on input "Collapse sections" at bounding box center [269, 520] width 28 height 28
checkbox input "true"
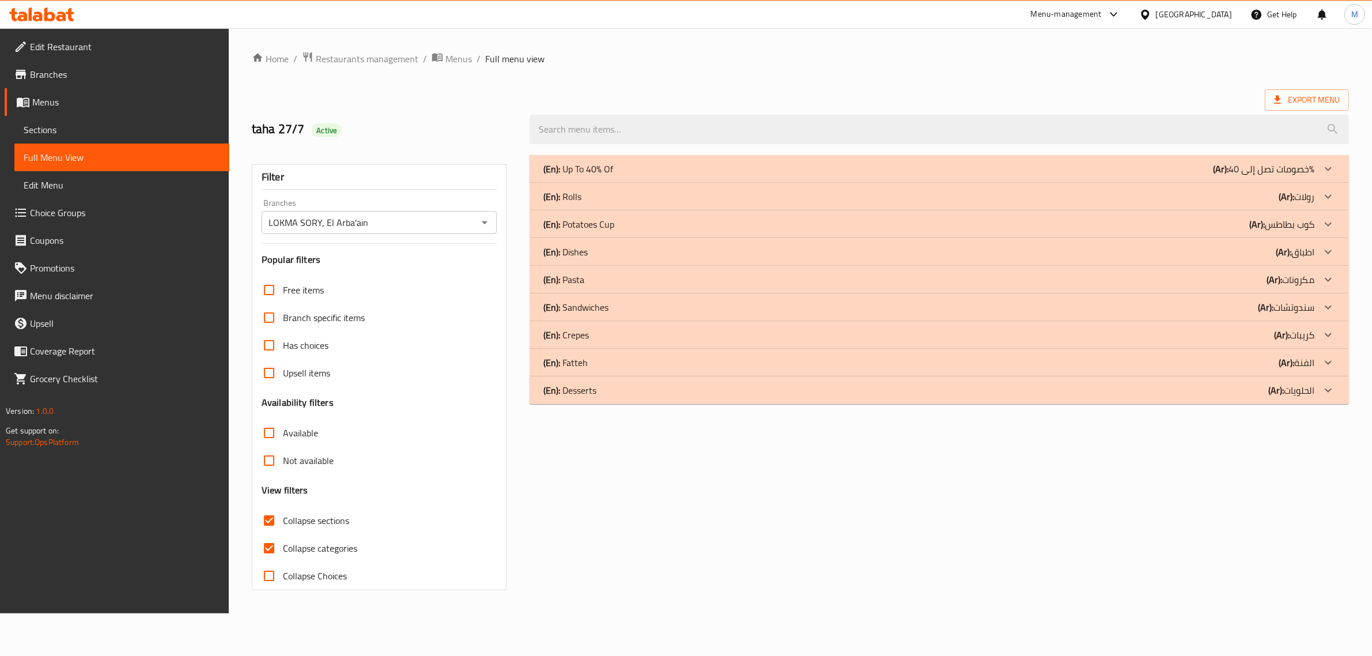
click at [274, 539] on input "Collapse categories" at bounding box center [269, 548] width 28 height 28
checkbox input "false"
click at [1344, 387] on icon at bounding box center [1339, 390] width 14 height 14
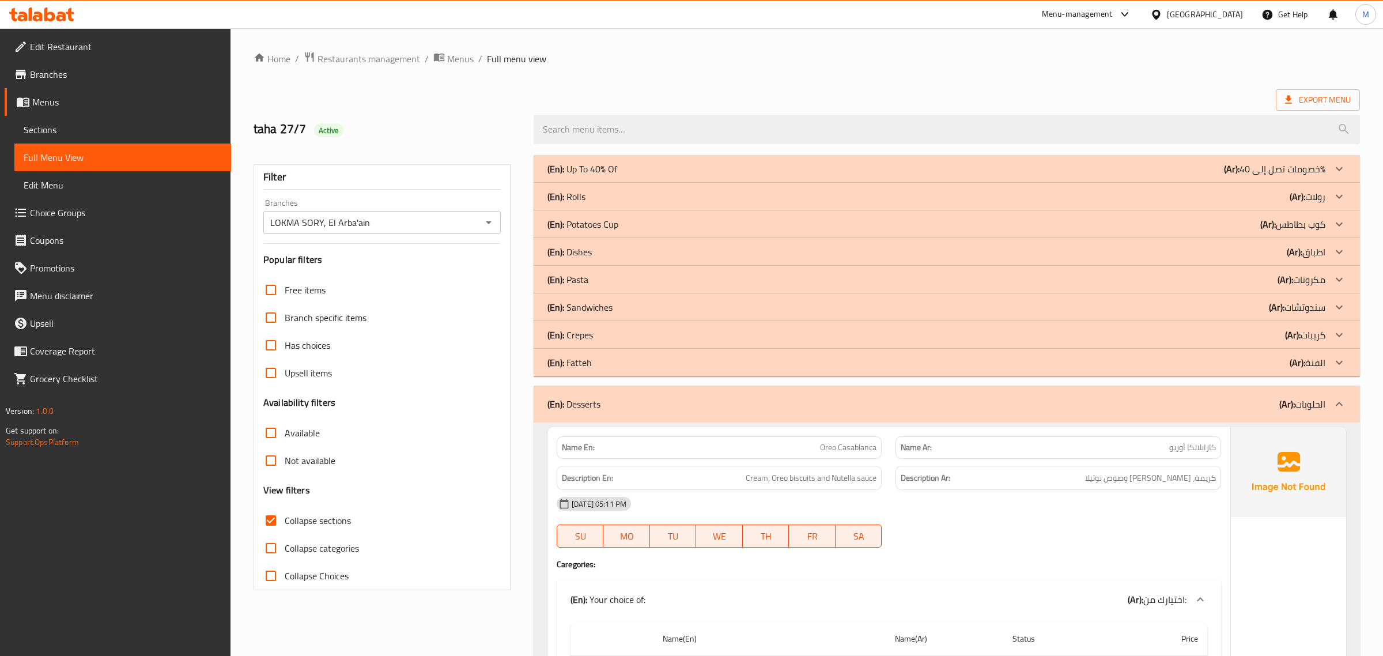
click at [1341, 365] on div at bounding box center [1339, 363] width 28 height 28
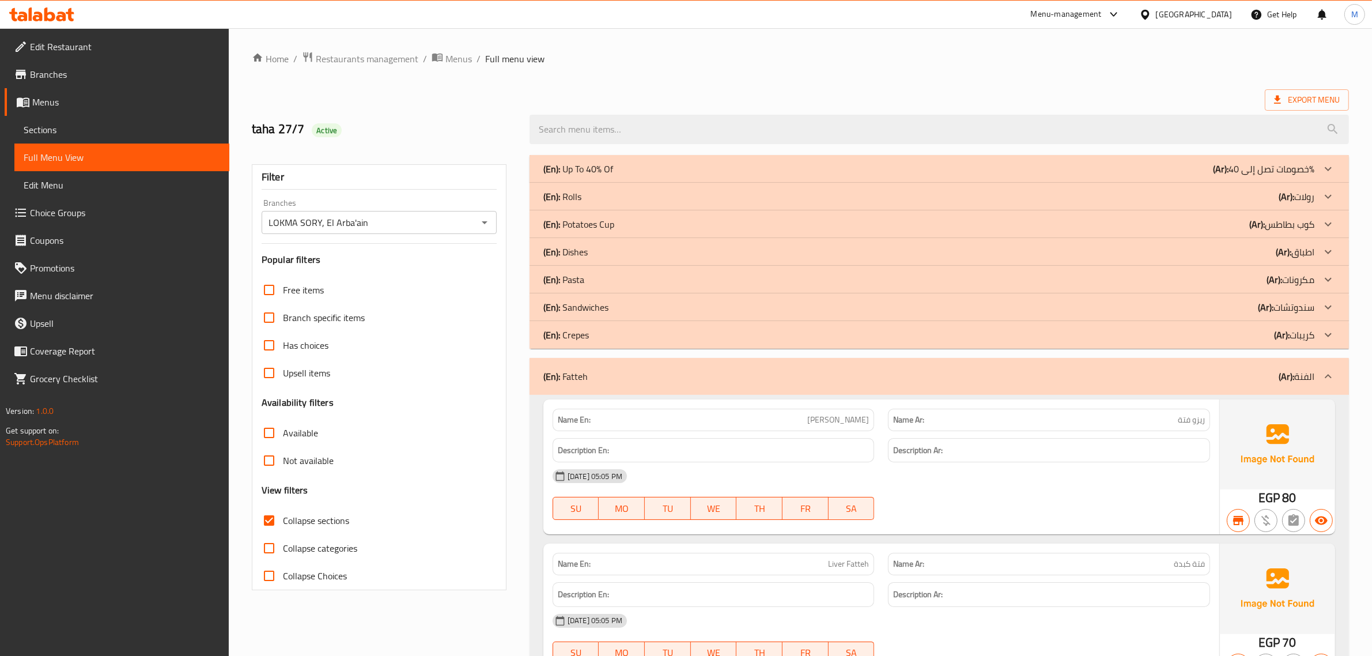
click at [1332, 335] on icon at bounding box center [1328, 335] width 14 height 14
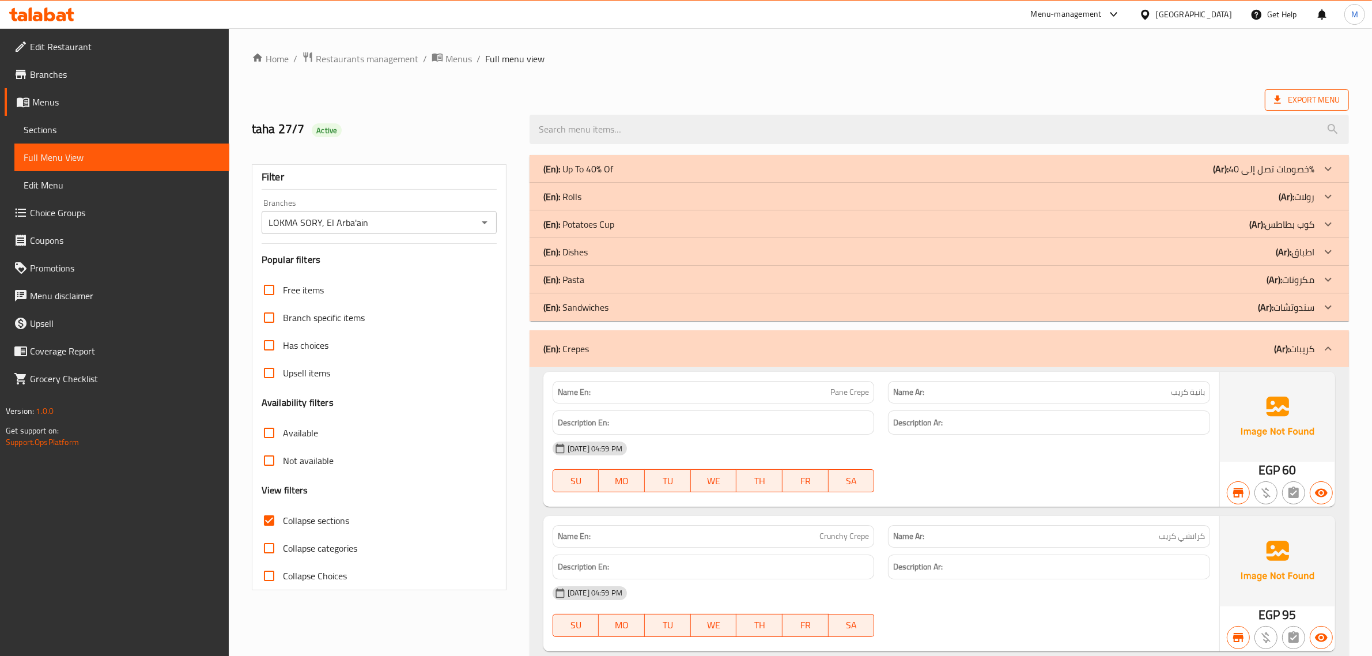
click at [1320, 90] on span "Export Menu" at bounding box center [1307, 99] width 84 height 21
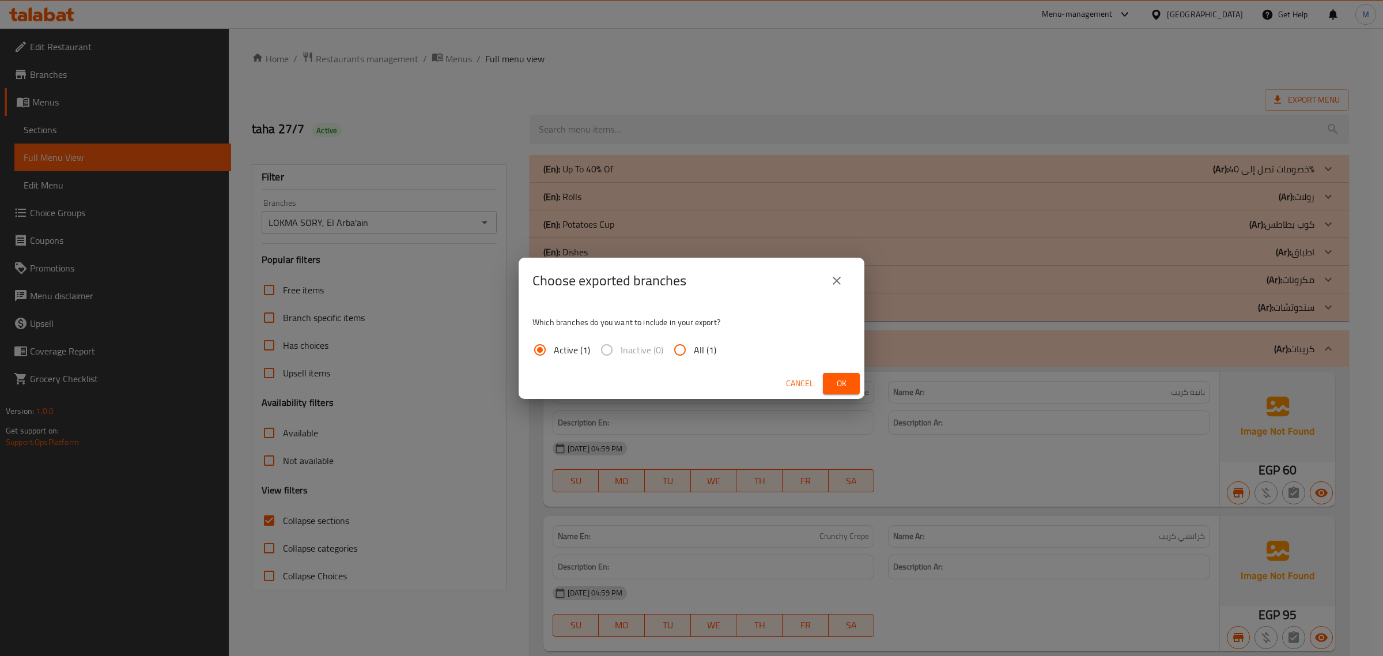
click at [839, 379] on span "Ok" at bounding box center [841, 383] width 18 height 14
